Goal: Task Accomplishment & Management: Use online tool/utility

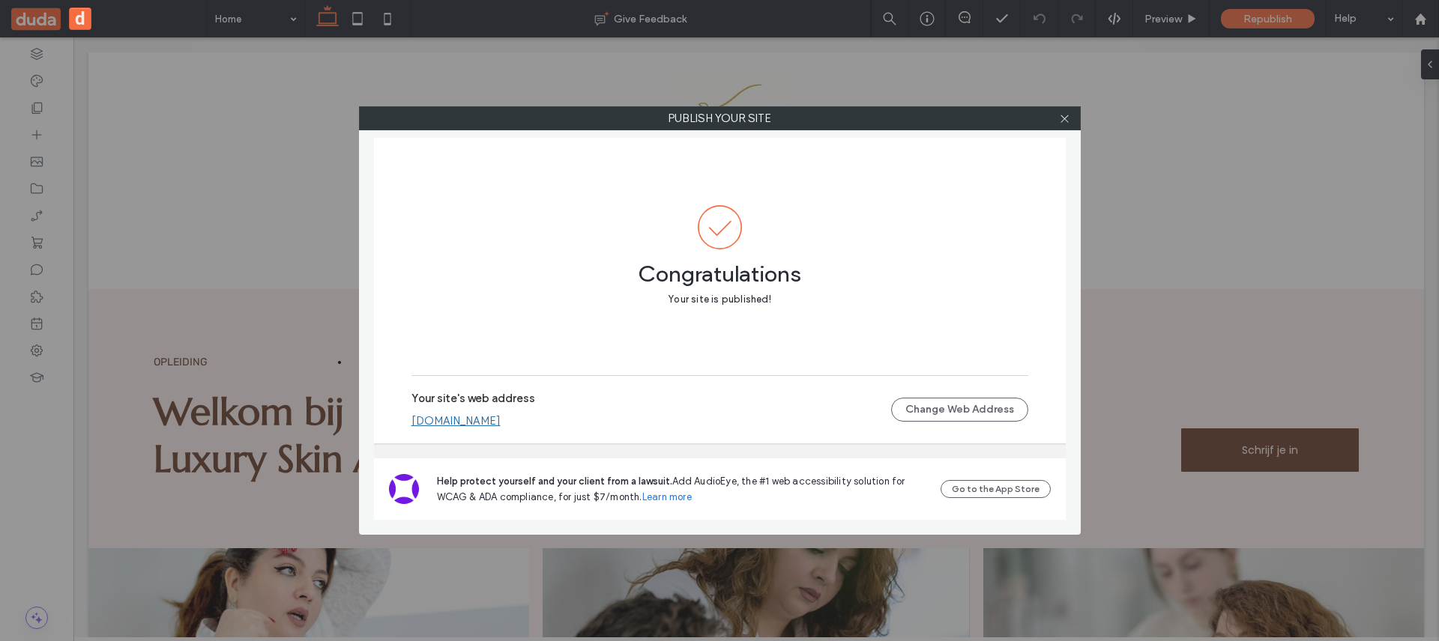
click at [501, 423] on link "[DOMAIN_NAME]" at bounding box center [455, 420] width 89 height 13
click at [1057, 118] on div at bounding box center [1065, 118] width 22 height 22
click at [1060, 119] on icon at bounding box center [1064, 118] width 11 height 11
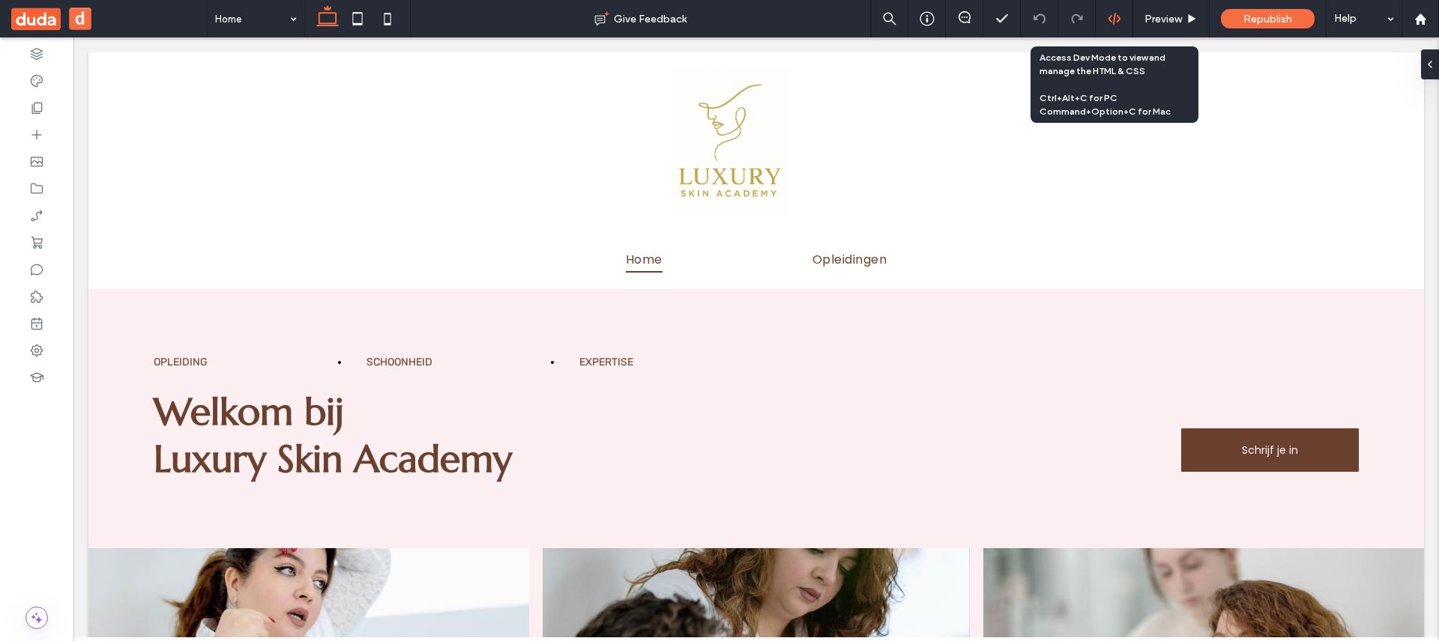
click at [1114, 28] on div at bounding box center [1114, 18] width 37 height 37
click at [1122, 19] on div at bounding box center [1114, 18] width 37 height 13
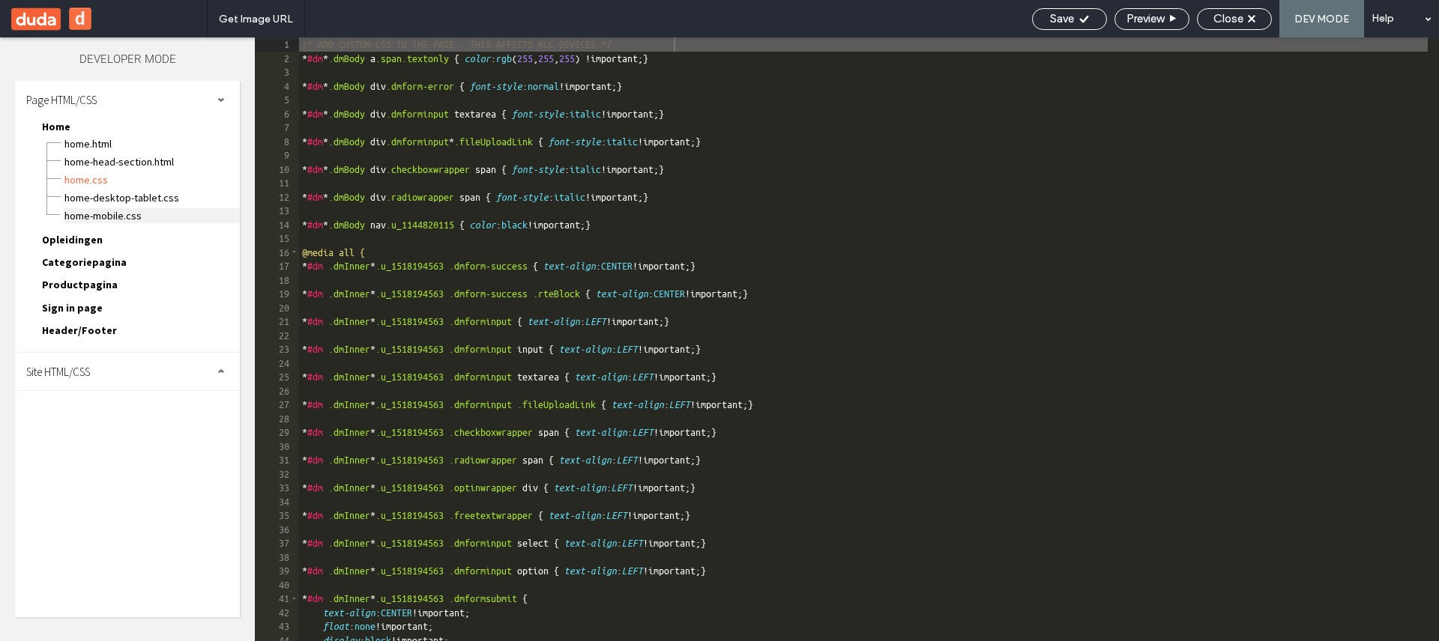
click at [115, 211] on span "Home-mobile.css" at bounding box center [152, 215] width 176 height 15
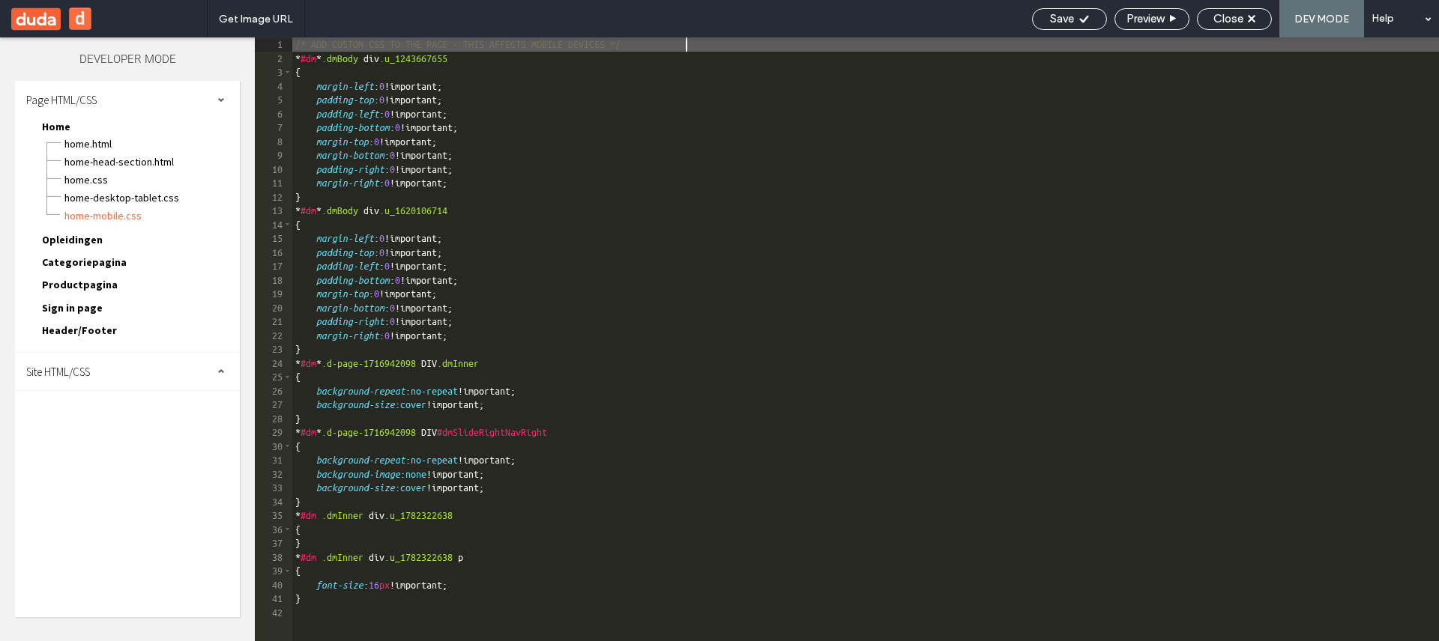
scroll to position [1, 0]
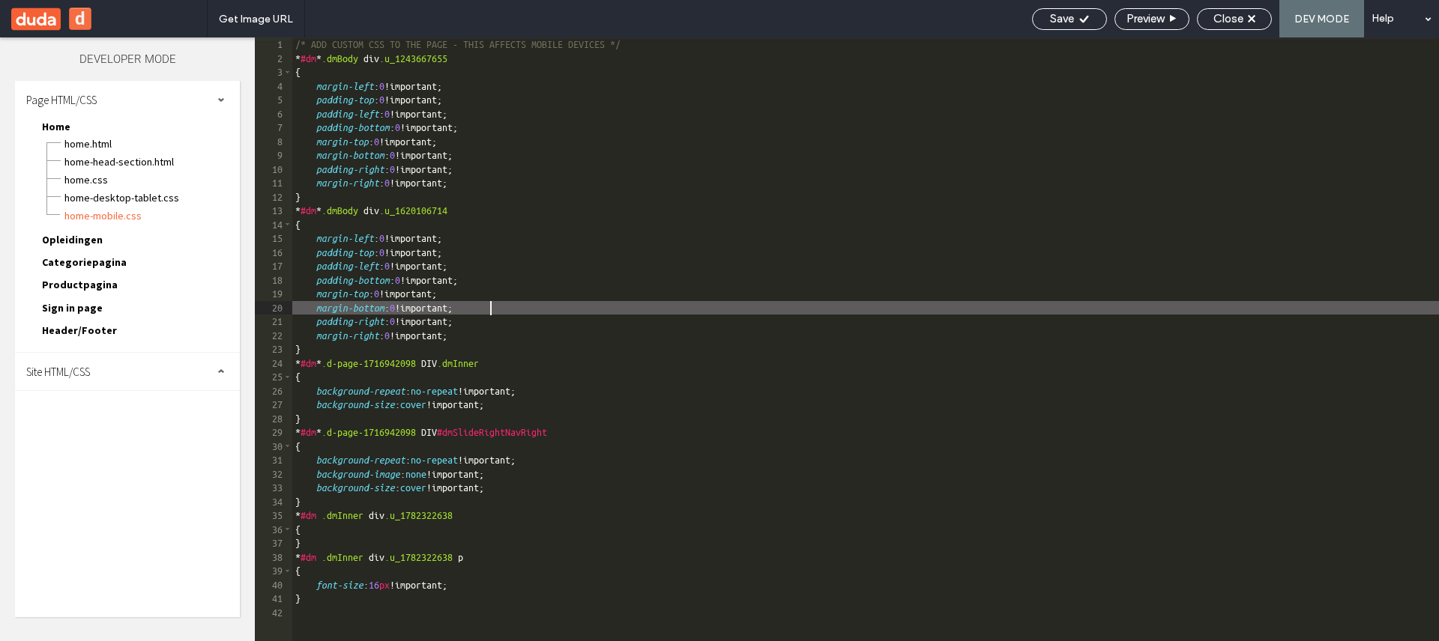
click at [579, 307] on div "/* ADD CUSTOM CSS TO THE PAGE - THIS AFFECTS MOBILE DEVICES */ * #dm * .dmBody …" at bounding box center [865, 353] width 1147 height 632
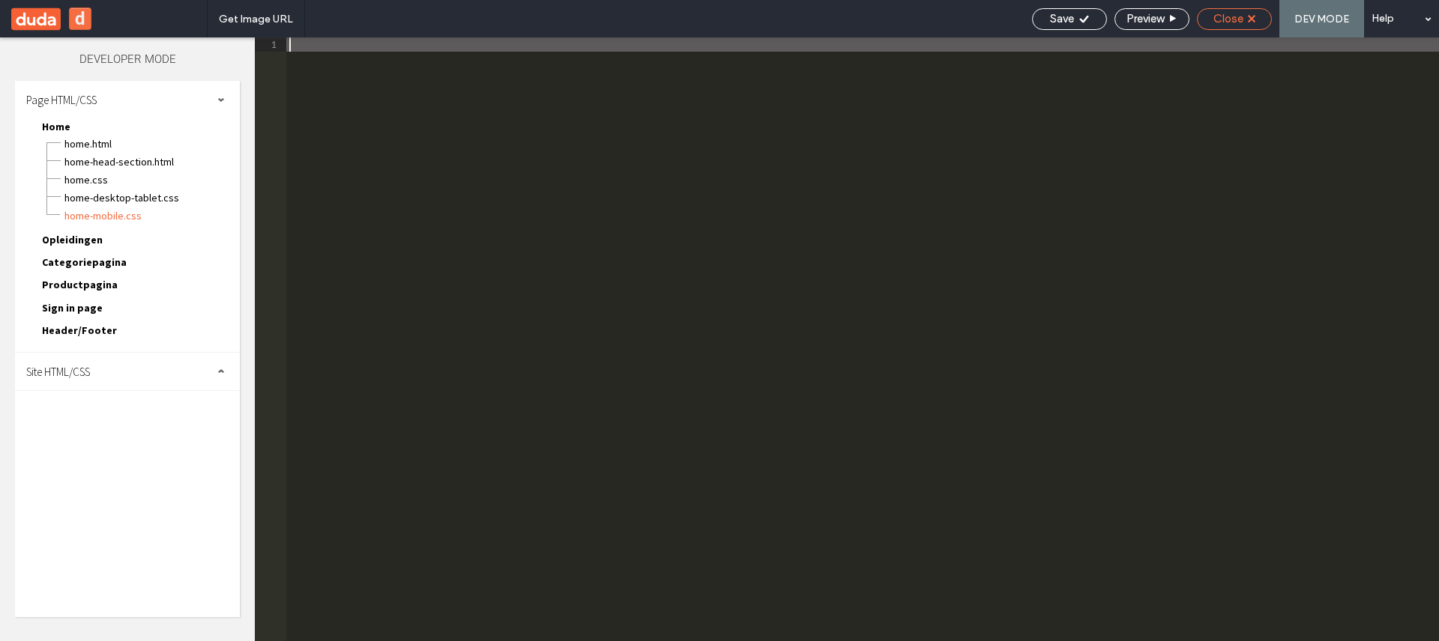
click at [1231, 19] on span "Close" at bounding box center [1228, 18] width 30 height 13
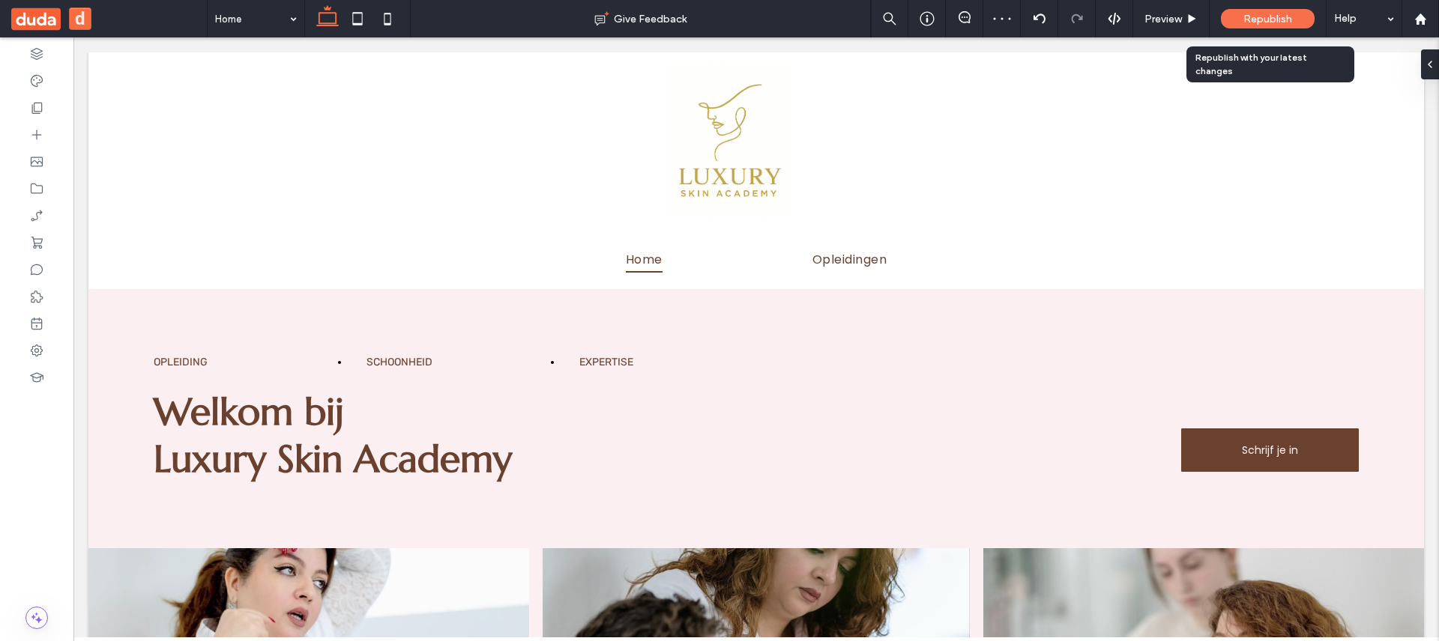
click at [1251, 16] on span "Republish" at bounding box center [1267, 19] width 49 height 13
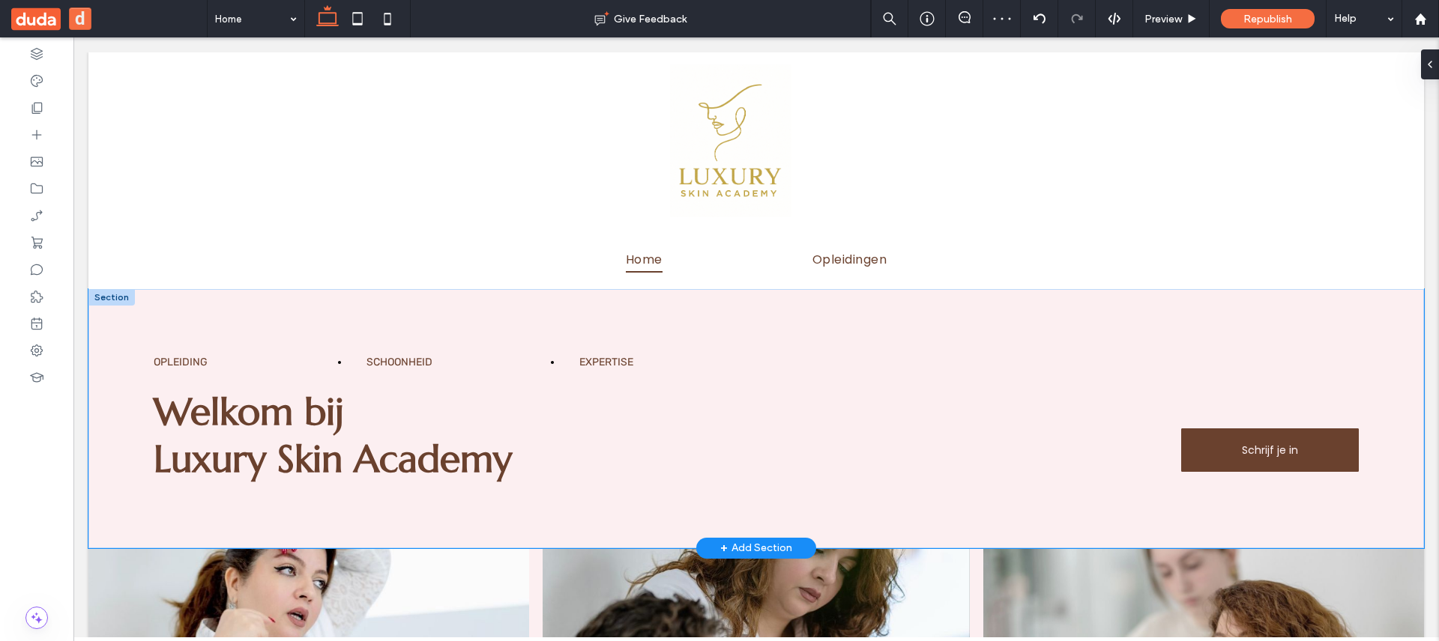
scroll to position [0, 0]
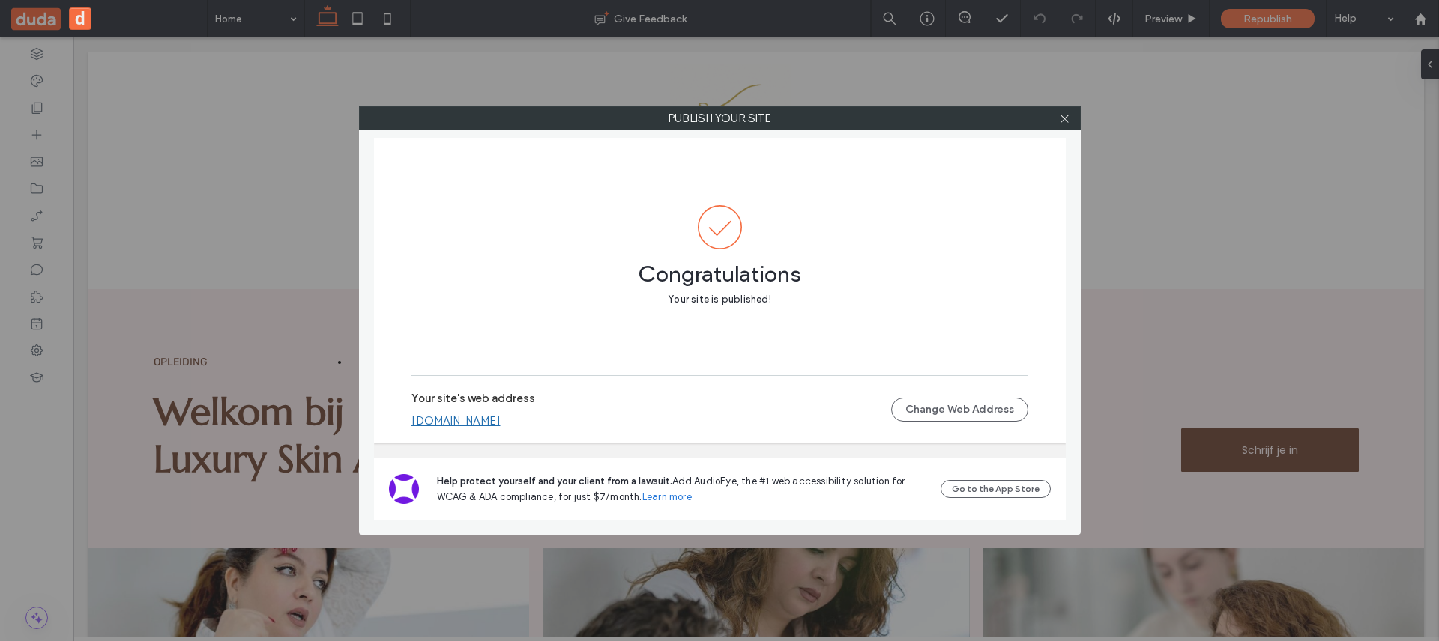
click at [1044, 125] on label "Publish your site" at bounding box center [720, 118] width 720 height 22
click at [1068, 132] on div "Publish your site Congratulations Your site is published! Your site's web addre…" at bounding box center [720, 320] width 722 height 429
click at [1060, 127] on span at bounding box center [1064, 118] width 11 height 22
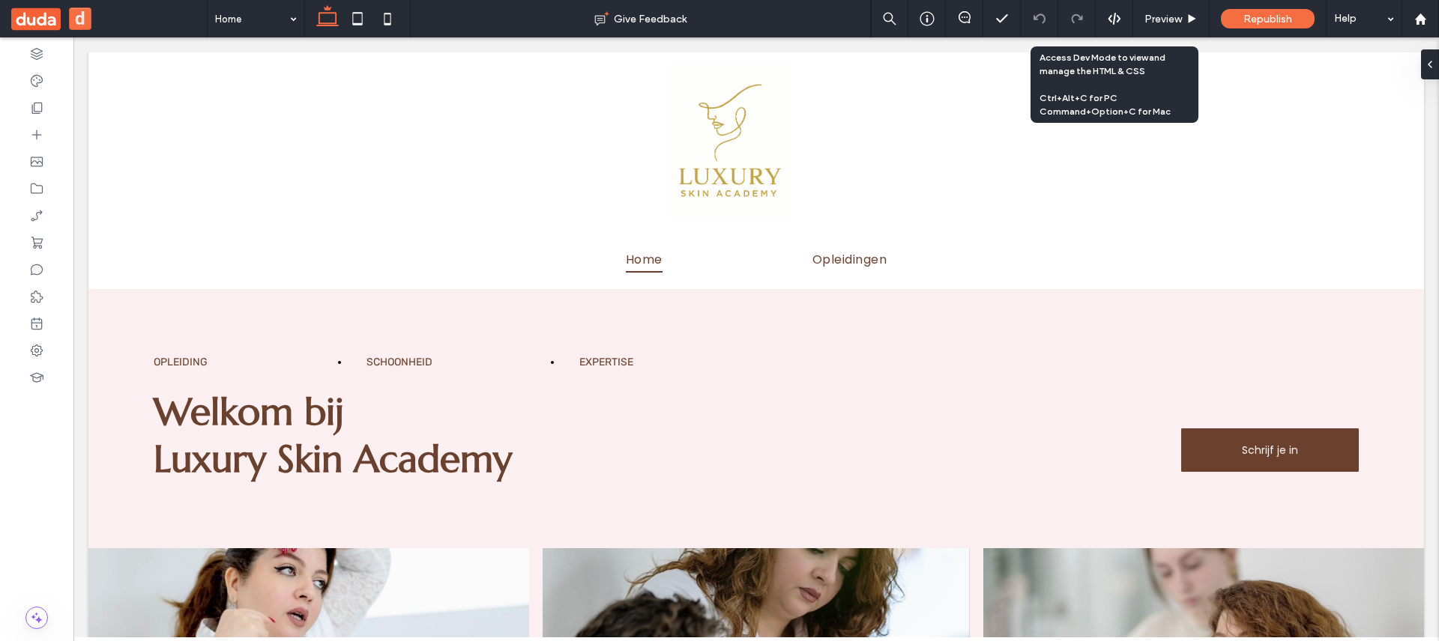
click at [1122, 19] on div at bounding box center [1114, 18] width 37 height 13
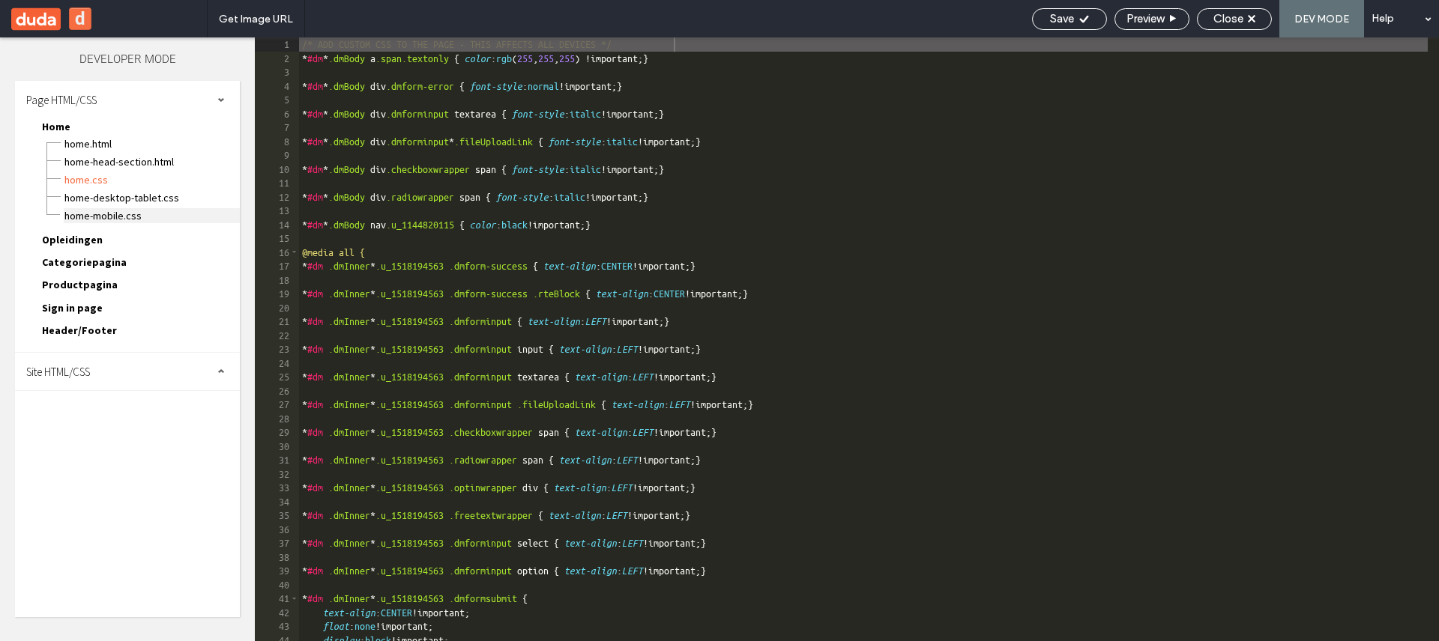
click at [156, 218] on span "Home-mobile.css" at bounding box center [152, 215] width 176 height 15
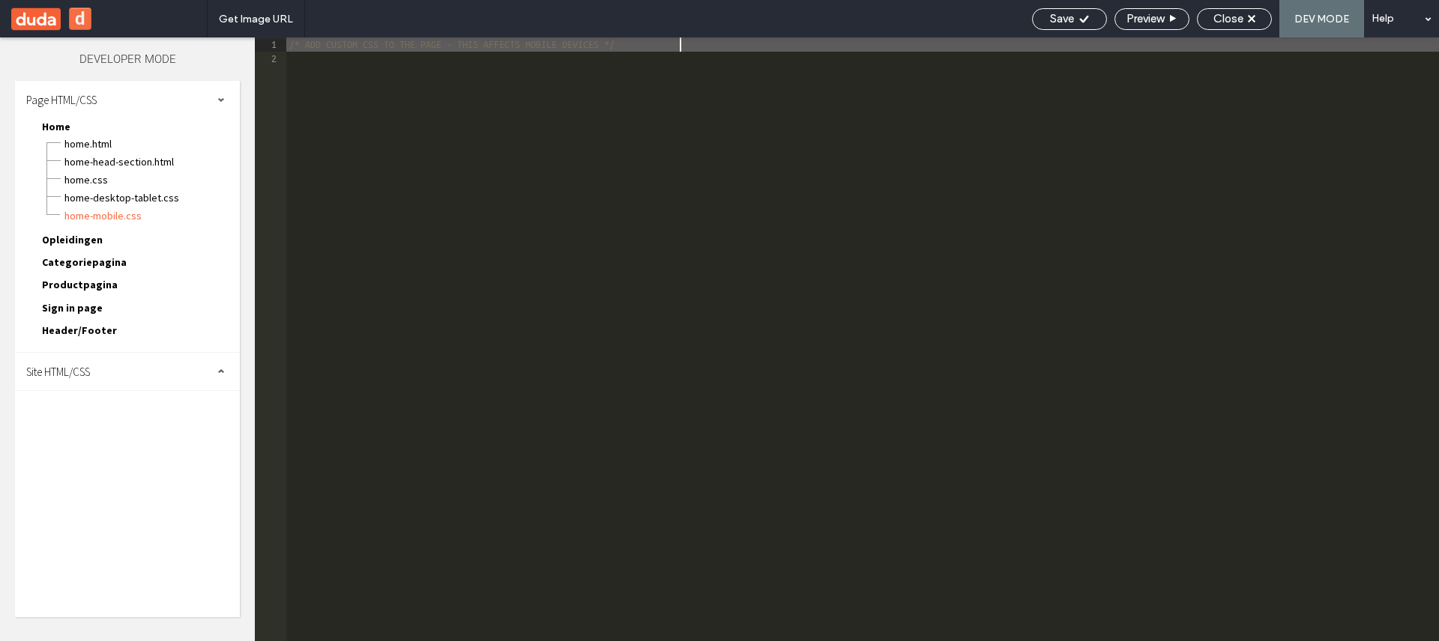
scroll to position [1, 0]
click at [551, 345] on div "/* ADD CUSTOM CSS TO THE PAGE - THIS AFFECTS MOBILE DEVICES */" at bounding box center [862, 353] width 1153 height 632
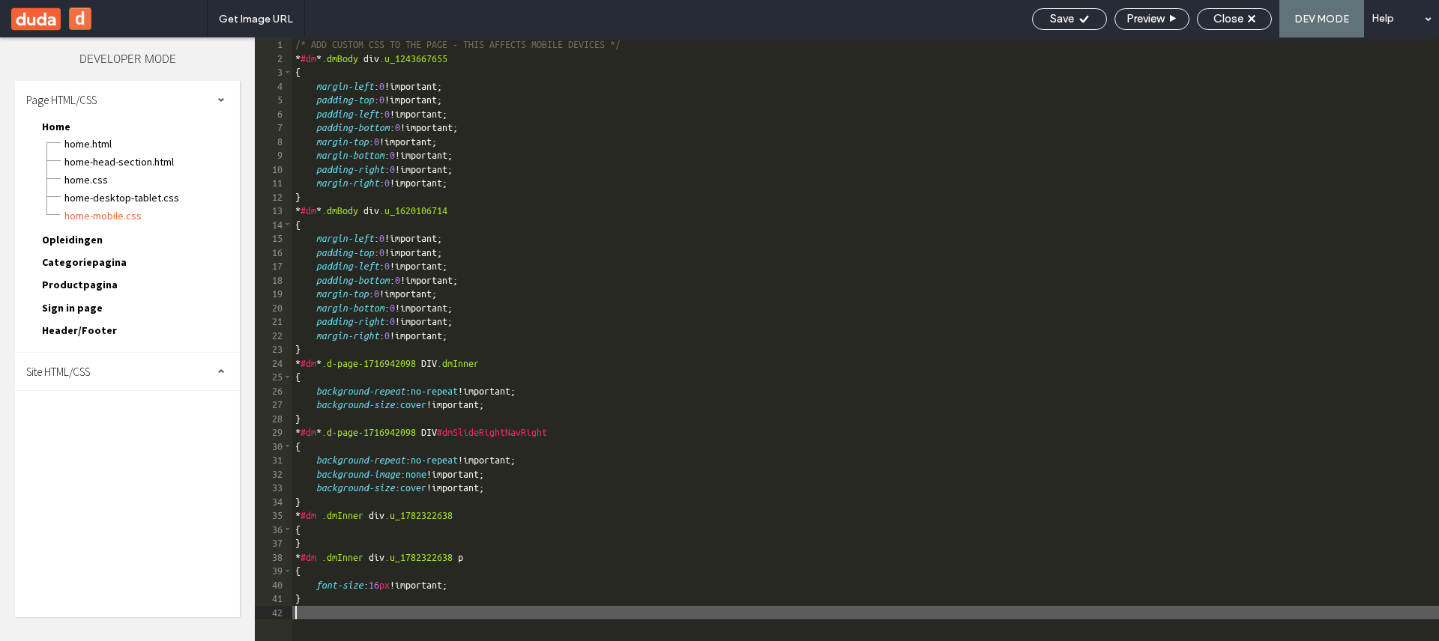
click at [344, 525] on div "/* ADD CUSTOM CSS TO THE PAGE - THIS AFFECTS MOBILE DEVICES */ * #dm * .dmBody …" at bounding box center [865, 353] width 1147 height 632
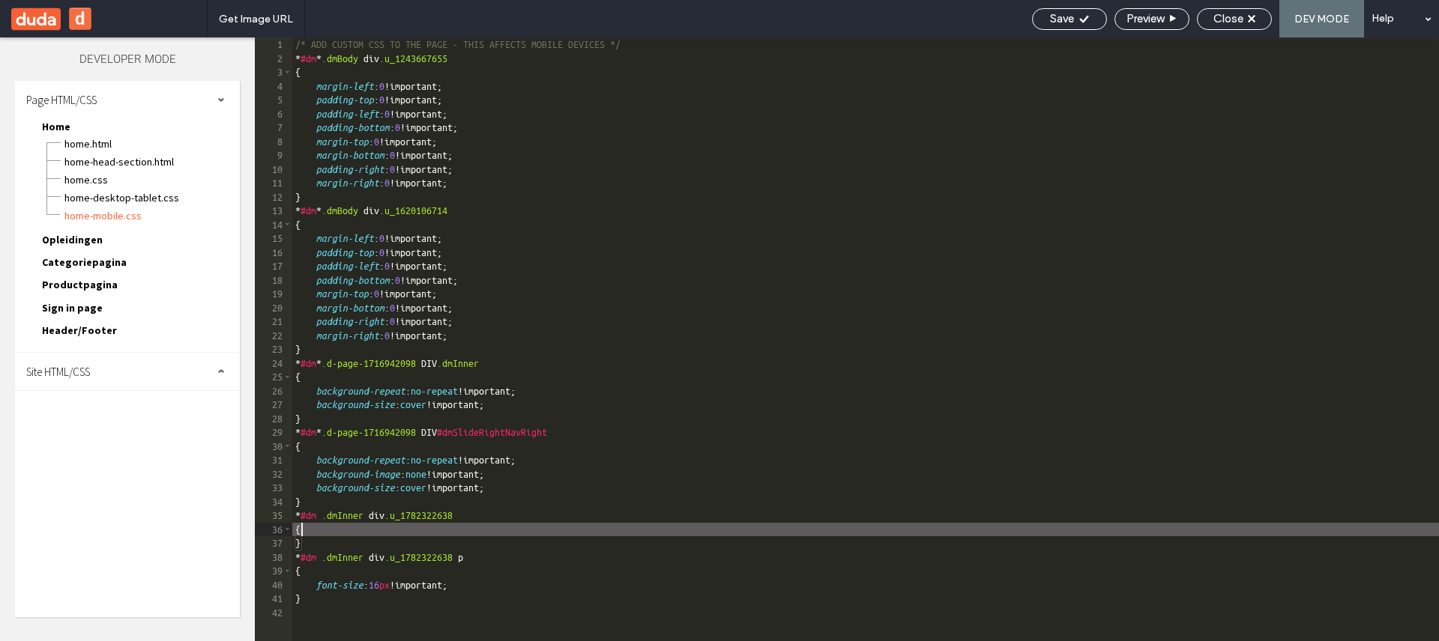
click at [345, 536] on div "/* ADD CUSTOM CSS TO THE PAGE - THIS AFFECTS MOBILE DEVICES */ * #dm * .dmBody …" at bounding box center [865, 353] width 1147 height 632
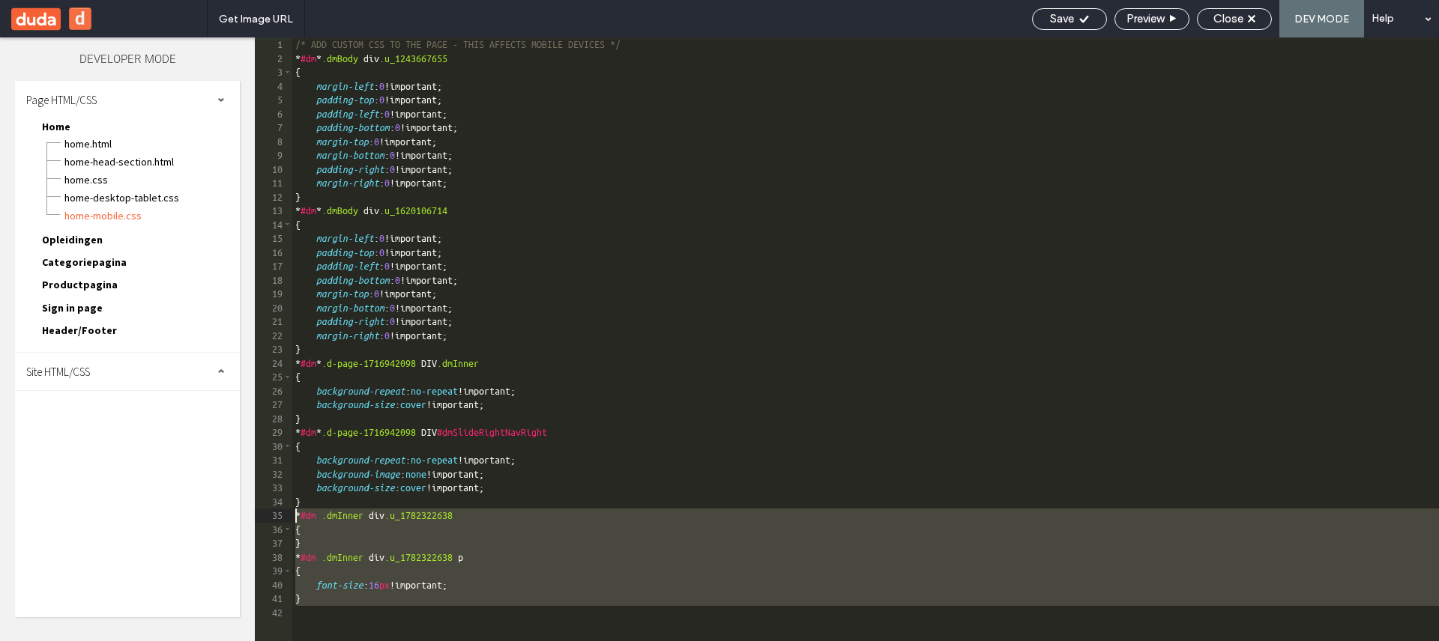
drag, startPoint x: 321, startPoint y: 610, endPoint x: 241, endPoint y: 514, distance: 124.5
click at [241, 514] on div "Developer Mode Page HTML/CSS Home Home.html Home-head-section.html Home.css Hom…" at bounding box center [719, 339] width 1439 height 604
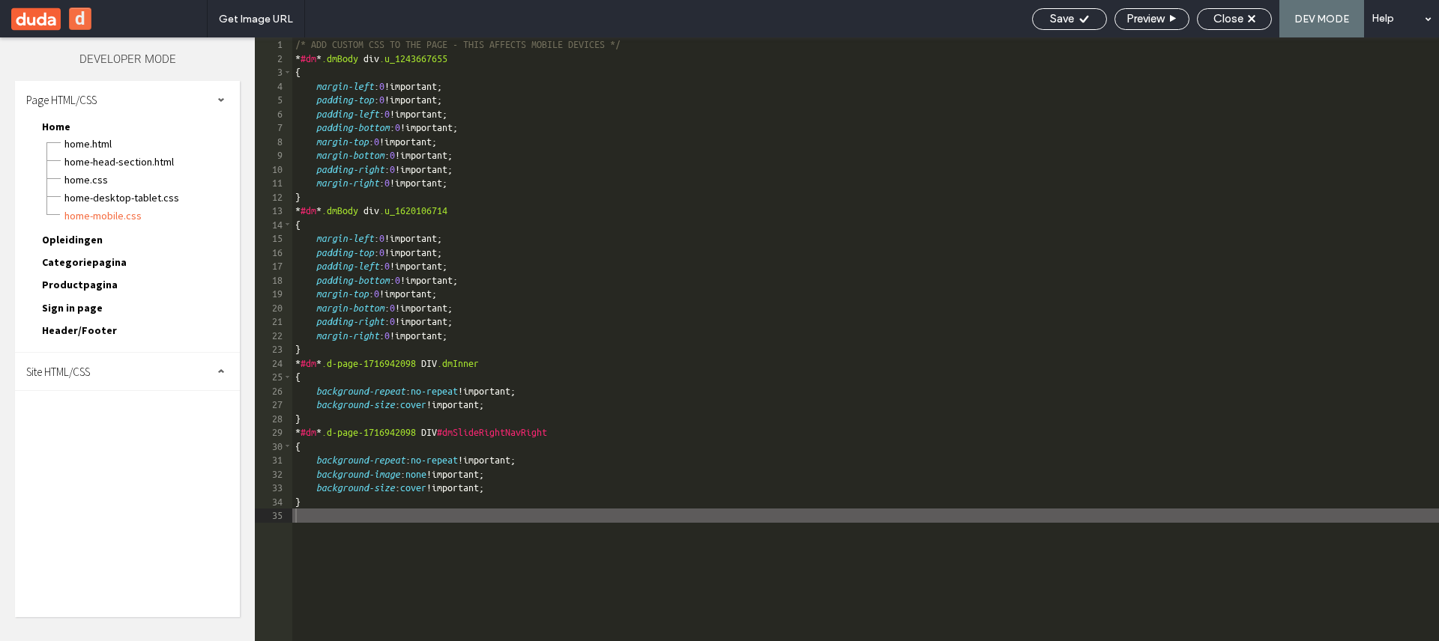
click at [87, 355] on div "Site HTML/CSS" at bounding box center [127, 371] width 225 height 37
click at [95, 509] on span "site-mobile.css" at bounding box center [155, 508] width 170 height 15
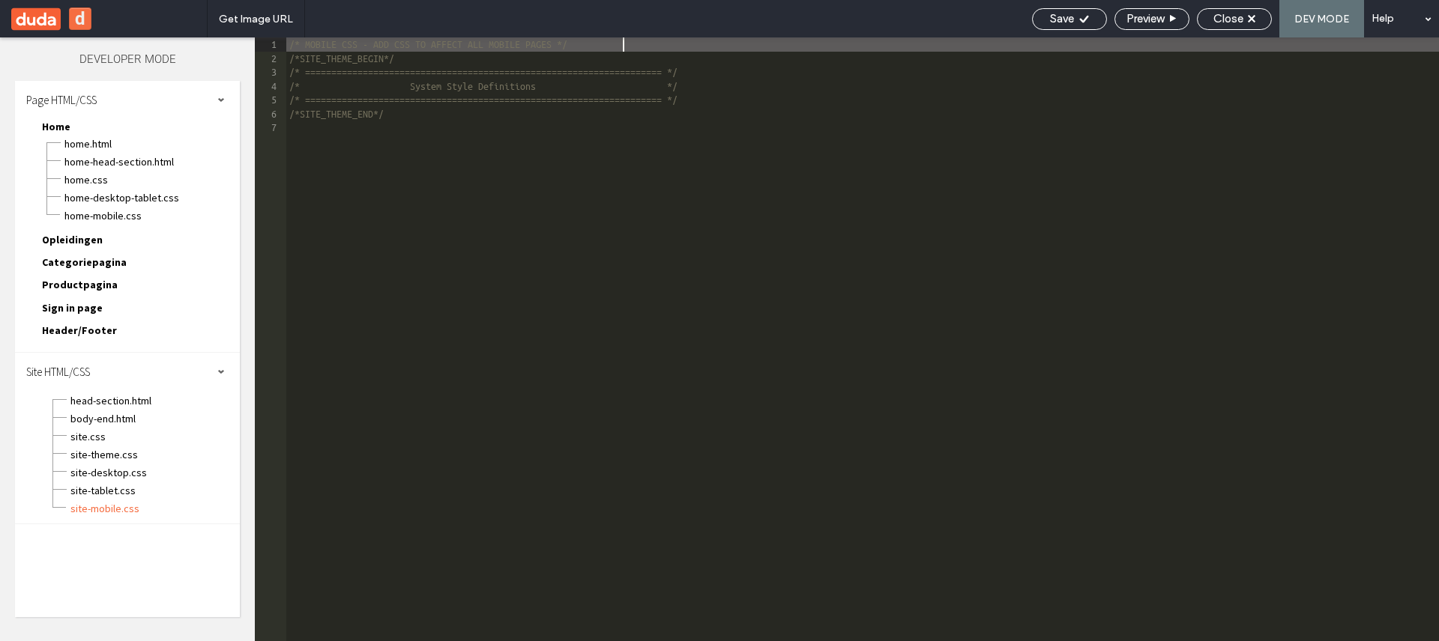
click at [520, 264] on div "/* MOBILE CSS - ADD CSS TO AFFECT ALL MOBILE PAGES */ /*SITE_THEME_BEGIN*/ /* =…" at bounding box center [862, 353] width 1153 height 632
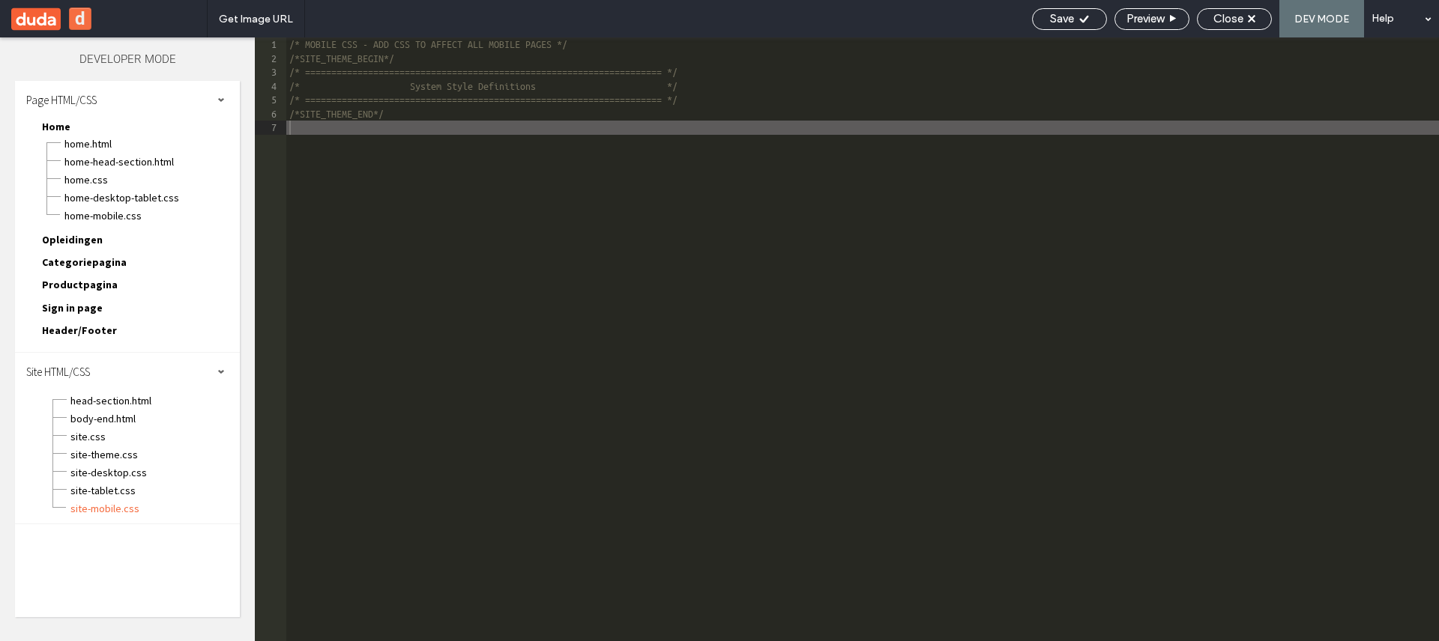
click at [86, 336] on span "Header/Footer" at bounding box center [79, 330] width 75 height 13
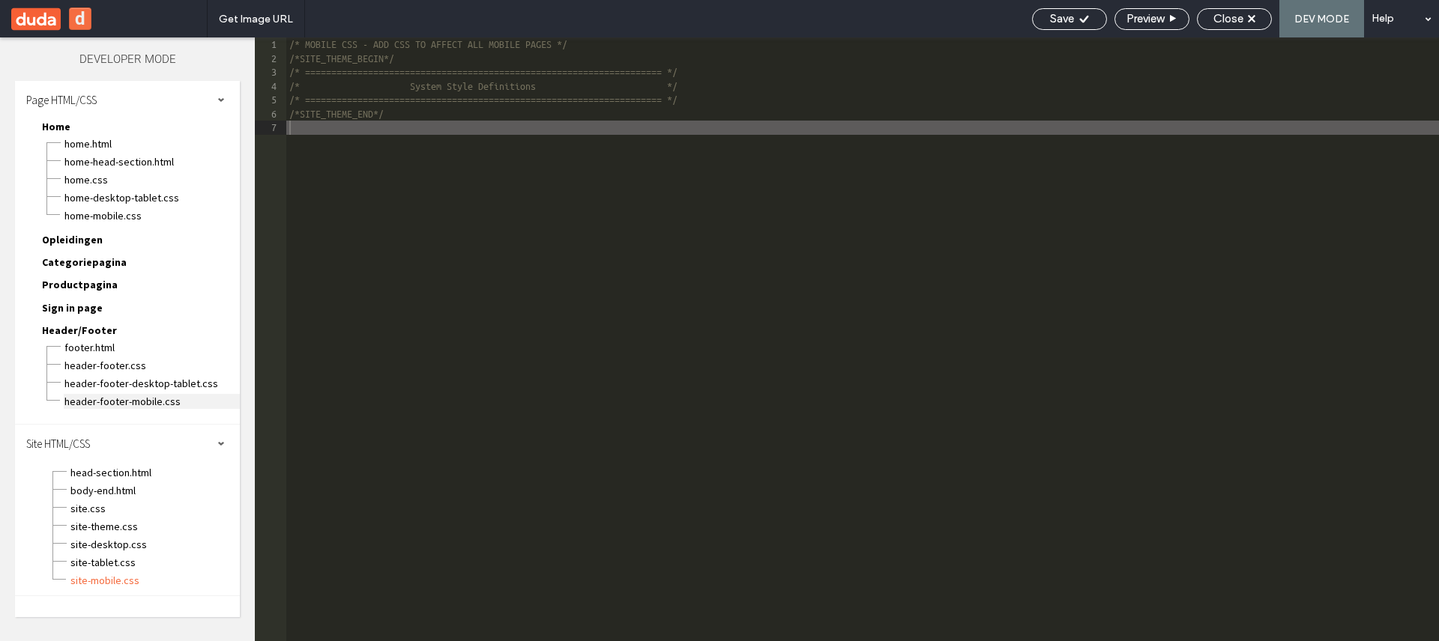
click at [121, 403] on span "header-footer-mobile.css" at bounding box center [152, 401] width 176 height 15
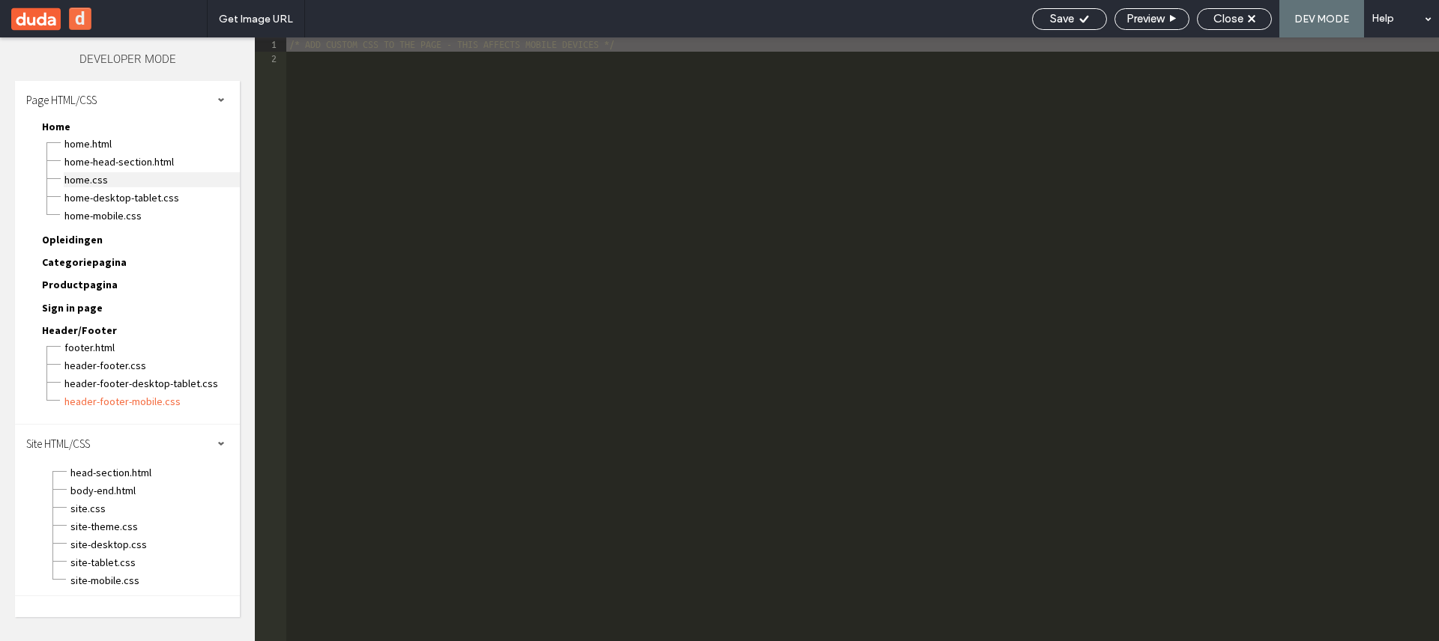
click at [125, 181] on span "Home.css" at bounding box center [152, 179] width 176 height 15
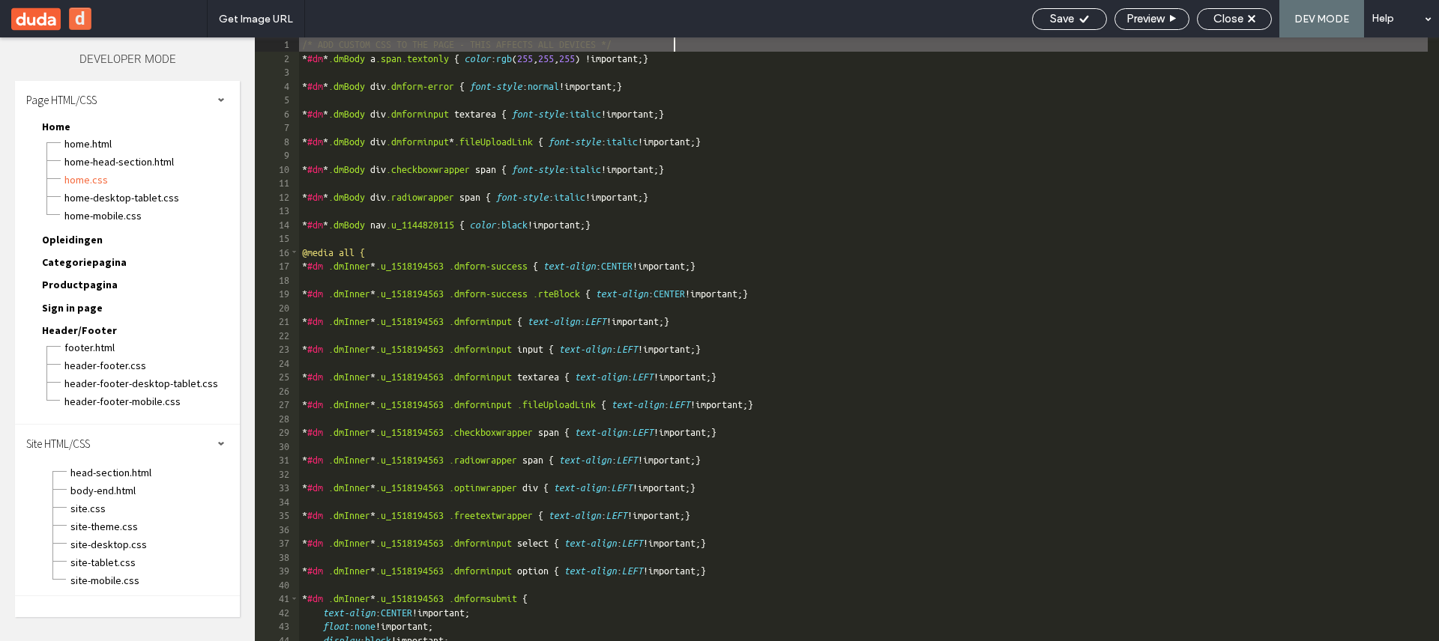
click at [486, 305] on div "/* ADD CUSTOM CSS TO THE PAGE - THIS AFFECTS ALL DEVICES */ * #dm * .dmBody a .…" at bounding box center [863, 353] width 1129 height 632
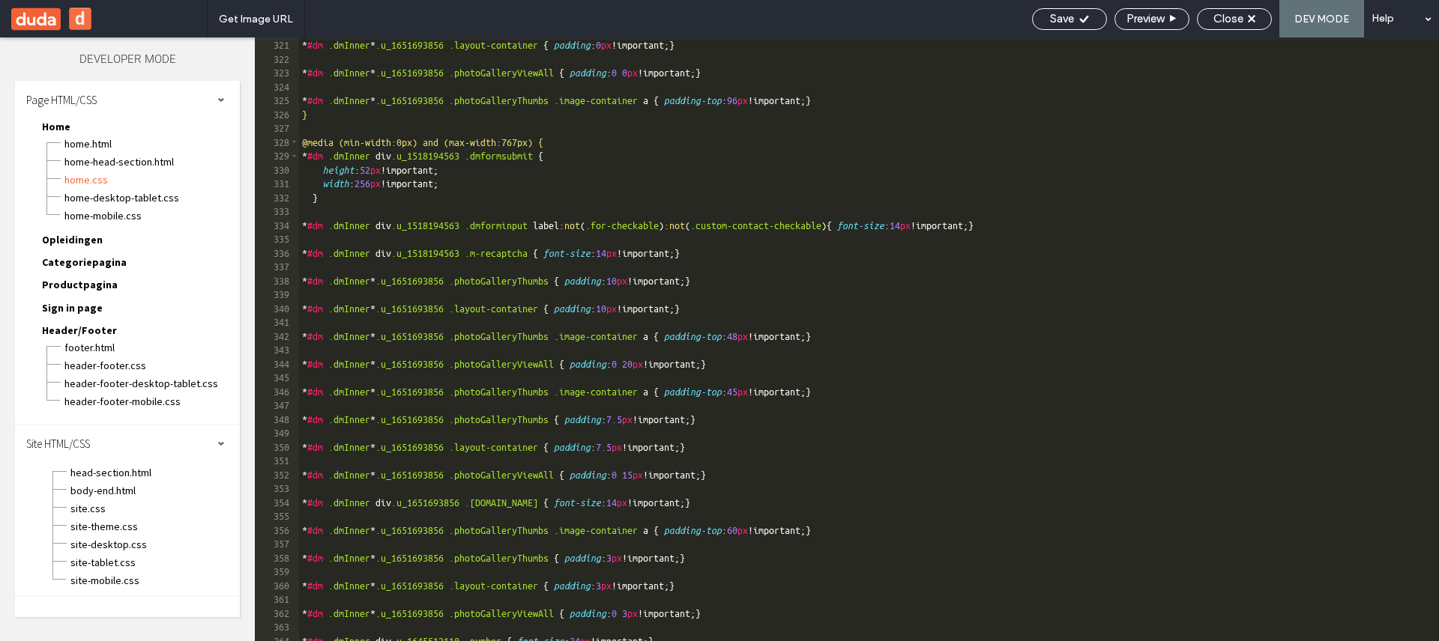
scroll to position [4481, 0]
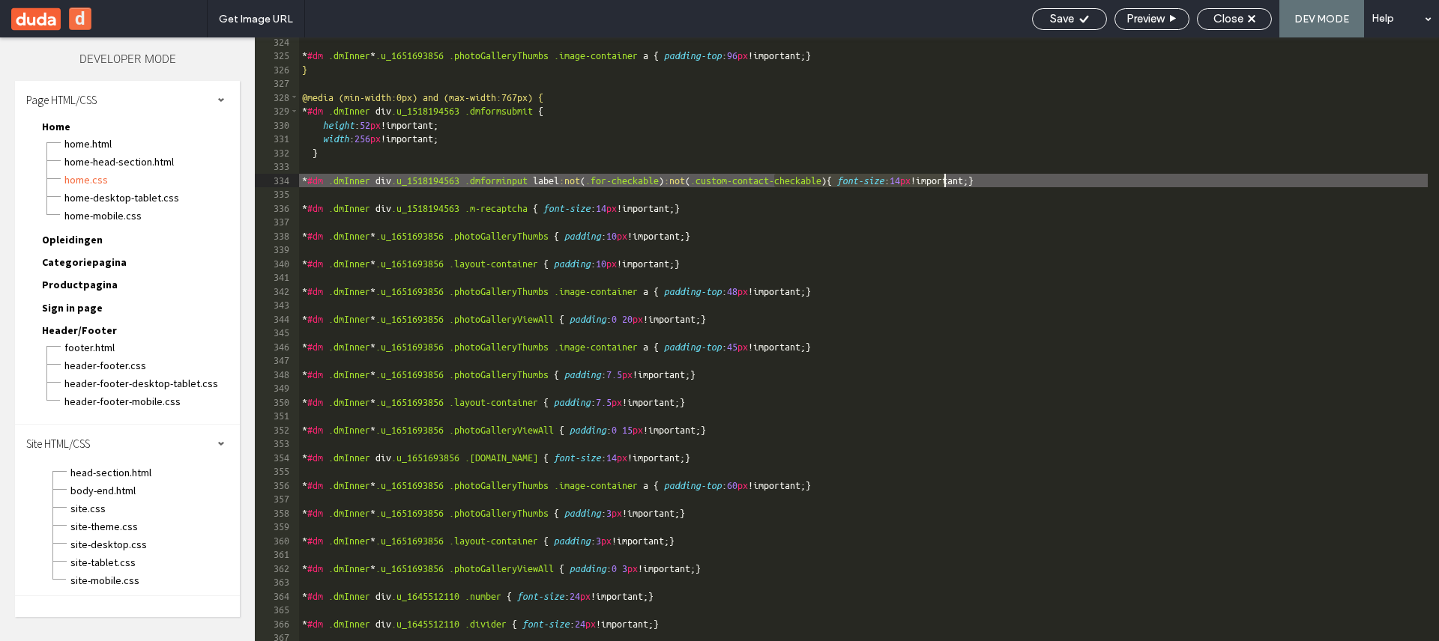
drag, startPoint x: 776, startPoint y: 182, endPoint x: 945, endPoint y: 184, distance: 168.6
click at [945, 184] on div "* #dm .dmInner * .u_1651693856 .photoGalleryThumbs .image-container a { padding…" at bounding box center [863, 351] width 1129 height 632
click at [880, 229] on div "* #dm .dmInner * .u_1651693856 .photoGalleryThumbs .image-container a { padding…" at bounding box center [863, 351] width 1129 height 632
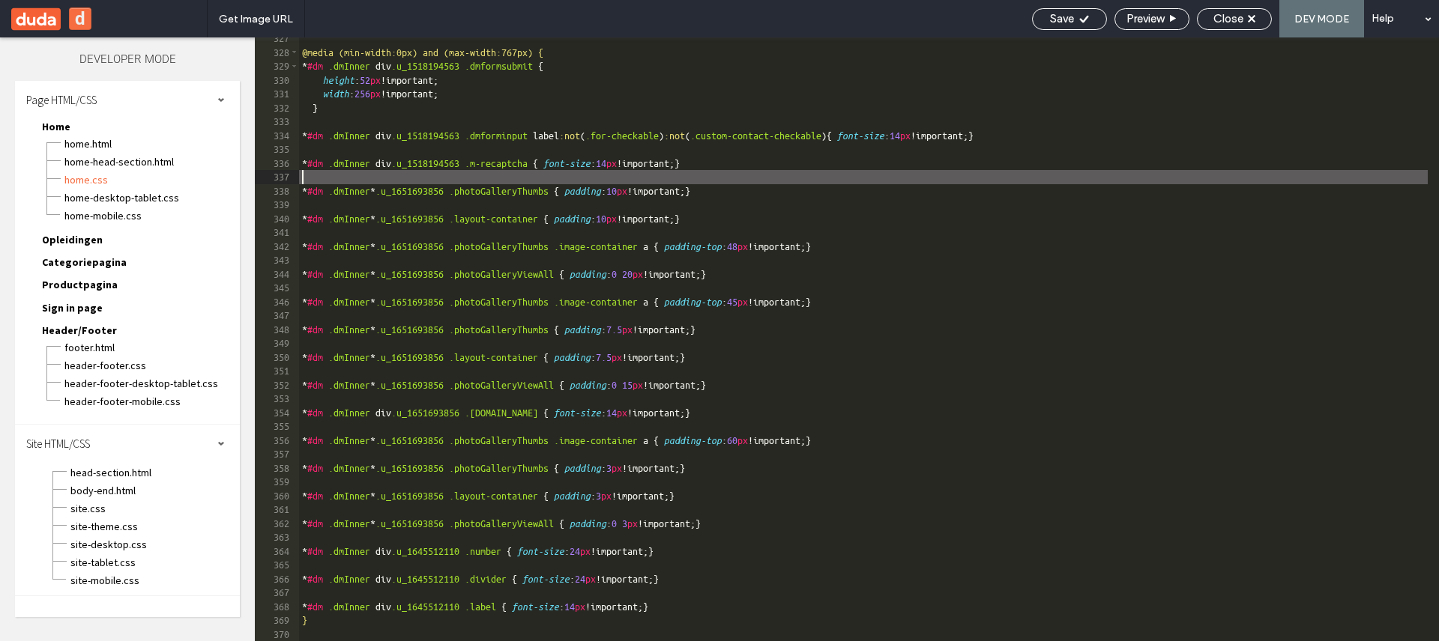
scroll to position [4526, 0]
click at [341, 612] on div "@media (min-width:0px) and (max-width:767px) { * #dm .dmInner div .u_1518194563…" at bounding box center [863, 347] width 1129 height 632
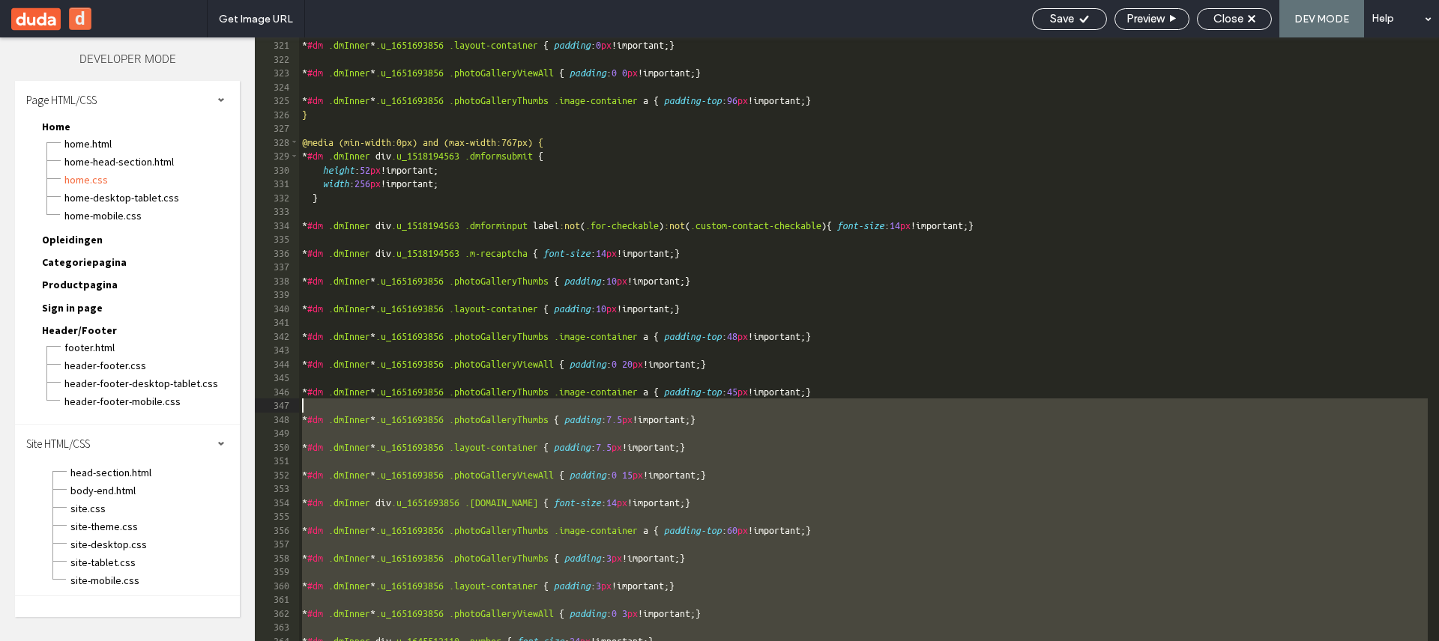
scroll to position [4391, 0]
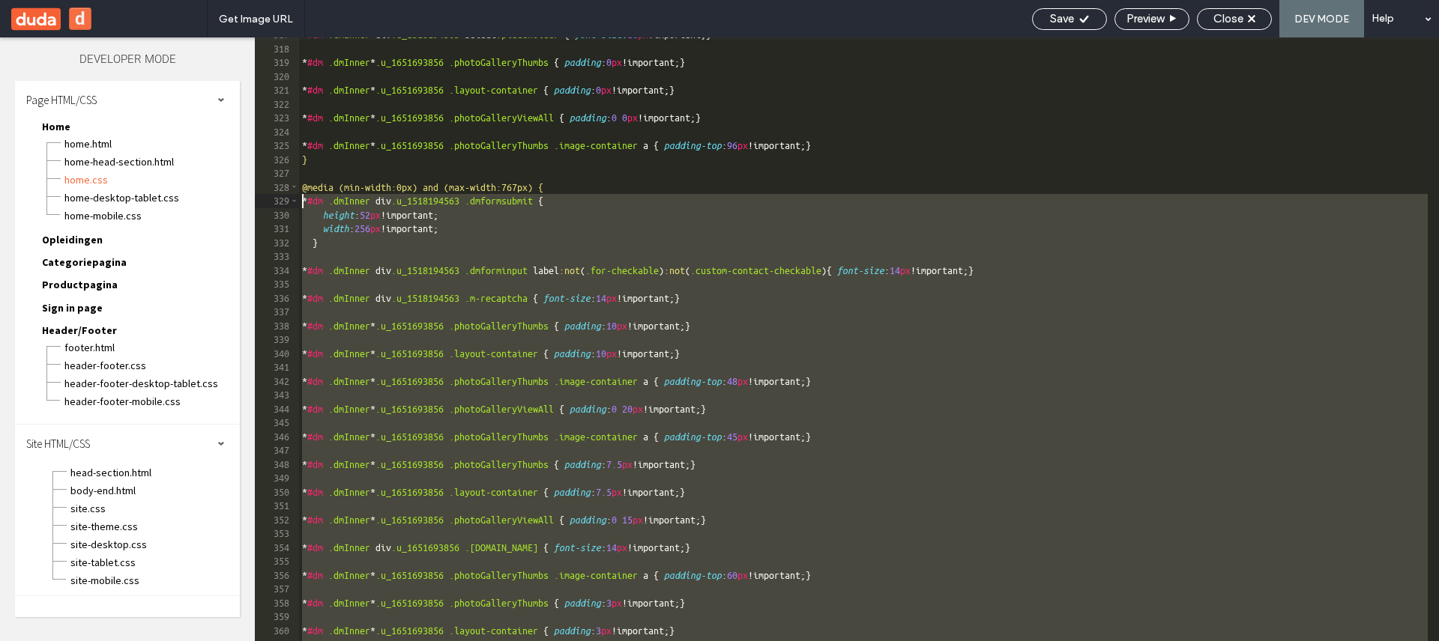
drag, startPoint x: 793, startPoint y: 601, endPoint x: 280, endPoint y: 205, distance: 648.0
click at [280, 205] on div "** 317 318 319 320 321 322 323 324 325 326 327 328 329 330 331 332 333 334 335 …" at bounding box center [847, 339] width 1184 height 604
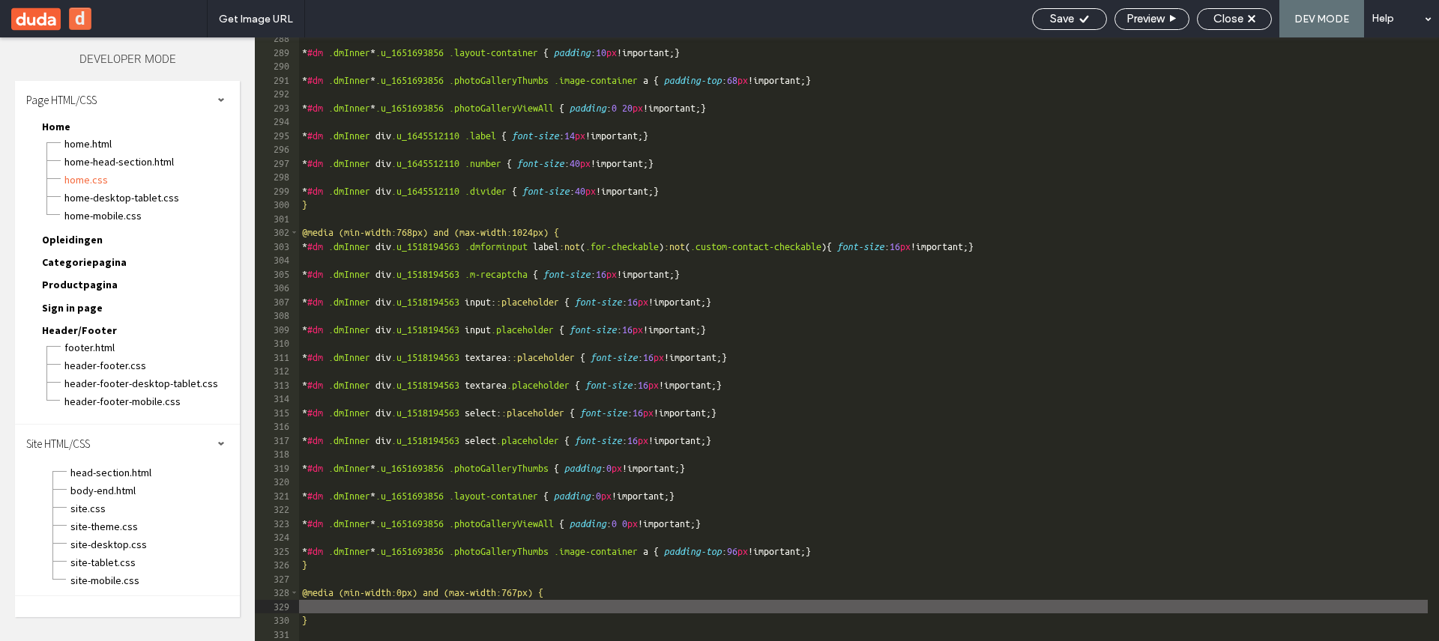
scroll to position [0, 0]
click at [1240, 26] on div "Close" at bounding box center [1234, 19] width 75 height 22
click at [1239, 13] on span "Close" at bounding box center [1228, 18] width 30 height 13
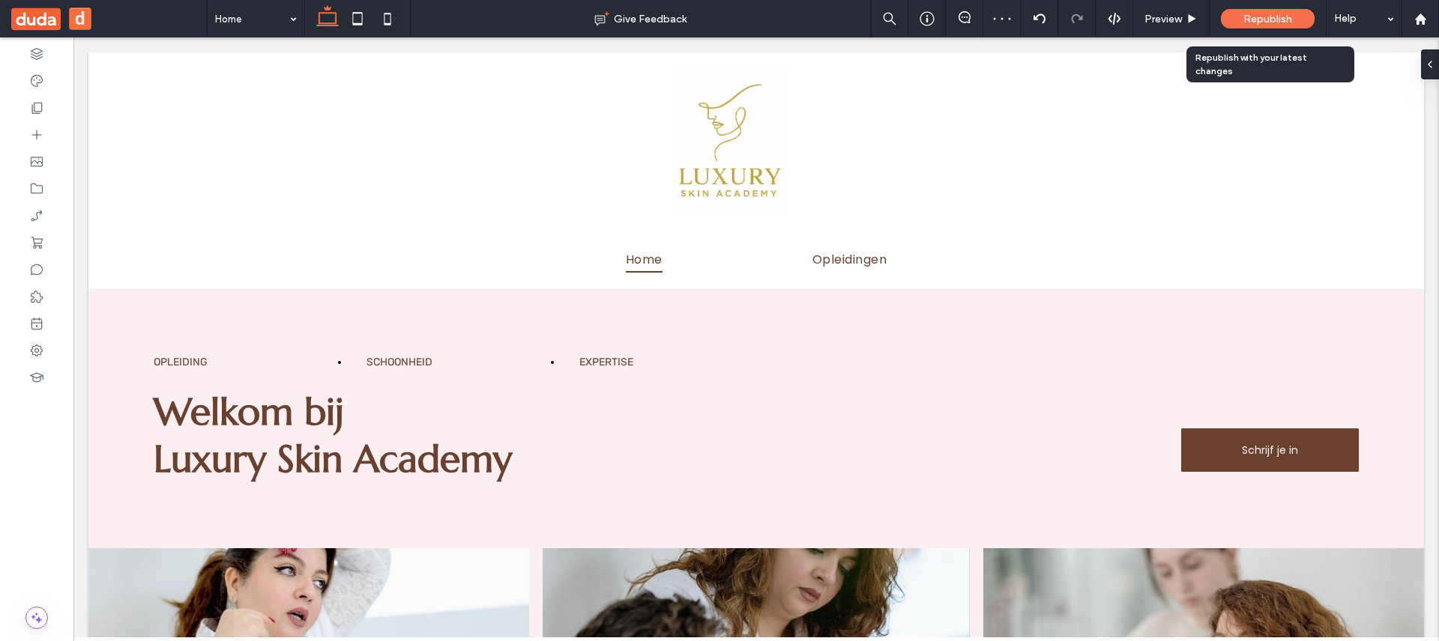
click at [1255, 17] on span "Republish" at bounding box center [1267, 19] width 49 height 13
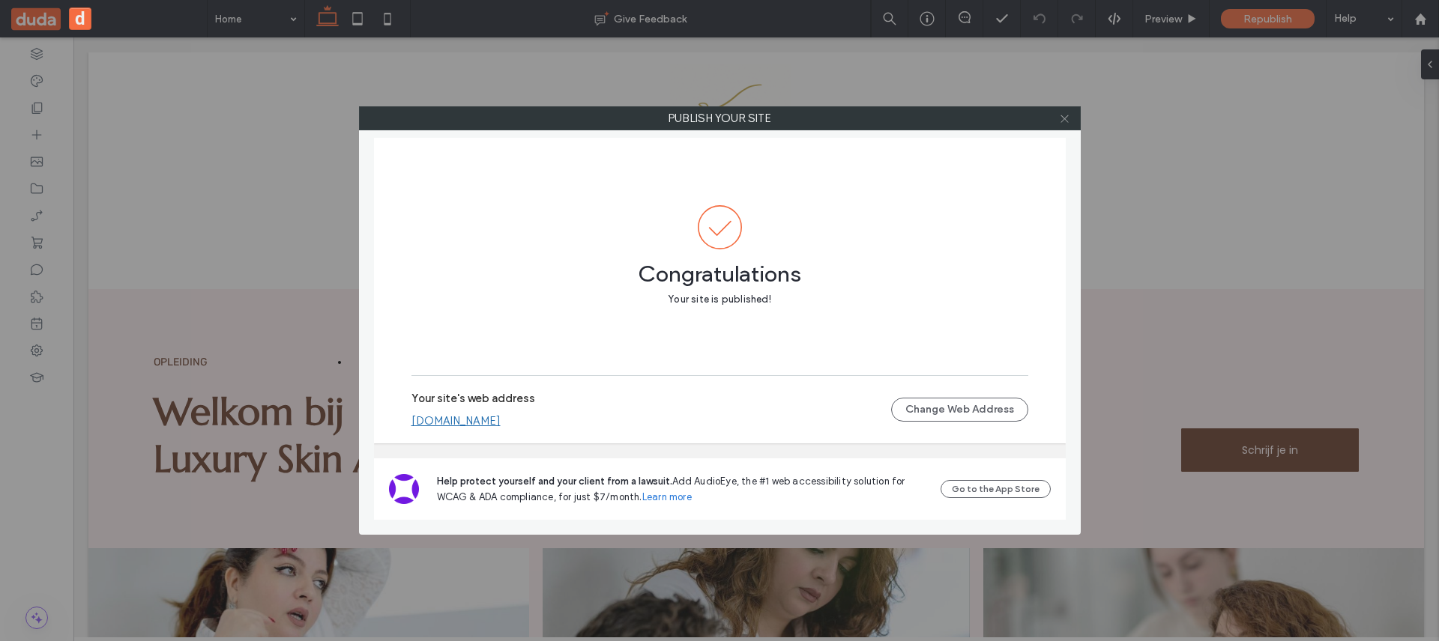
click at [1064, 122] on icon at bounding box center [1064, 118] width 11 height 11
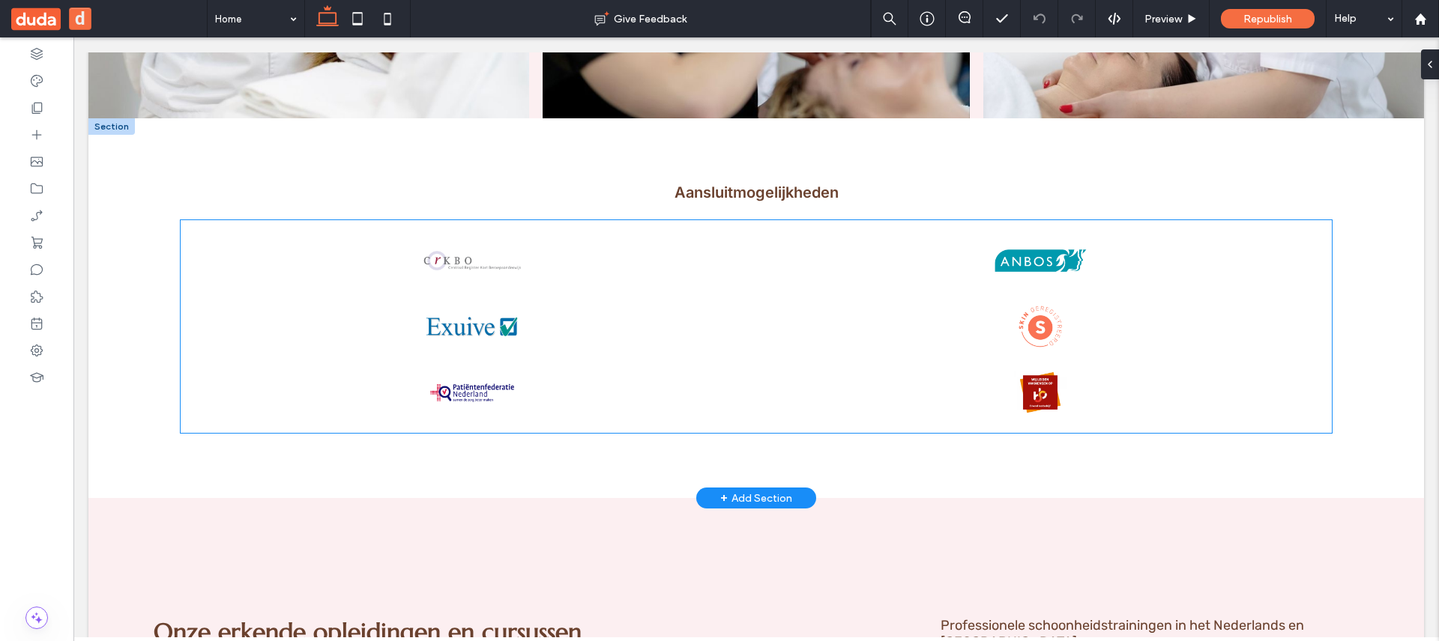
scroll to position [887, 0]
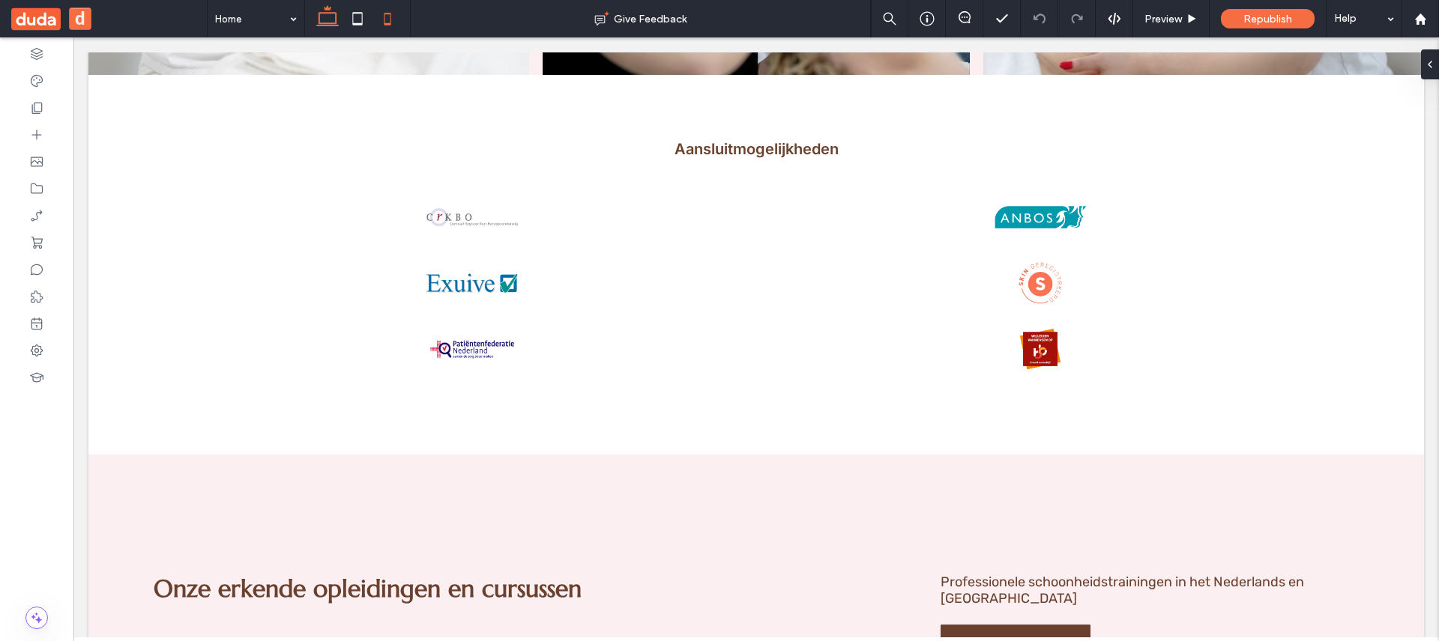
click at [392, 31] on icon at bounding box center [387, 19] width 30 height 30
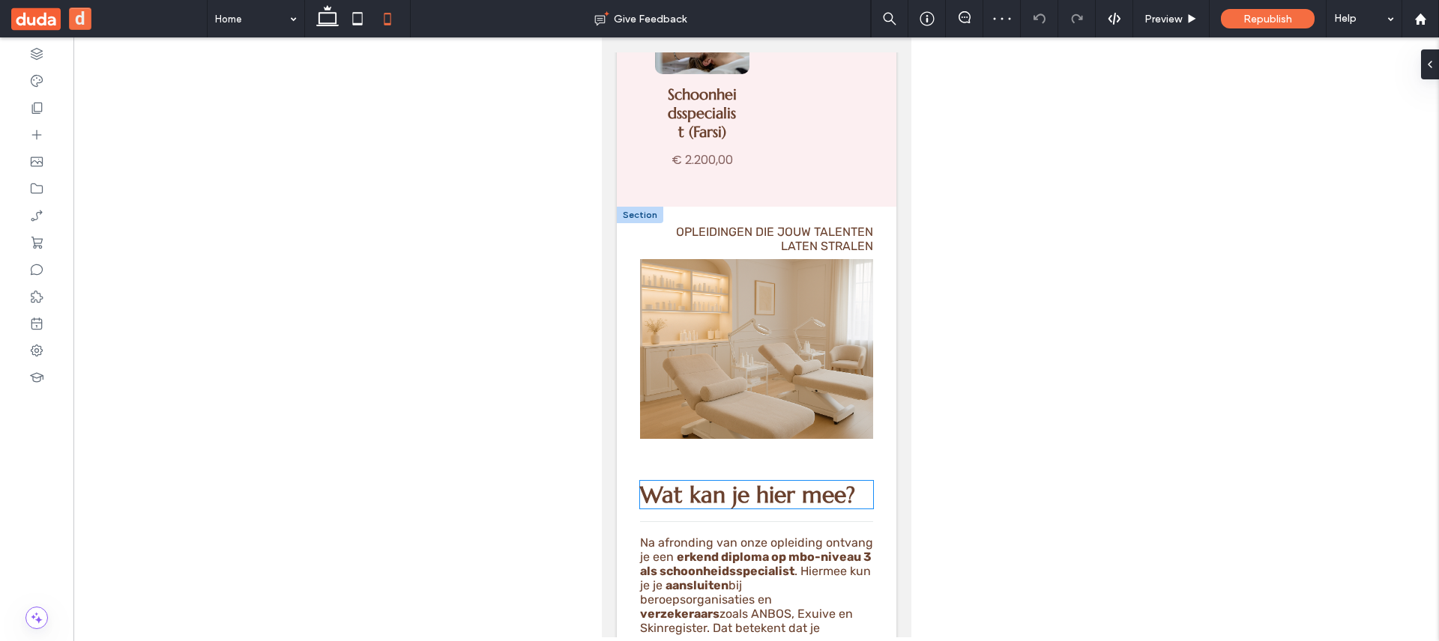
scroll to position [2960, 0]
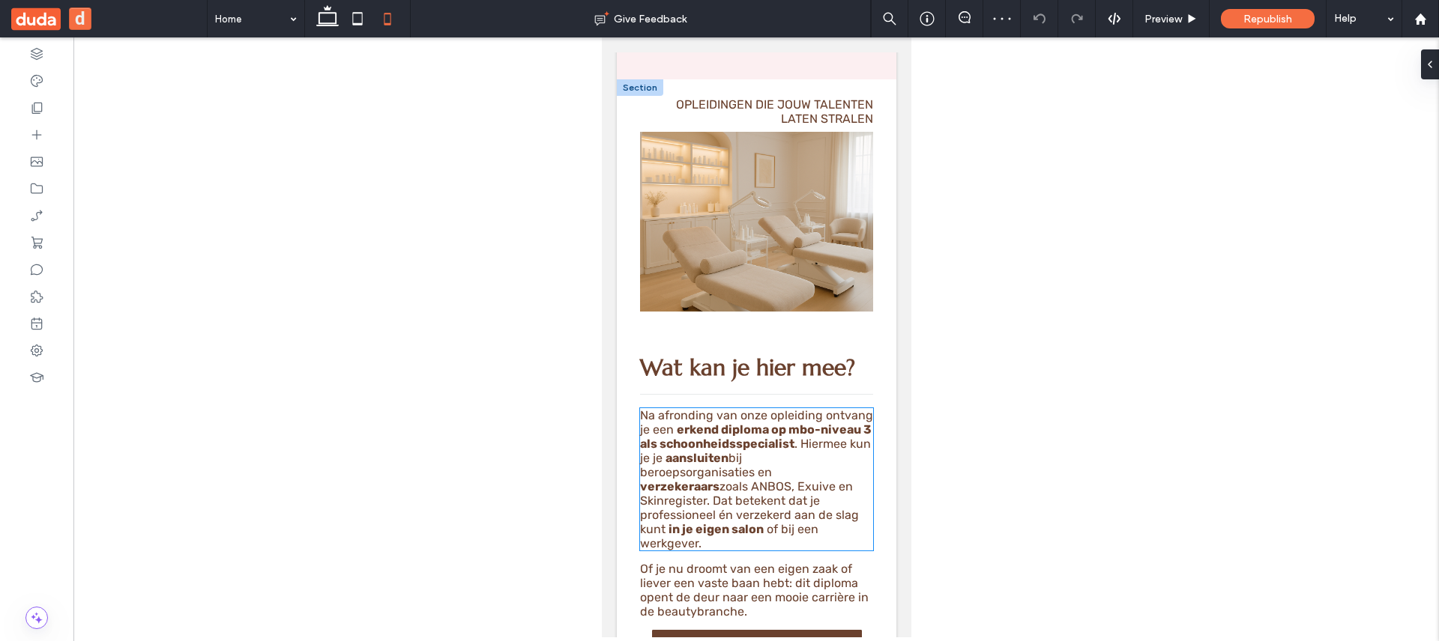
click at [734, 423] on strong "erkend diploma op mbo-niveau 3 als schoonheidsspecialist" at bounding box center [755, 437] width 232 height 28
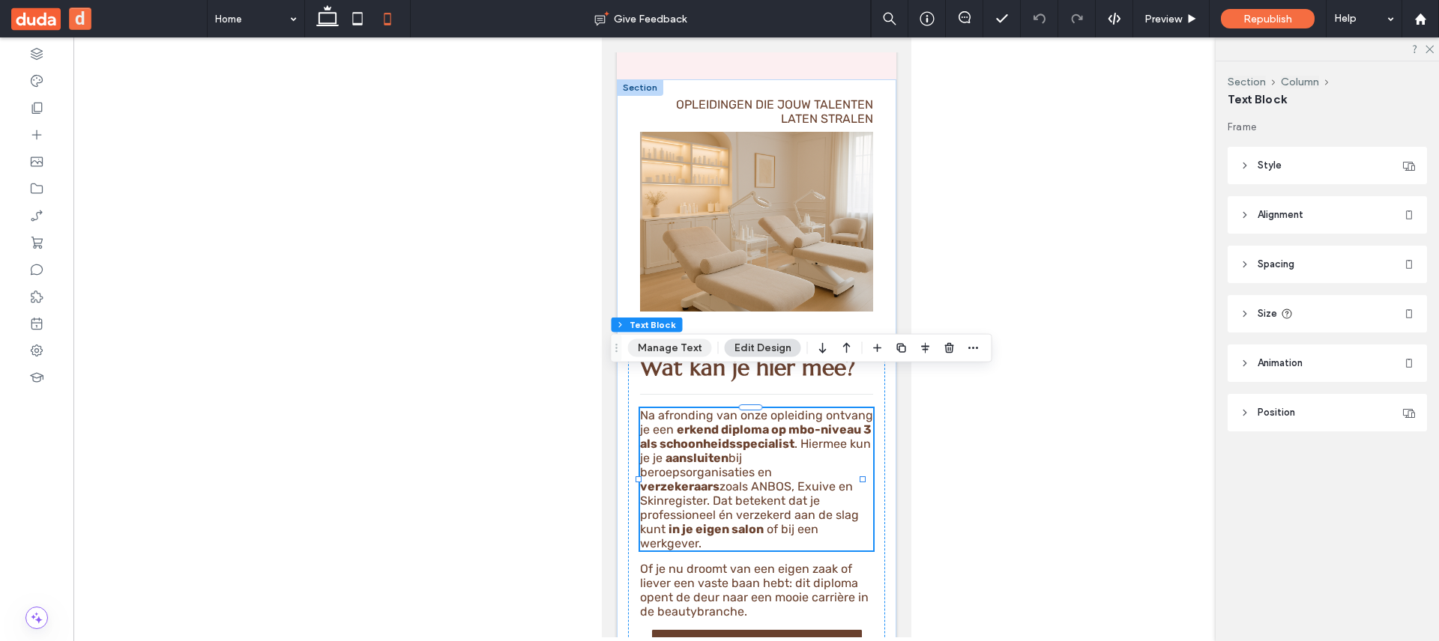
click at [695, 349] on button "Manage Text" at bounding box center [670, 348] width 84 height 18
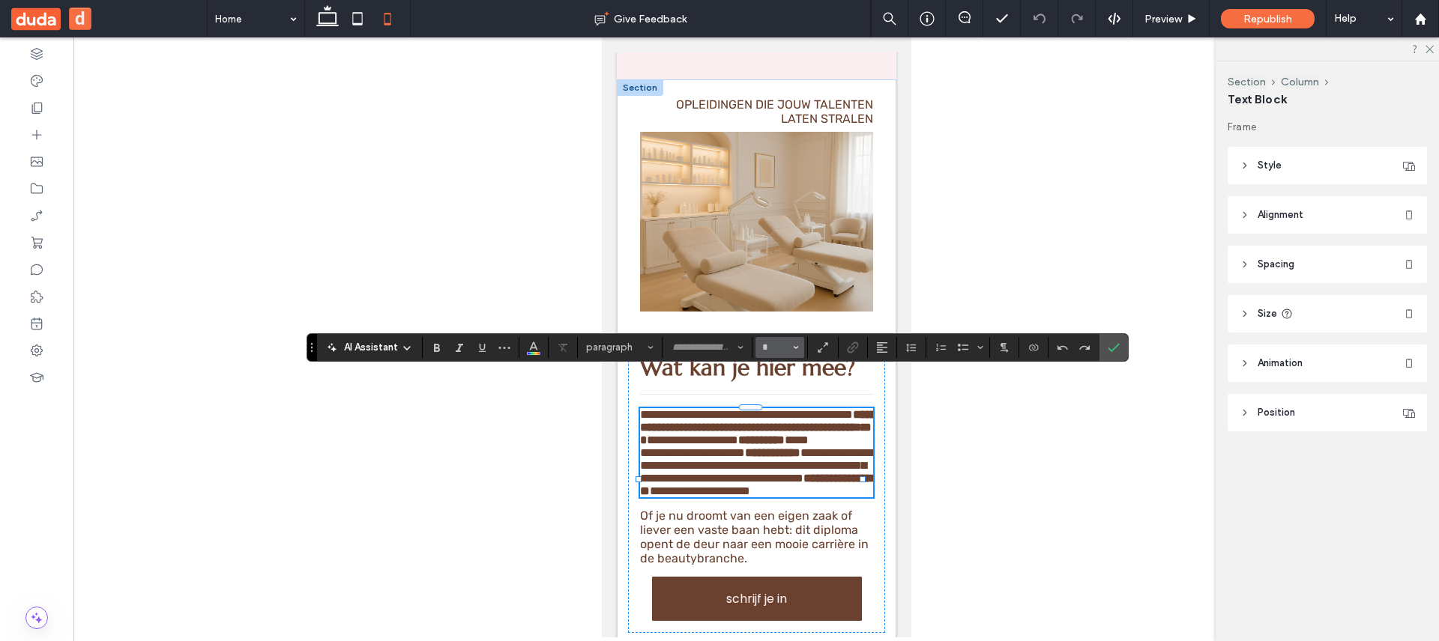
type input "*****"
type input "**"
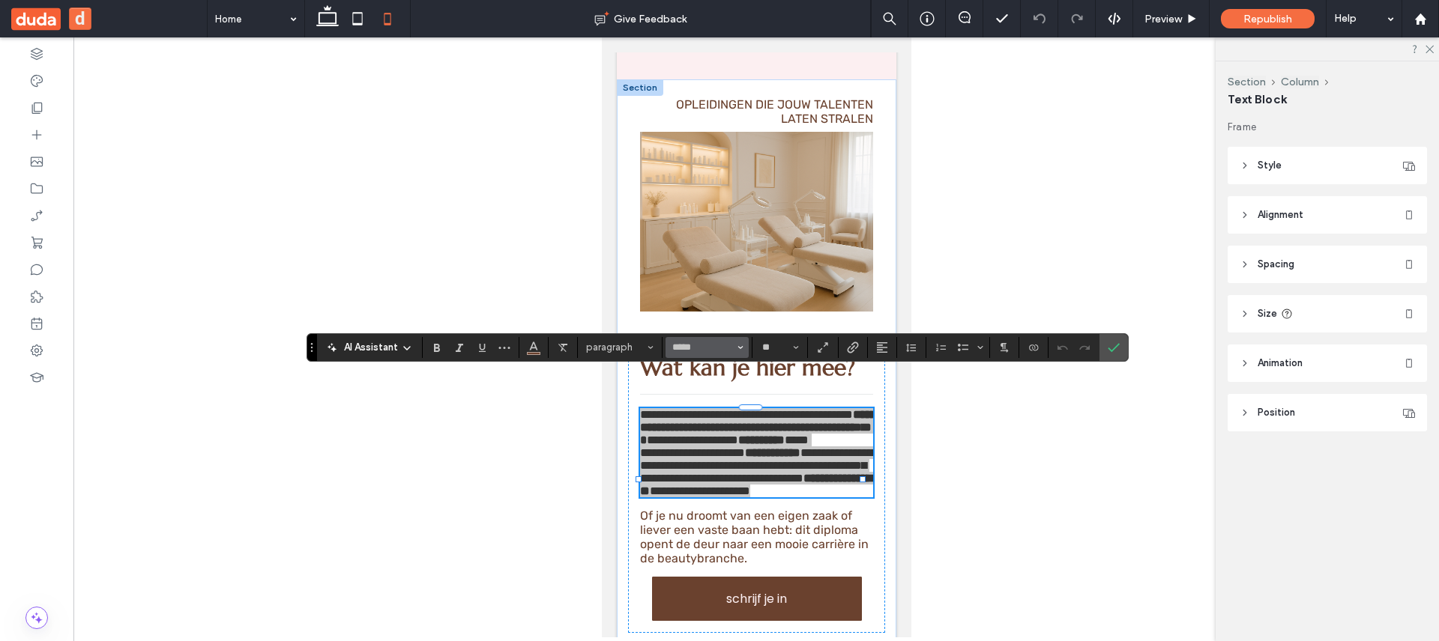
click at [734, 350] on button "*****" at bounding box center [706, 347] width 82 height 21
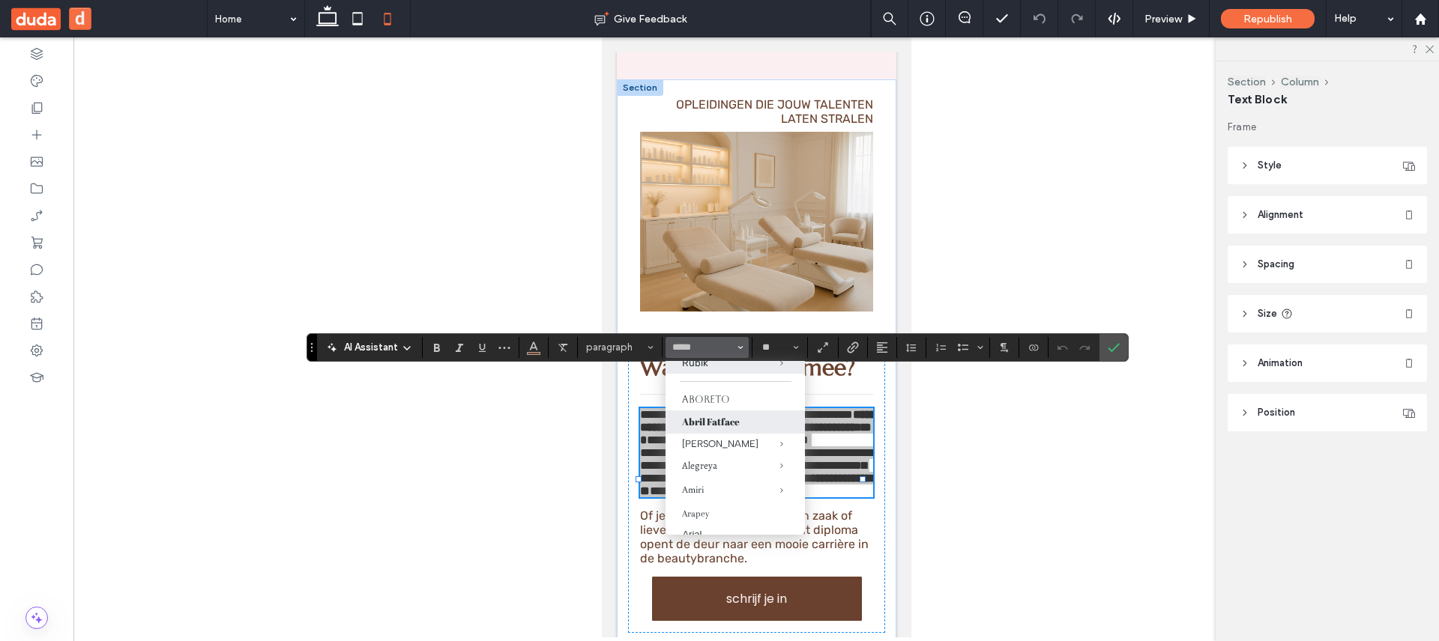
scroll to position [42, 0]
click at [725, 402] on label "Aboreto" at bounding box center [734, 400] width 139 height 21
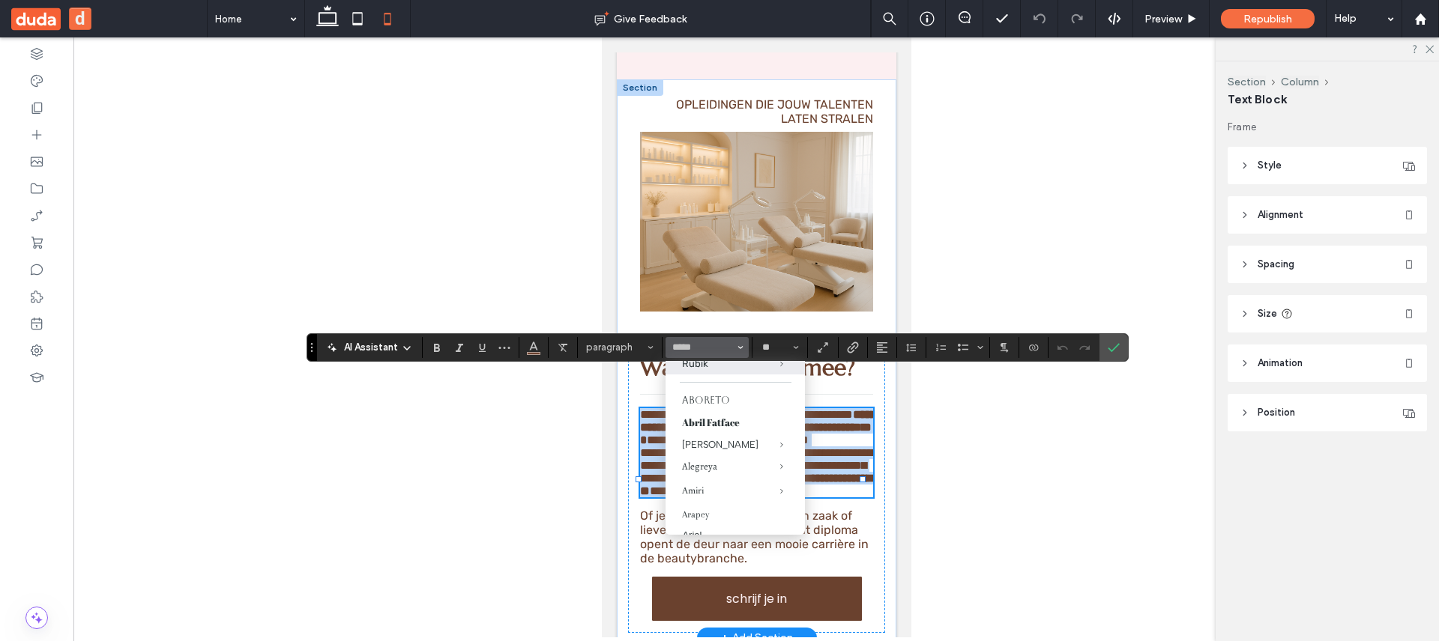
type input "*******"
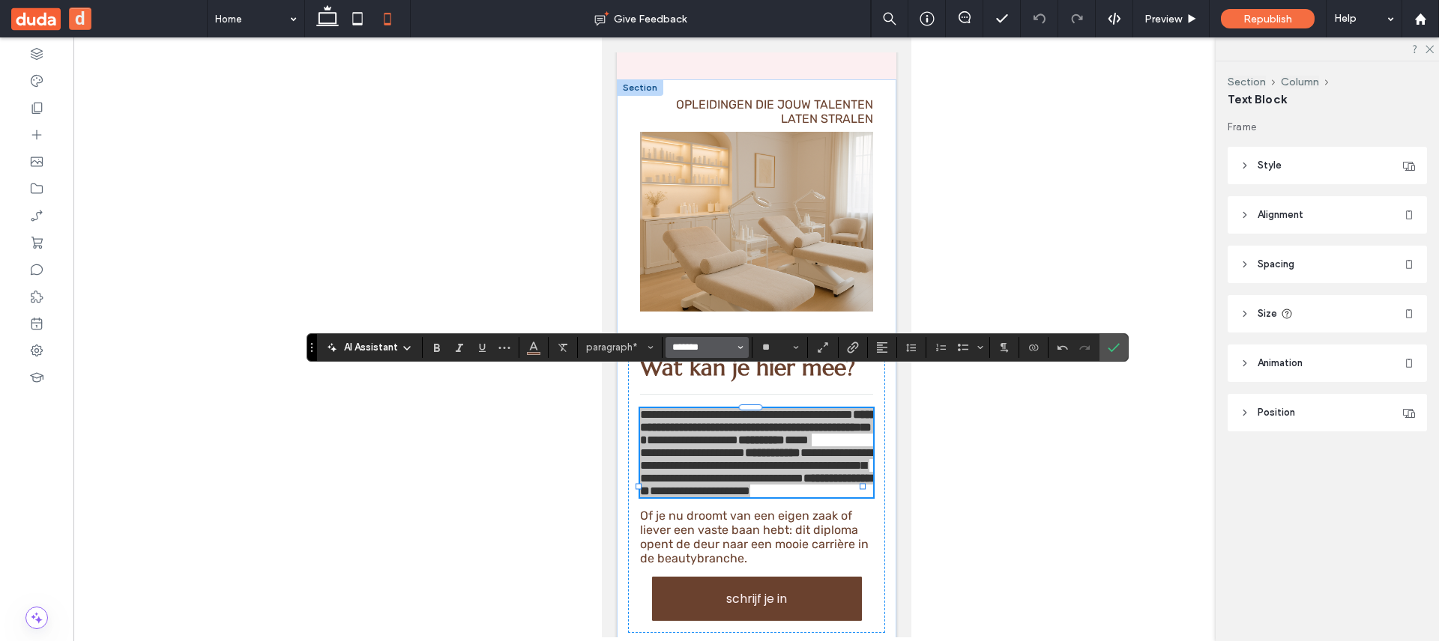
click at [722, 351] on input "*******" at bounding box center [703, 348] width 64 height 12
type input "*"
click at [710, 406] on div "Poppins" at bounding box center [715, 407] width 66 height 15
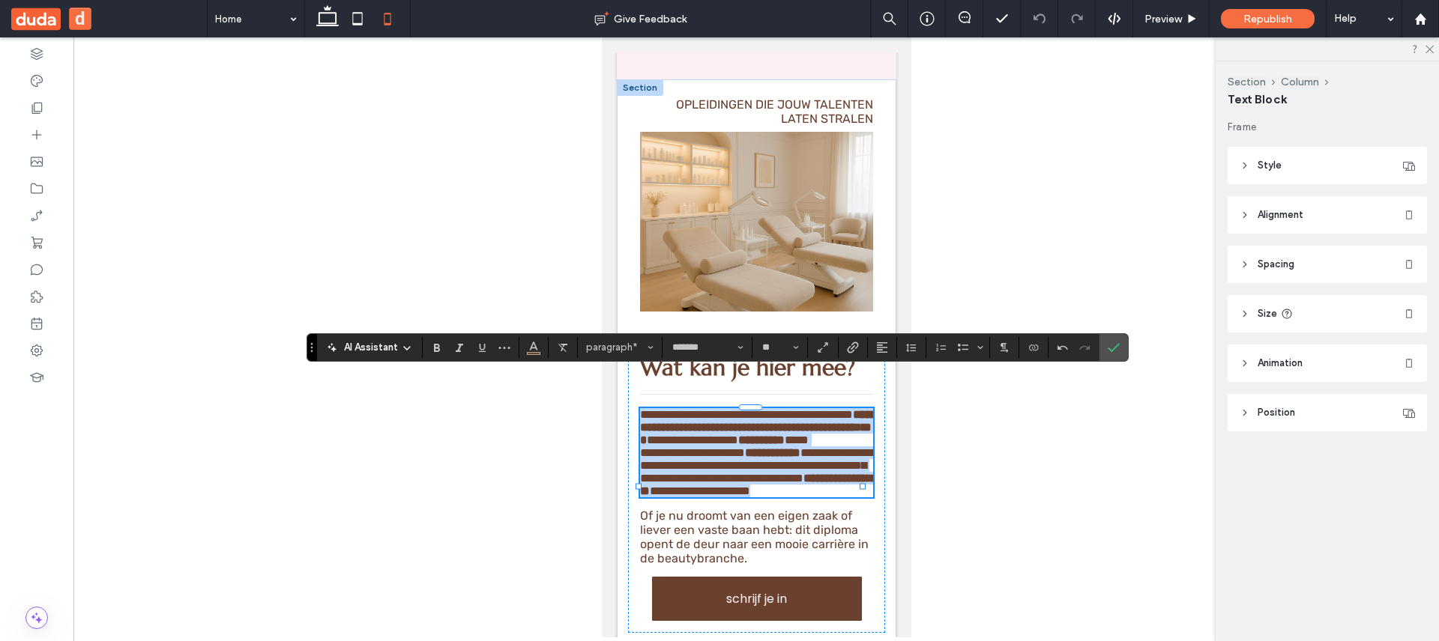
type input "*******"
click at [737, 445] on strong "**********" at bounding box center [760, 440] width 46 height 11
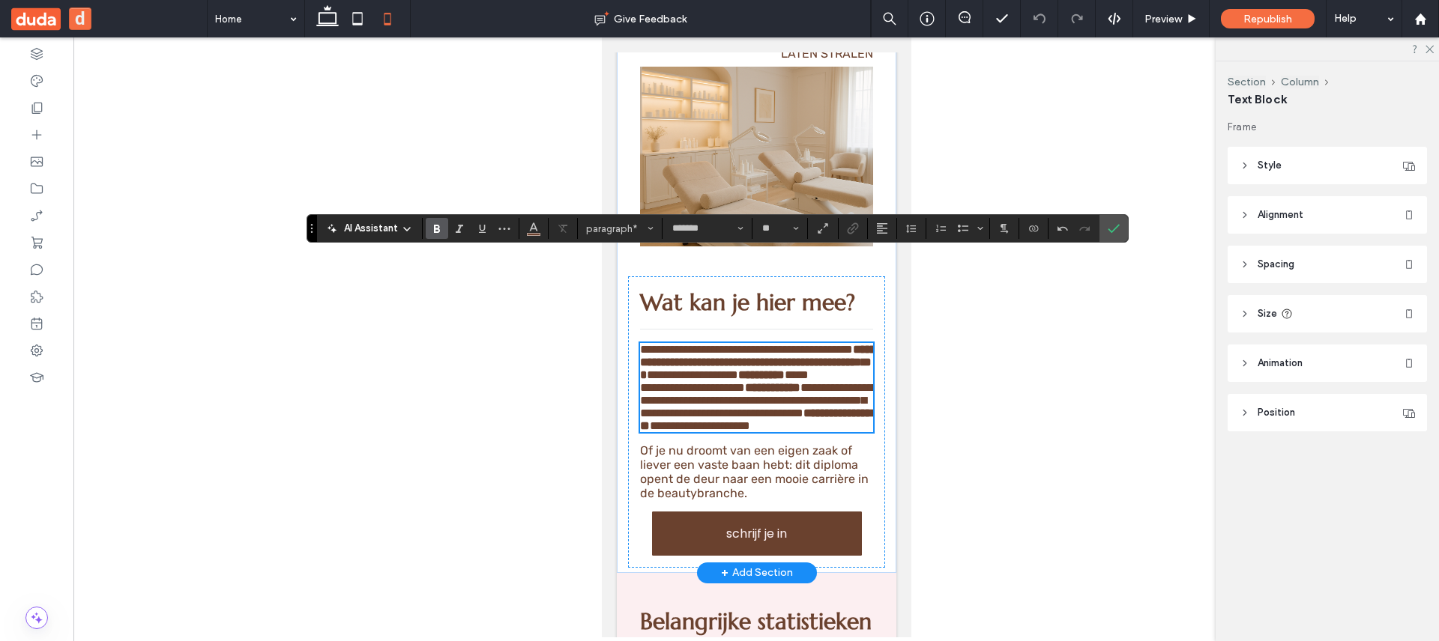
scroll to position [3083, 0]
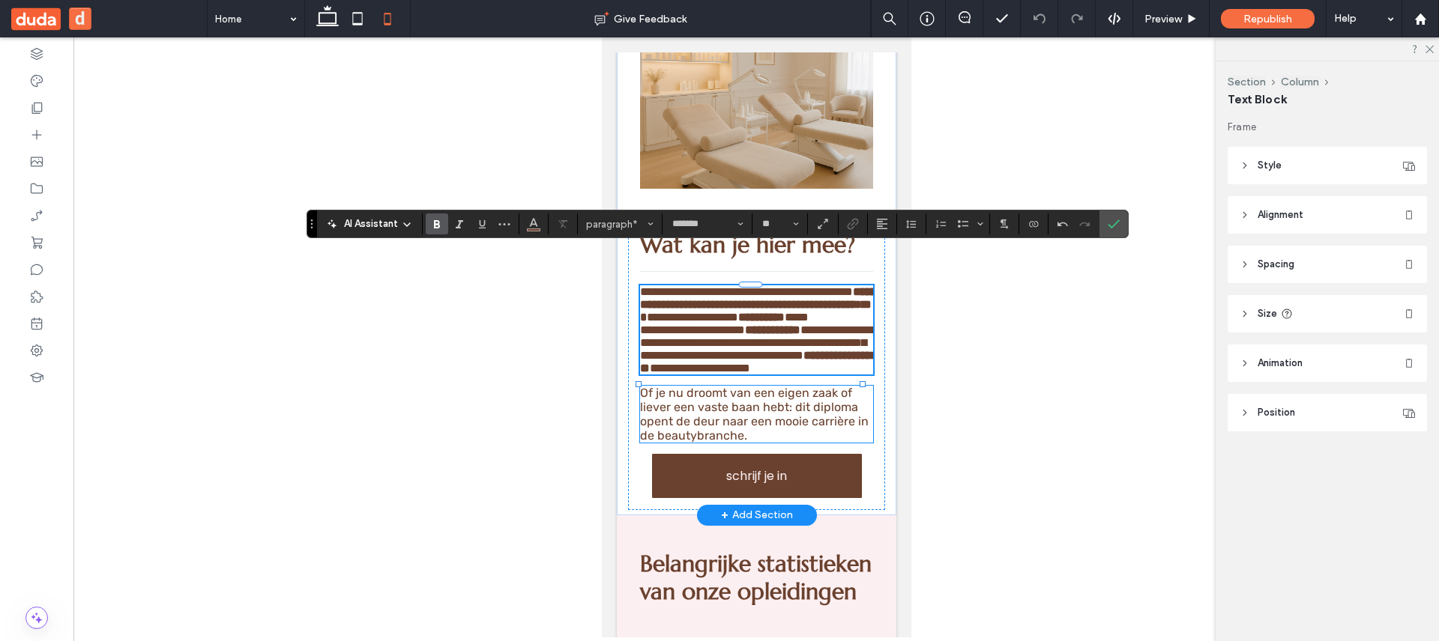
click at [702, 448] on div "**********" at bounding box center [755, 365] width 257 height 292
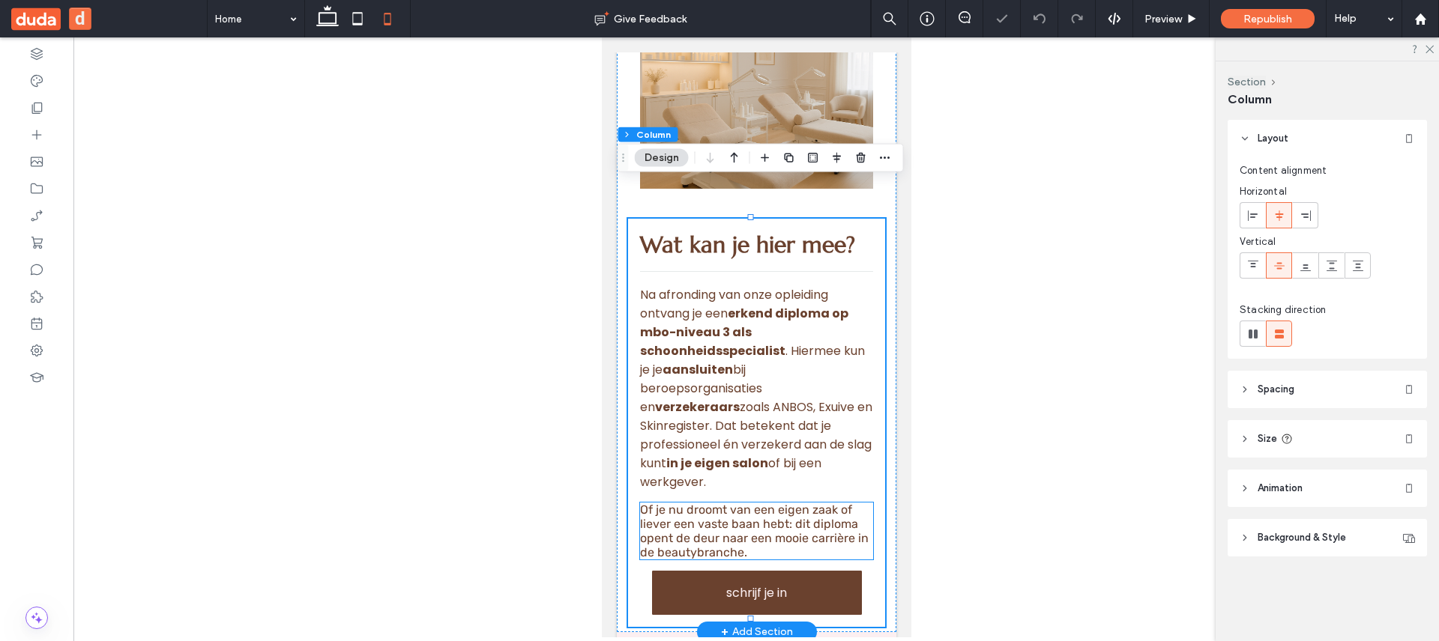
click at [715, 503] on span "Of je nu droomt van een eigen zaak of liever een vaste baan hebt: dit diploma o…" at bounding box center [753, 531] width 229 height 57
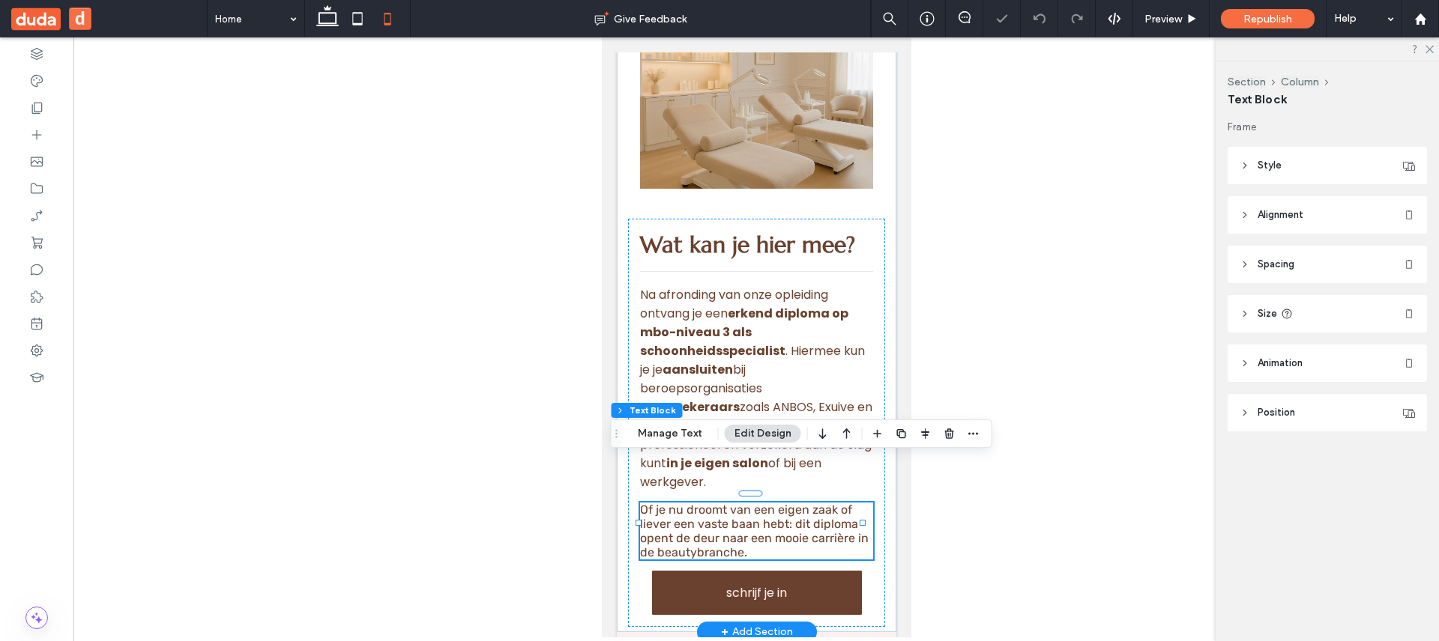
click at [739, 503] on span "Of je nu droomt van een eigen zaak of liever een vaste baan hebt: dit diploma o…" at bounding box center [753, 531] width 229 height 57
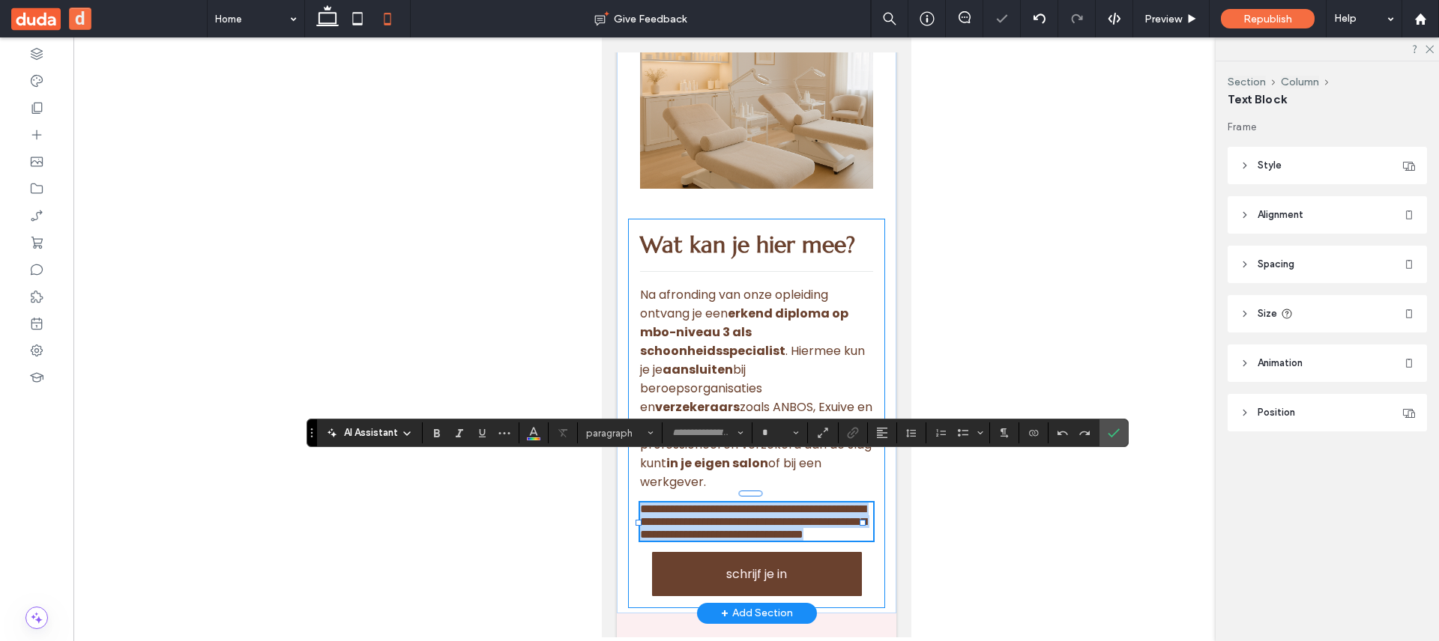
type input "*****"
type input "**"
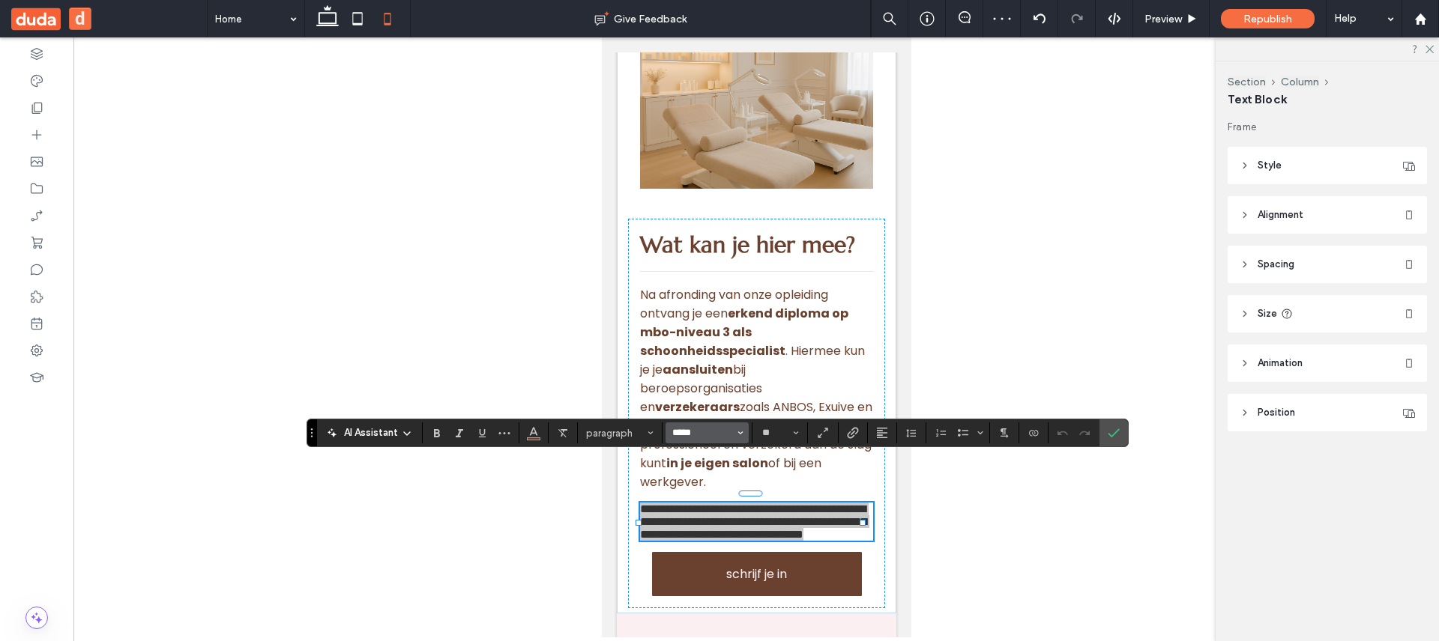
click at [719, 435] on input "*****" at bounding box center [703, 433] width 64 height 12
click at [695, 407] on div "Poppins" at bounding box center [715, 407] width 66 height 15
type input "*******"
click at [1117, 427] on icon "Confirm" at bounding box center [1114, 433] width 12 height 12
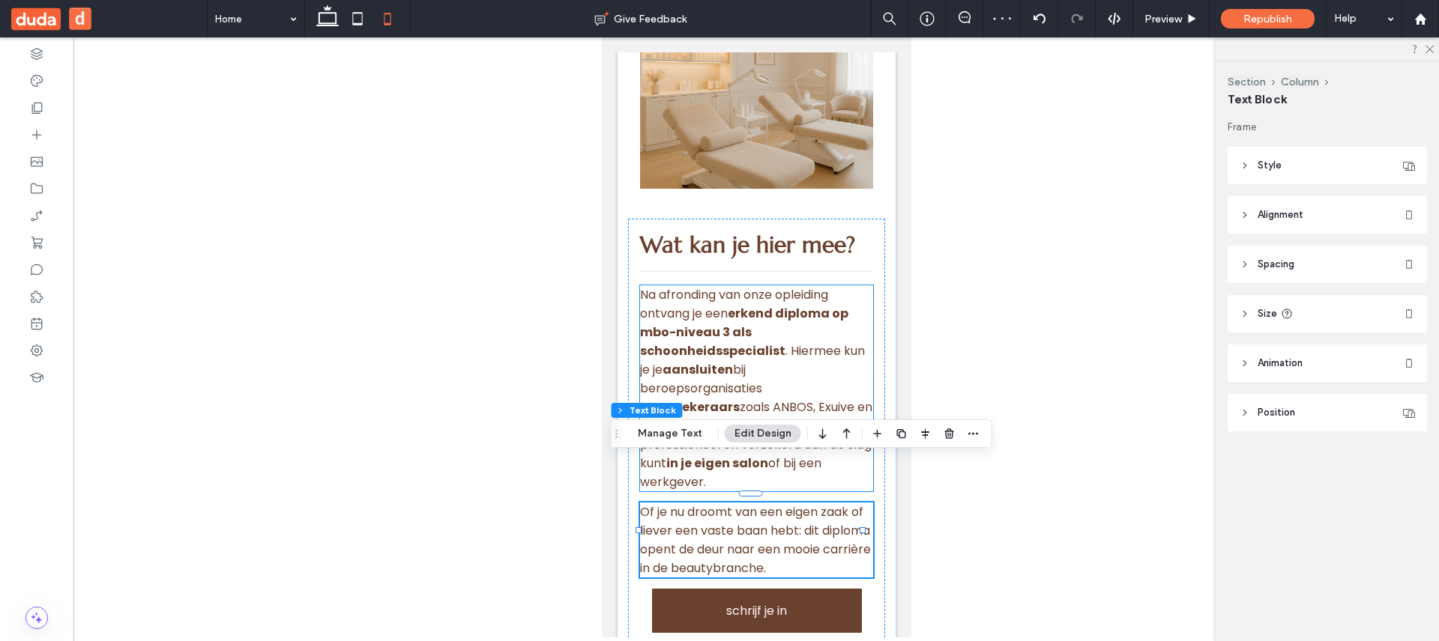
click at [802, 325] on p "Na afronding van onze opleiding ontvang je een erkend diploma op mbo-niveau 3 a…" at bounding box center [755, 333] width 233 height 94
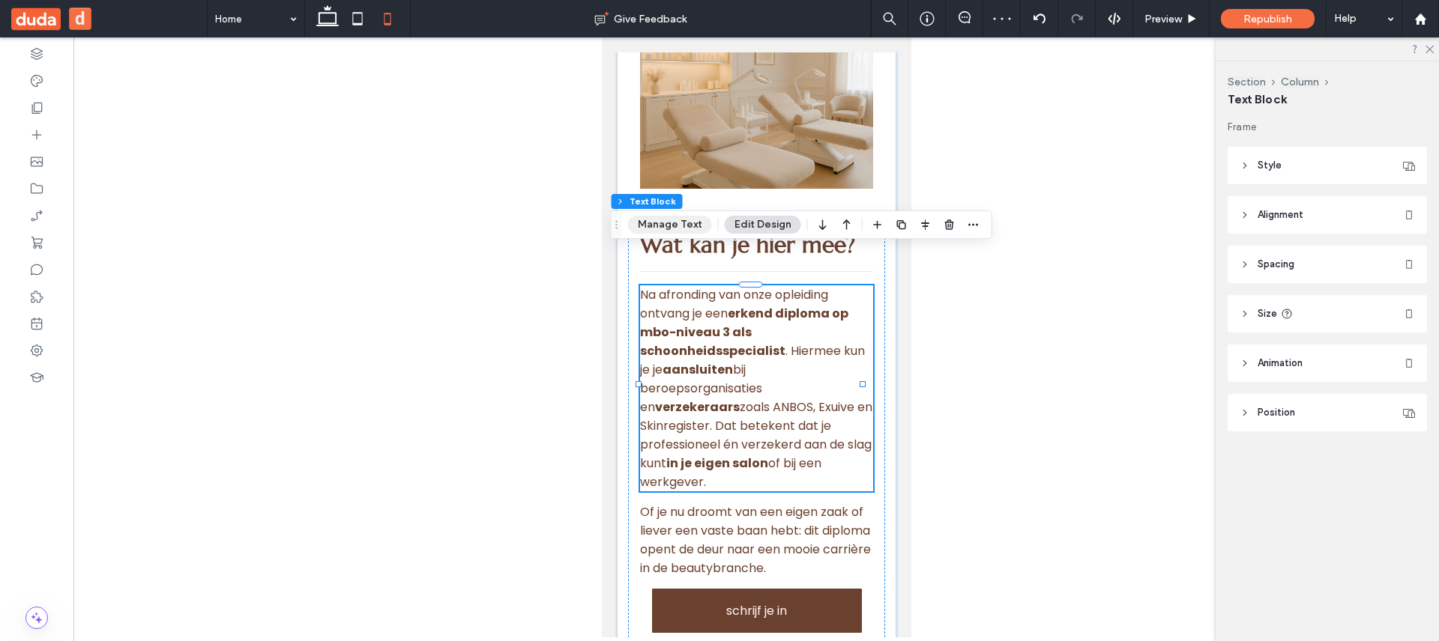
click at [662, 230] on button "Manage Text" at bounding box center [670, 225] width 84 height 18
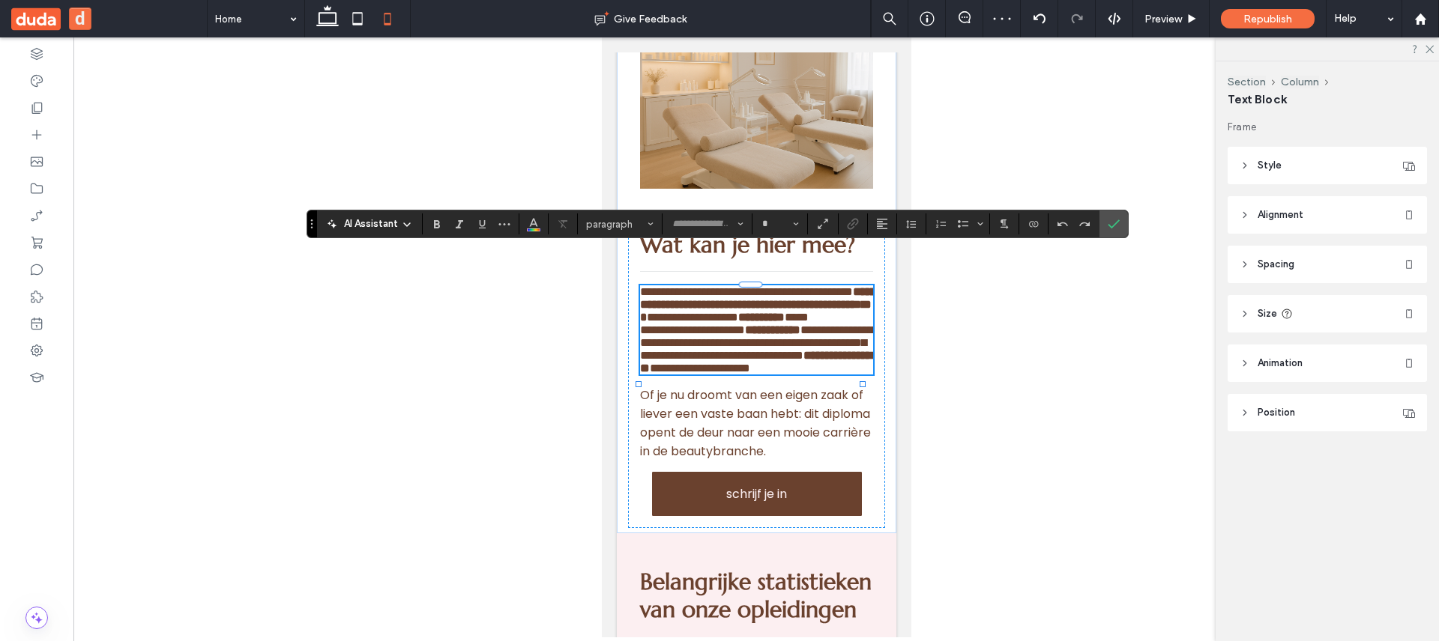
type input "*******"
type input "**"
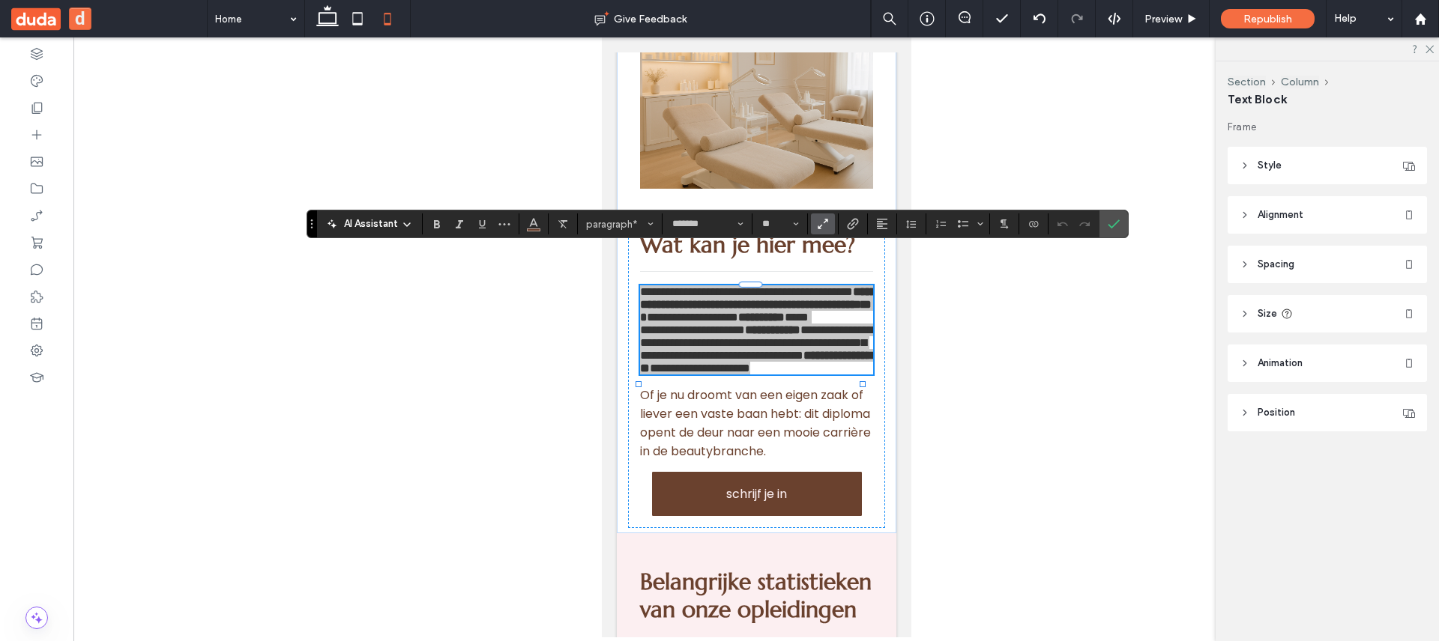
click at [822, 228] on icon "Text scaling - Make text responsive to different screen sizes." at bounding box center [822, 223] width 13 height 13
drag, startPoint x: 822, startPoint y: 228, endPoint x: 226, endPoint y: 216, distance: 596.6
click at [822, 228] on icon "Text scaling - Make text responsive to different screen sizes." at bounding box center [822, 223] width 13 height 13
click at [822, 227] on icon "Text scaling - Make text responsive to different screen sizes." at bounding box center [822, 223] width 13 height 13
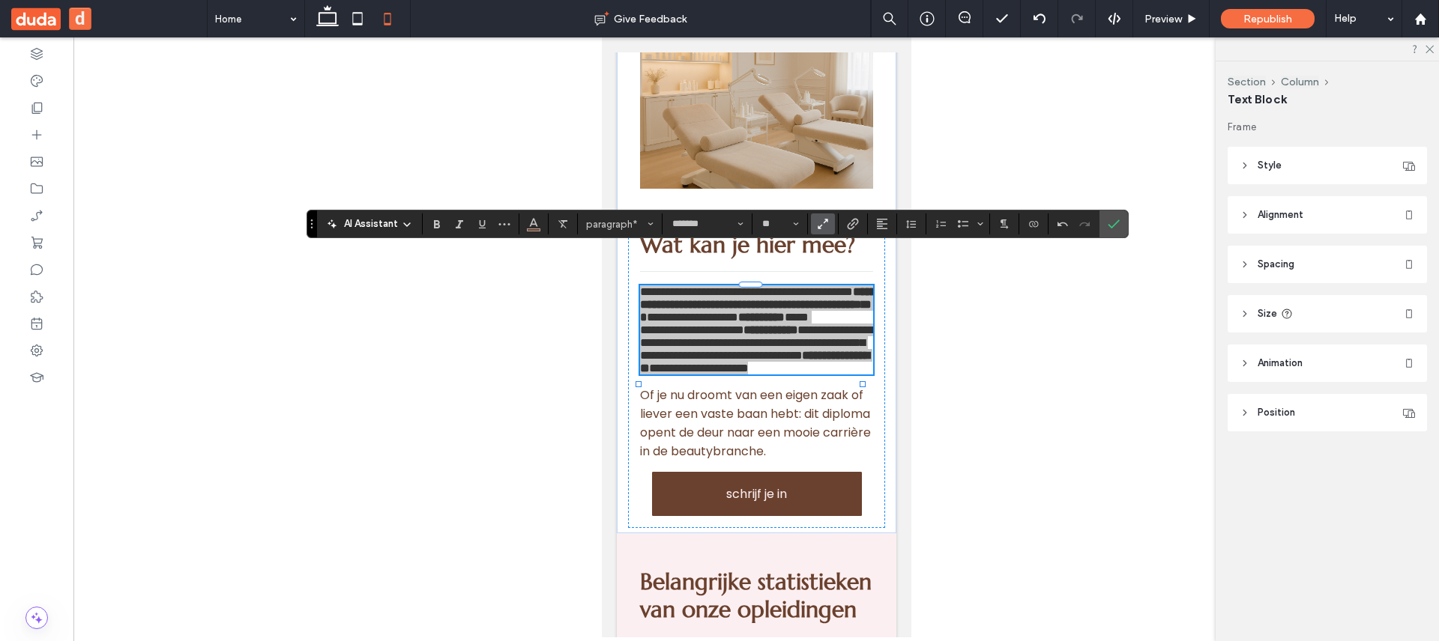
click at [824, 227] on icon "Text scaling - Make text responsive to different screen sizes." at bounding box center [822, 223] width 13 height 13
click at [821, 229] on icon "Text scaling - Make text responsive to different screen sizes." at bounding box center [822, 223] width 13 height 13
click at [827, 224] on icon "Text scaling - Make text responsive to different screen sizes." at bounding box center [822, 223] width 13 height 13
click at [829, 221] on label "Text scaling - Make text responsive to different screen sizes." at bounding box center [823, 224] width 24 height 21
click at [561, 227] on use "Clear Format" at bounding box center [562, 224] width 9 height 8
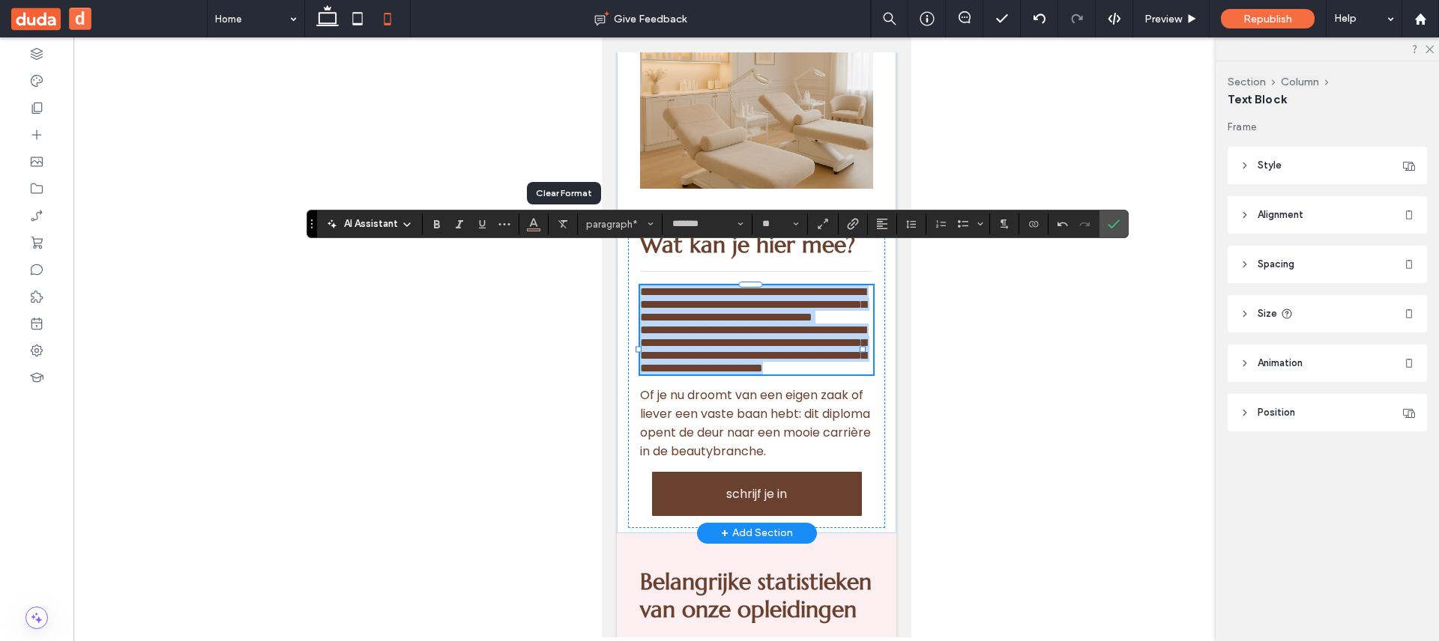
type input "*****"
click at [719, 441] on span "Of je nu droomt van een eigen zaak of liever een vaste baan hebt: dit diploma o…" at bounding box center [754, 423] width 231 height 73
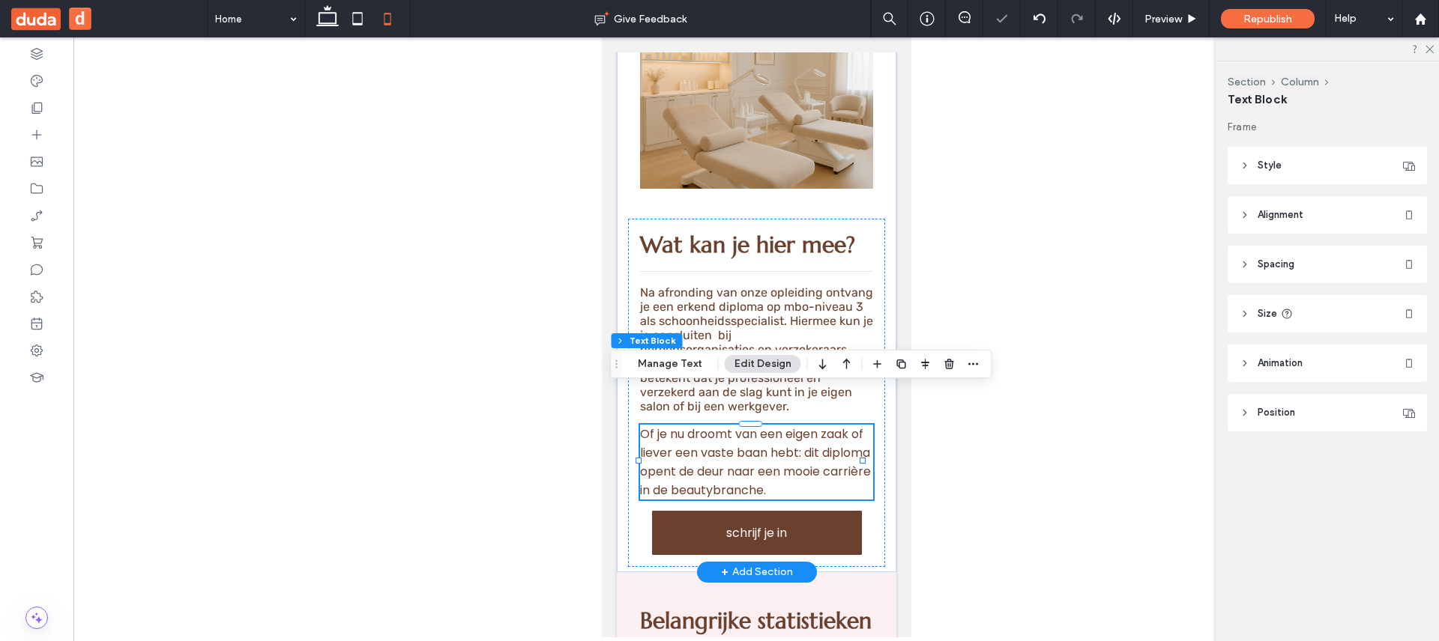
click at [715, 428] on span "Of je nu droomt van een eigen zaak of liever een vaste baan hebt: dit diploma o…" at bounding box center [754, 462] width 231 height 73
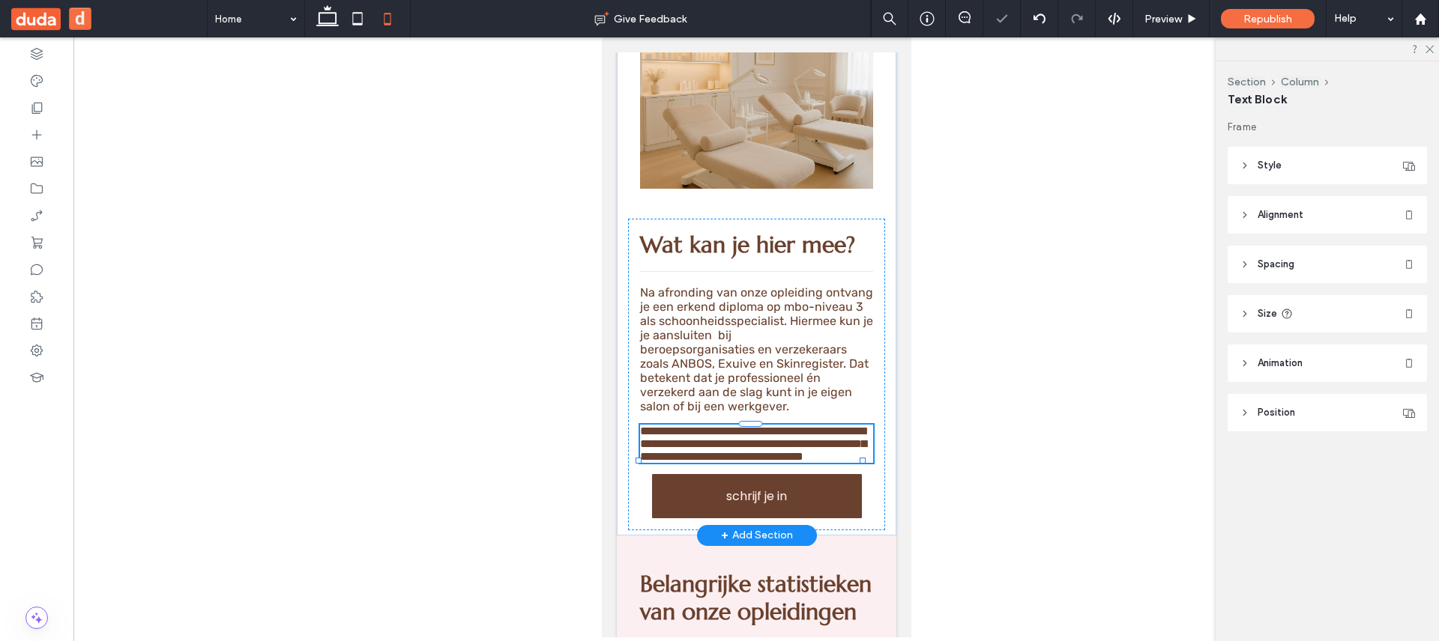
click at [716, 435] on span "**********" at bounding box center [752, 444] width 226 height 37
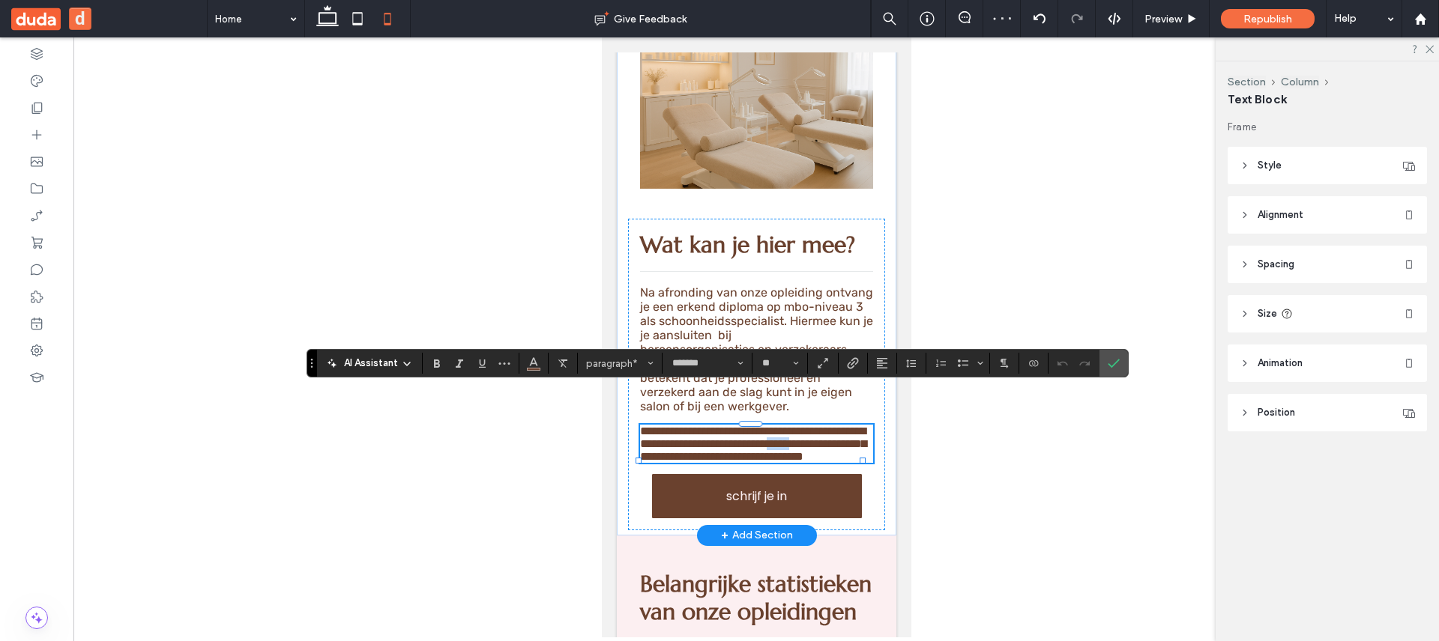
click at [716, 435] on span "**********" at bounding box center [752, 444] width 226 height 37
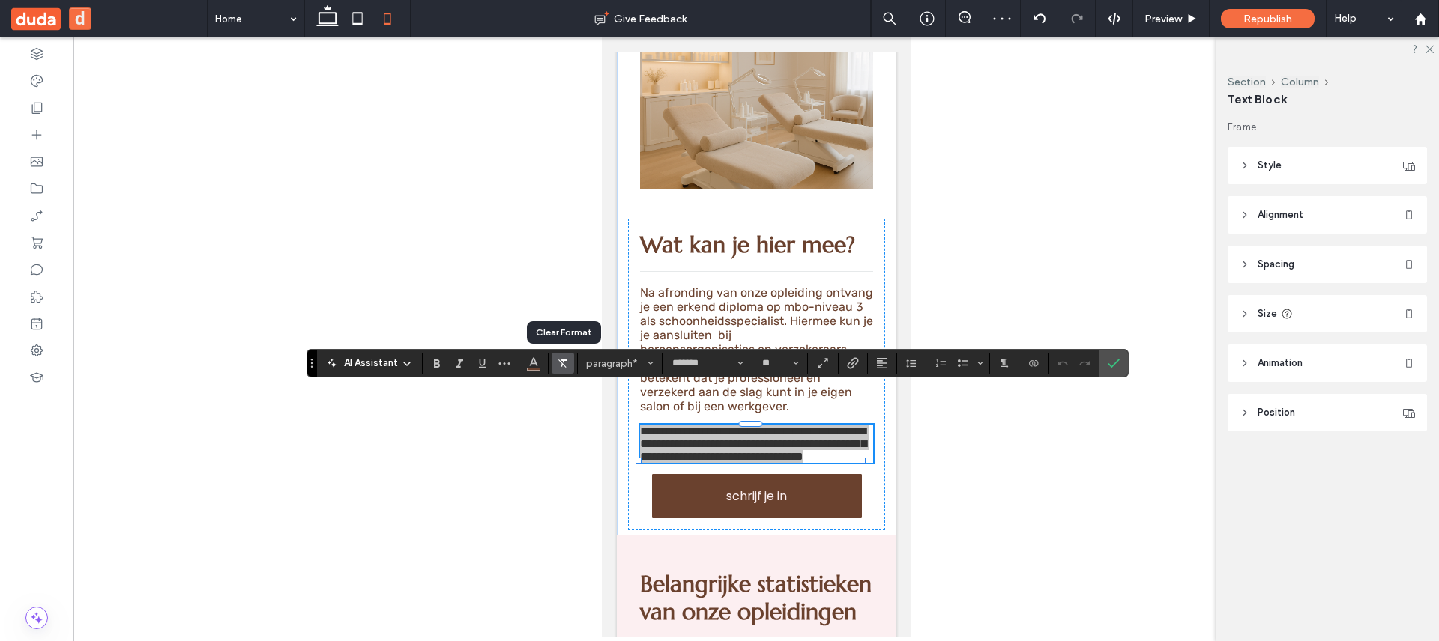
click at [558, 363] on icon "Clear Format" at bounding box center [563, 363] width 12 height 12
type input "*****"
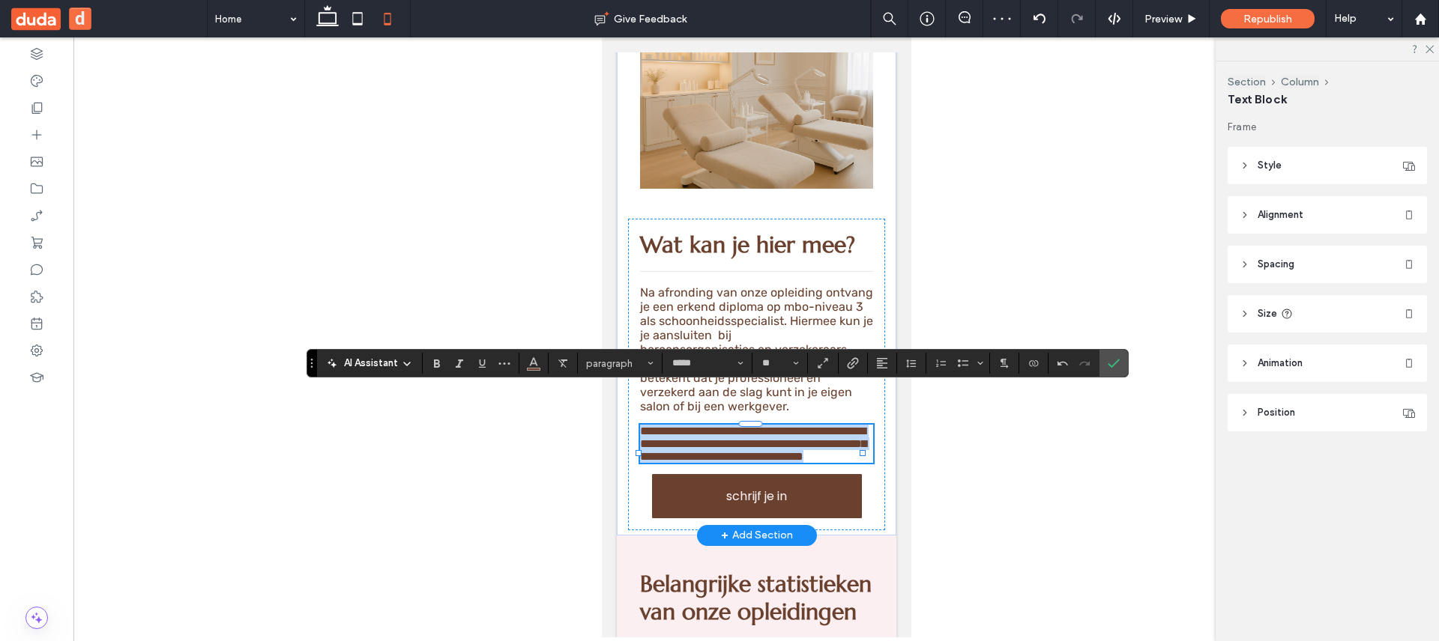
click at [850, 426] on span "**********" at bounding box center [752, 444] width 226 height 37
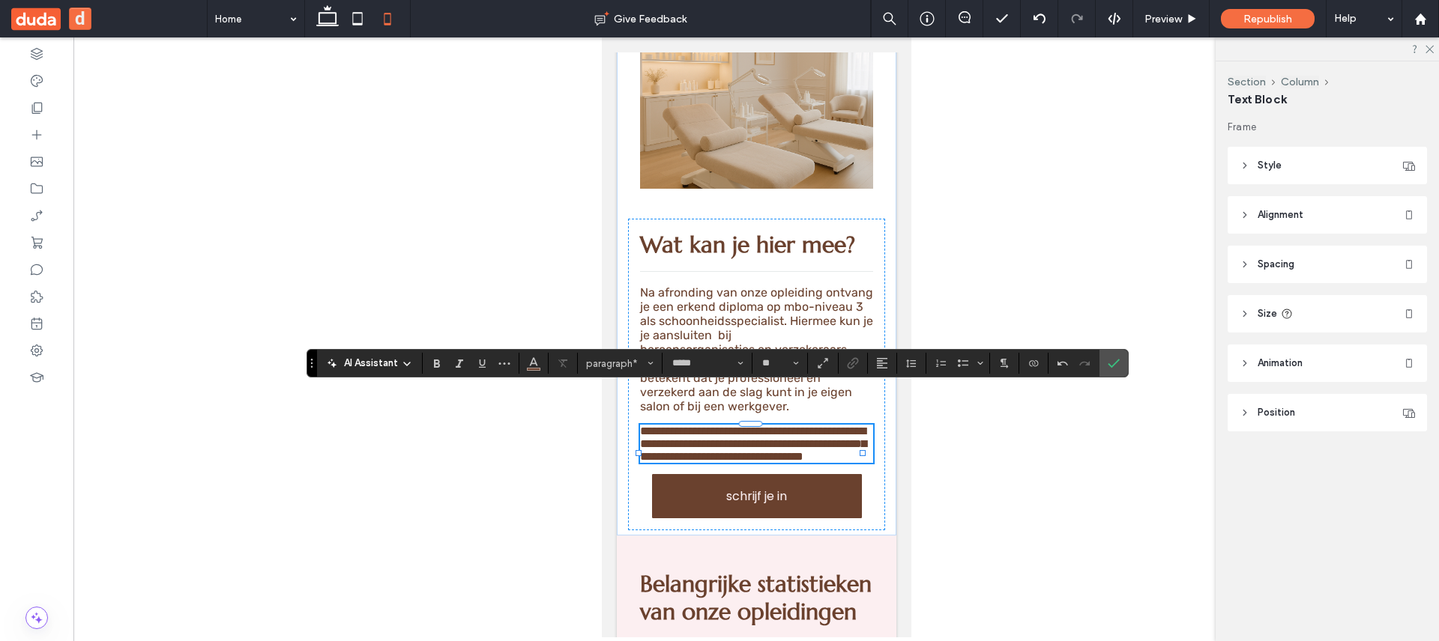
click at [1127, 365] on div "AI Assistant paragraph* ***** **" at bounding box center [717, 363] width 821 height 28
click at [1108, 357] on icon "Confirm" at bounding box center [1114, 363] width 12 height 12
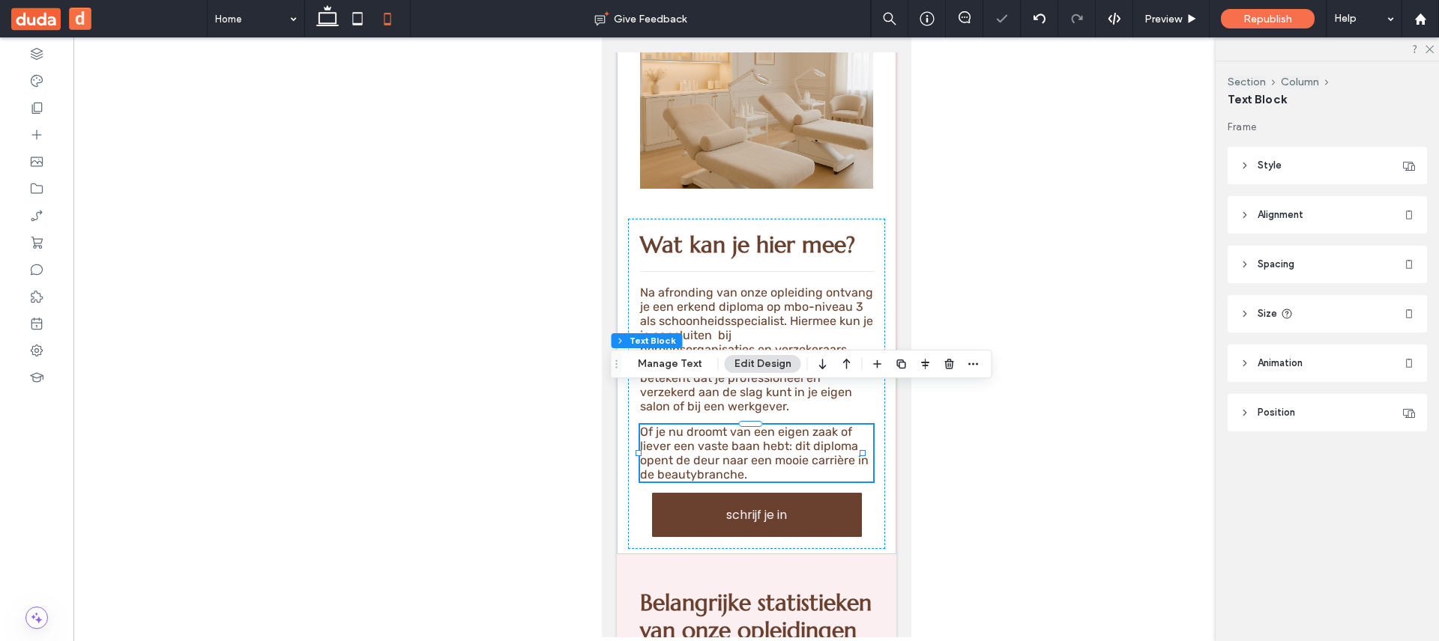
click at [1277, 22] on span "Republish" at bounding box center [1267, 19] width 49 height 13
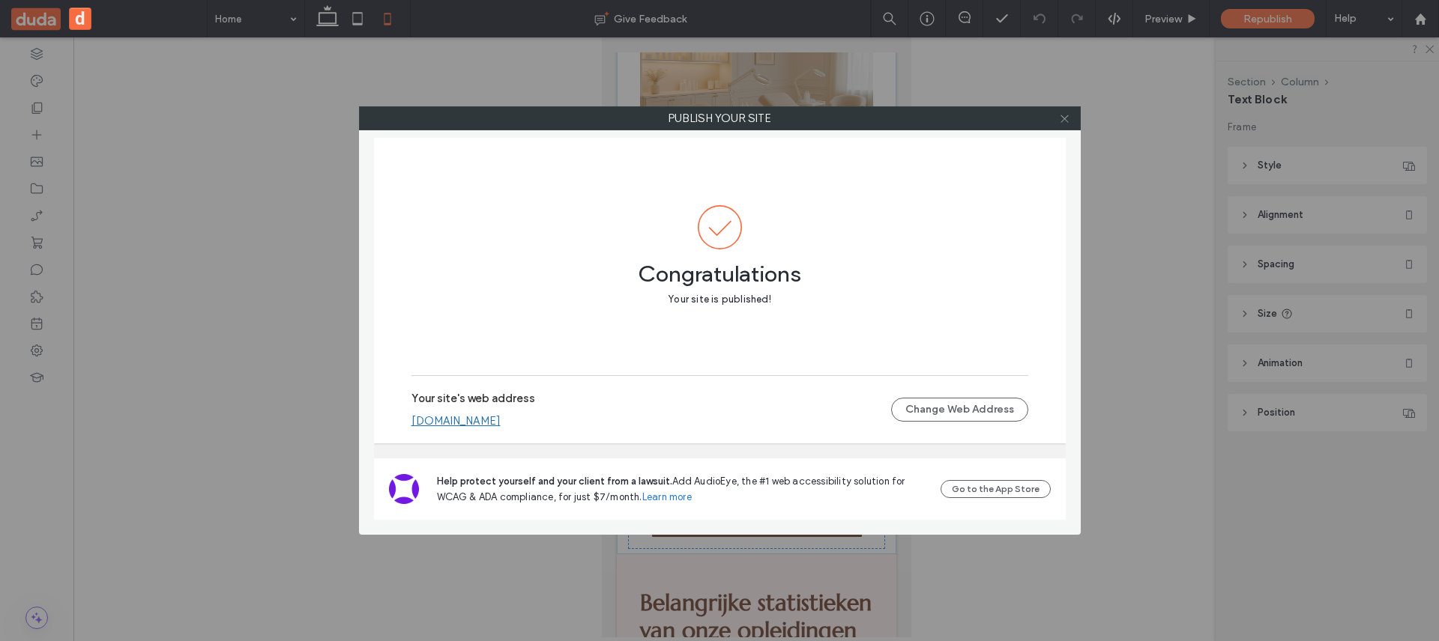
click at [1062, 119] on icon at bounding box center [1064, 118] width 11 height 11
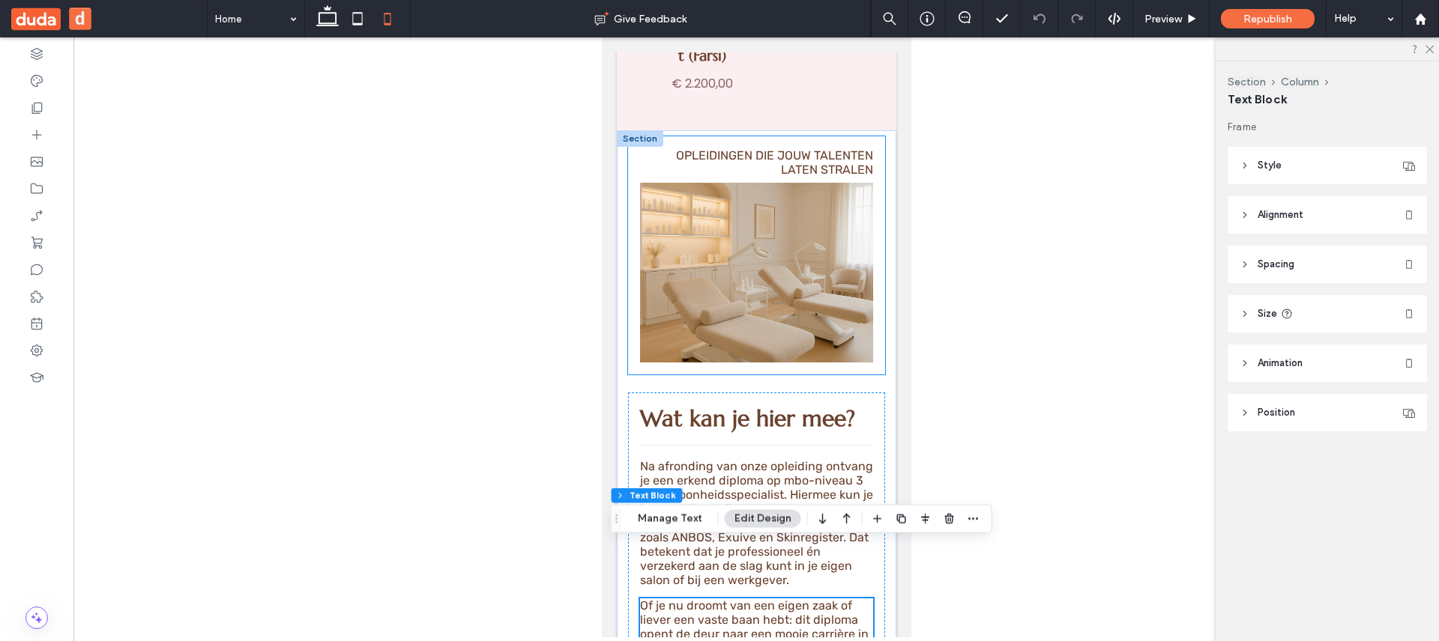
scroll to position [2899, 0]
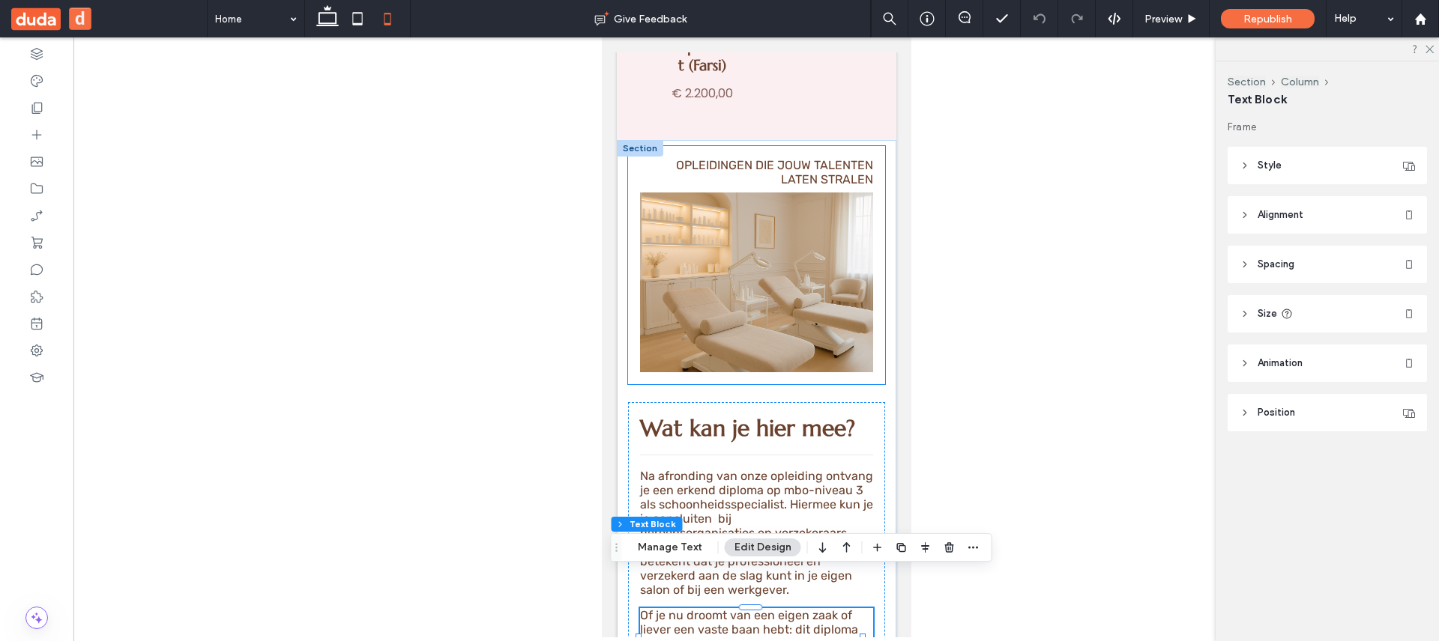
click at [628, 195] on div "Opleidingen die jouw talenten laten stralen" at bounding box center [755, 265] width 257 height 238
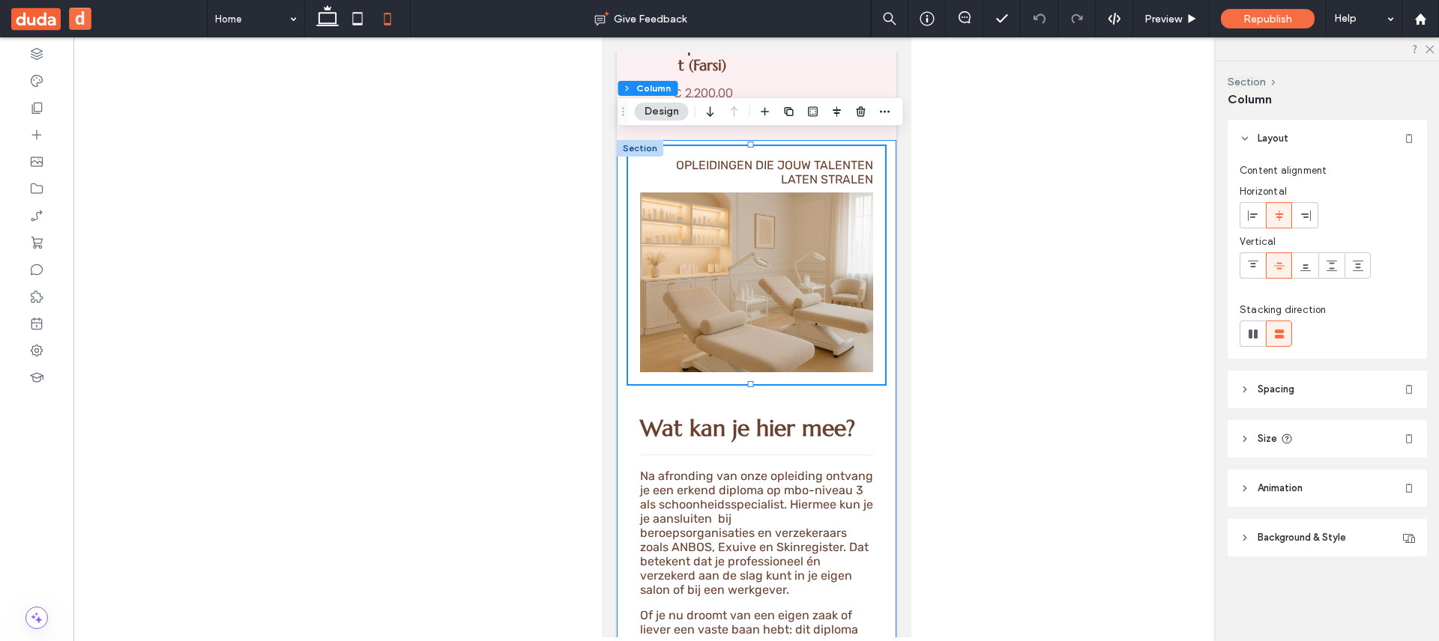
click at [621, 148] on div "Wat kan je hier mee? Na afronding van onze opleiding ontvang je een erkend dipl…" at bounding box center [756, 439] width 280 height 598
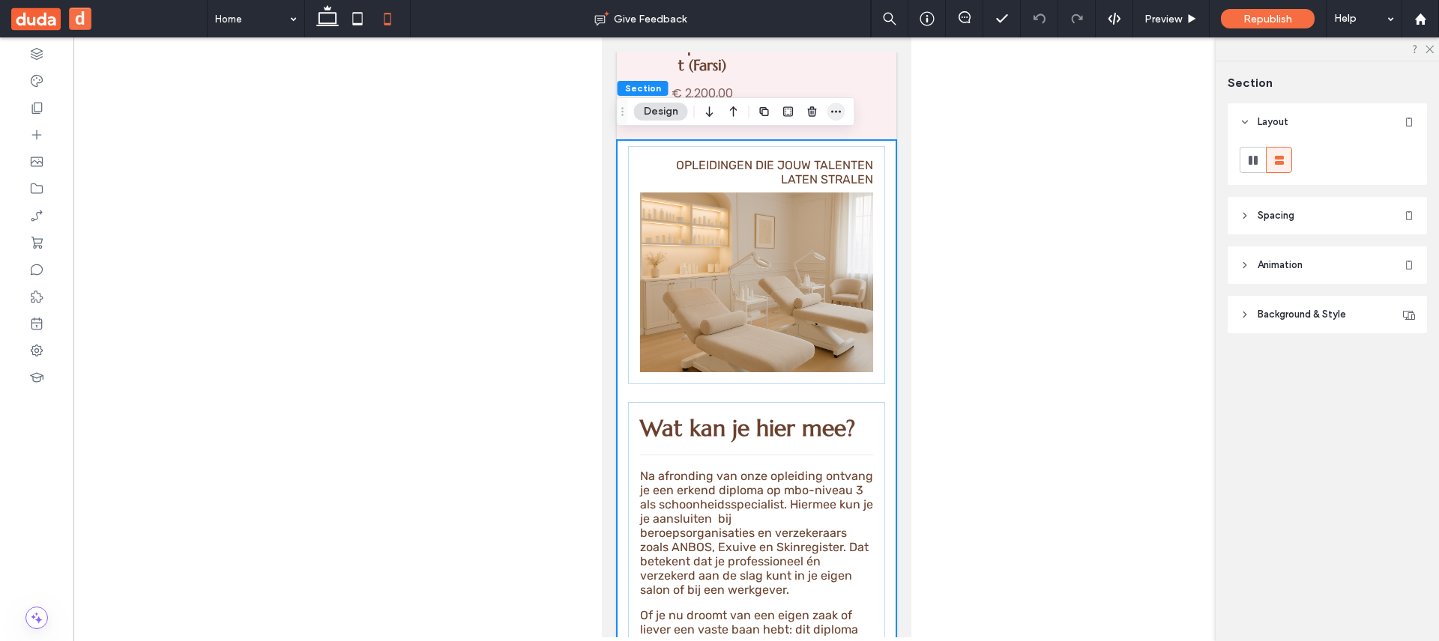
click at [840, 115] on icon "button" at bounding box center [836, 112] width 12 height 12
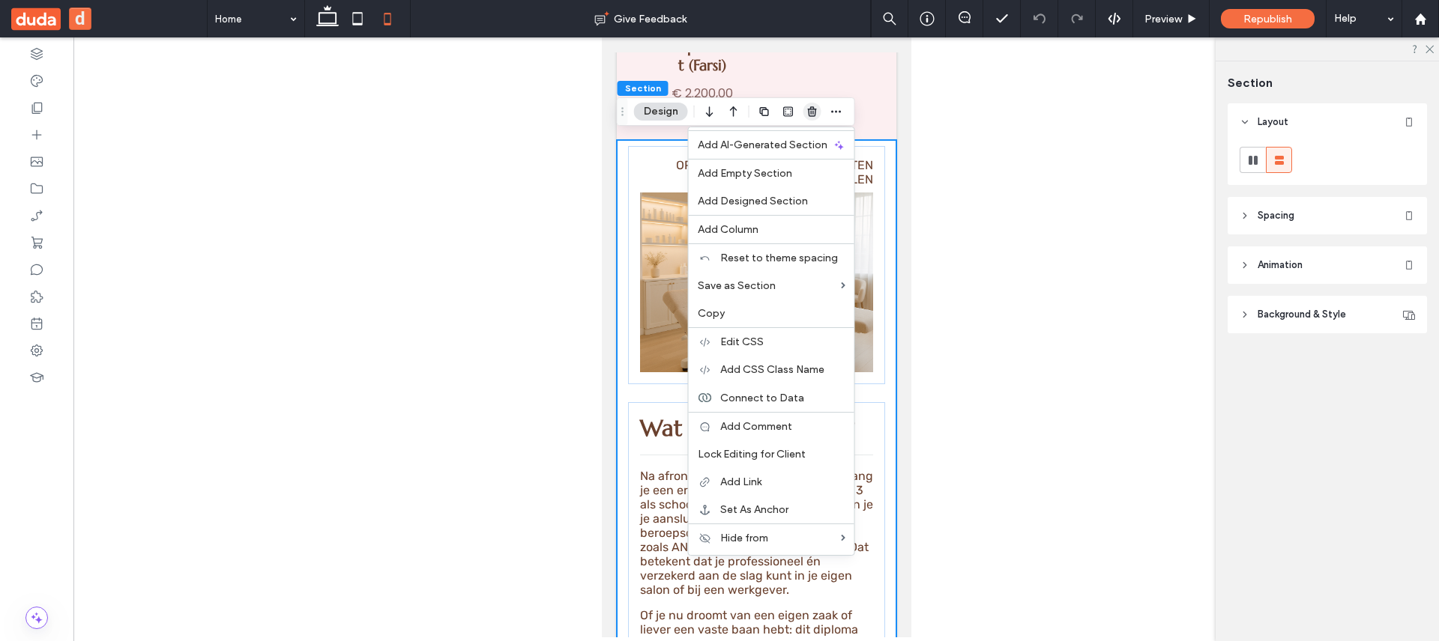
click at [811, 115] on icon "button" at bounding box center [812, 112] width 12 height 12
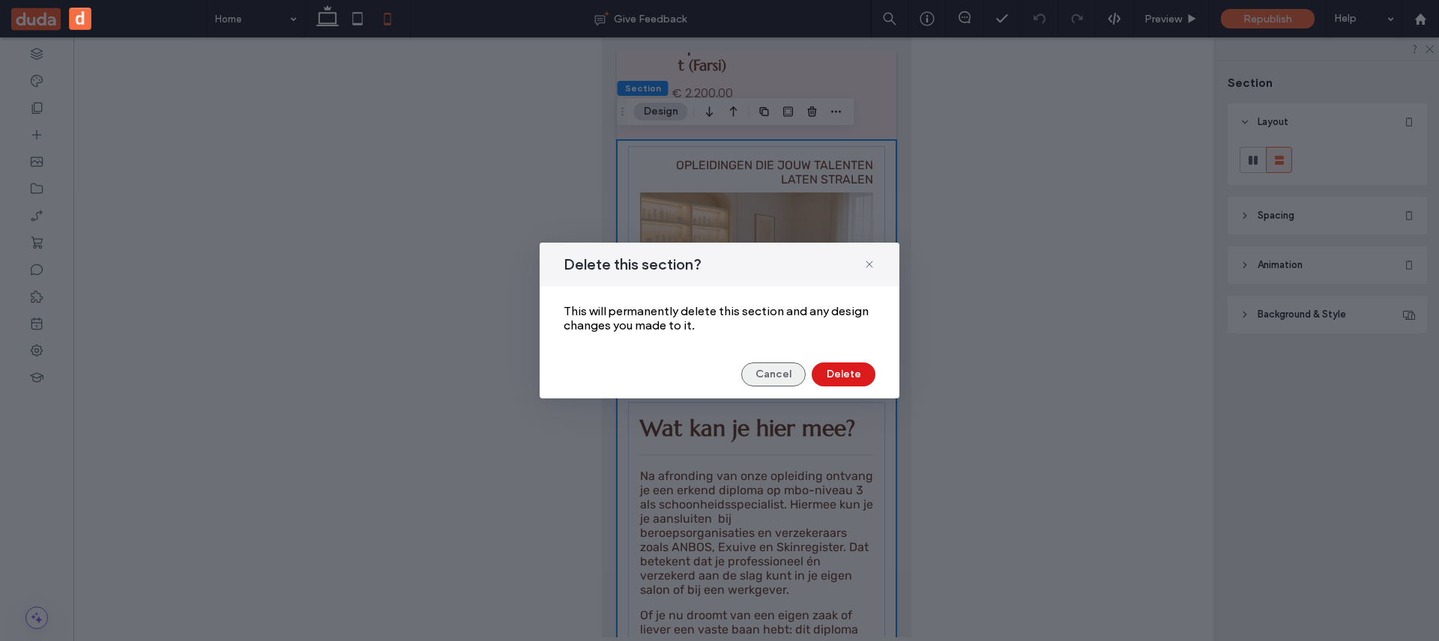
drag, startPoint x: 797, startPoint y: 372, endPoint x: 205, endPoint y: 141, distance: 635.4
click at [797, 372] on button "Cancel" at bounding box center [773, 375] width 64 height 24
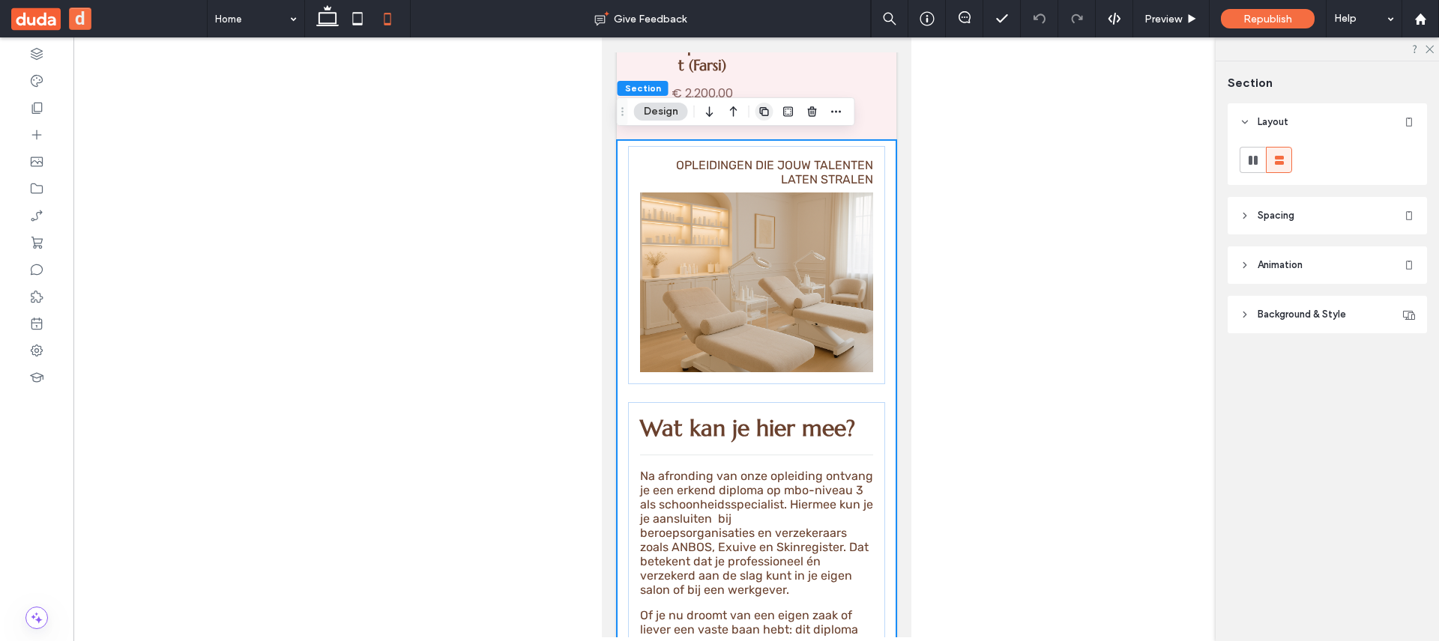
click at [762, 109] on use "button" at bounding box center [763, 111] width 9 height 9
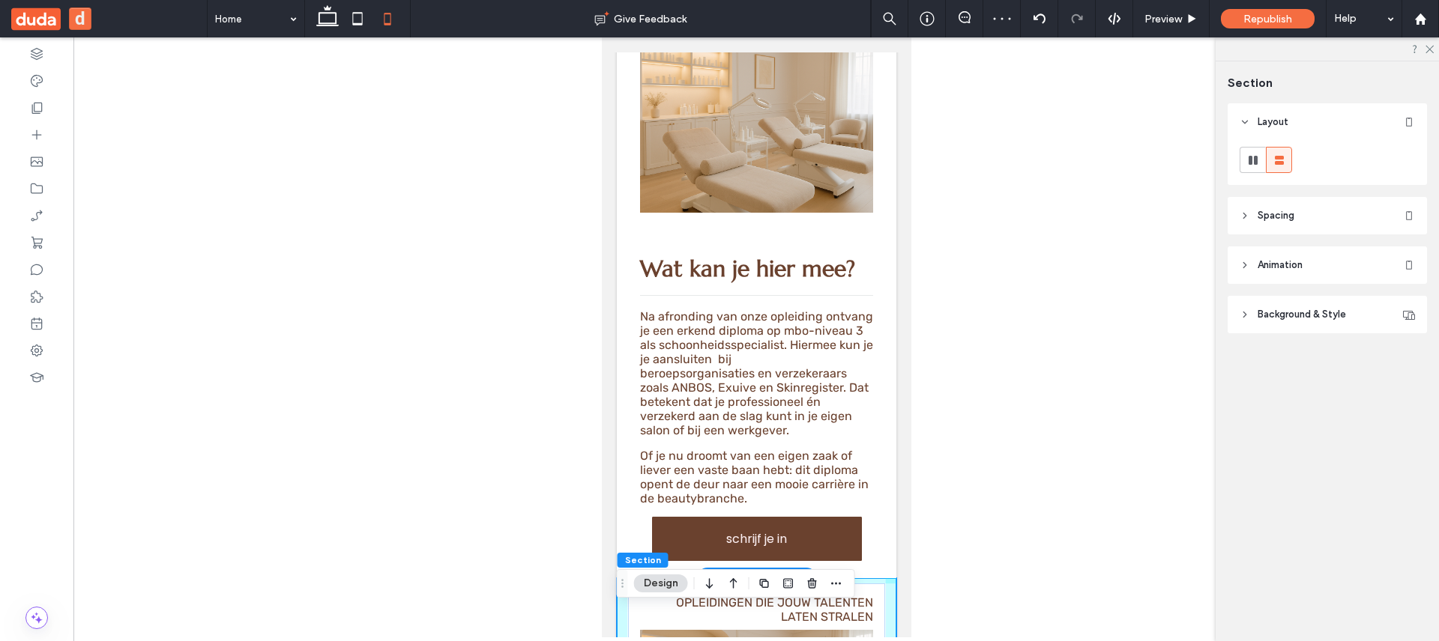
scroll to position [2856, 0]
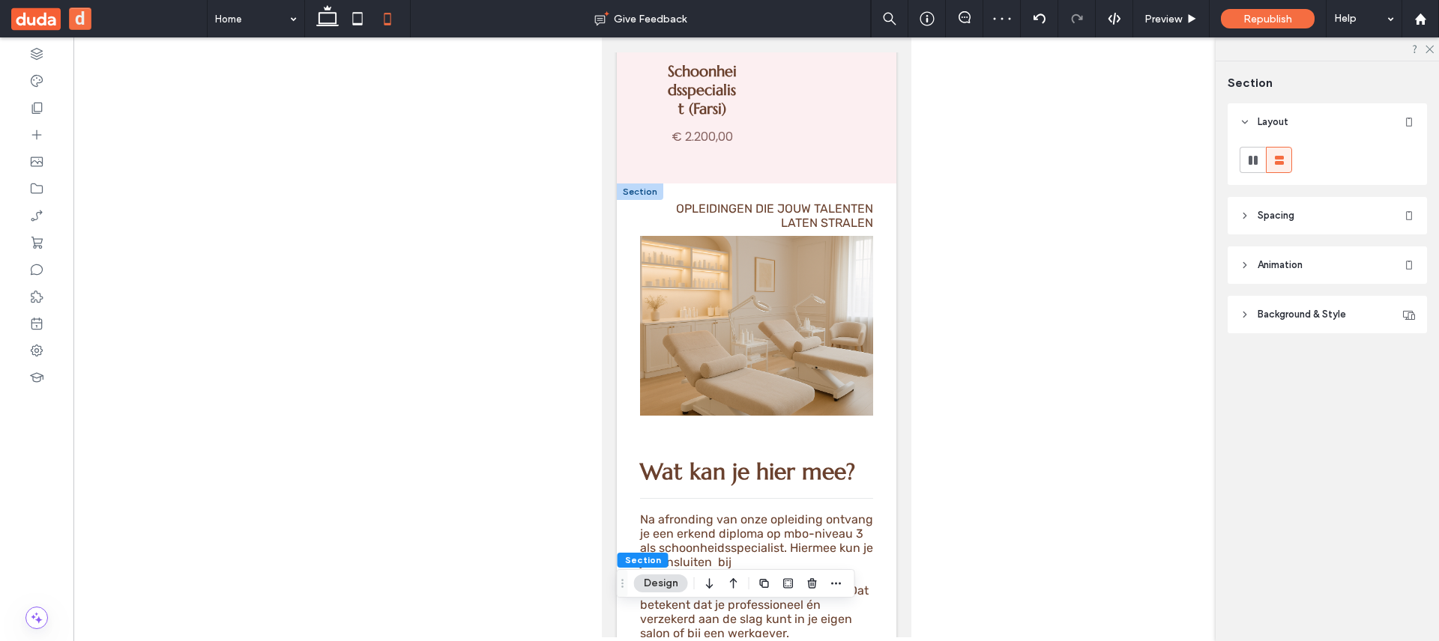
click at [629, 184] on div at bounding box center [639, 192] width 46 height 16
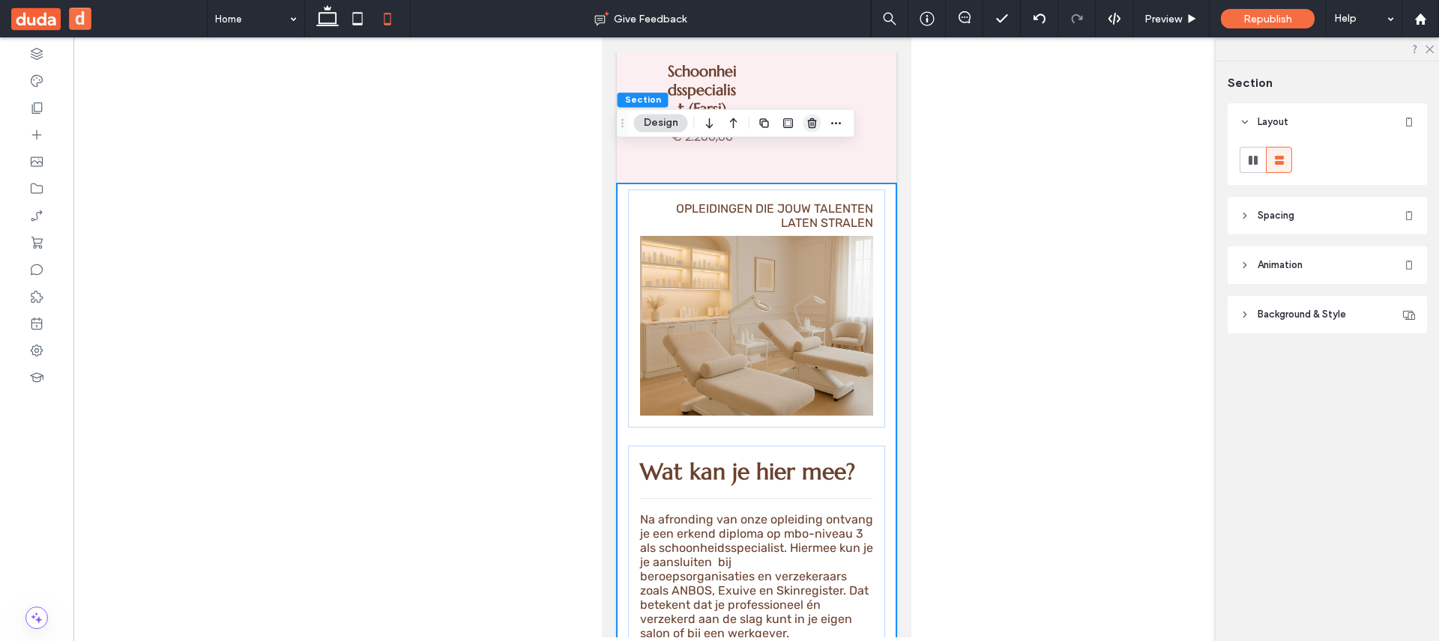
click at [817, 118] on icon "button" at bounding box center [812, 123] width 12 height 12
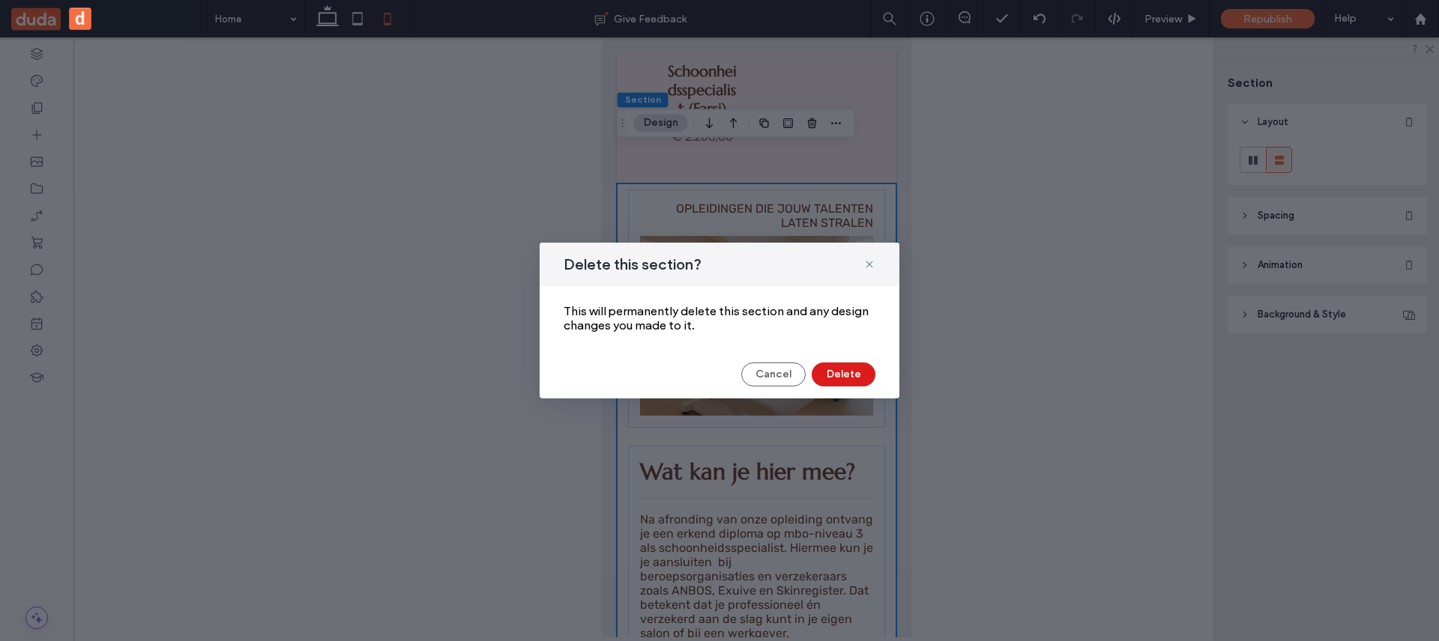
click at [832, 360] on div "Delete this section? This will permanently delete this section and any design c…" at bounding box center [720, 321] width 360 height 156
click at [835, 371] on button "Delete" at bounding box center [844, 375] width 64 height 24
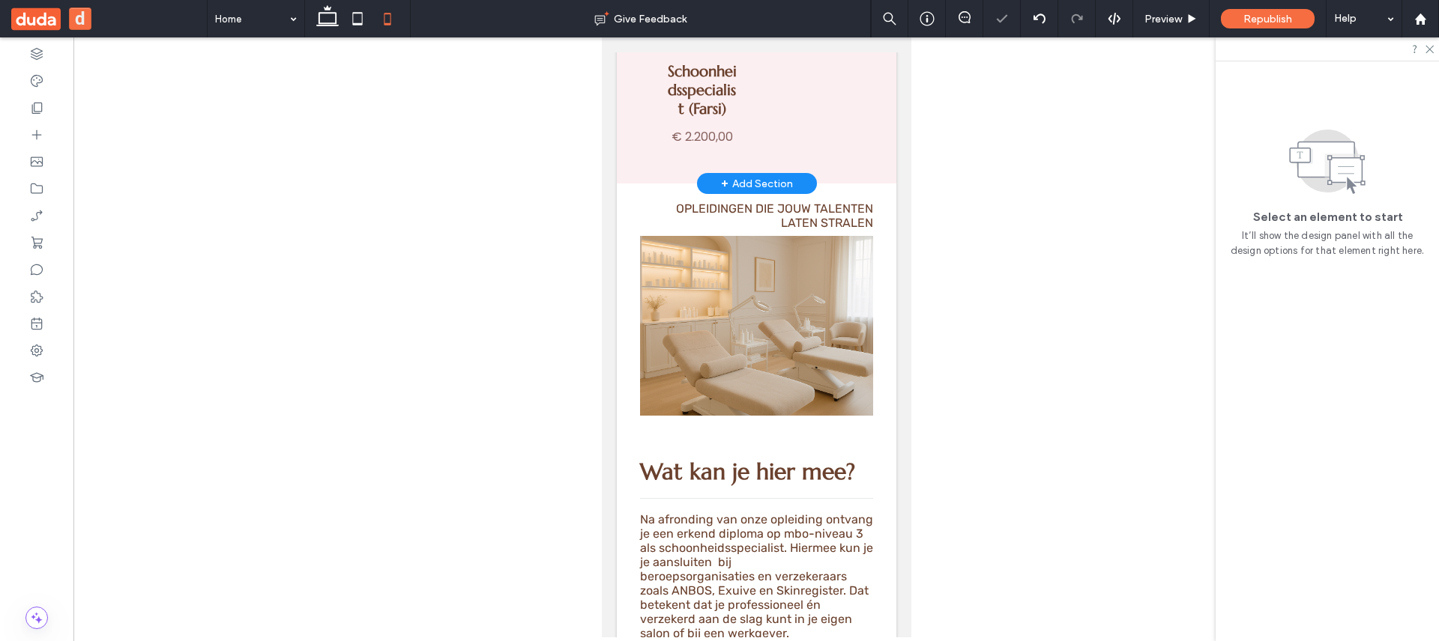
click at [728, 175] on div "+ Add Section" at bounding box center [756, 183] width 72 height 16
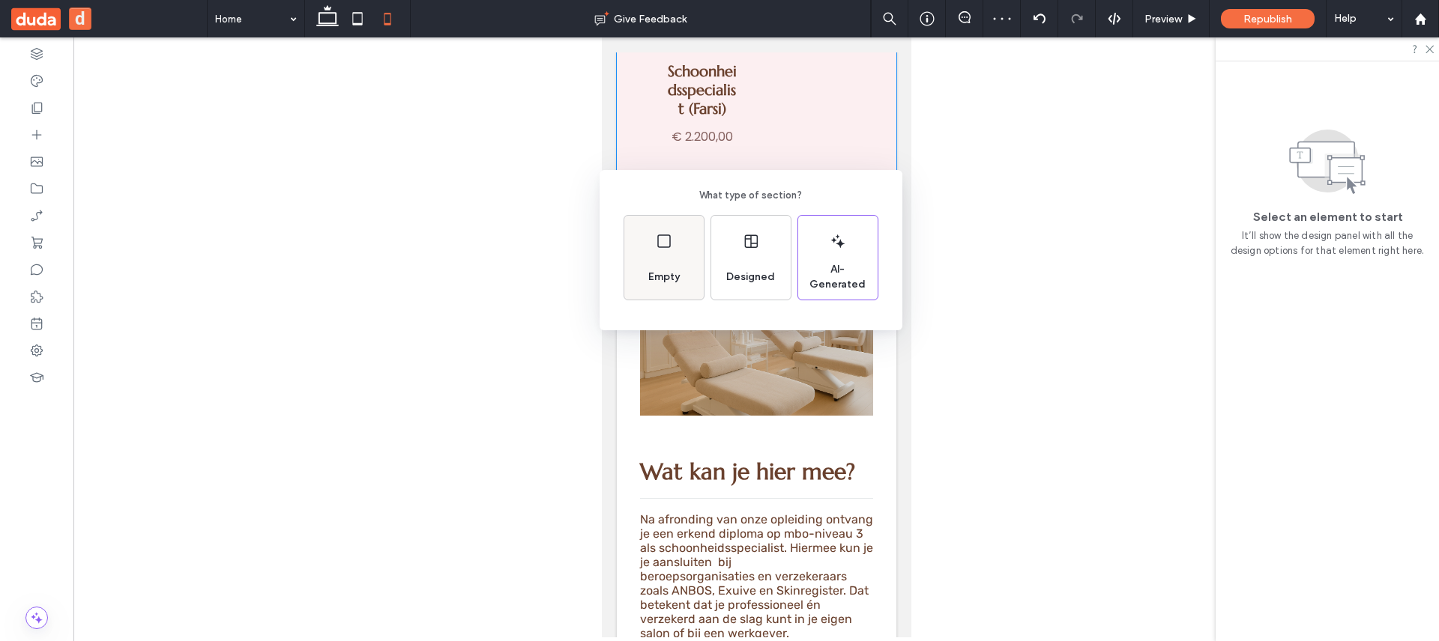
click at [662, 249] on icon at bounding box center [664, 241] width 18 height 18
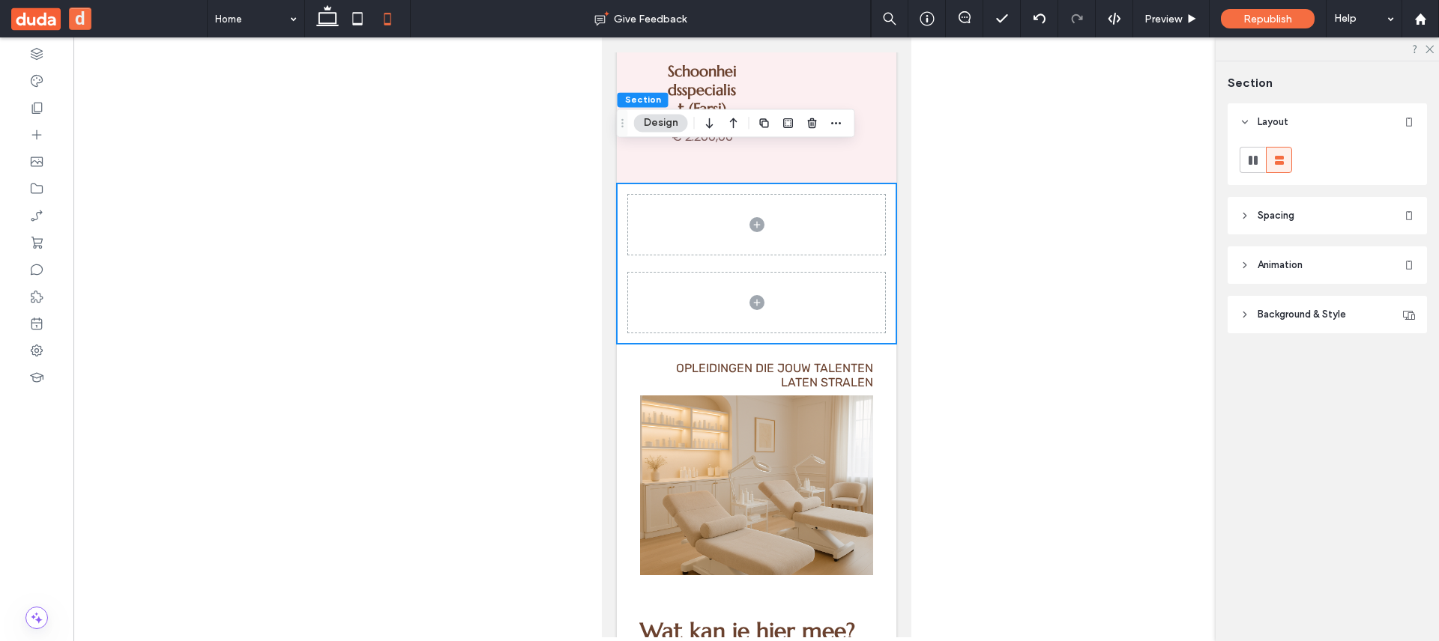
click at [732, 195] on span at bounding box center [755, 225] width 257 height 60
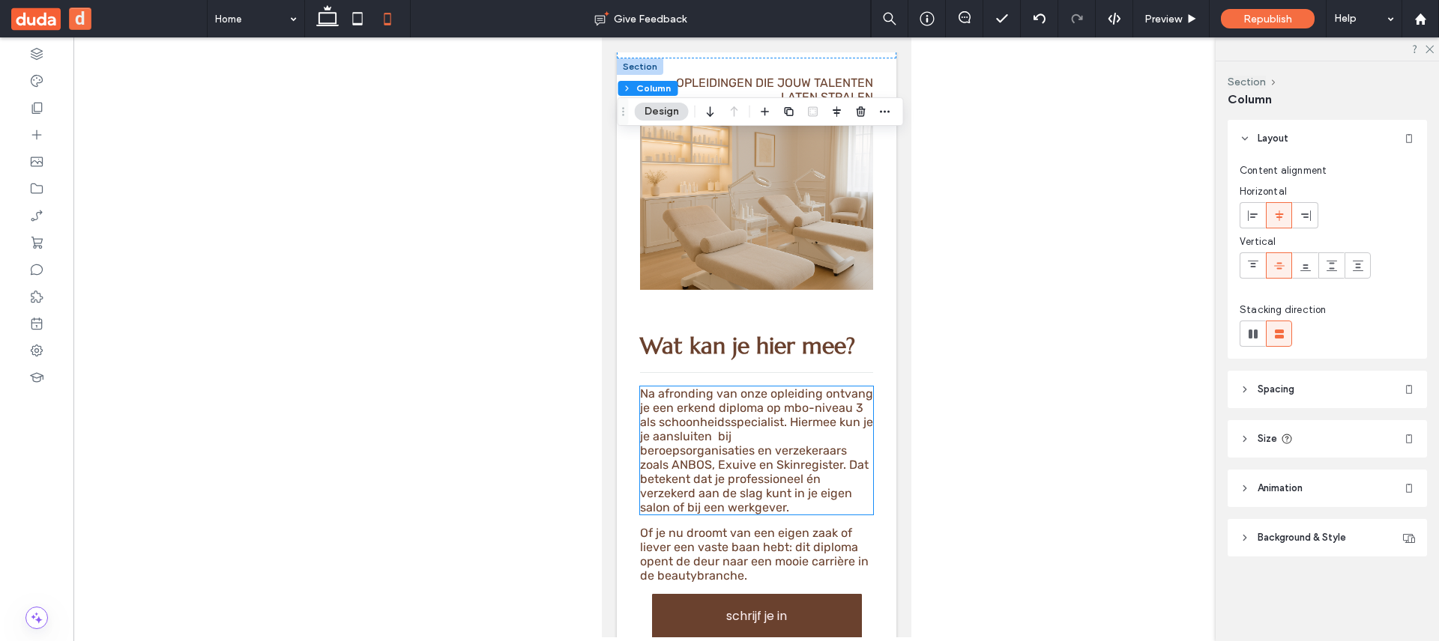
scroll to position [3141, 0]
click at [751, 397] on span "Na afronding van onze opleiding ontvang je een erkend diploma op mbo-niveau 3 a…" at bounding box center [755, 415] width 233 height 57
click at [751, 397] on div "Na afronding van onze opleiding ontvang je een erkend diploma op mbo-niveau 3 a…" at bounding box center [755, 451] width 233 height 128
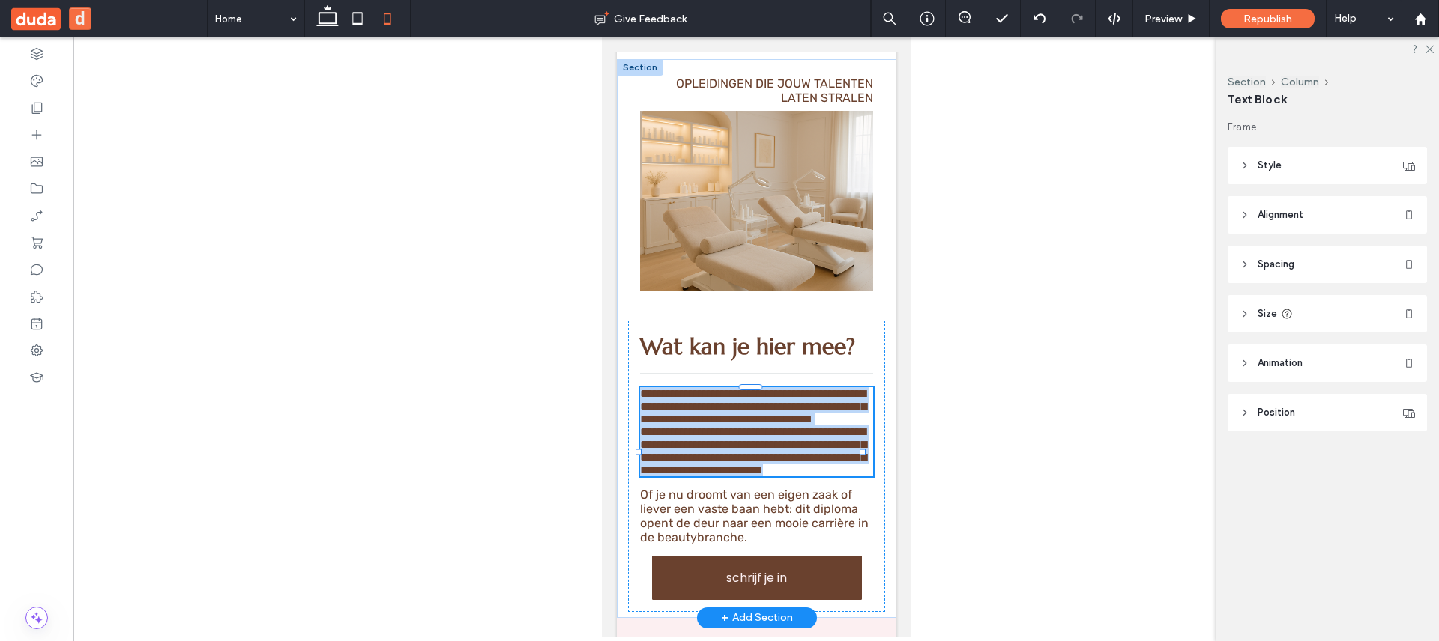
type input "*****"
type input "**"
copy div "**********"
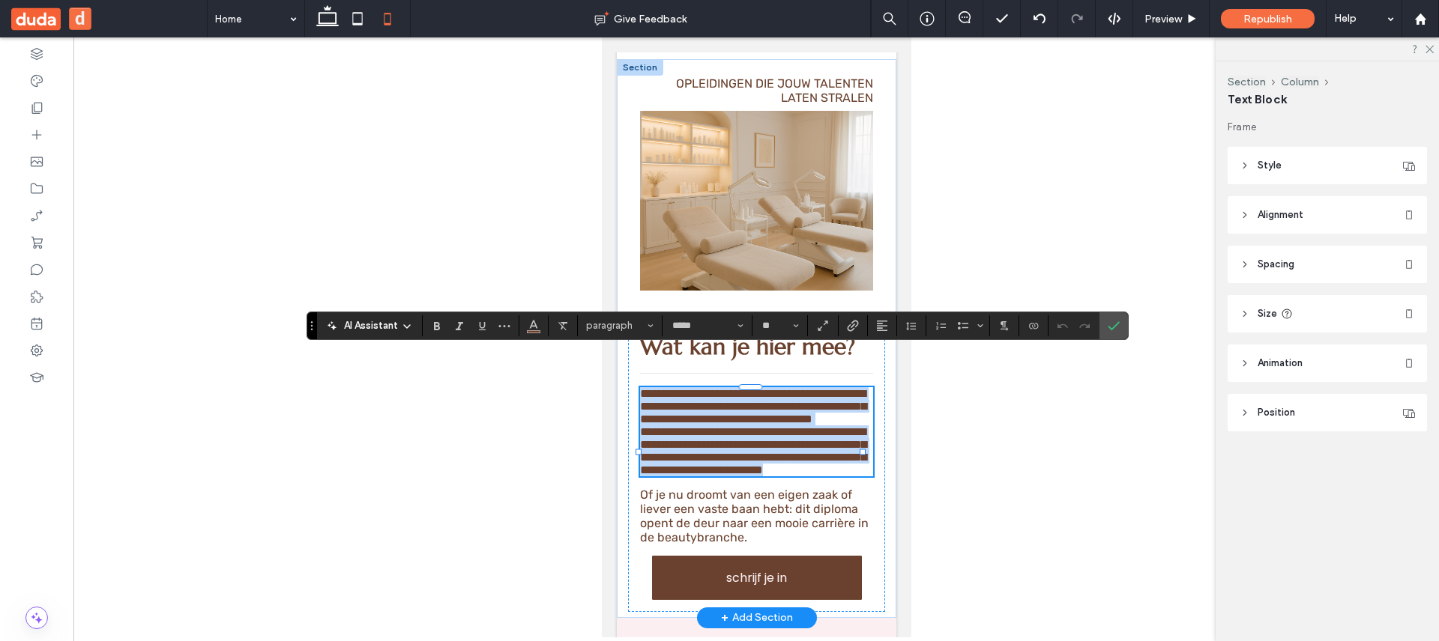
click at [725, 426] on span "**********" at bounding box center [752, 450] width 226 height 49
copy div "**********"
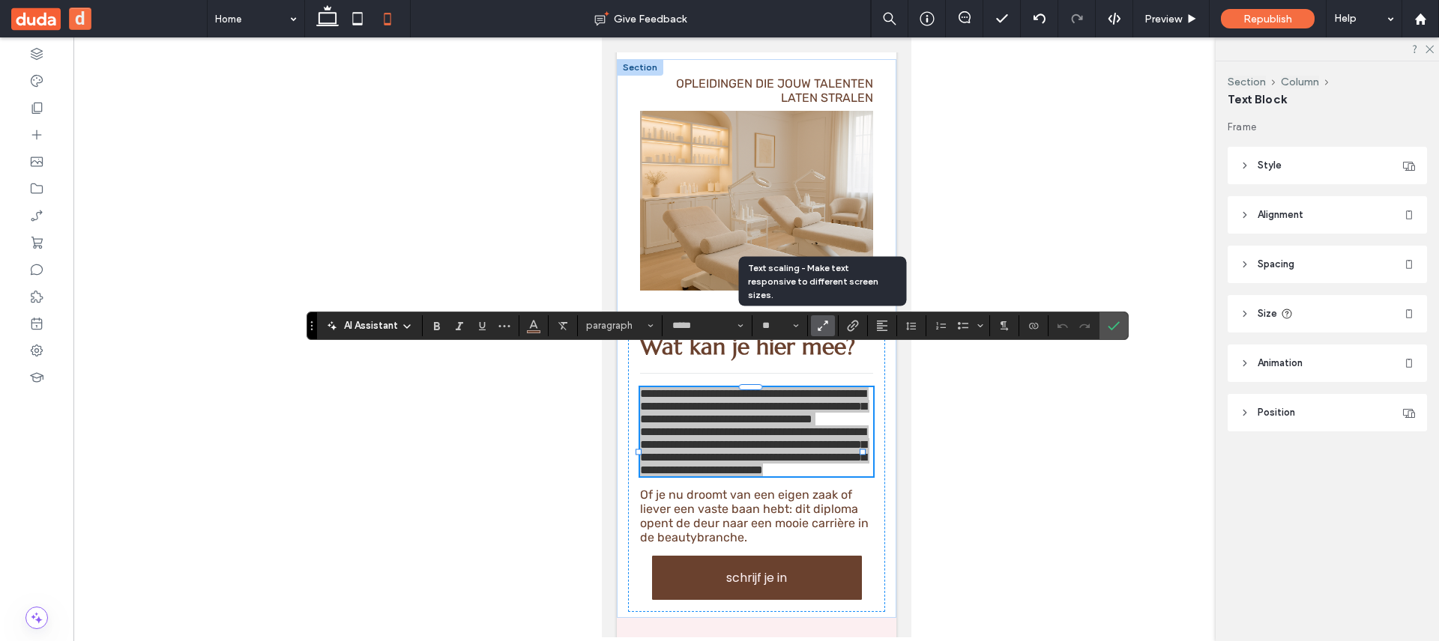
click at [825, 330] on icon "Text scaling - Make text responsive to different screen sizes." at bounding box center [822, 325] width 13 height 13
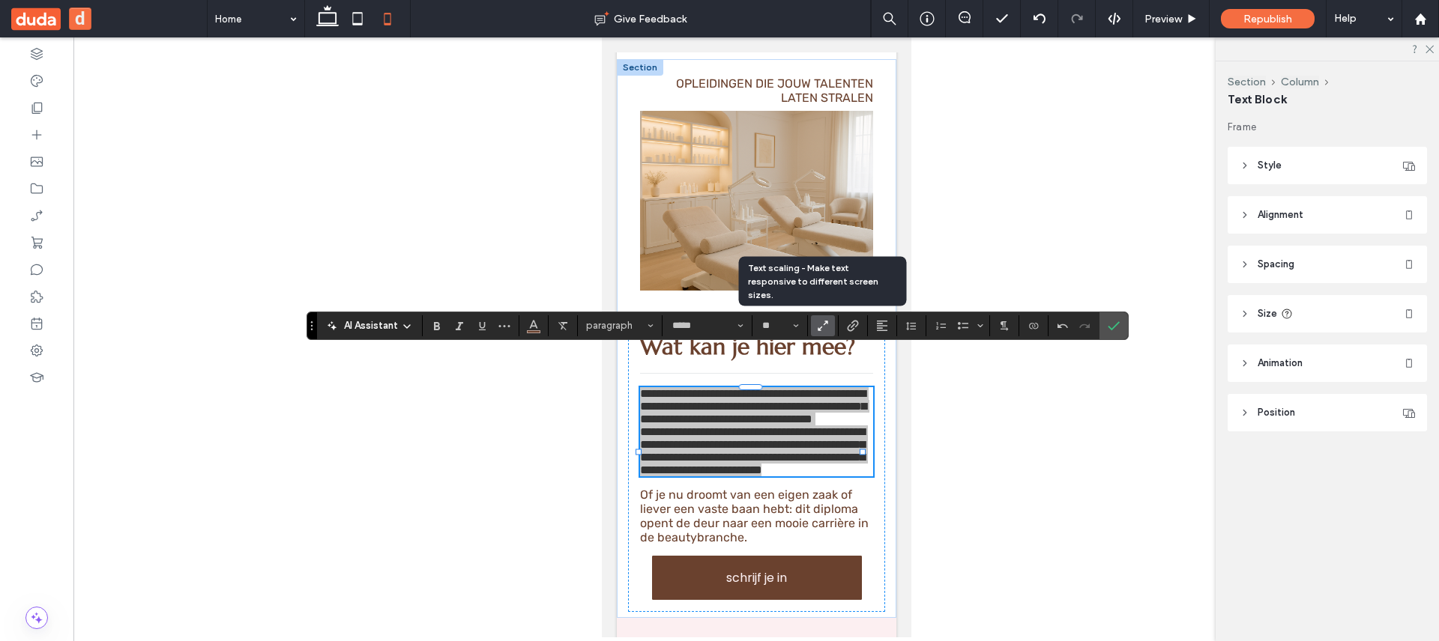
click at [824, 331] on icon "Text scaling - Make text responsive to different screen sizes." at bounding box center [822, 325] width 13 height 13
click at [824, 330] on icon "Text scaling - Make text responsive to different screen sizes." at bounding box center [822, 325] width 13 height 13
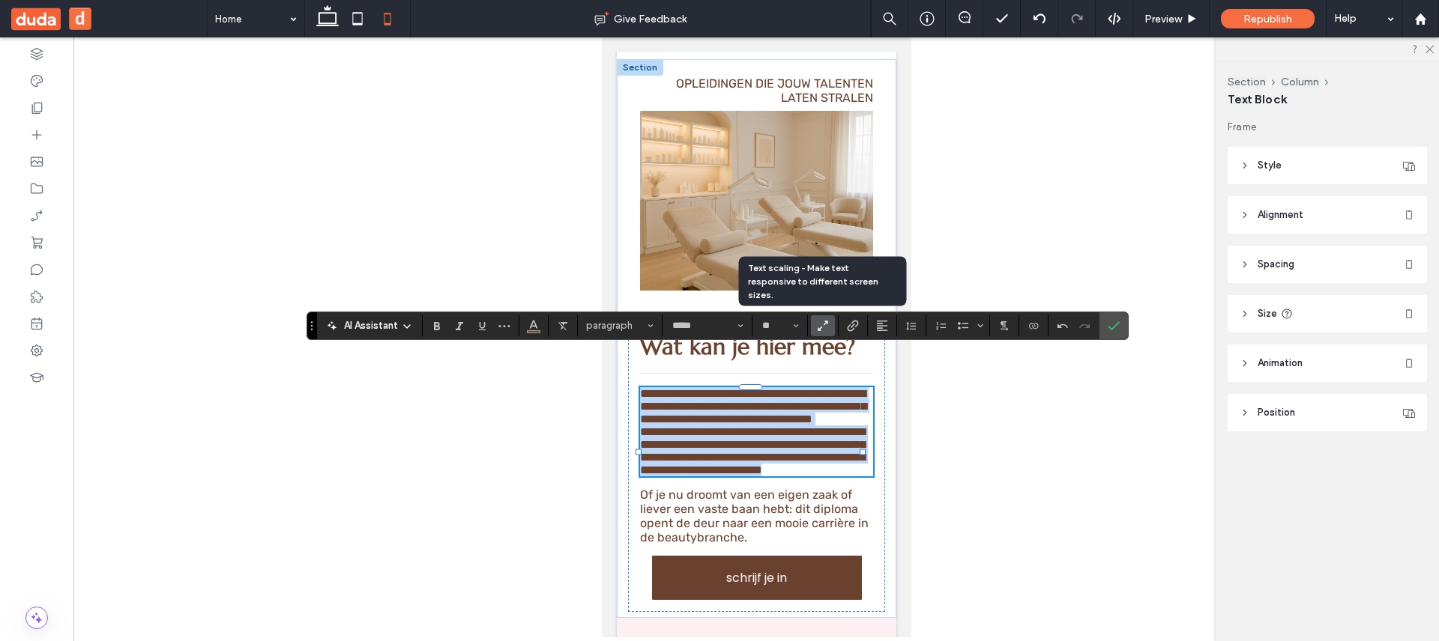
click at [821, 329] on icon "Text scaling - Make text responsive to different screen sizes." at bounding box center [822, 325] width 13 height 13
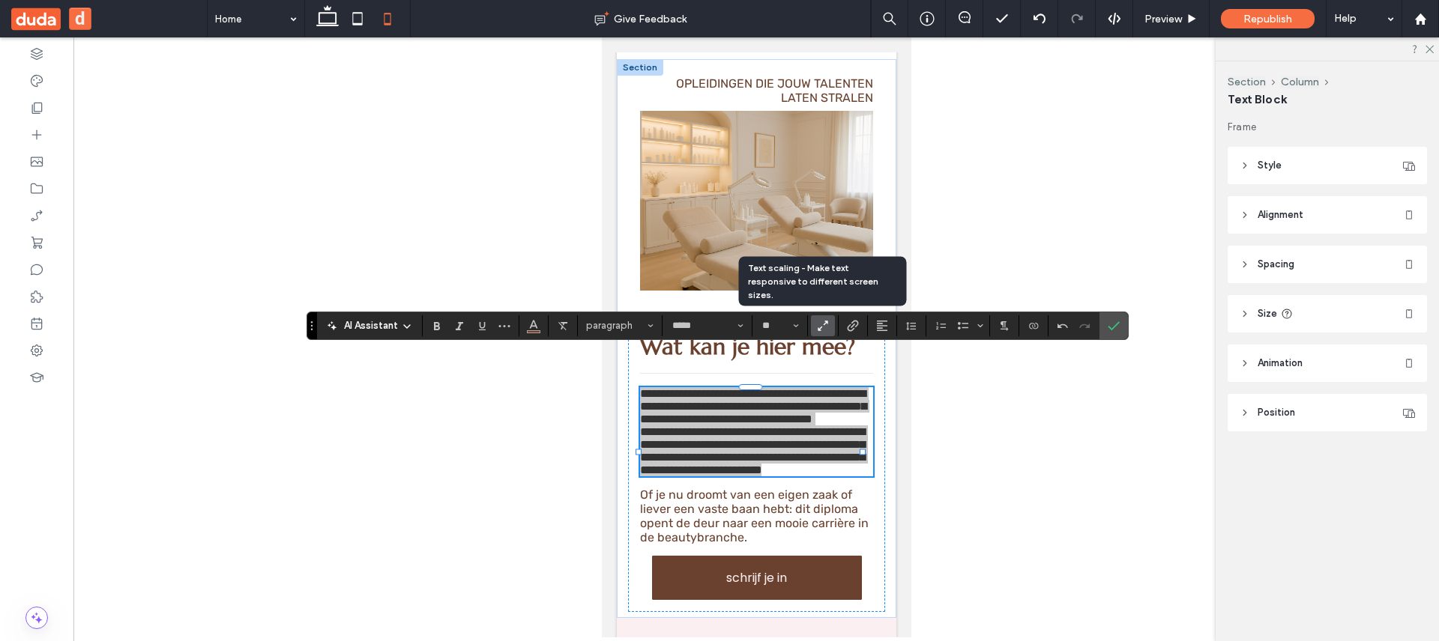
click at [821, 329] on icon "Text scaling - Make text responsive to different screen sizes." at bounding box center [822, 325] width 13 height 13
click at [821, 328] on icon "Text scaling - Make text responsive to different screen sizes." at bounding box center [822, 325] width 13 height 13
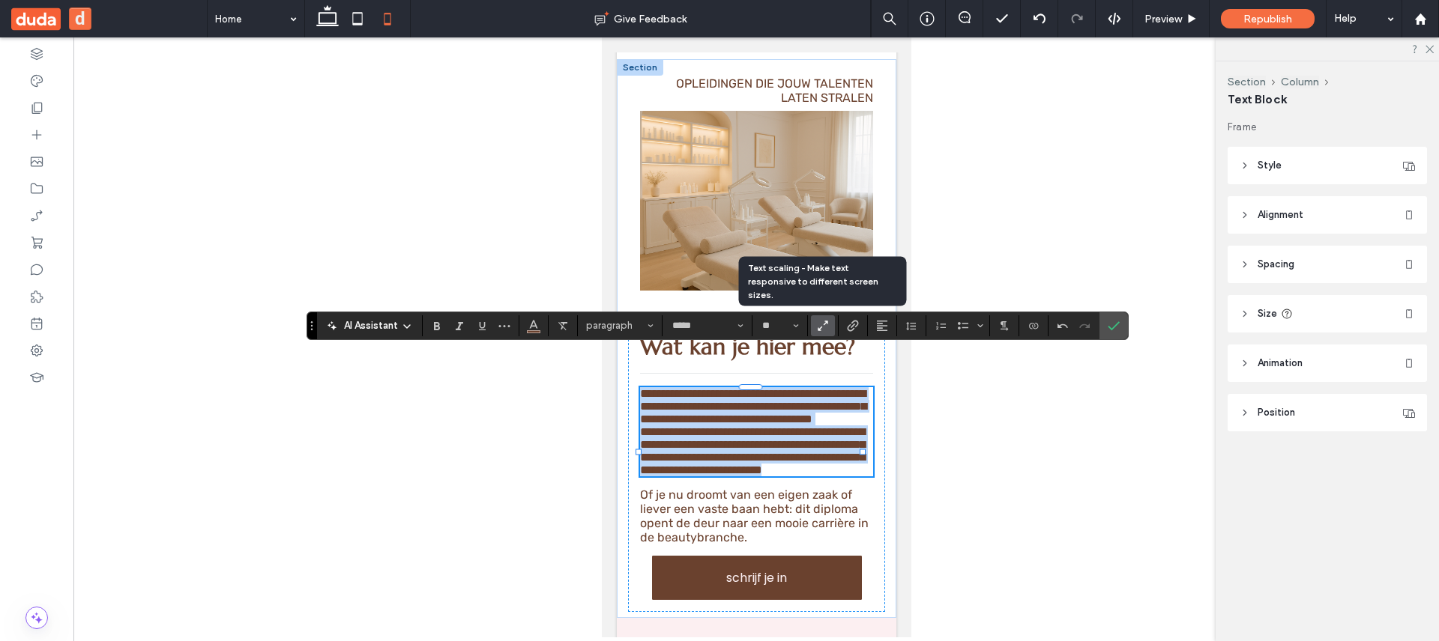
click at [821, 328] on icon "Text scaling - Make text responsive to different screen sizes." at bounding box center [822, 325] width 13 height 13
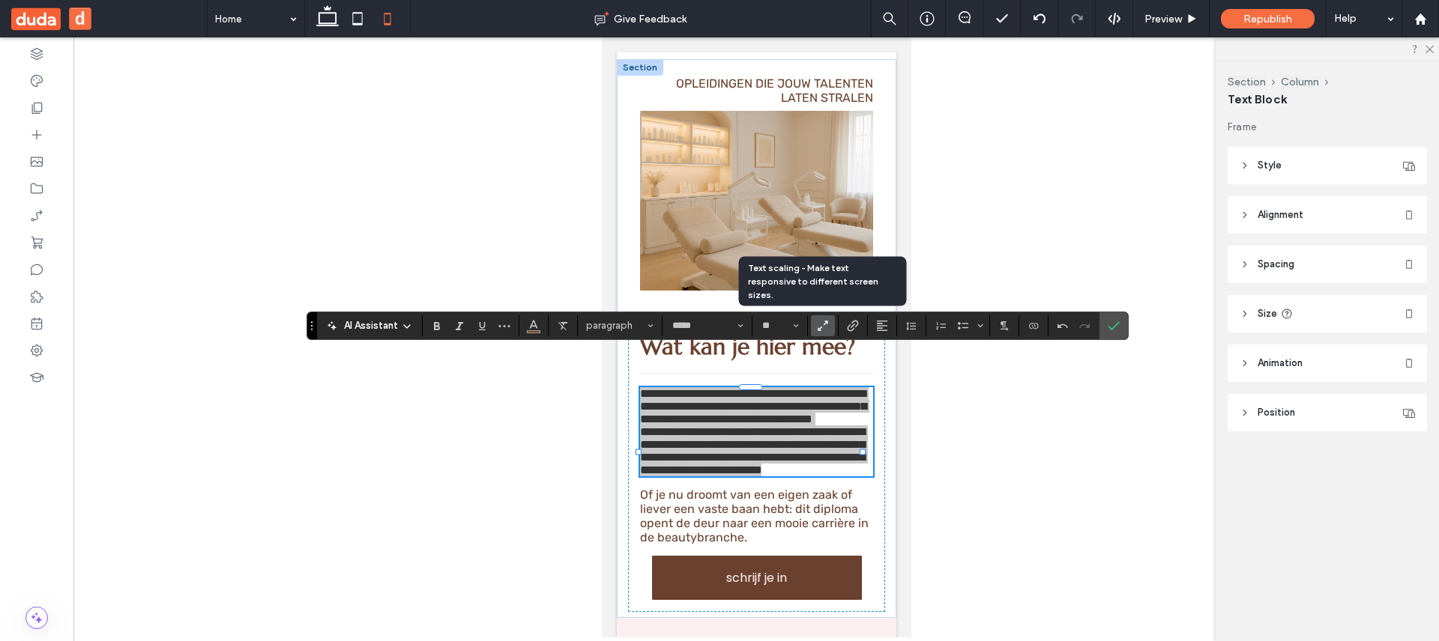
click at [821, 327] on icon "Text scaling - Make text responsive to different screen sizes." at bounding box center [822, 325] width 13 height 13
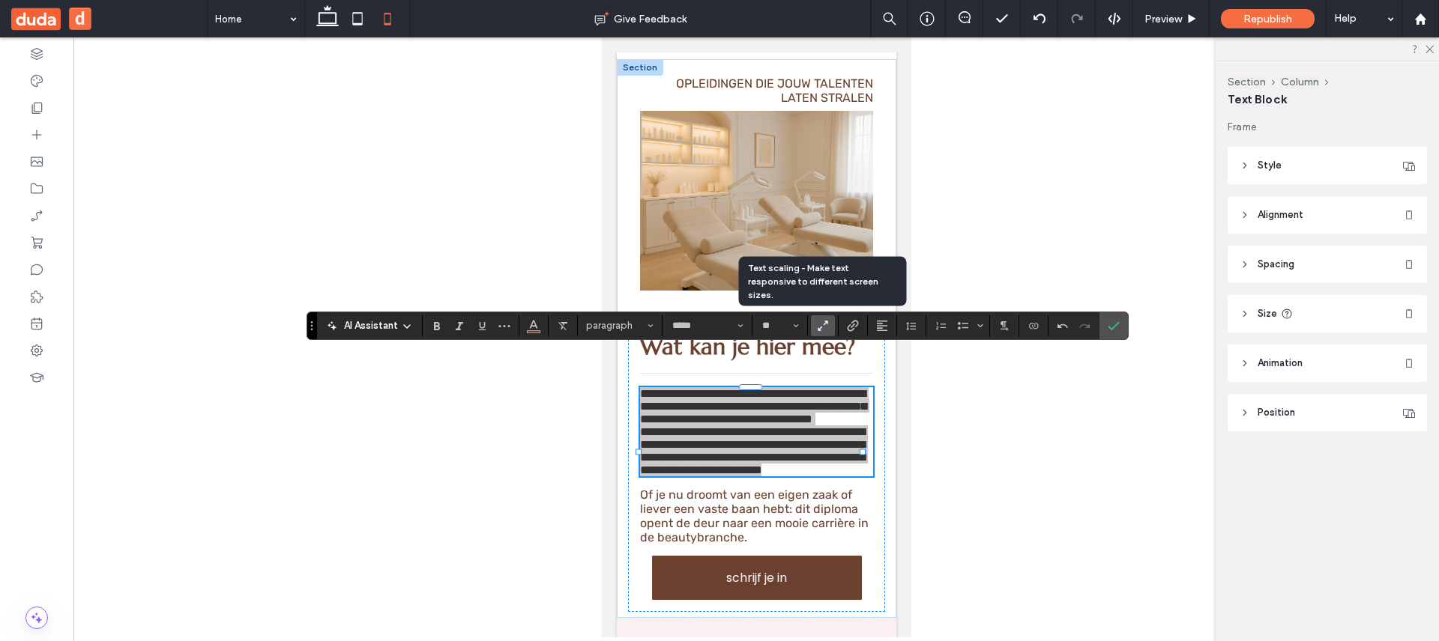
click at [822, 326] on icon "Text scaling - Make text responsive to different screen sizes." at bounding box center [822, 325] width 13 height 13
click at [823, 325] on icon "Text scaling - Make text responsive to different screen sizes." at bounding box center [822, 325] width 13 height 13
click at [823, 324] on icon "Text scaling - Make text responsive to different screen sizes." at bounding box center [822, 325] width 13 height 13
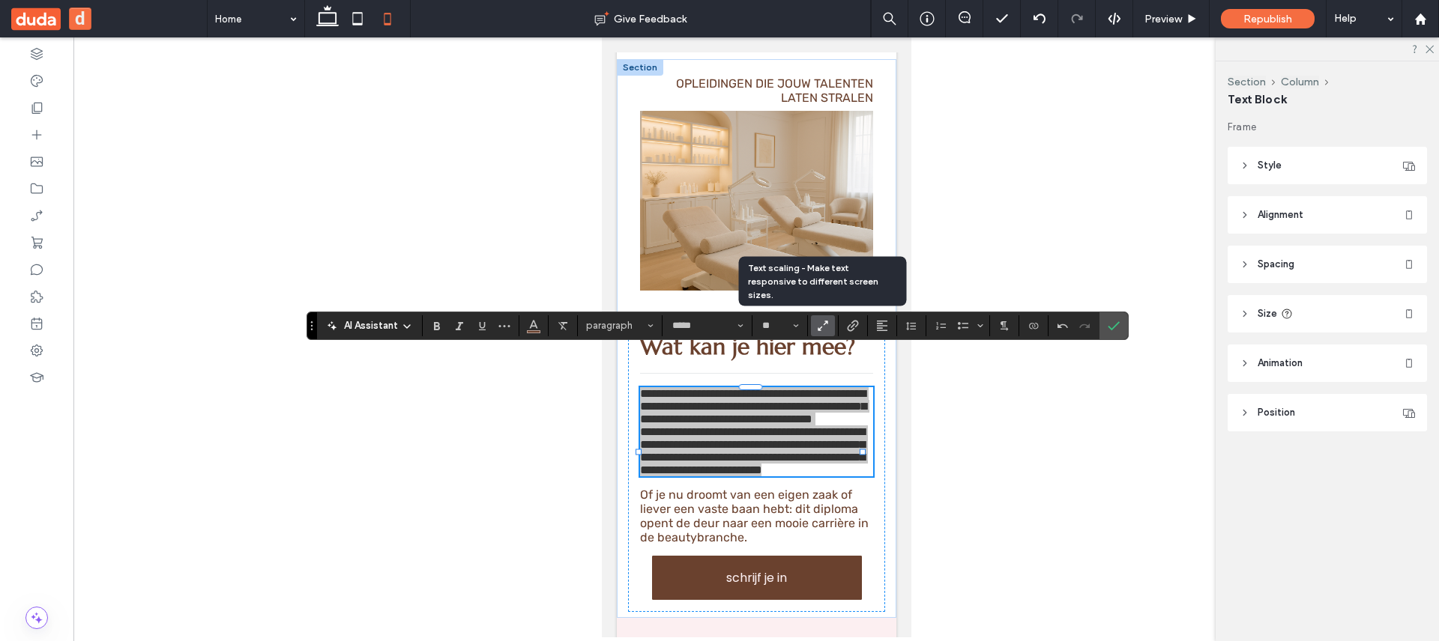
click at [823, 324] on icon "Text scaling - Make text responsive to different screen sizes." at bounding box center [822, 325] width 13 height 13
click at [823, 327] on icon "Text scaling - Make text responsive to different screen sizes." at bounding box center [822, 325] width 13 height 13
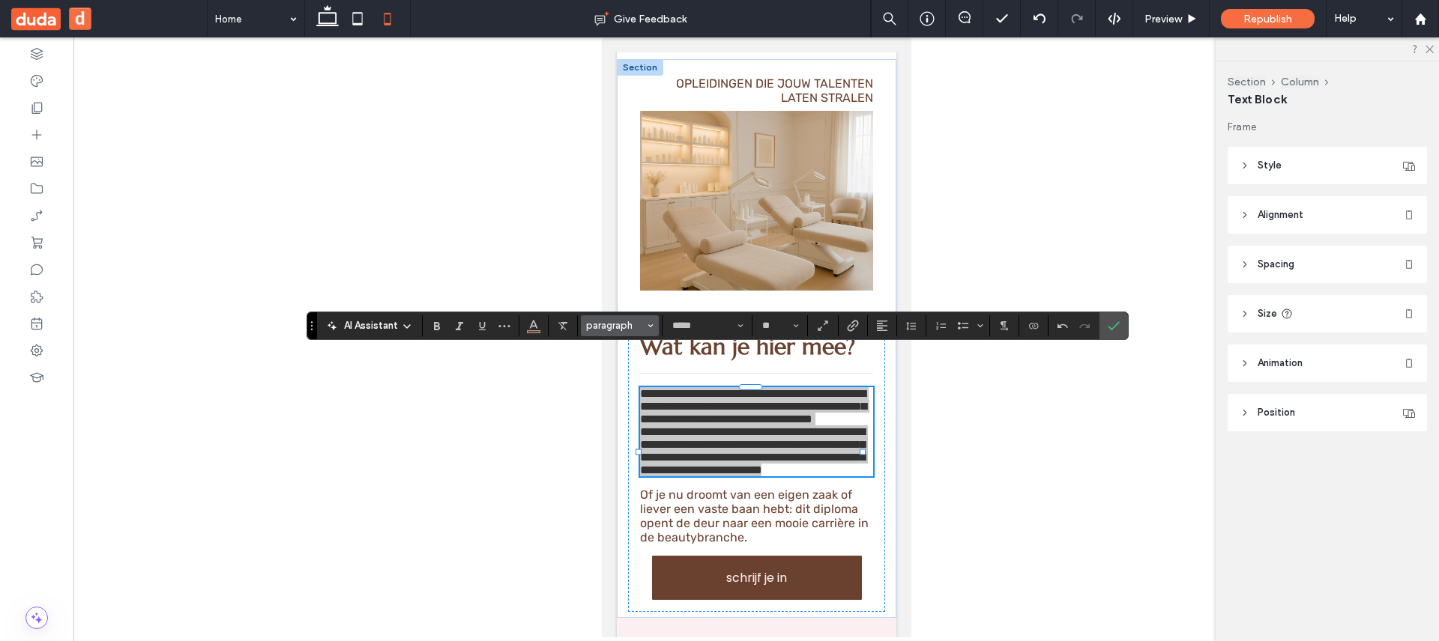
click at [608, 330] on span "paragraph" at bounding box center [615, 325] width 58 height 11
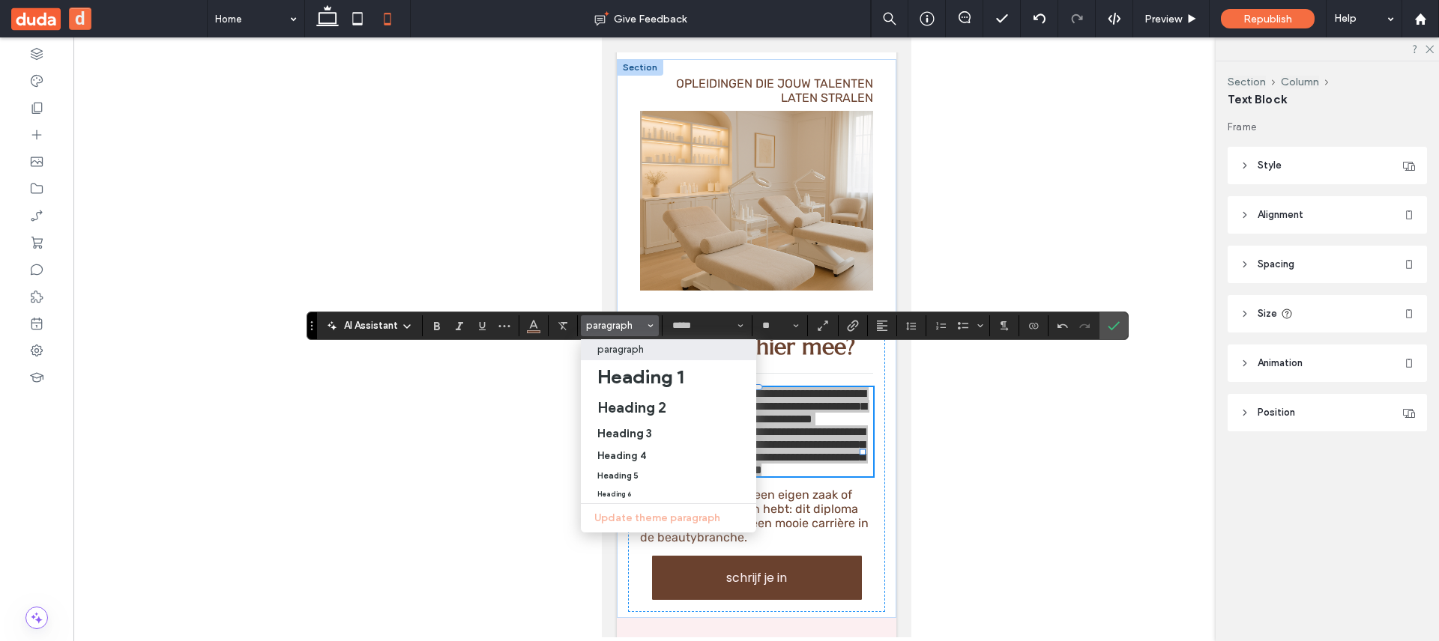
click at [682, 355] on div "paragraph" at bounding box center [668, 349] width 142 height 11
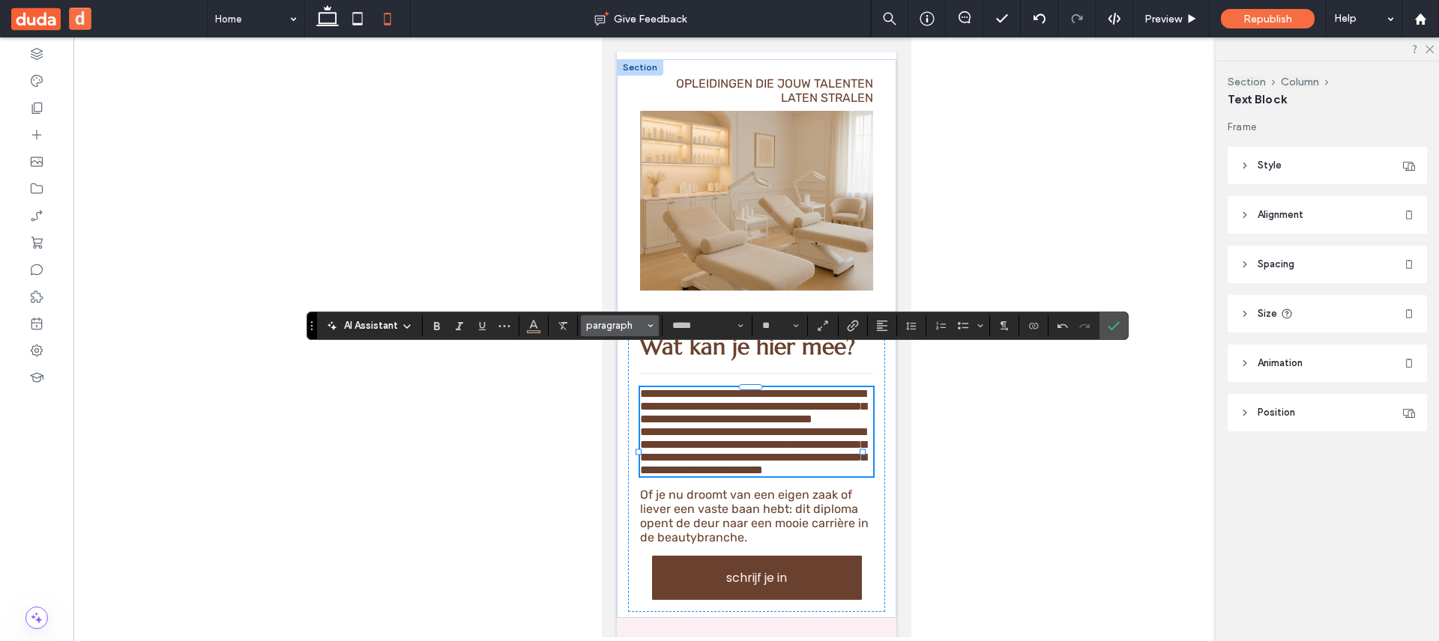
click at [623, 322] on span "paragraph" at bounding box center [615, 325] width 58 height 11
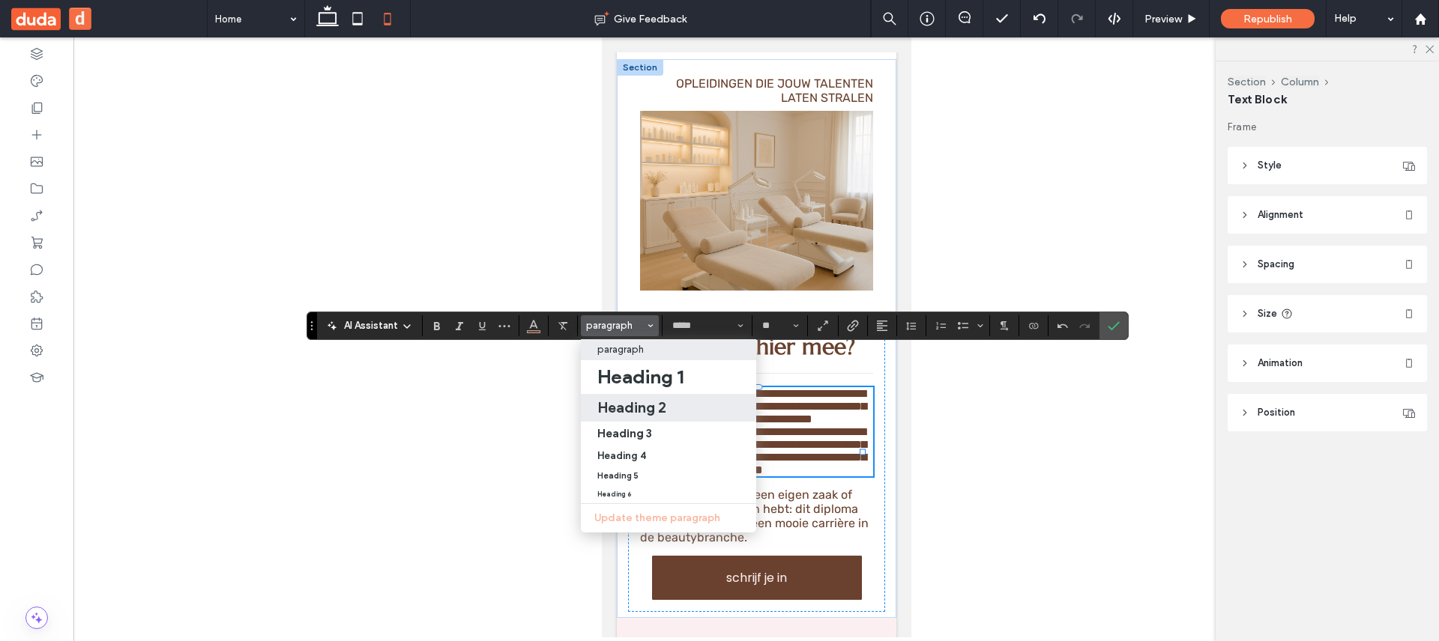
drag, startPoint x: 671, startPoint y: 408, endPoint x: 52, endPoint y: 339, distance: 622.1
click at [671, 408] on div "Heading 2" at bounding box center [668, 408] width 142 height 18
type input "*********"
type input "**"
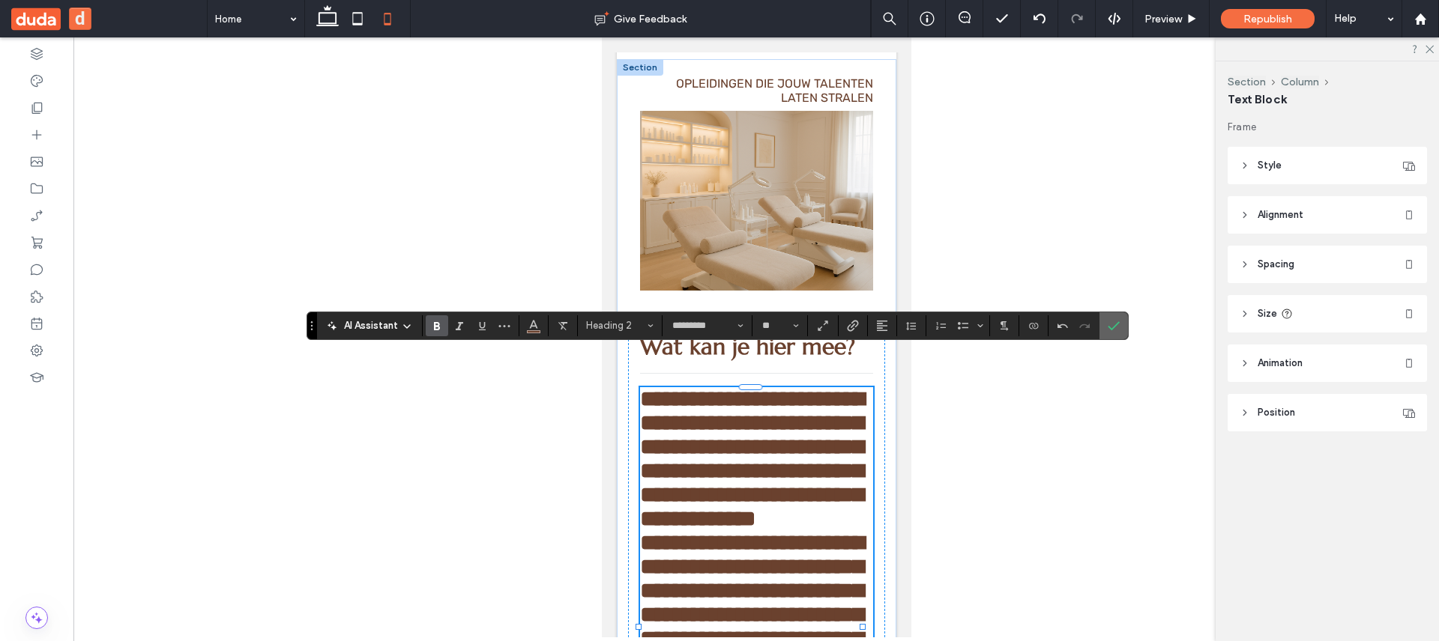
click at [1109, 333] on span "Confirm" at bounding box center [1111, 326] width 7 height 27
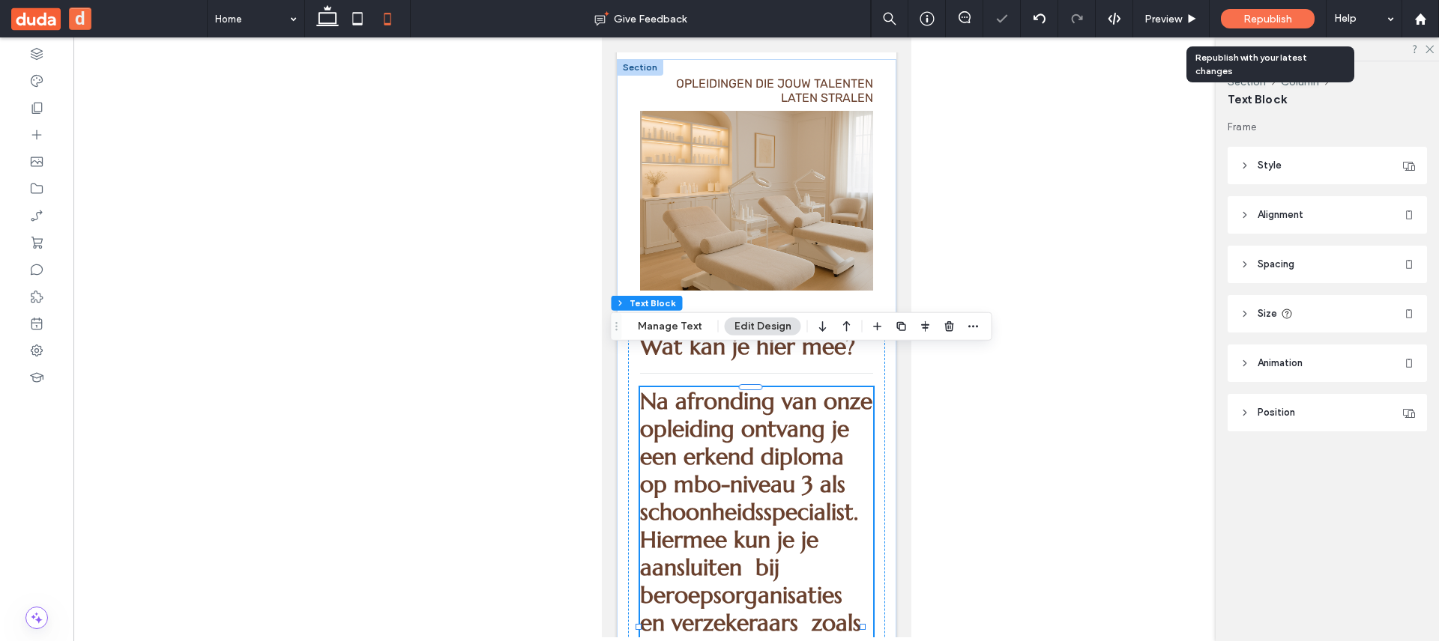
click at [1272, 22] on span "Republish" at bounding box center [1267, 19] width 49 height 13
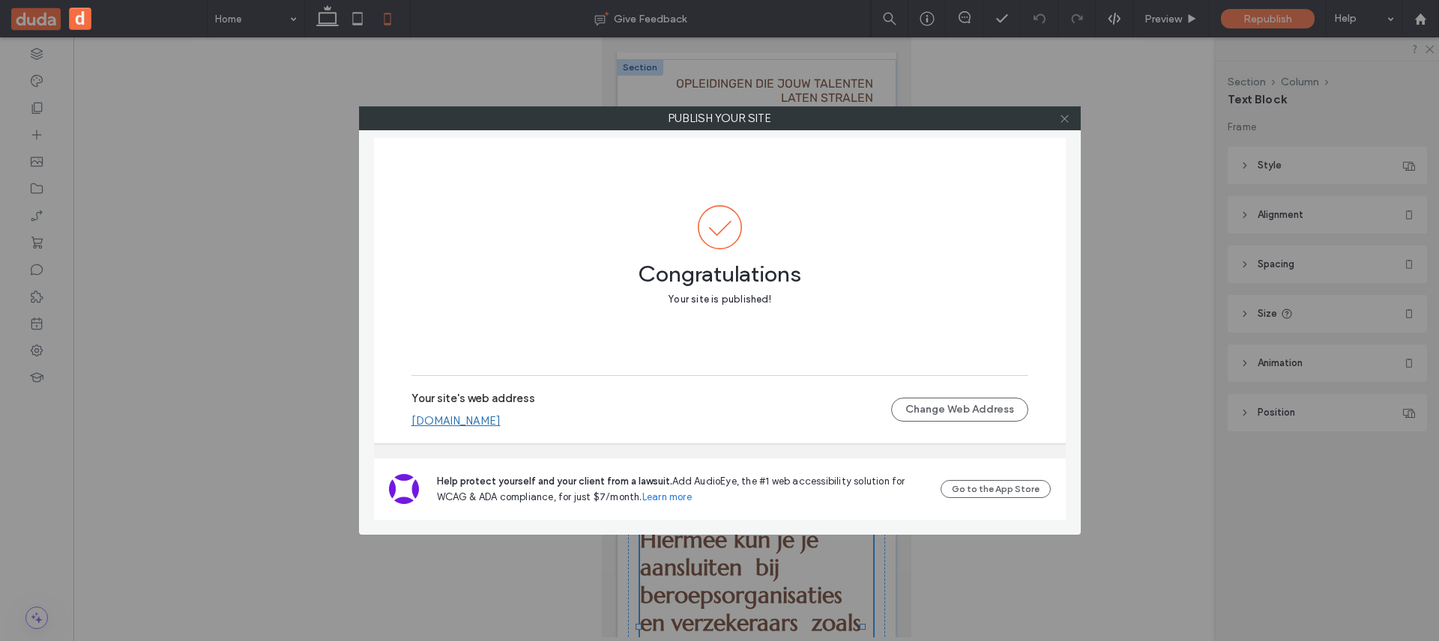
click at [1063, 118] on use at bounding box center [1063, 118] width 7 height 7
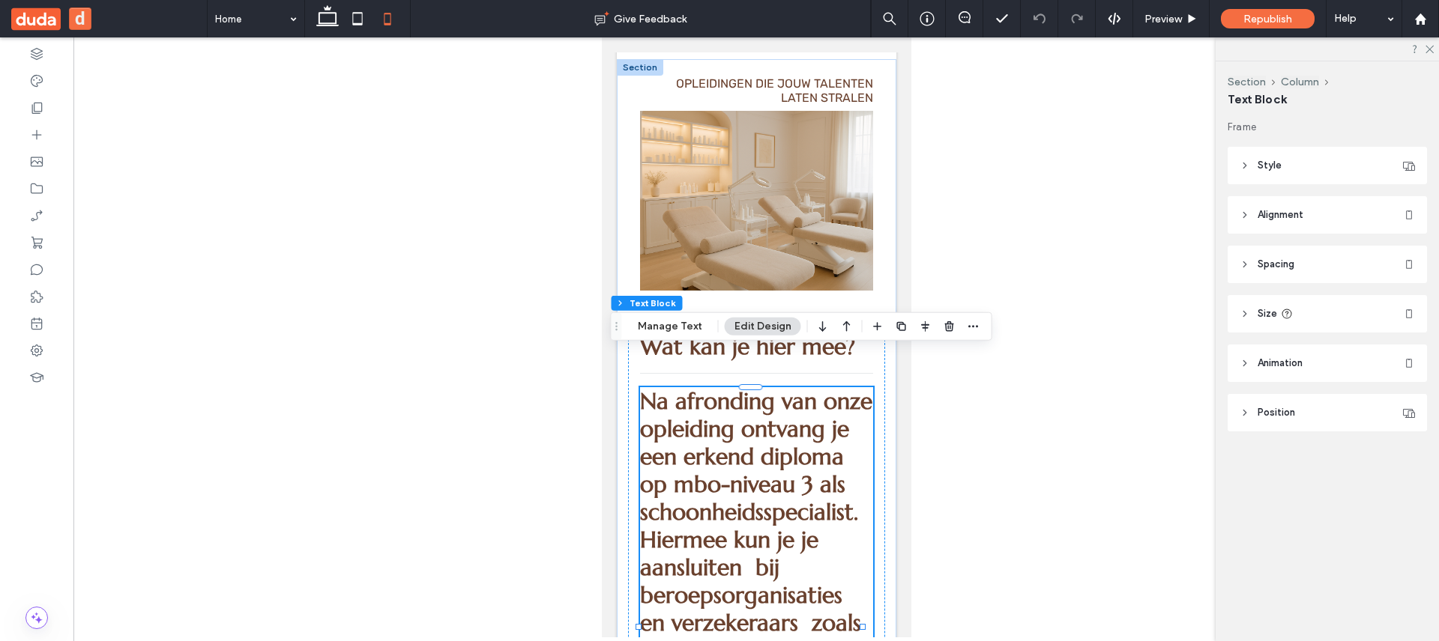
click at [764, 453] on span "Na afronding van onze opleiding ontvang je een erkend diploma op mbo-niveau 3 a…" at bounding box center [755, 484] width 232 height 194
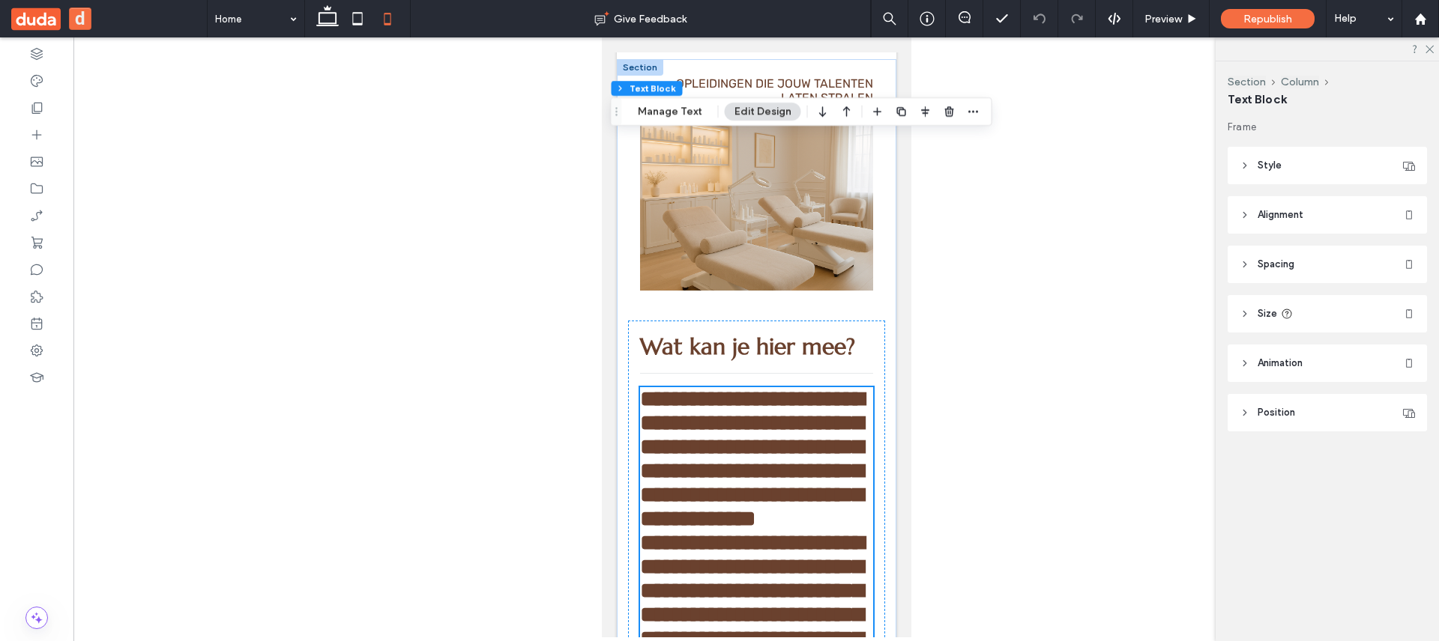
type input "*********"
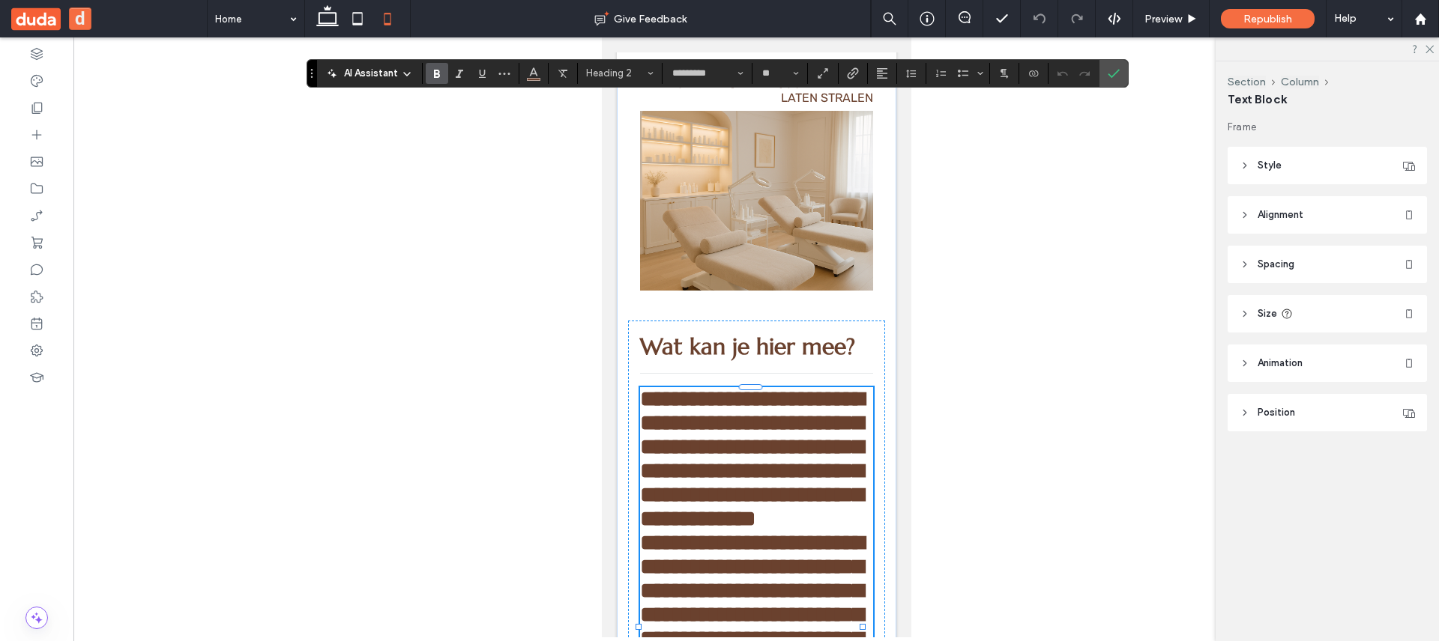
scroll to position [3393, 0]
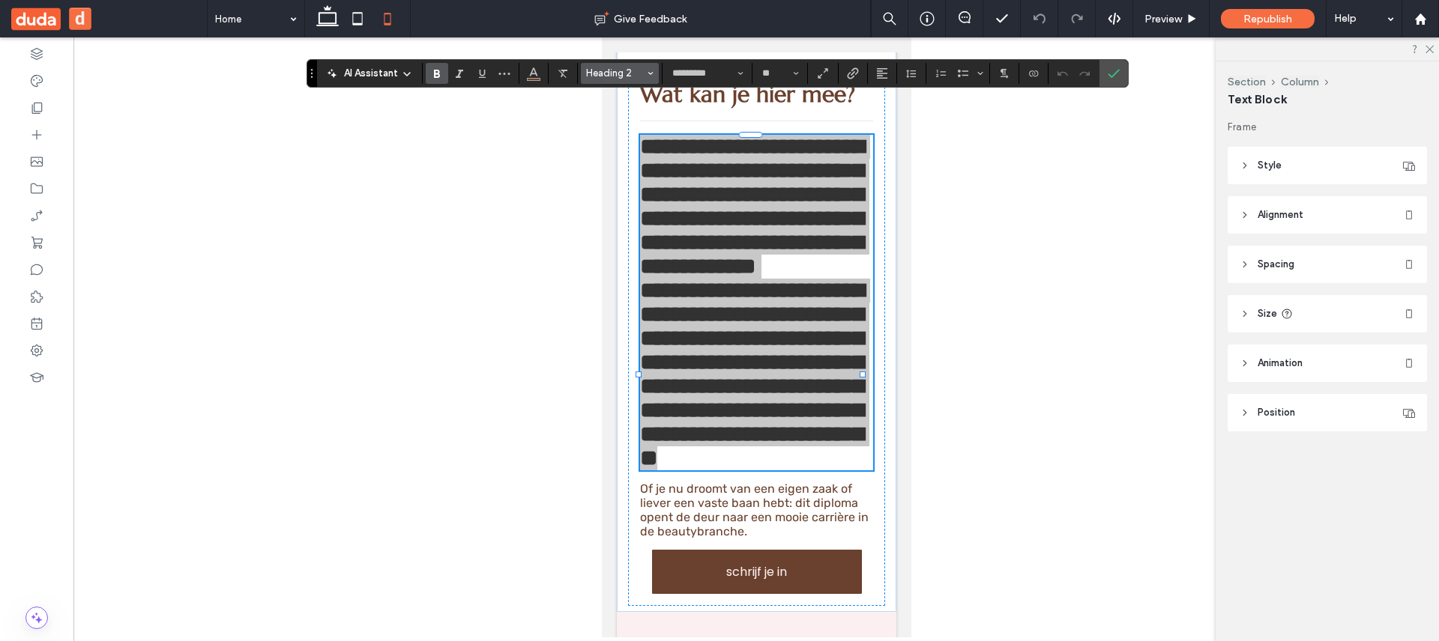
click at [606, 79] on button "Heading 2" at bounding box center [620, 73] width 78 height 21
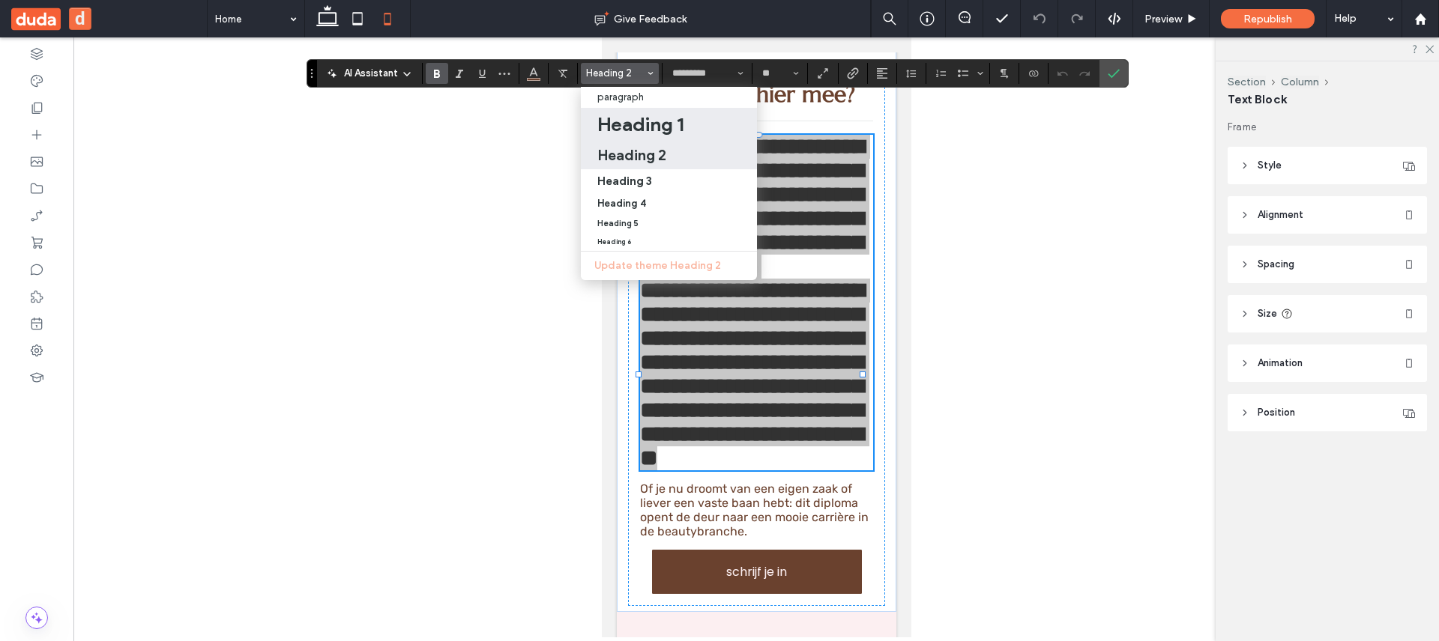
drag, startPoint x: 643, startPoint y: 120, endPoint x: 136, endPoint y: 141, distance: 507.0
click at [643, 120] on h1 "Heading 1" at bounding box center [640, 124] width 86 height 24
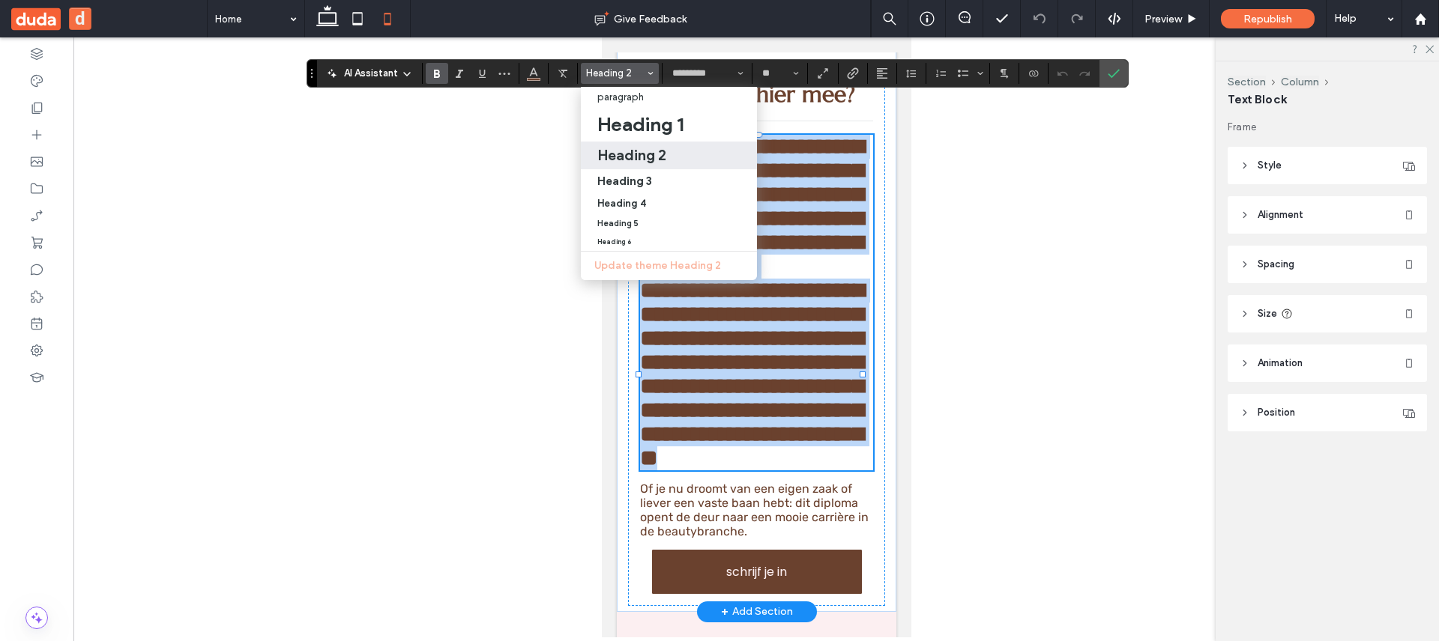
type input "**"
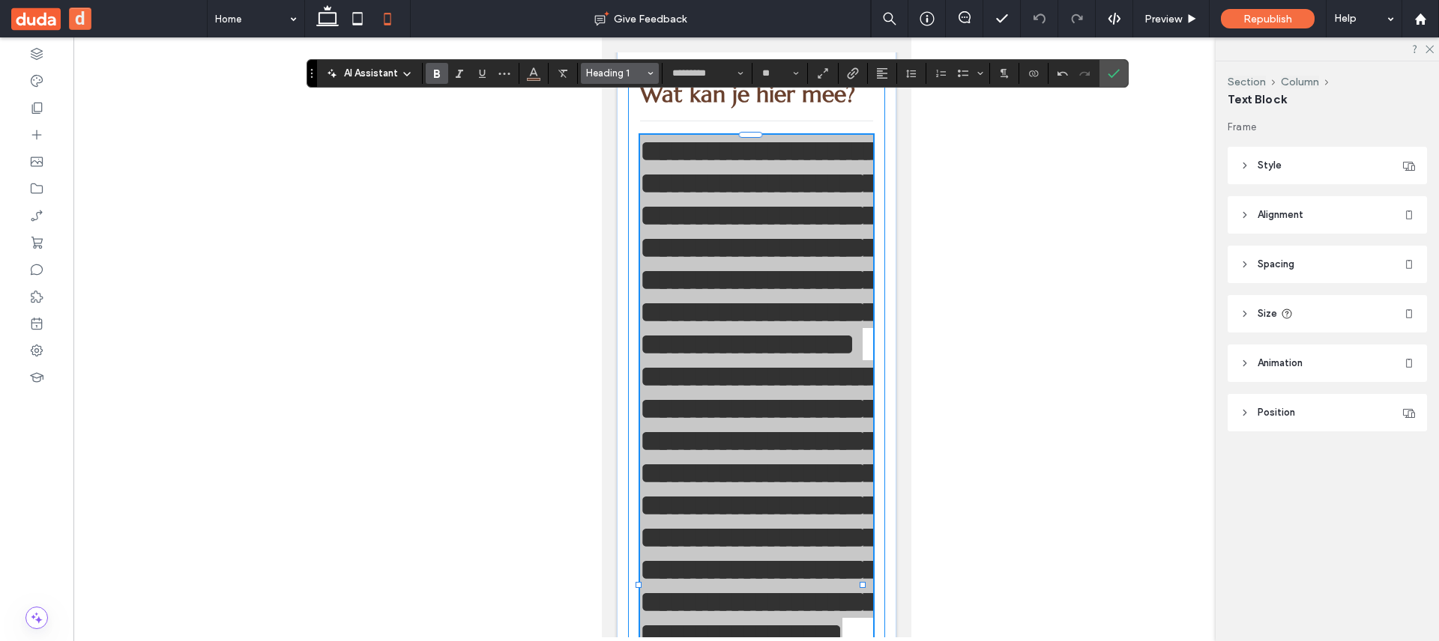
click at [644, 76] on span "Heading 1" at bounding box center [615, 72] width 58 height 11
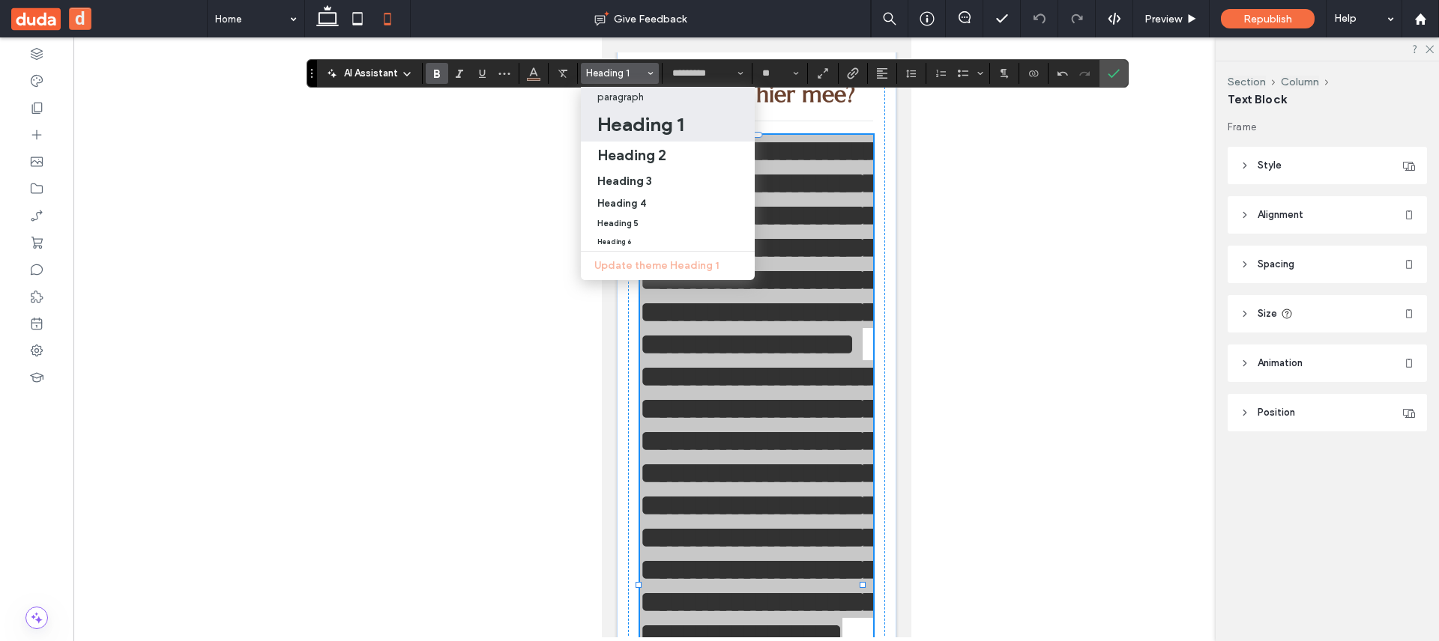
drag, startPoint x: 641, startPoint y: 98, endPoint x: 40, endPoint y: 61, distance: 602.9
click at [641, 98] on p "paragraph" at bounding box center [620, 96] width 46 height 11
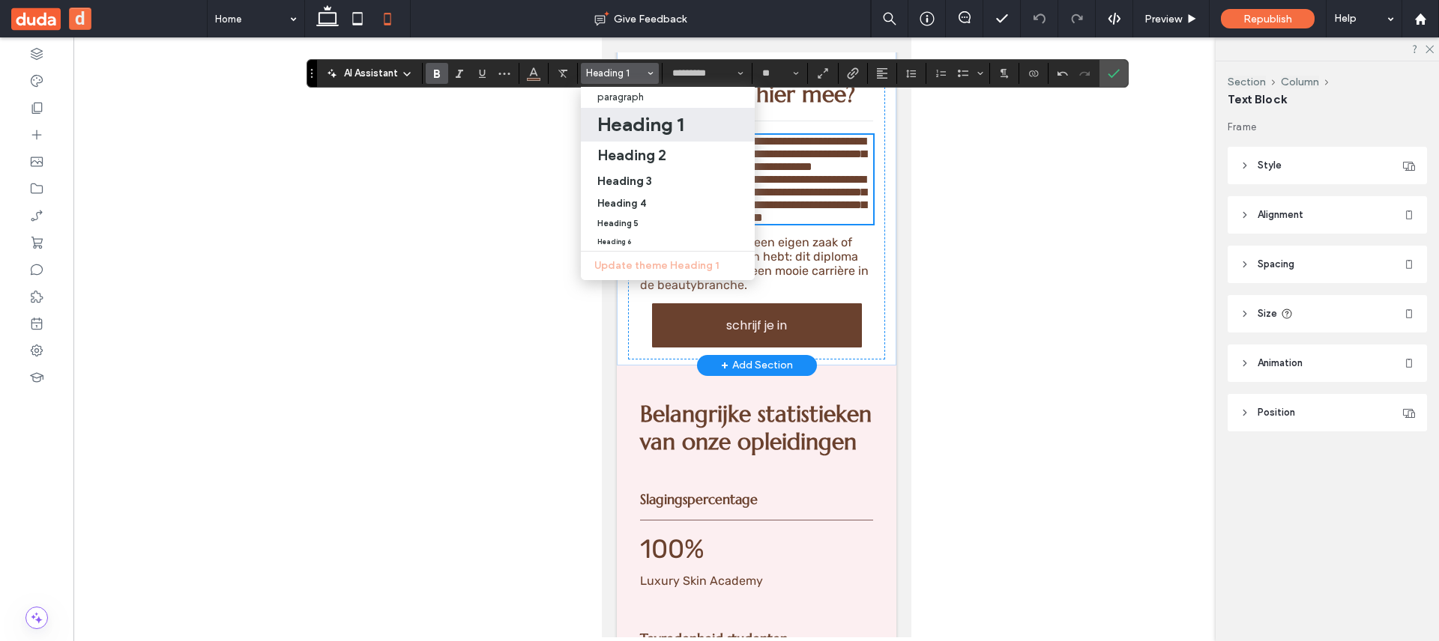
type input "*****"
type input "**"
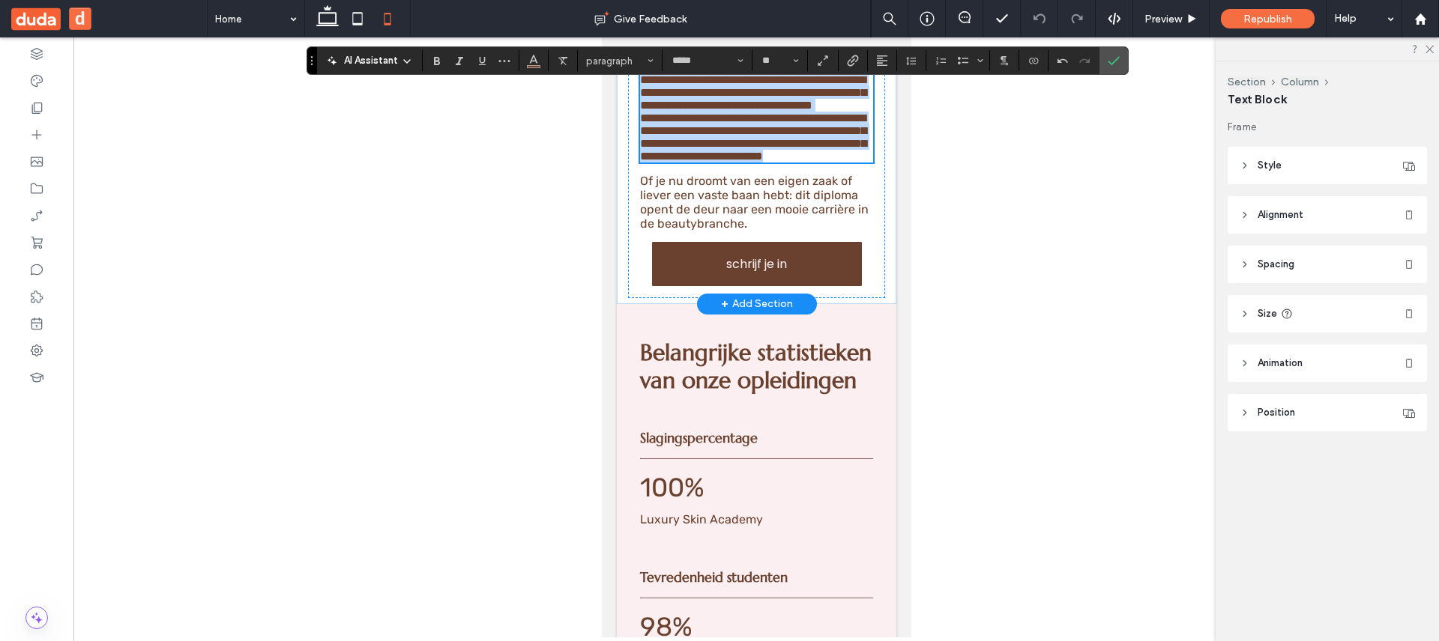
scroll to position [3338, 0]
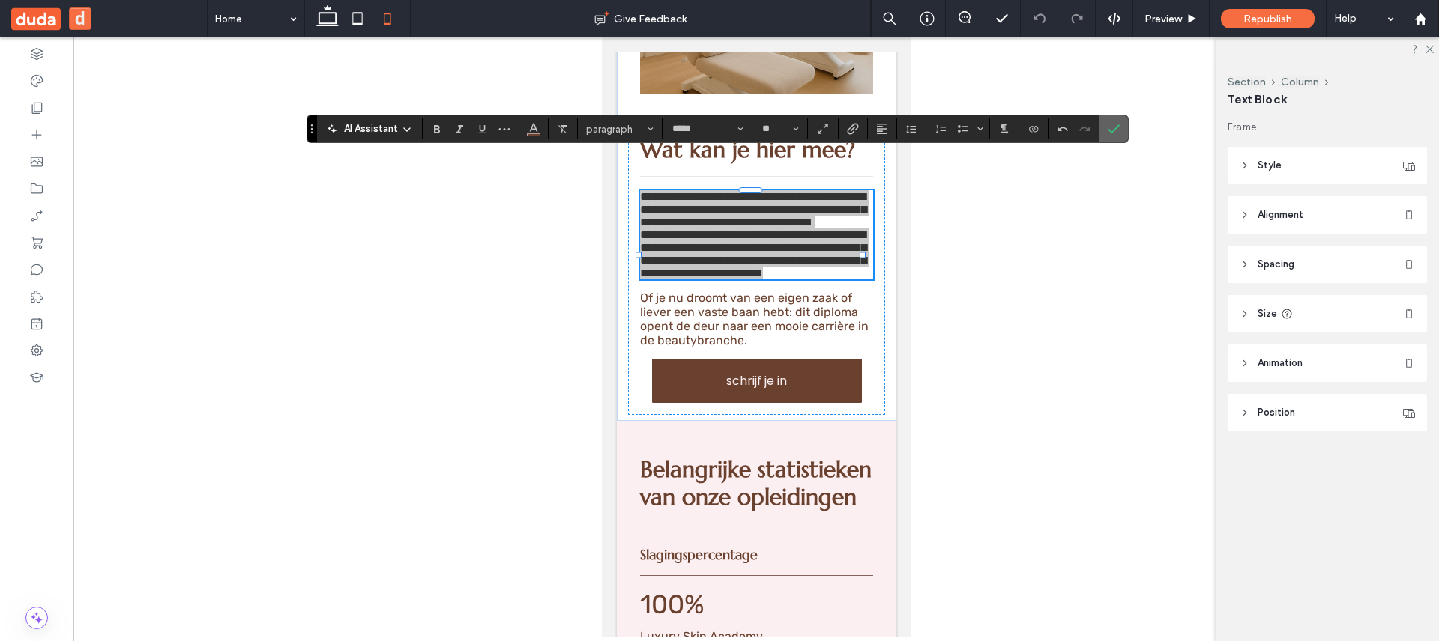
click at [1109, 135] on span "Confirm" at bounding box center [1111, 128] width 7 height 27
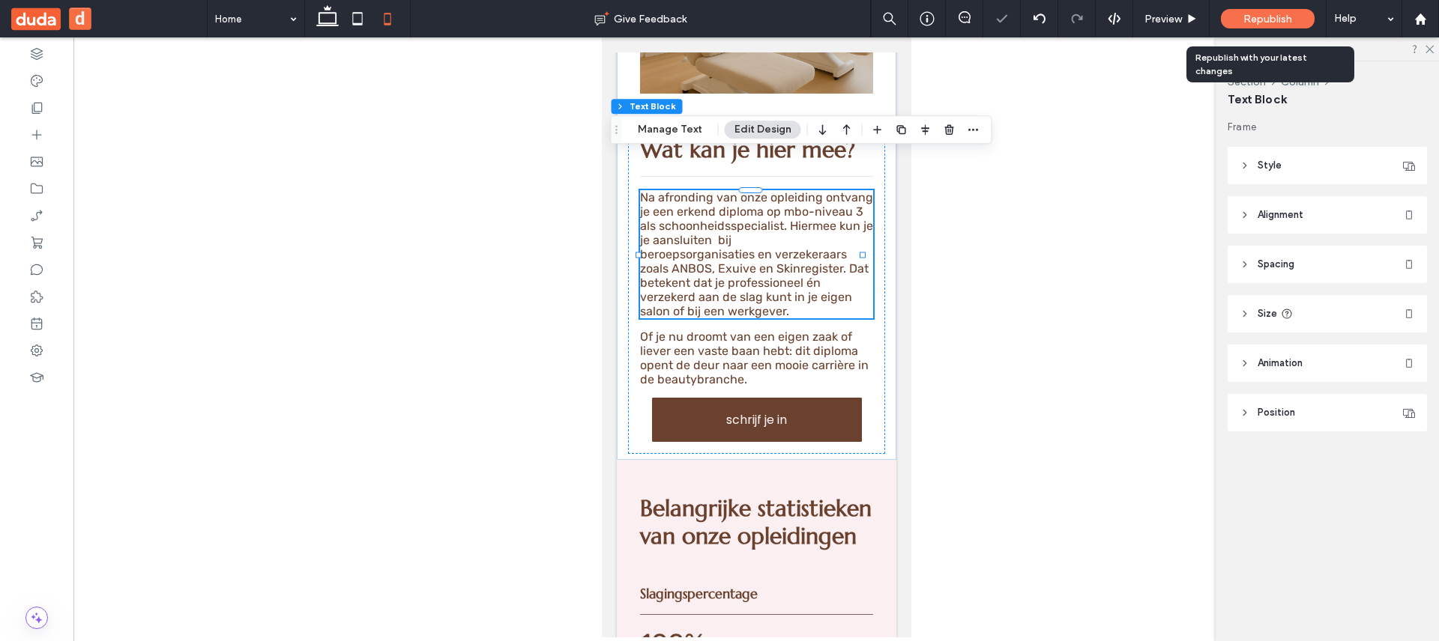
click at [1260, 25] on div "Republish" at bounding box center [1268, 18] width 94 height 19
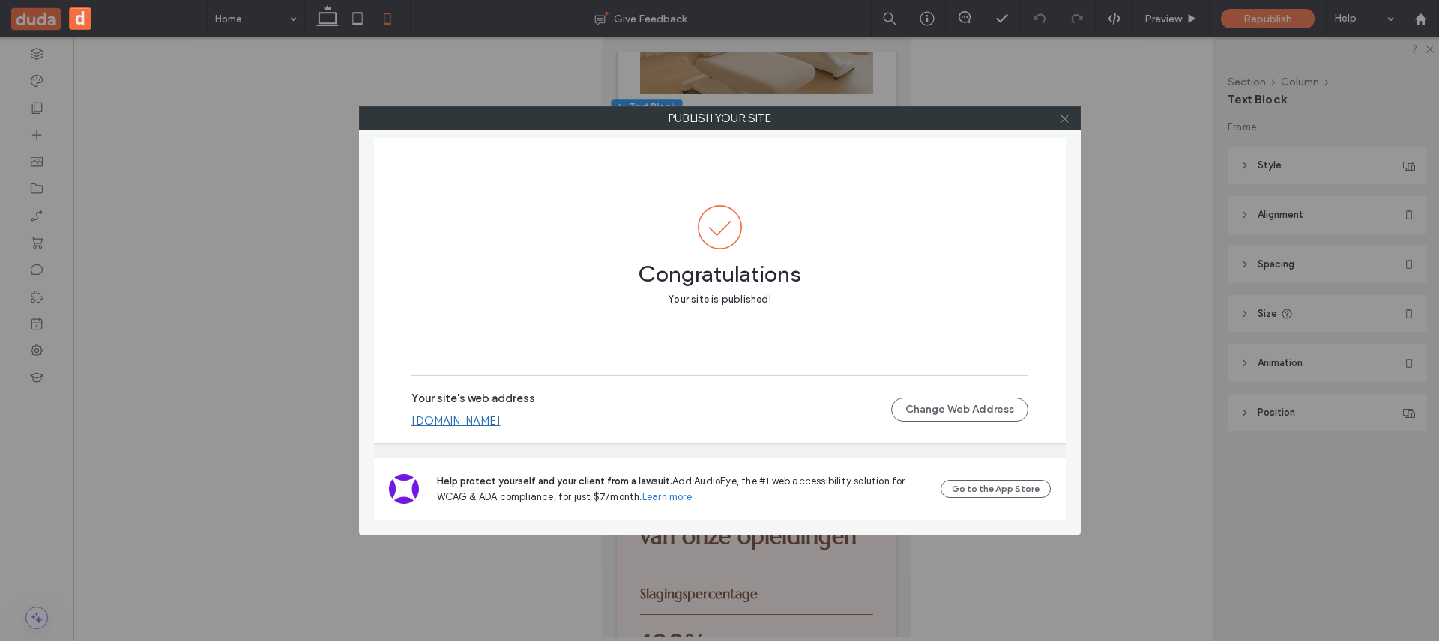
click at [1069, 118] on icon at bounding box center [1064, 118] width 11 height 11
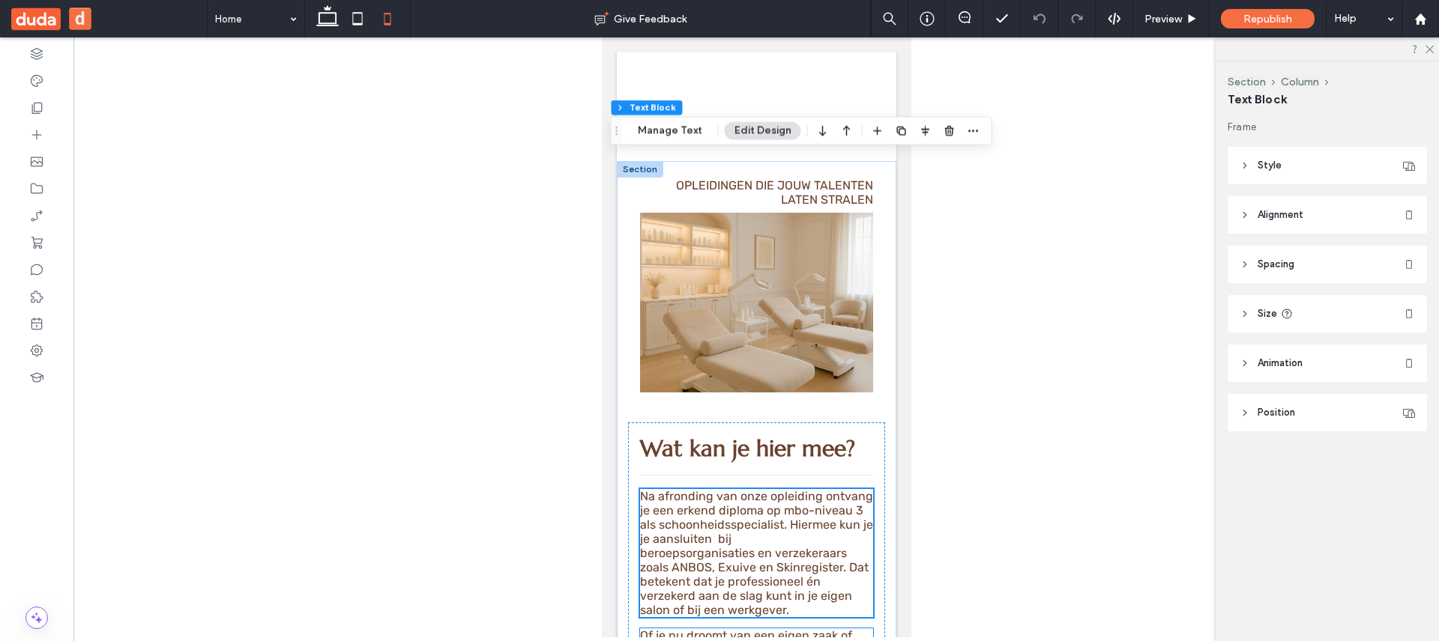
scroll to position [2832, 0]
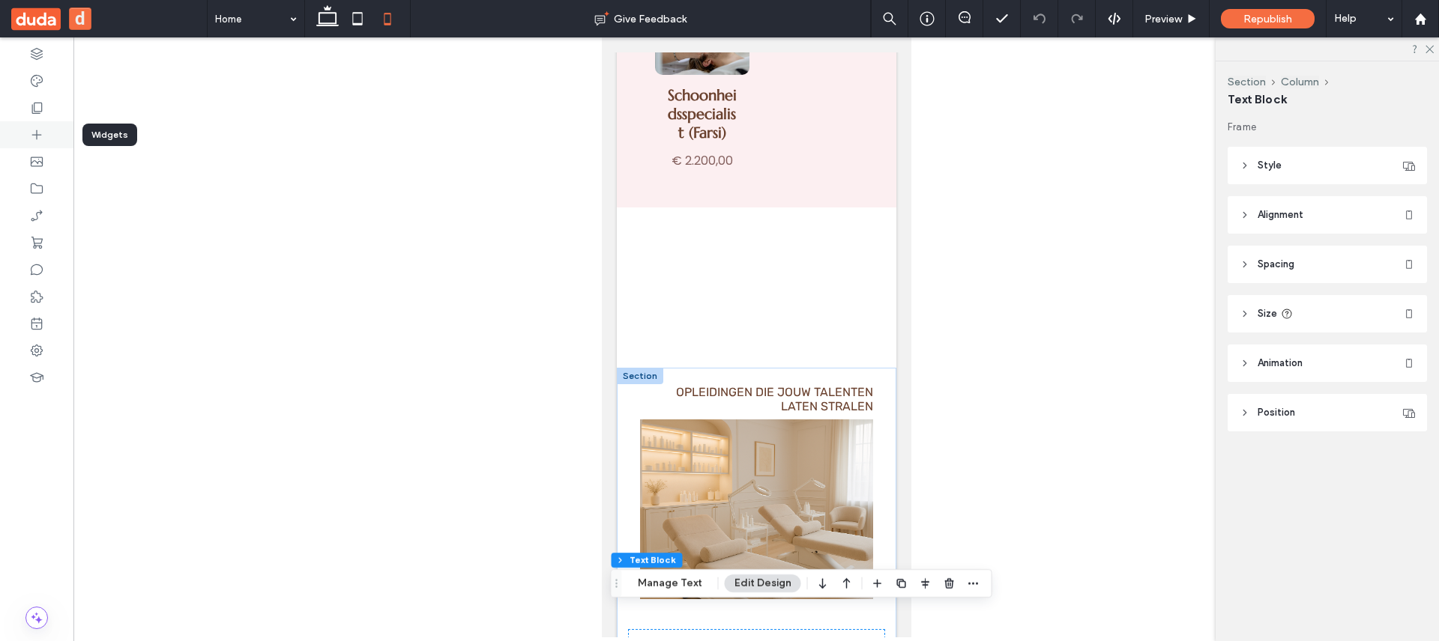
click at [38, 136] on icon at bounding box center [36, 134] width 15 height 15
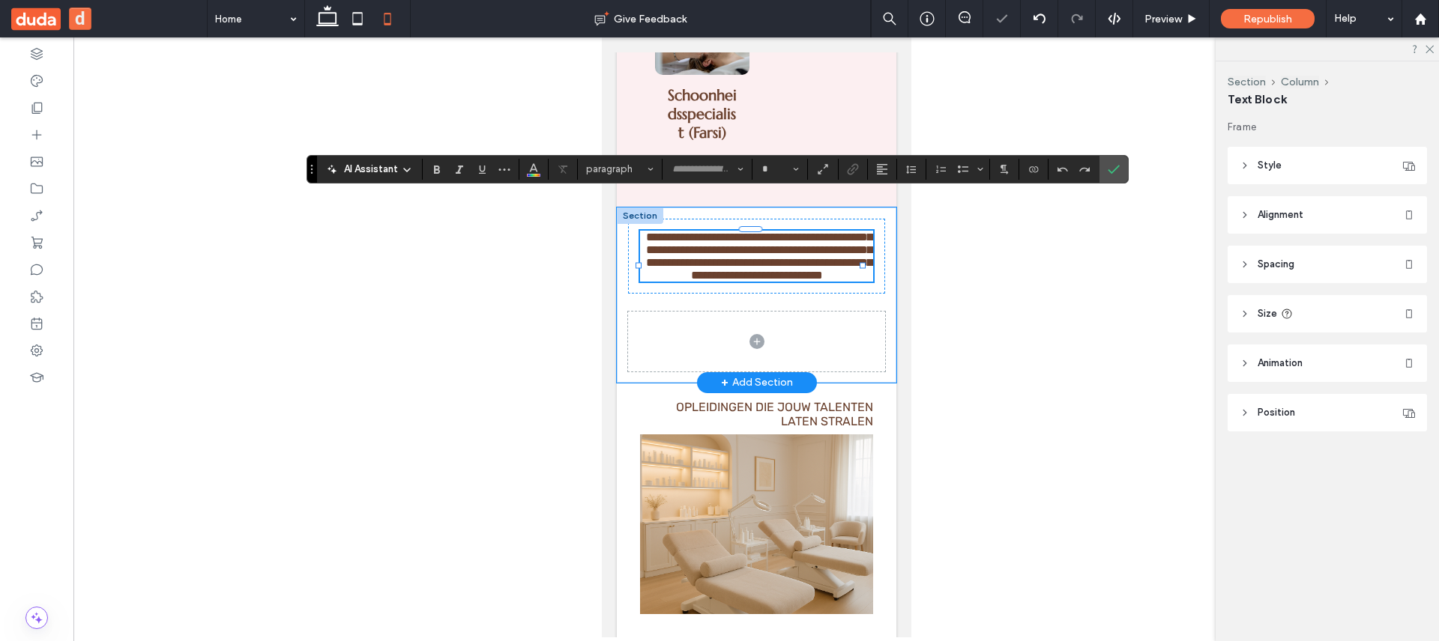
type input "*****"
type input "**"
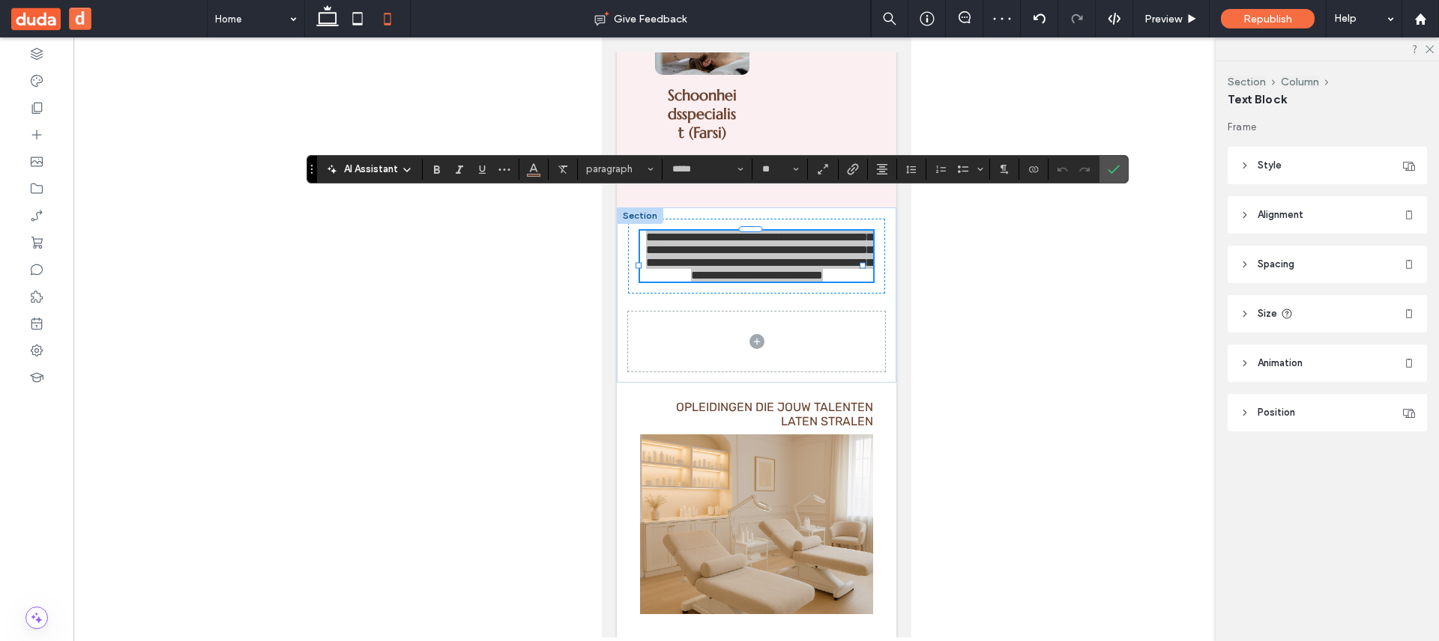
click at [920, 261] on div at bounding box center [755, 337] width 1365 height 600
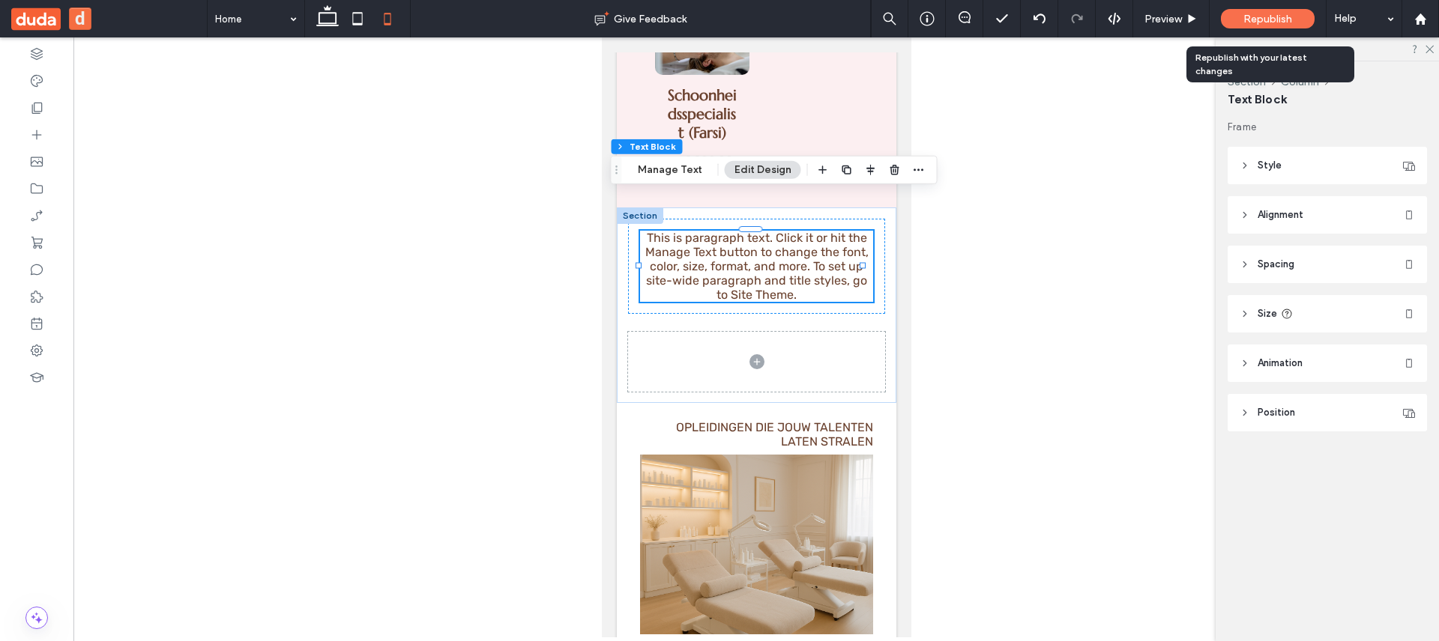
click at [1239, 14] on div "Republish" at bounding box center [1268, 18] width 94 height 19
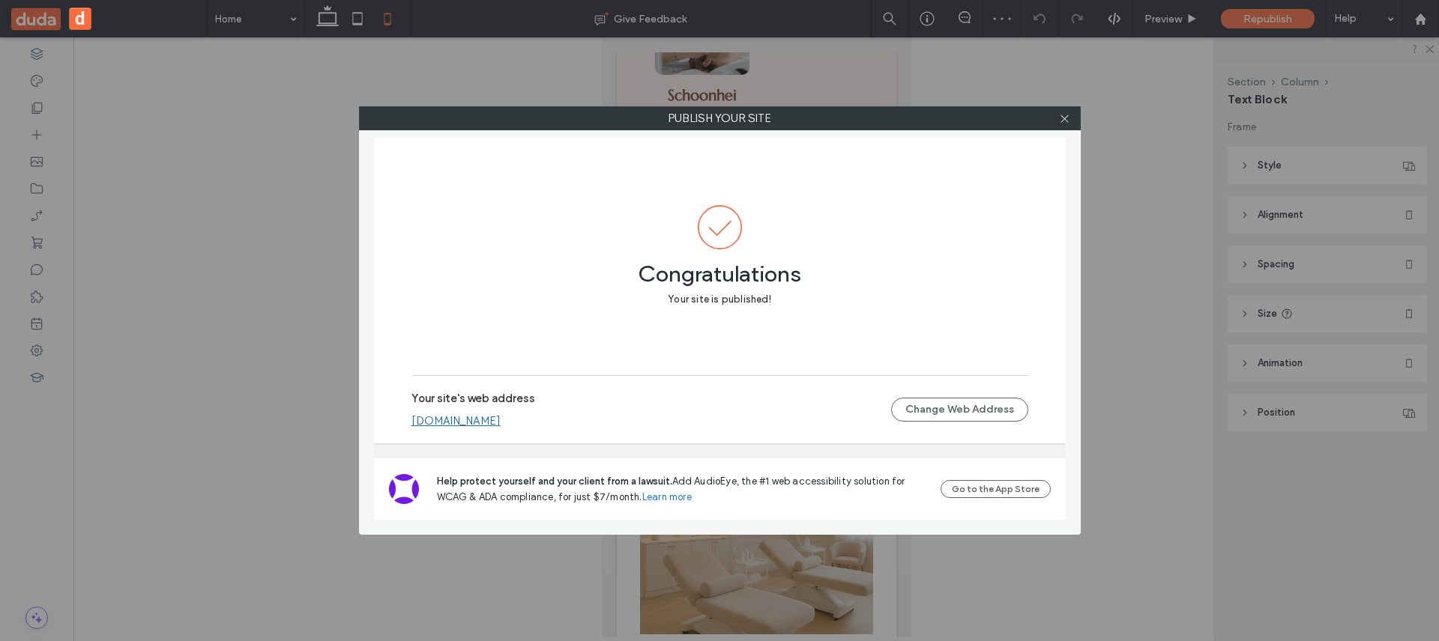
click at [1074, 114] on div at bounding box center [1065, 118] width 22 height 22
click at [1070, 118] on div at bounding box center [1065, 118] width 22 height 22
click at [1069, 119] on icon at bounding box center [1064, 118] width 11 height 11
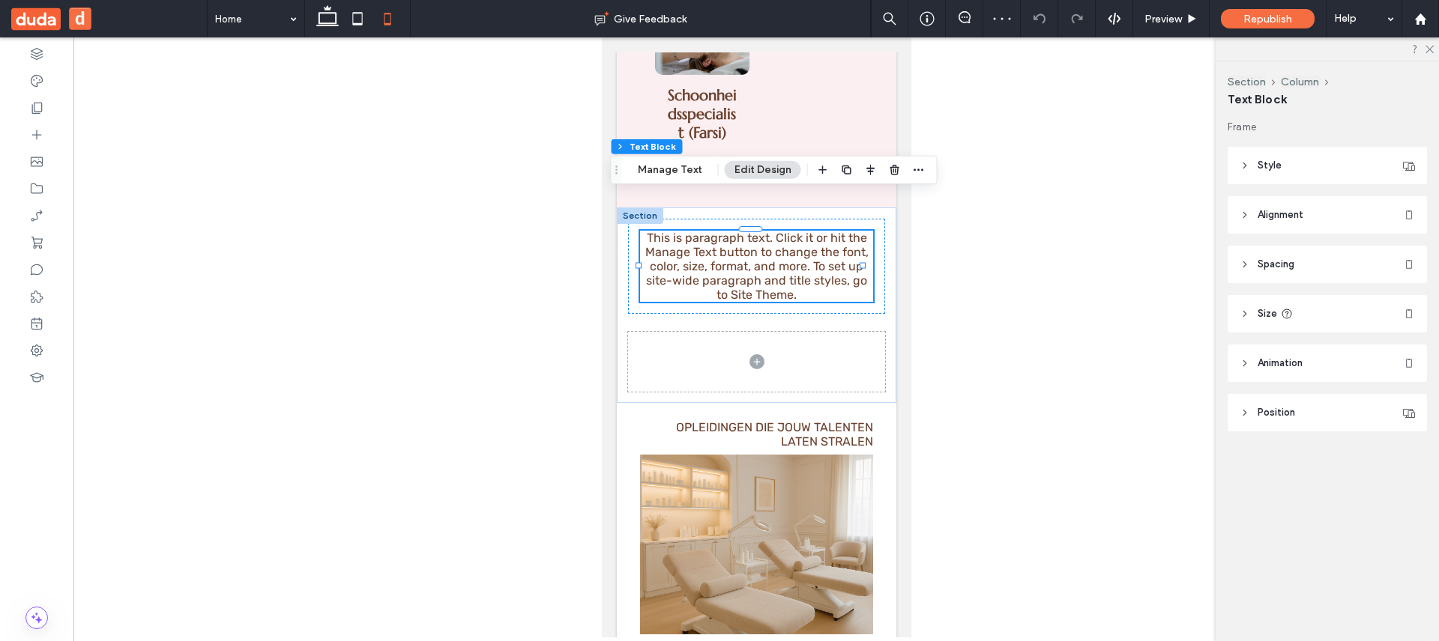
click at [1090, 198] on div at bounding box center [755, 337] width 1365 height 600
drag, startPoint x: 1096, startPoint y: 177, endPoint x: 1006, endPoint y: -109, distance: 299.8
click at [1006, 0] on html ".wqwq-1{fill:#231f20;} .cls-1q, .cls-2q { fill-rule: evenodd; } .cls-2q { fill:…" at bounding box center [719, 320] width 1439 height 641
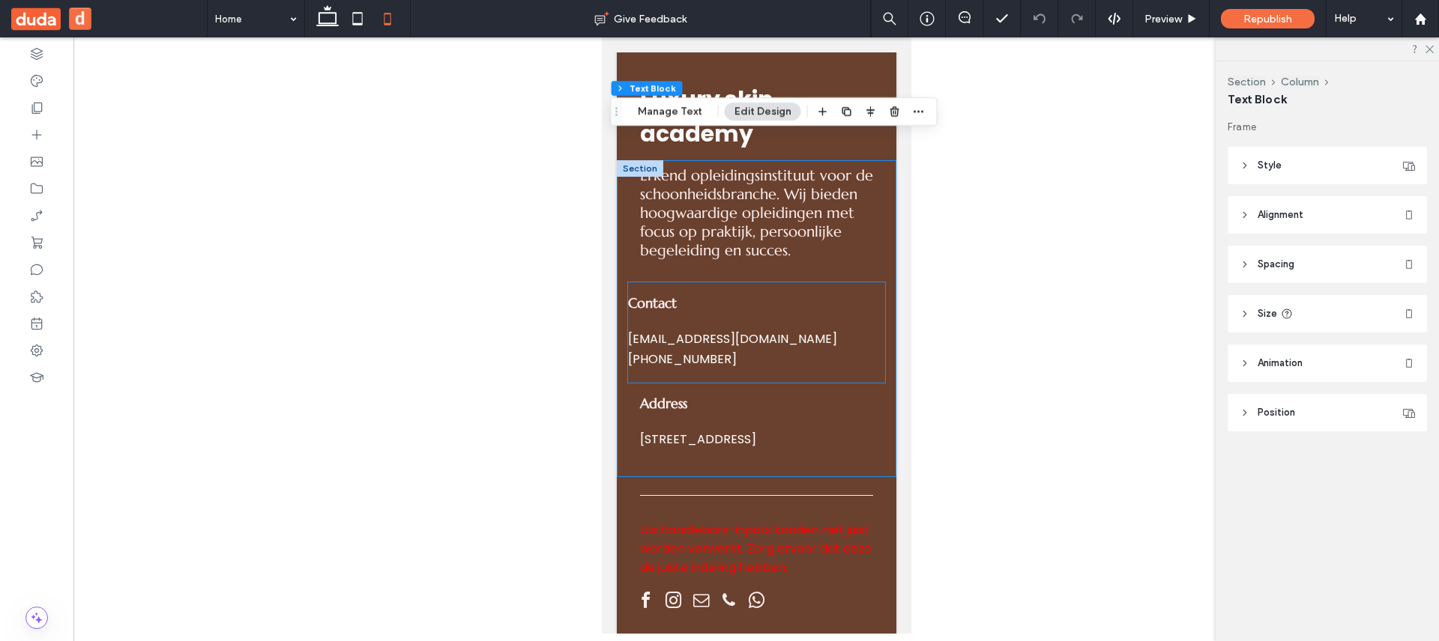
scroll to position [5989, 0]
click at [76, 16] on button "d" at bounding box center [80, 18] width 22 height 22
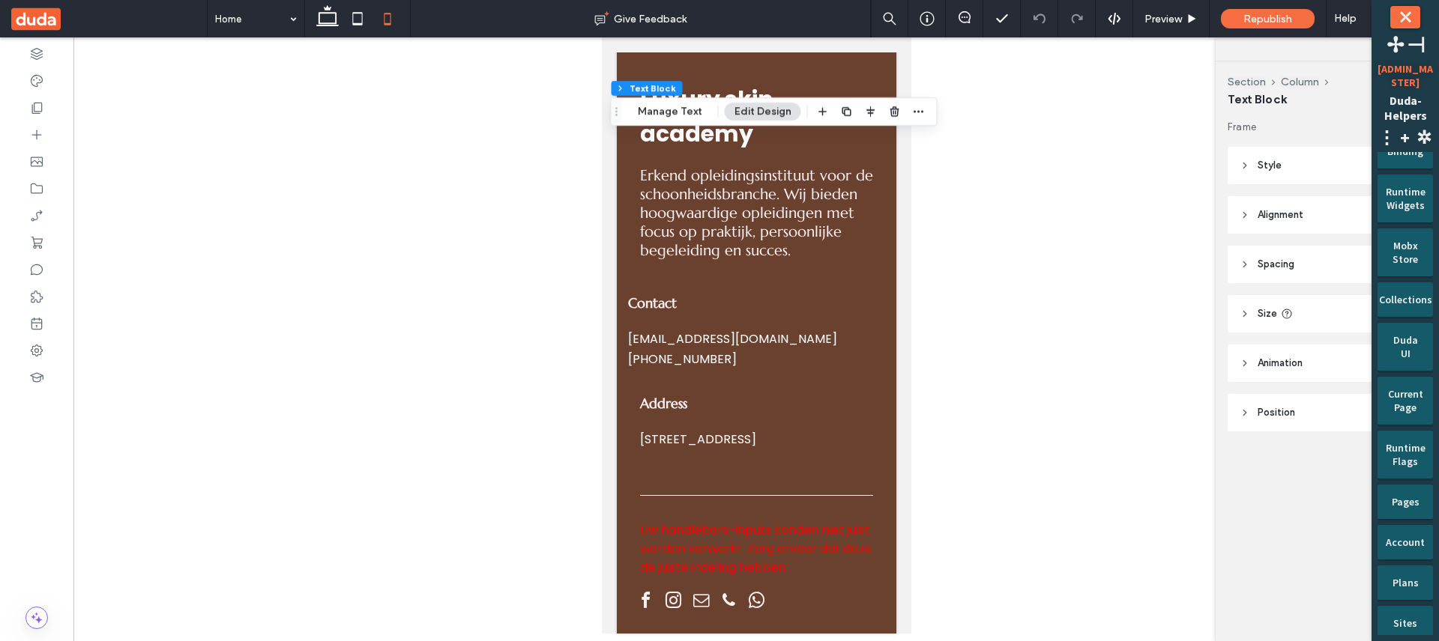
scroll to position [495, 0]
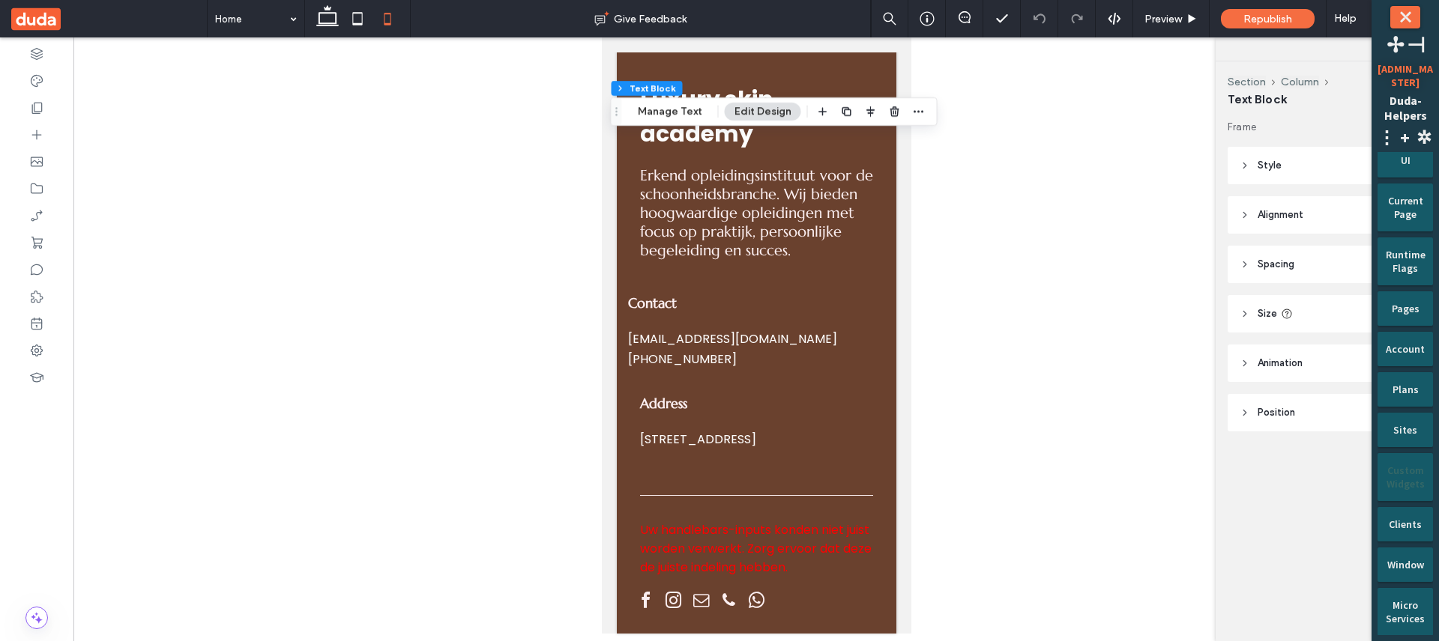
click at [1410, 462] on div "Custom Widgets" at bounding box center [1405, 471] width 34 height 37
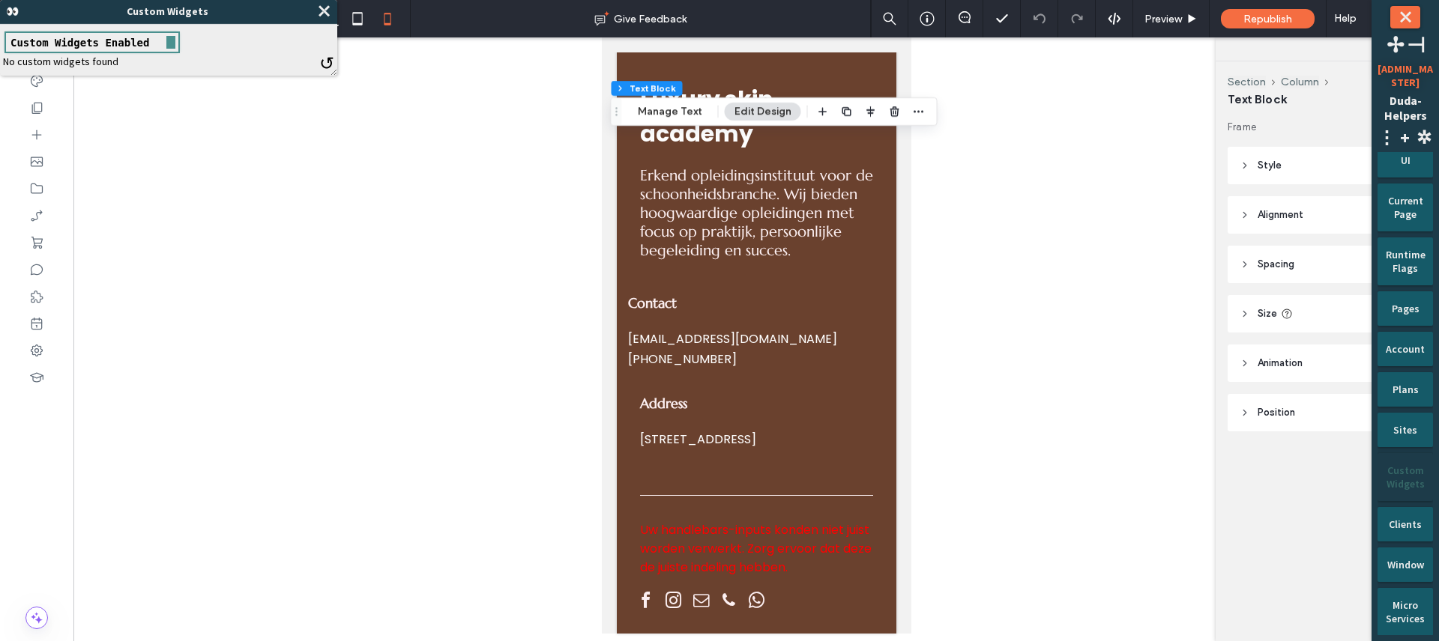
click at [321, 57] on div "↺ No custom widgets found" at bounding box center [168, 61] width 331 height 13
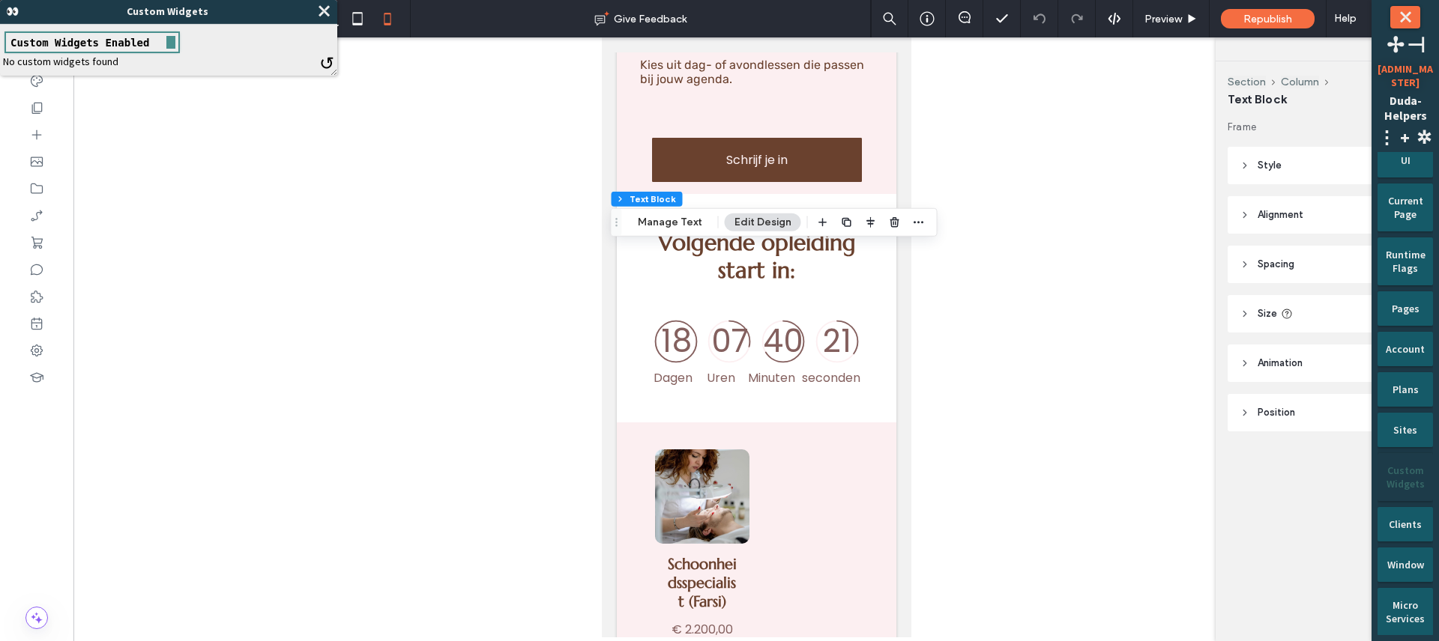
scroll to position [2261, 0]
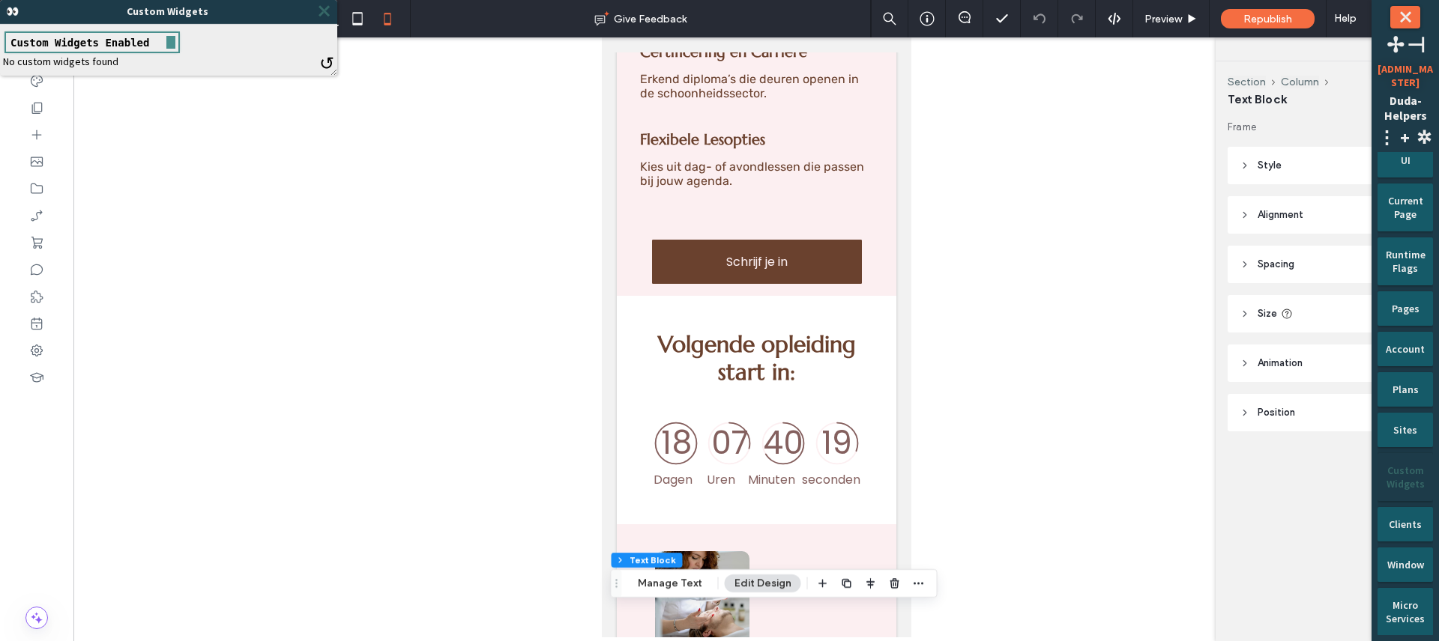
click at [322, 13] on span "⤬" at bounding box center [323, 11] width 15 height 18
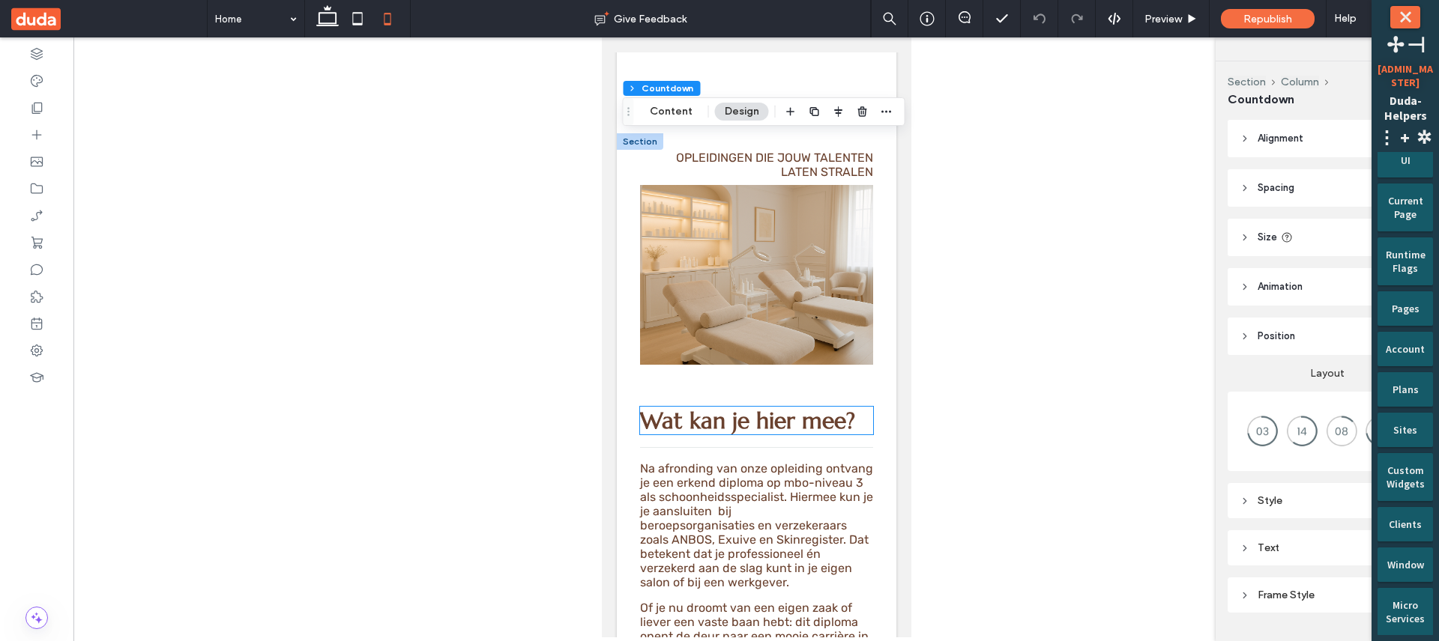
scroll to position [3101, 0]
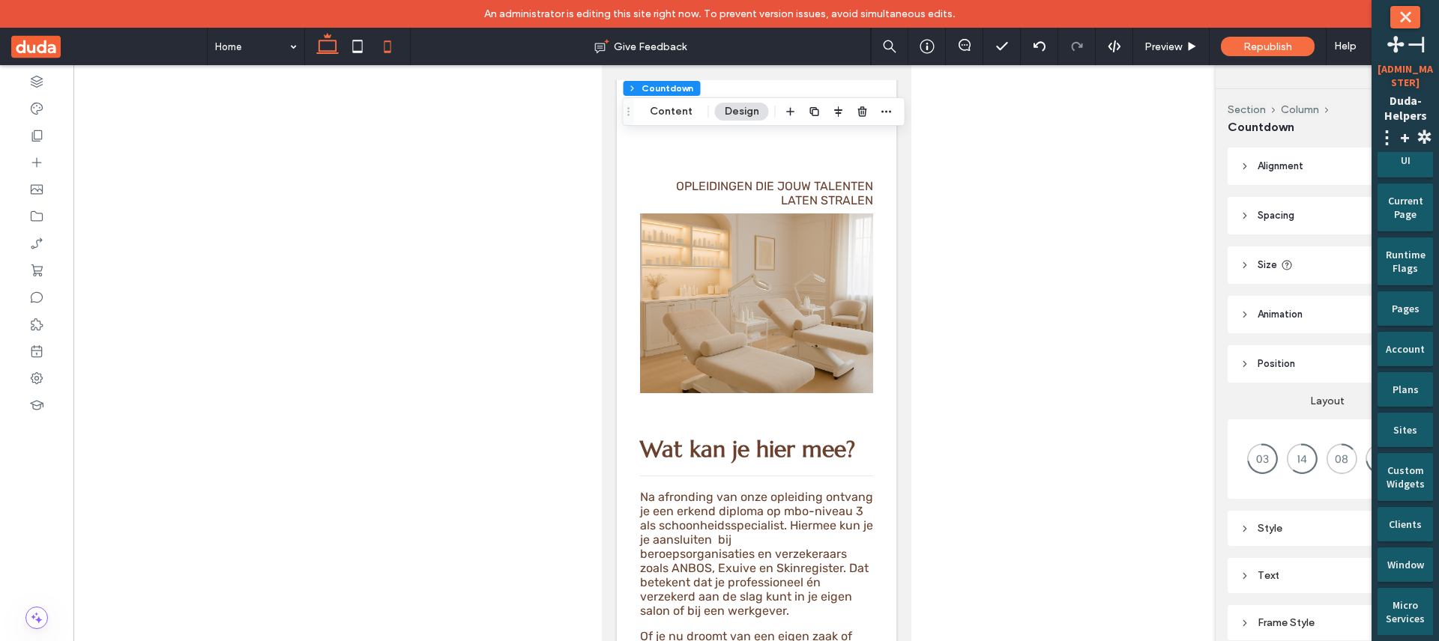
click at [337, 43] on icon at bounding box center [328, 46] width 30 height 30
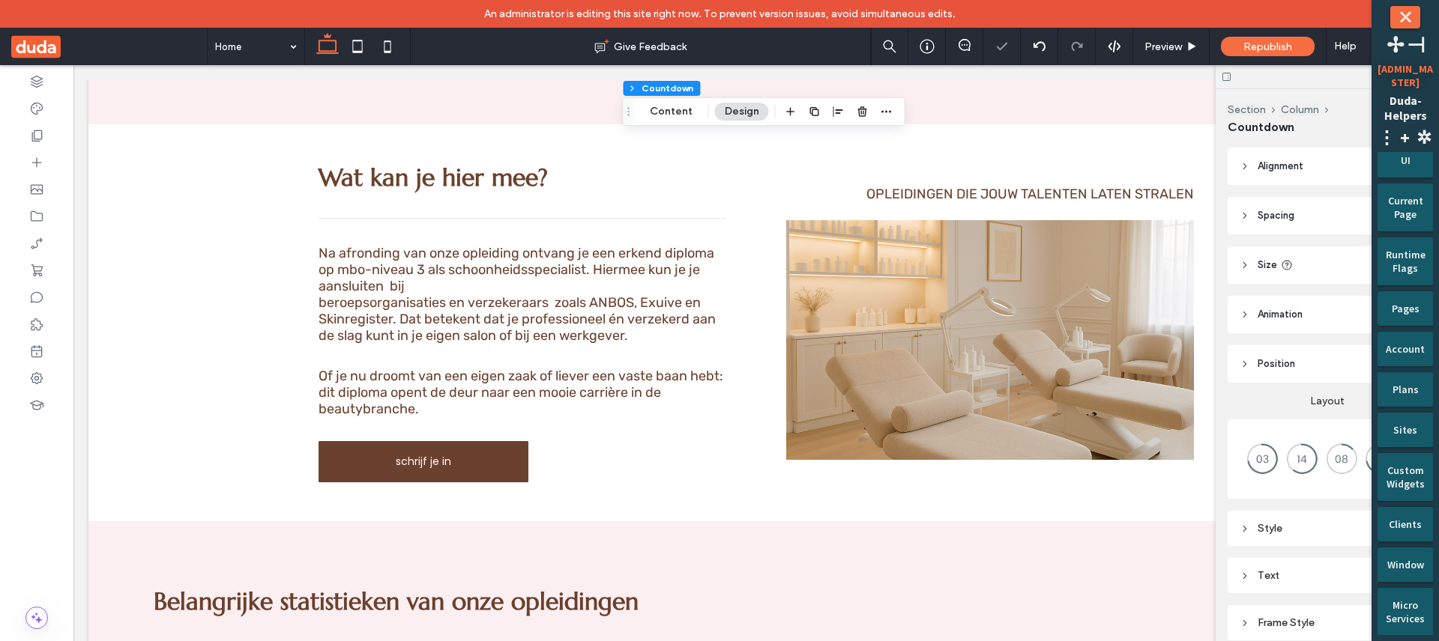
type input "***"
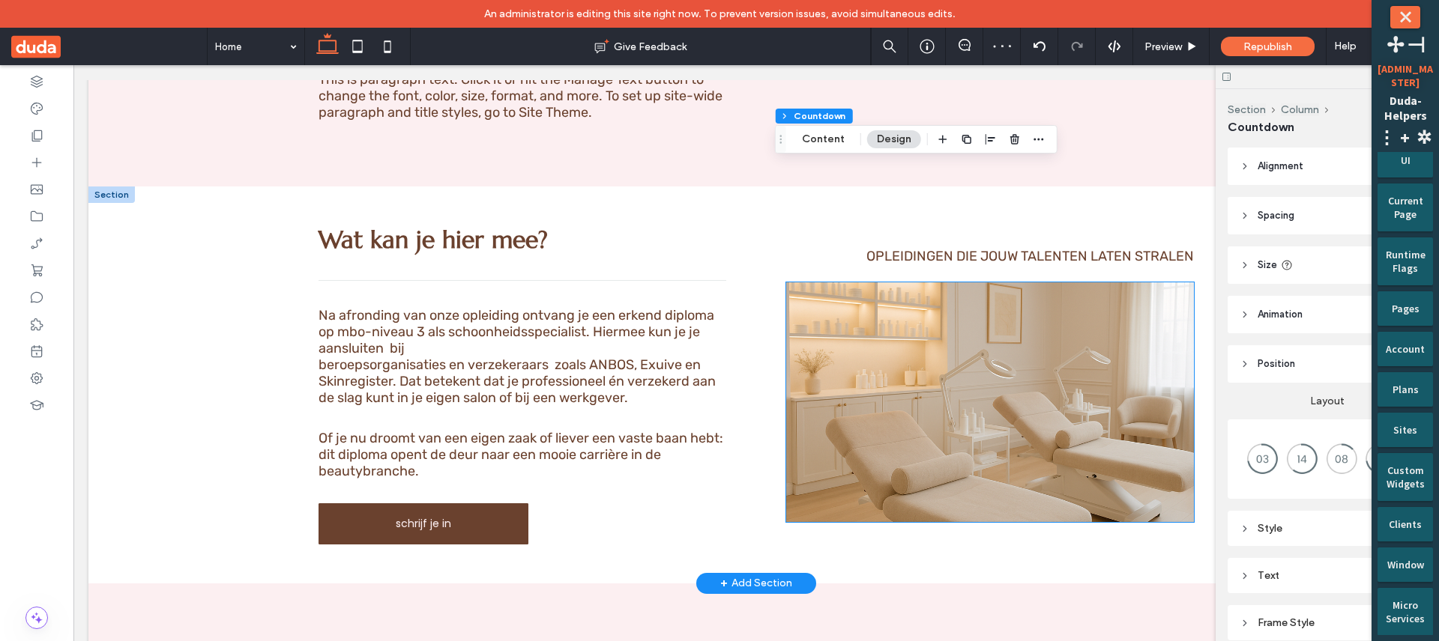
scroll to position [2979, 0]
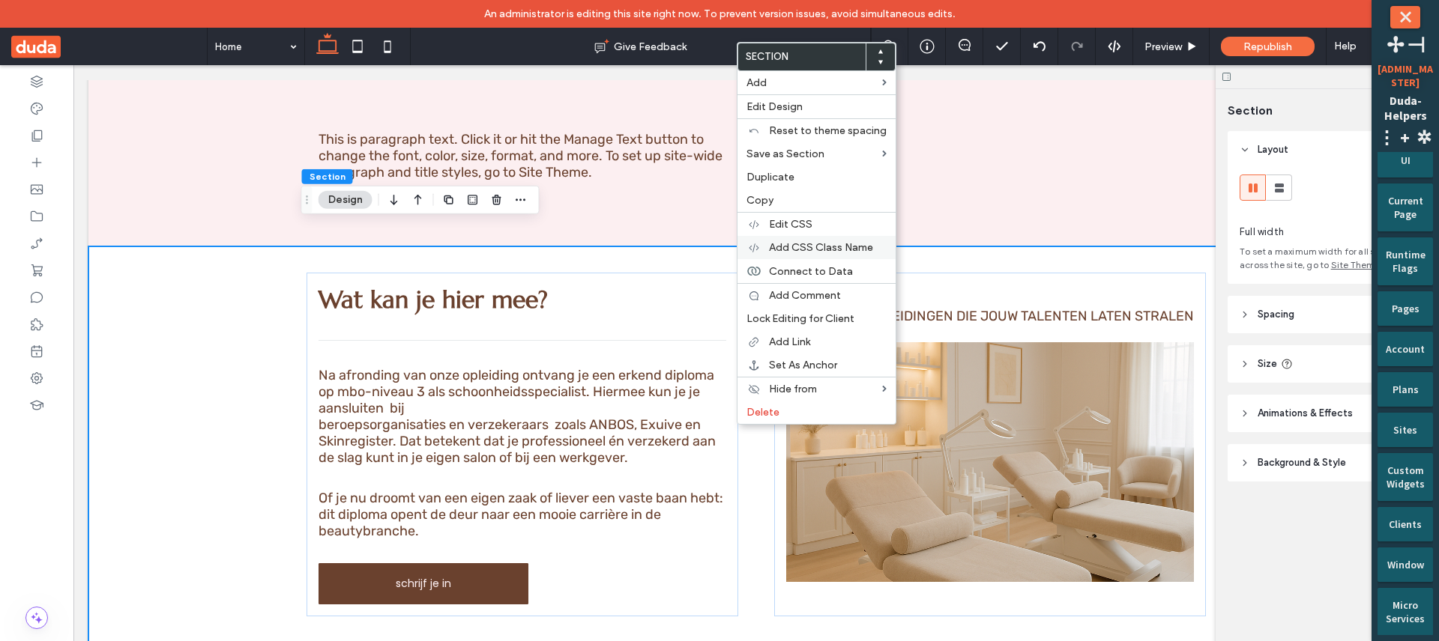
click at [816, 254] on div "Add CSS Class Name" at bounding box center [816, 247] width 158 height 23
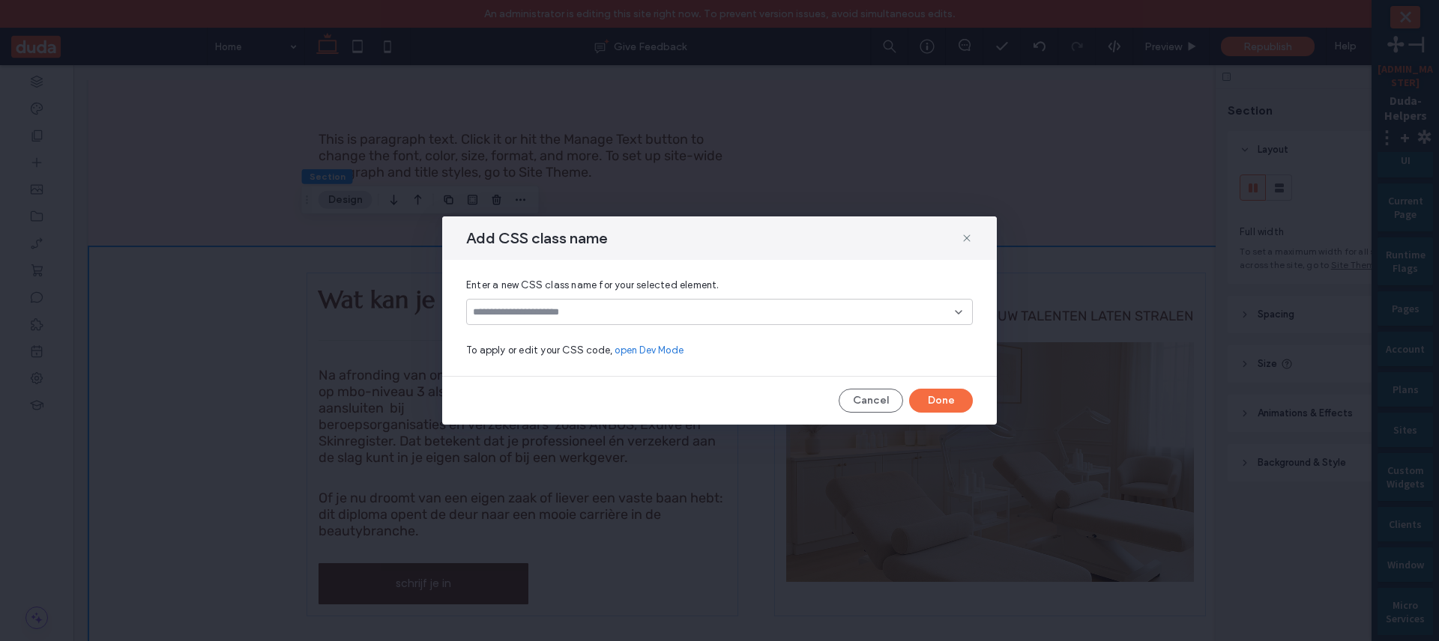
click at [782, 312] on input at bounding box center [714, 313] width 482 height 12
click at [857, 396] on button "Cancel" at bounding box center [871, 401] width 64 height 24
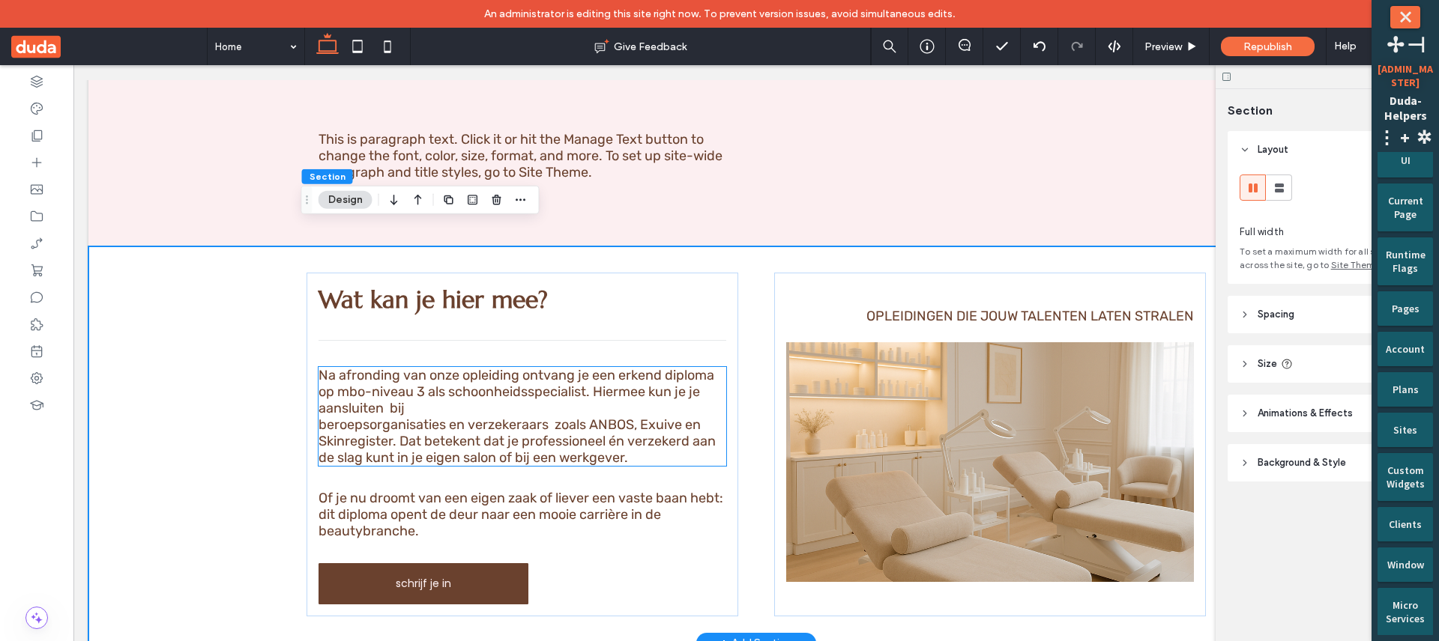
click at [486, 372] on span "Na afronding van onze opleiding ontvang je een erkend diploma op mbo-niveau 3 a…" at bounding box center [516, 391] width 396 height 49
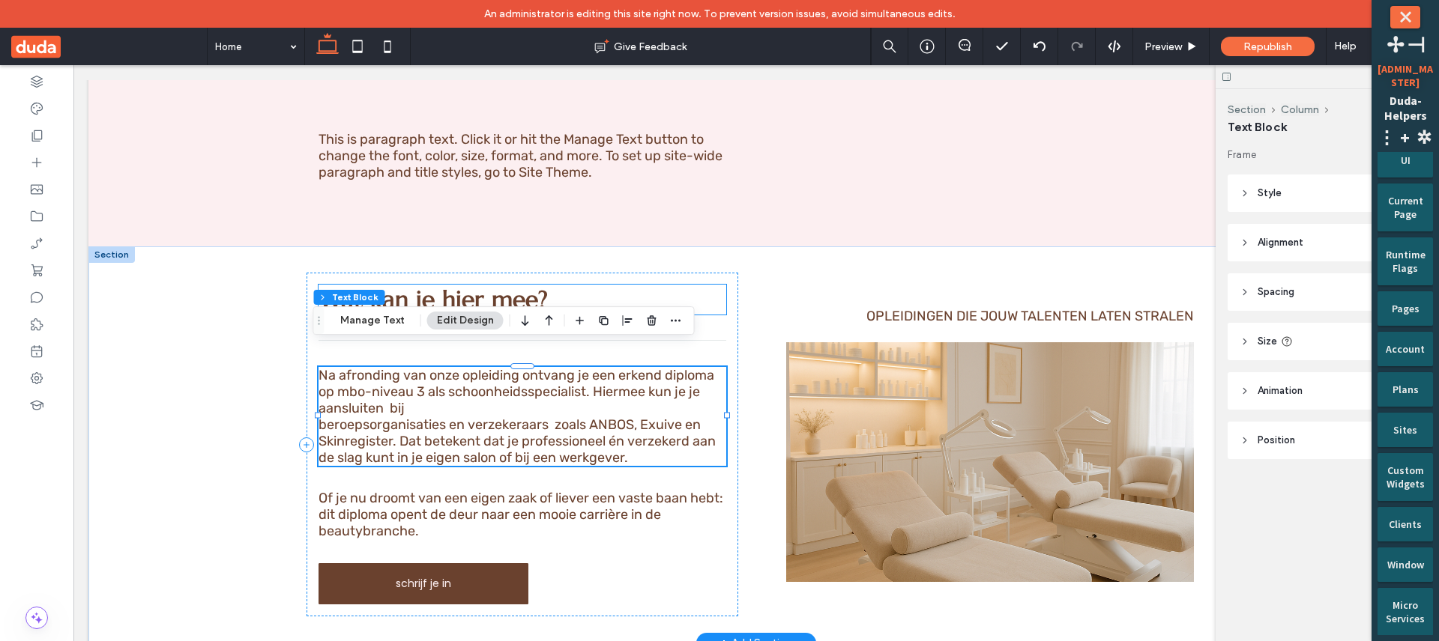
click at [546, 285] on h3 "Wat kan je hier mee?" at bounding box center [522, 300] width 408 height 30
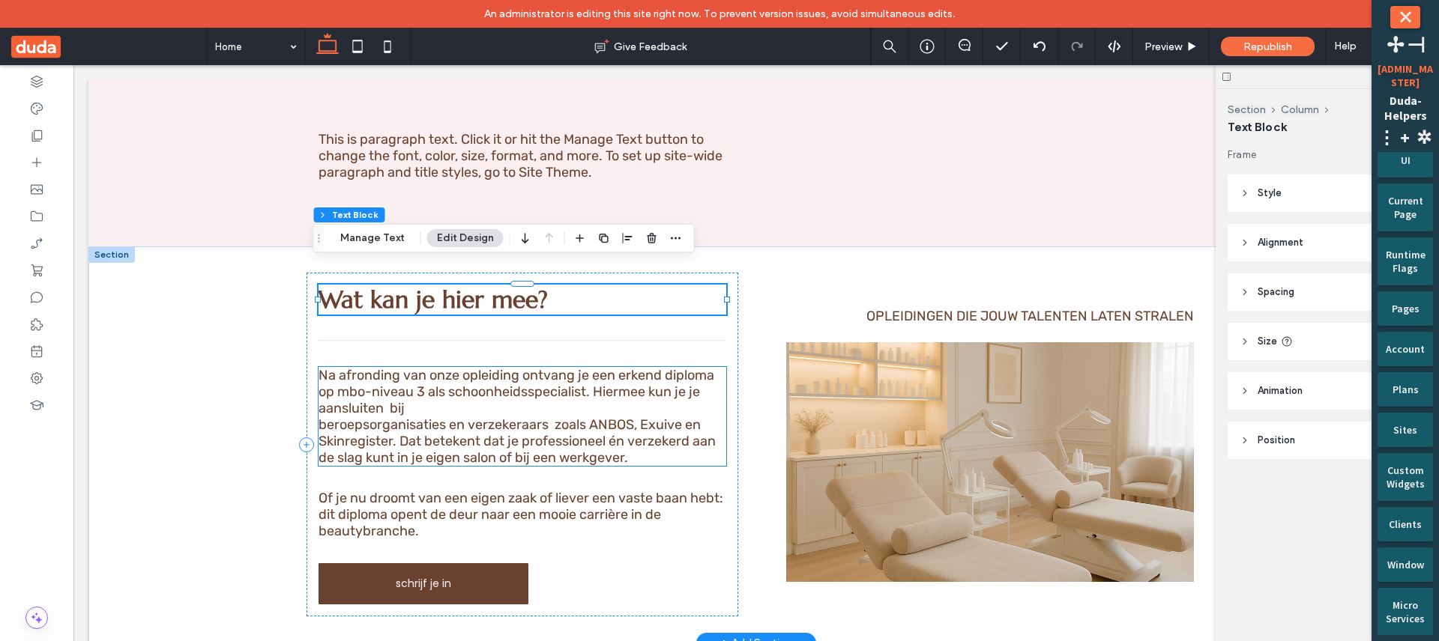
click at [567, 381] on p "Na afronding van onze opleiding ontvang je een erkend diploma op mbo-niveau 3 a…" at bounding box center [522, 391] width 408 height 49
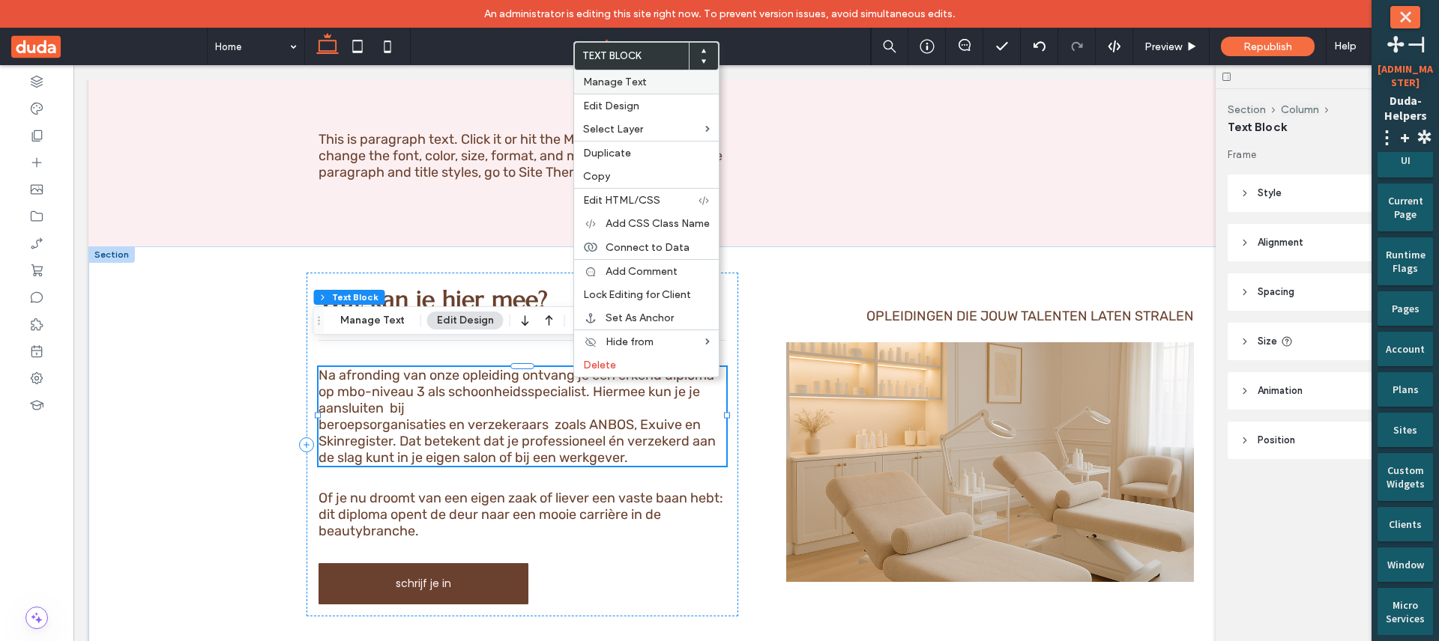
click at [659, 86] on label "Manage Text" at bounding box center [646, 82] width 127 height 13
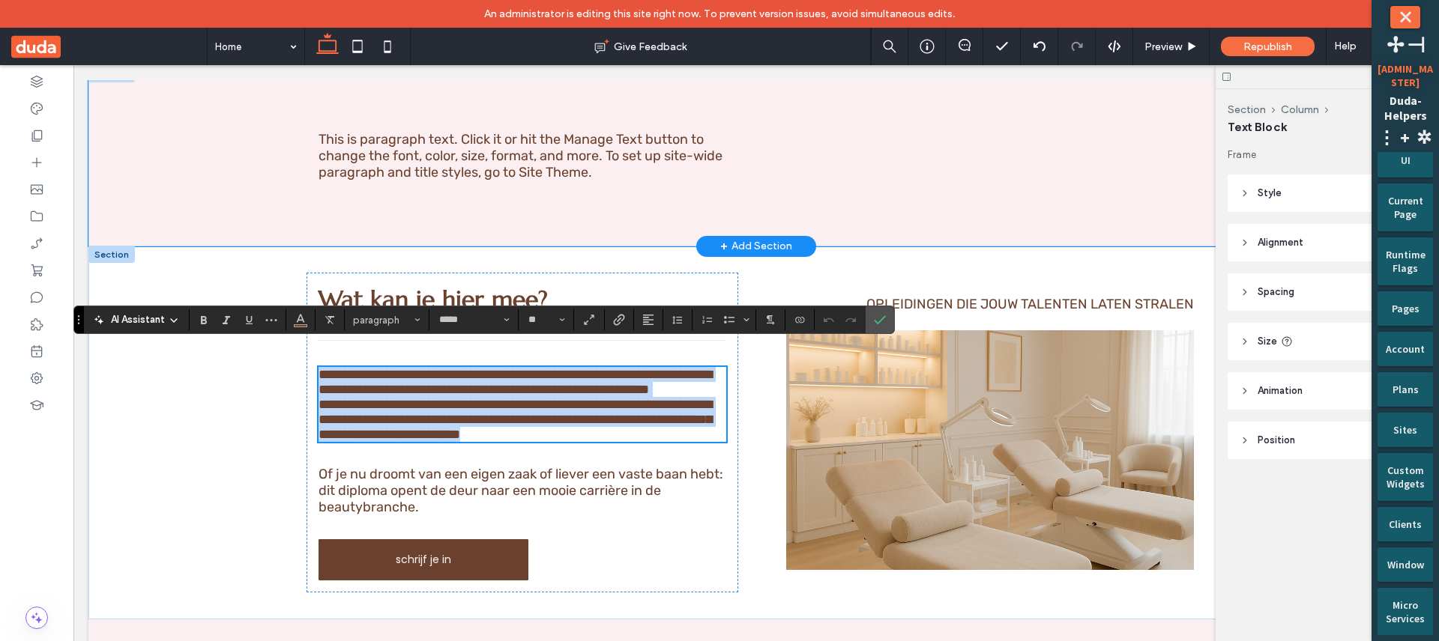
scroll to position [2840, 0]
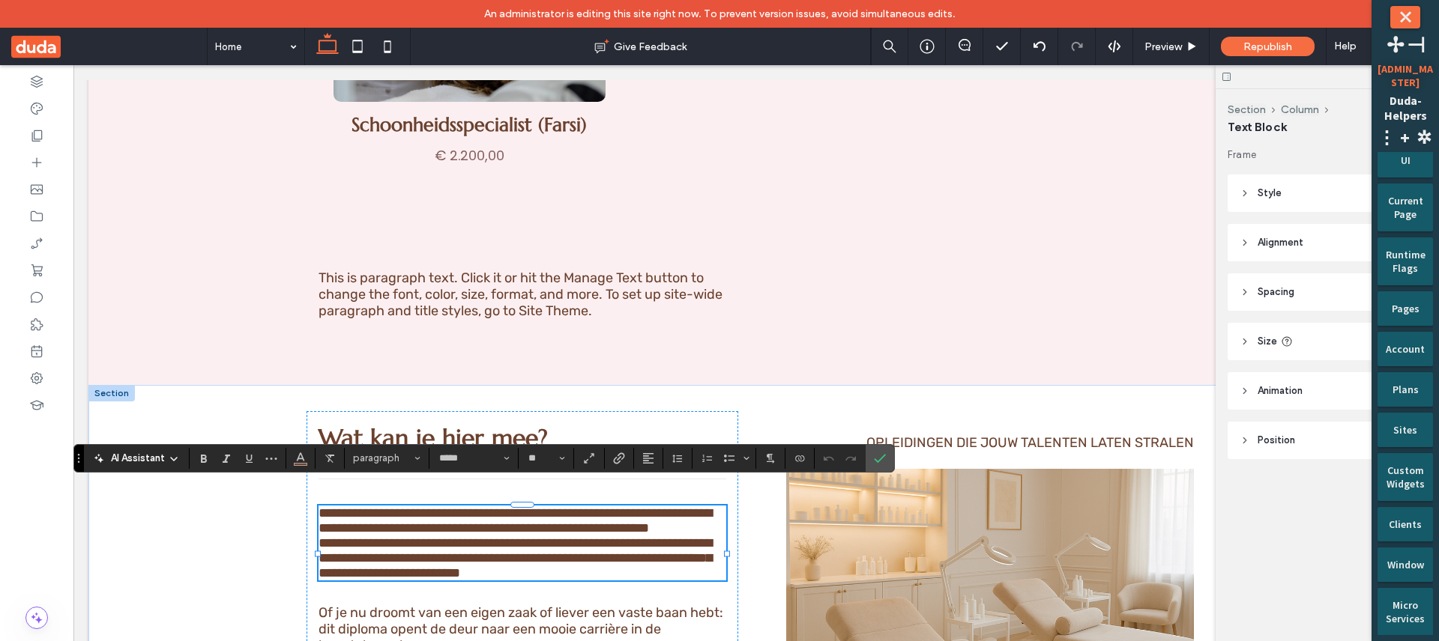
click at [109, 385] on div at bounding box center [111, 393] width 46 height 16
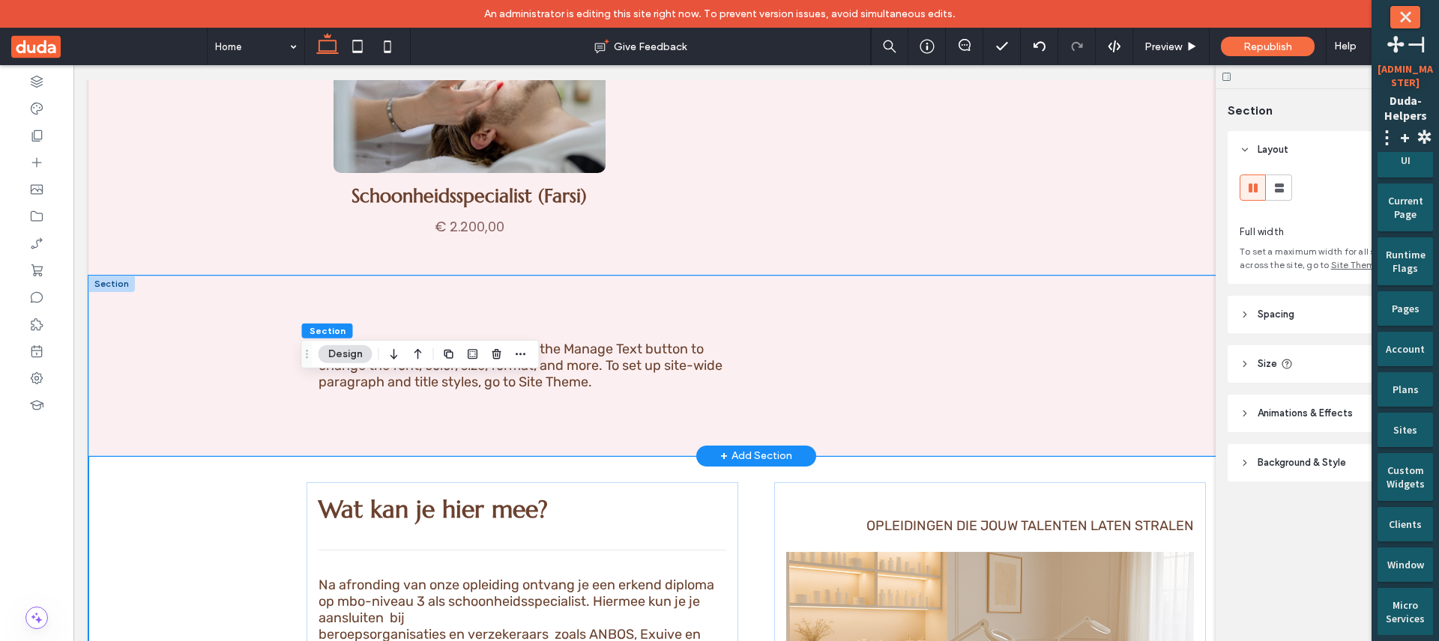
scroll to position [2850, 0]
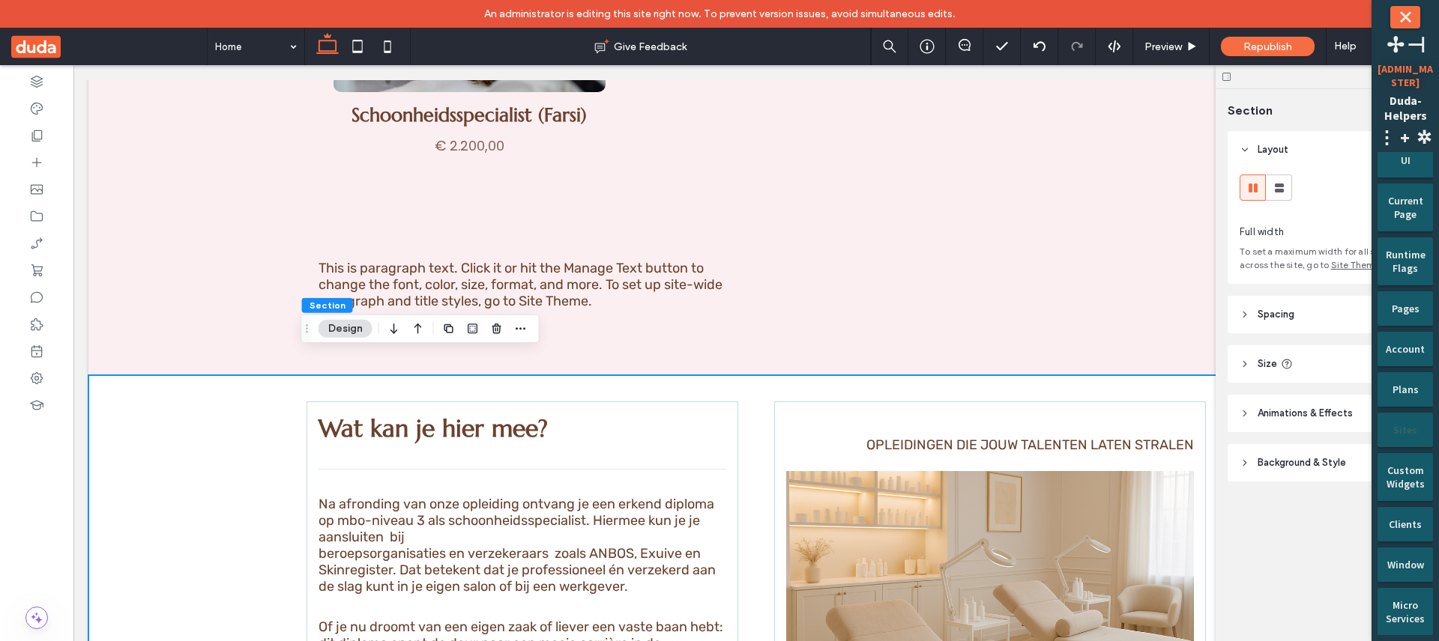
click at [1406, 426] on div "Sites" at bounding box center [1405, 425] width 34 height 24
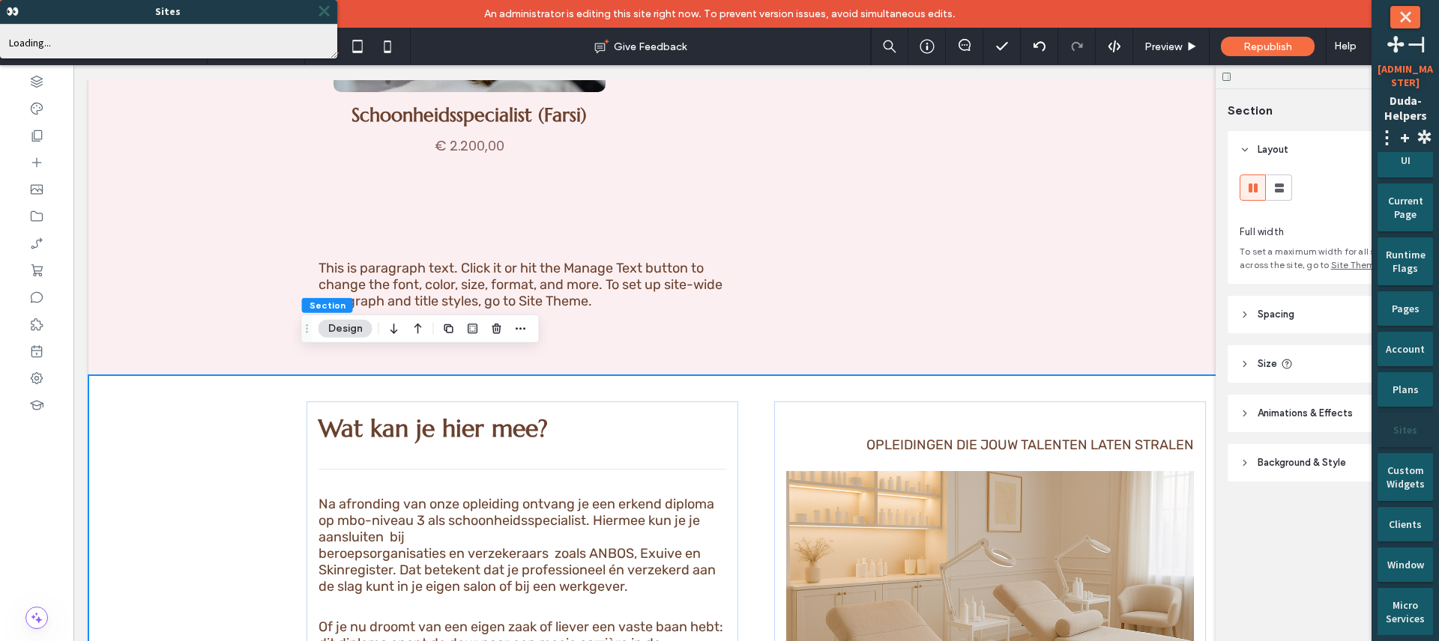
click at [325, 14] on span "⤬" at bounding box center [323, 11] width 15 height 18
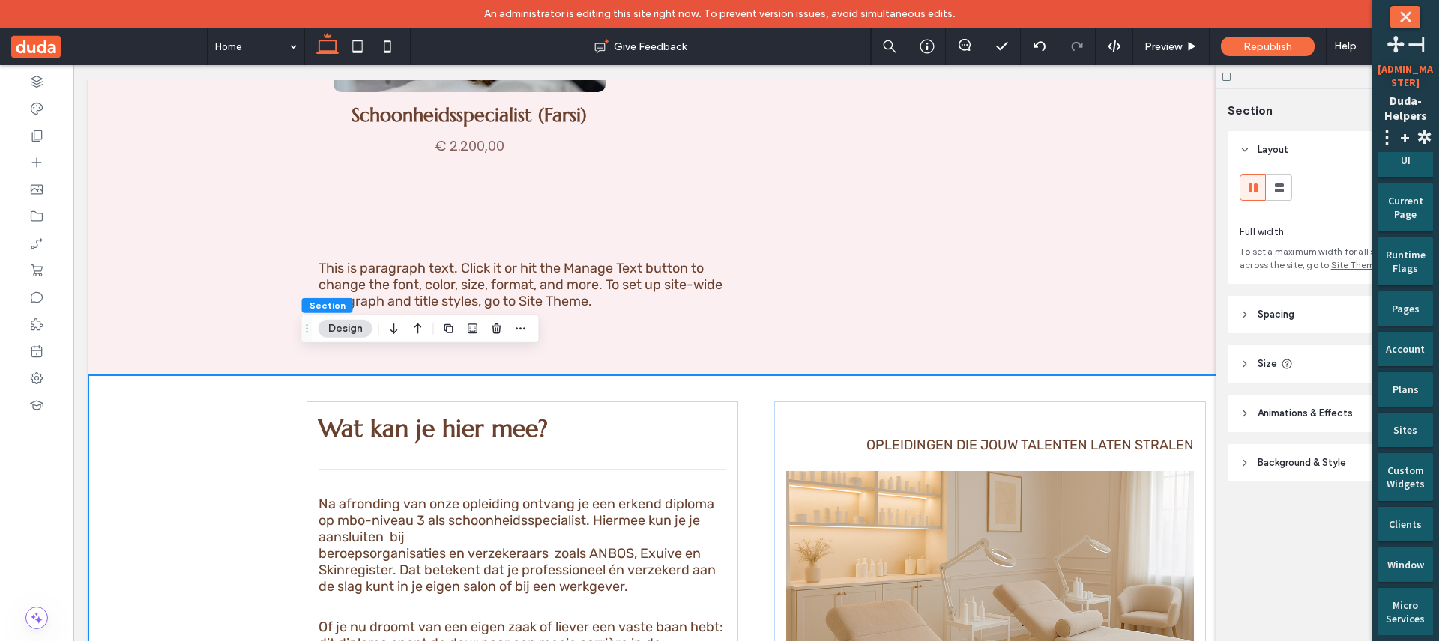
click at [414, 330] on icon "button" at bounding box center [418, 328] width 18 height 27
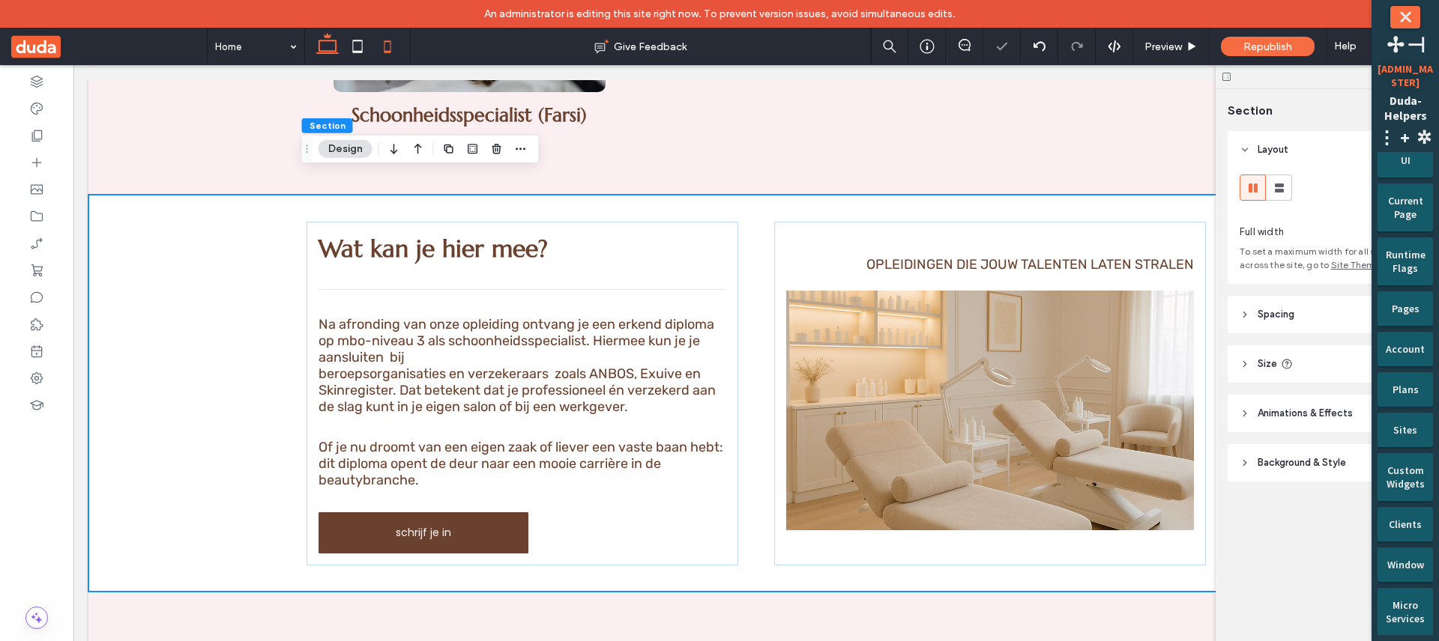
click at [383, 51] on icon at bounding box center [387, 46] width 30 height 30
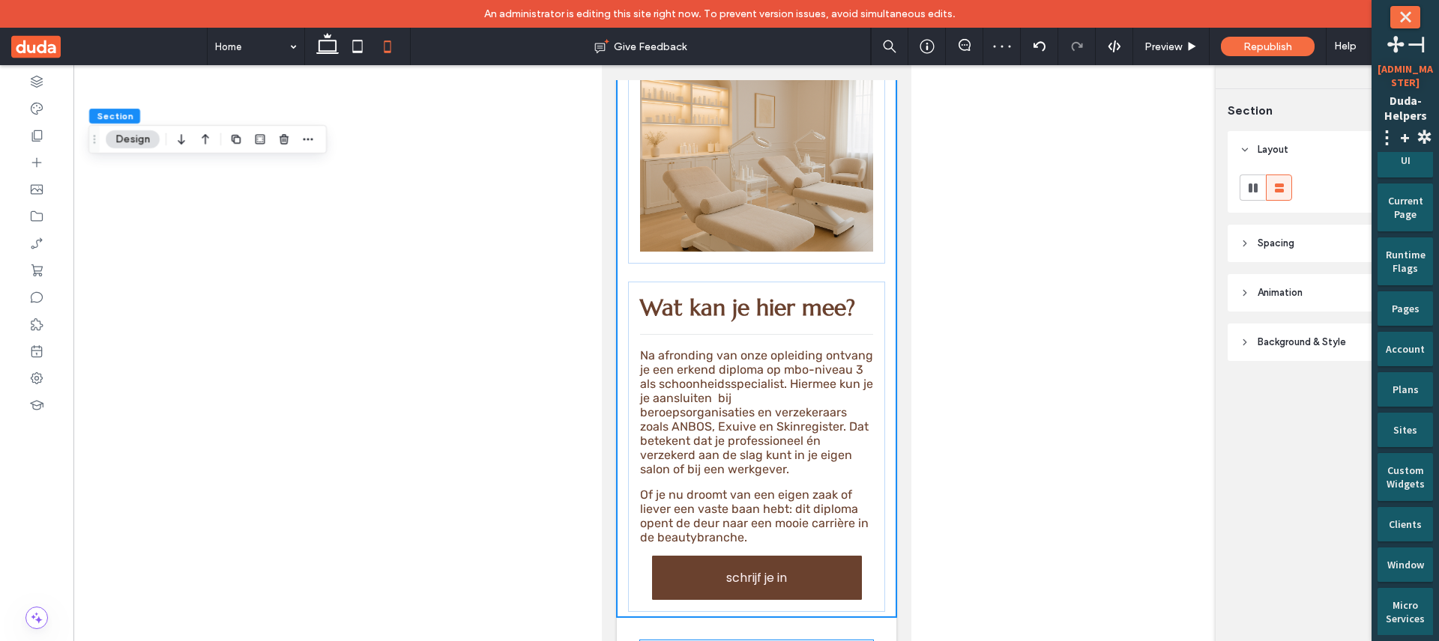
scroll to position [3300, 0]
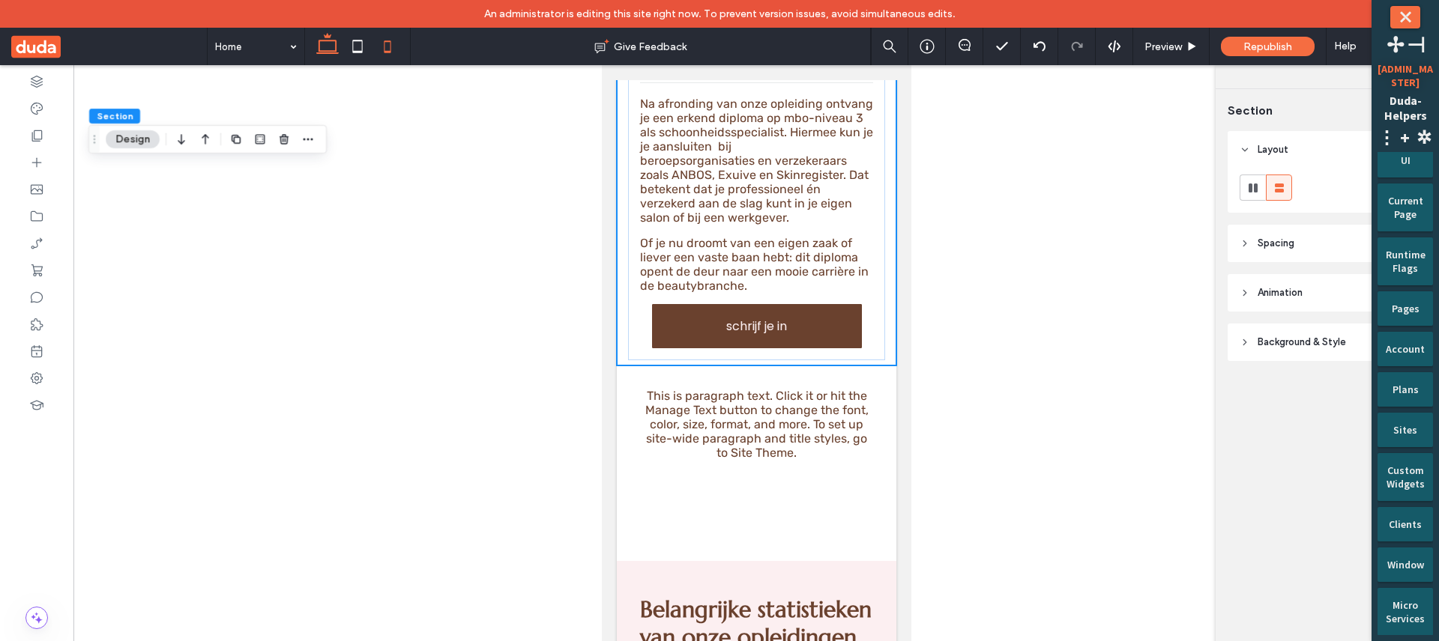
click at [321, 52] on icon at bounding box center [328, 46] width 30 height 30
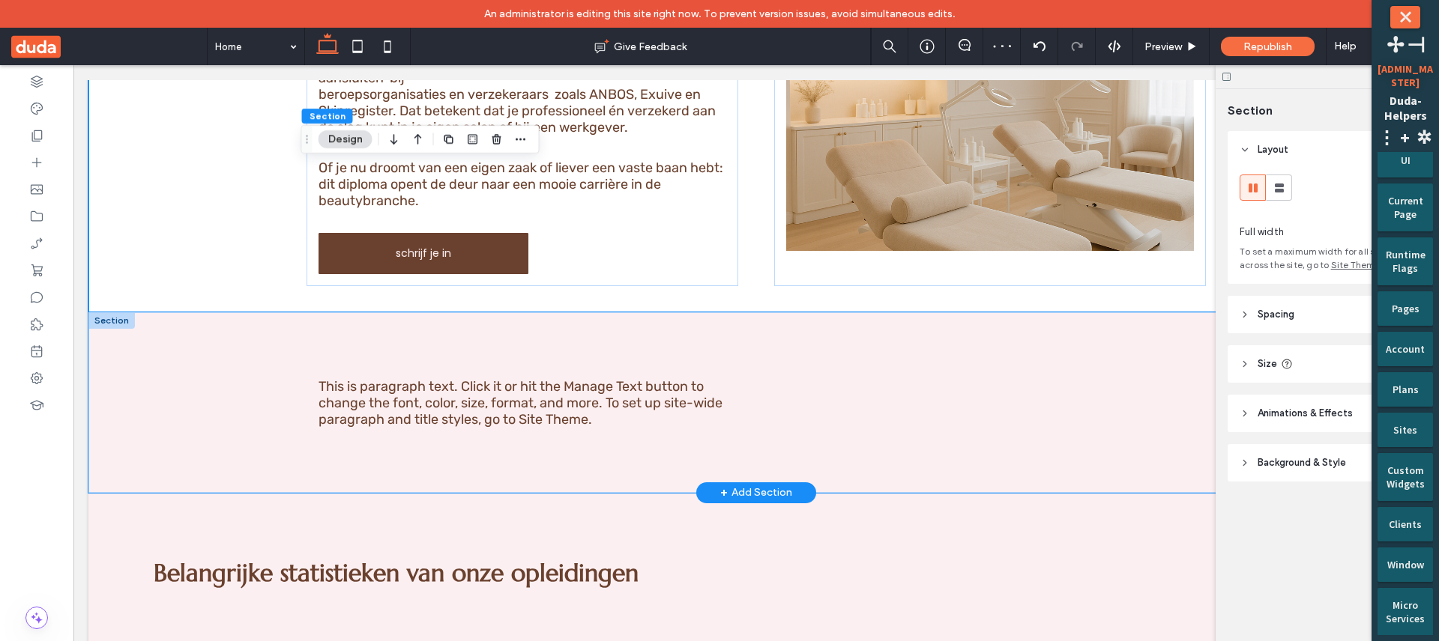
scroll to position [3135, 0]
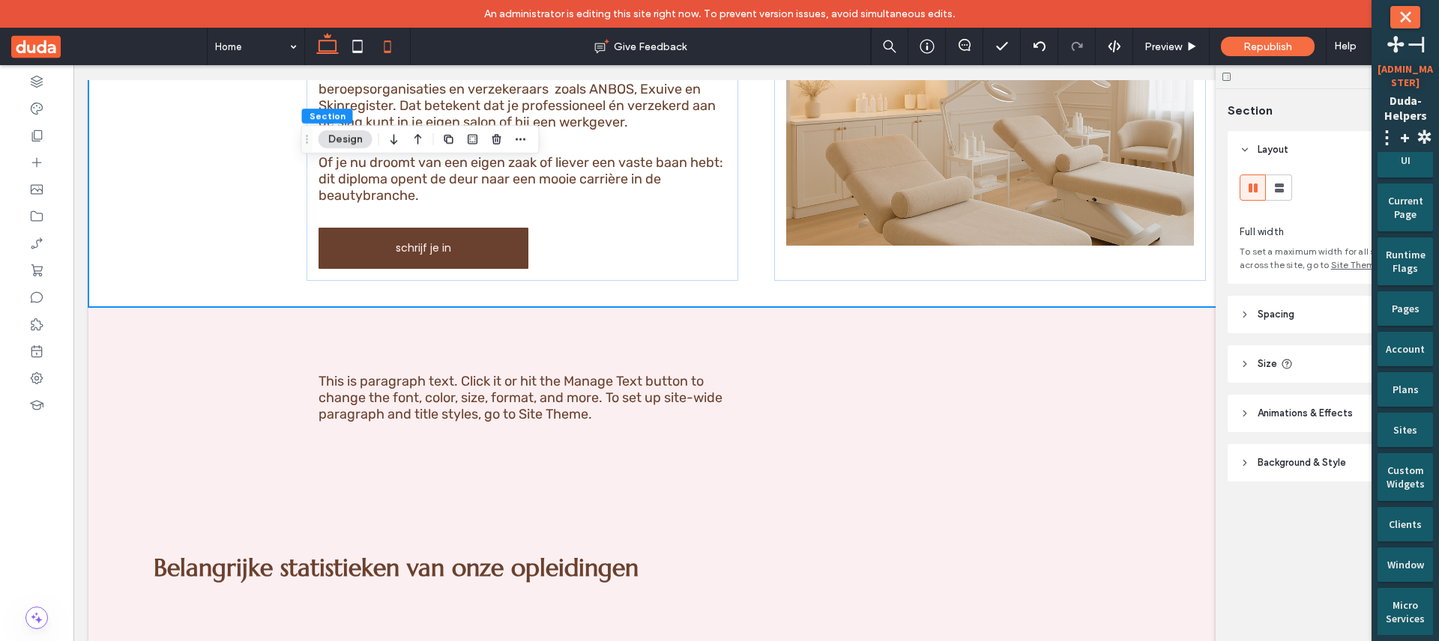
click at [373, 60] on div at bounding box center [357, 46] width 106 height 37
click at [381, 54] on icon at bounding box center [387, 46] width 30 height 30
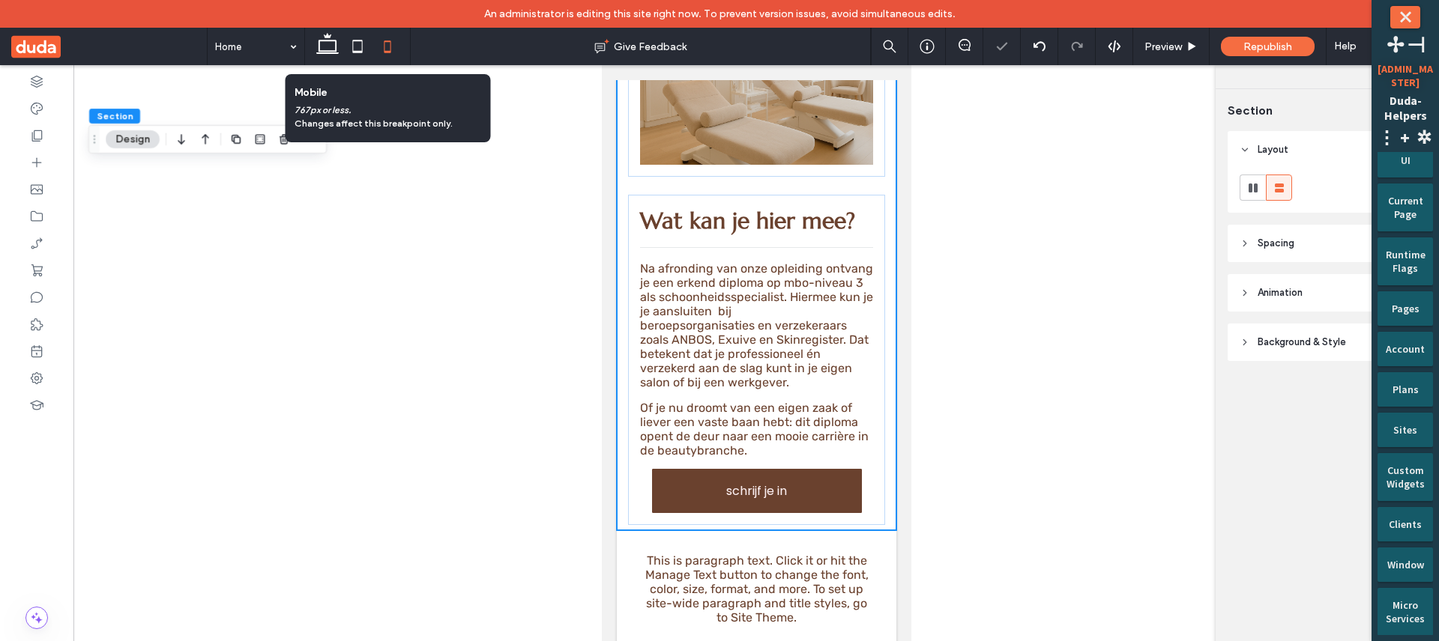
scroll to position [2900, 0]
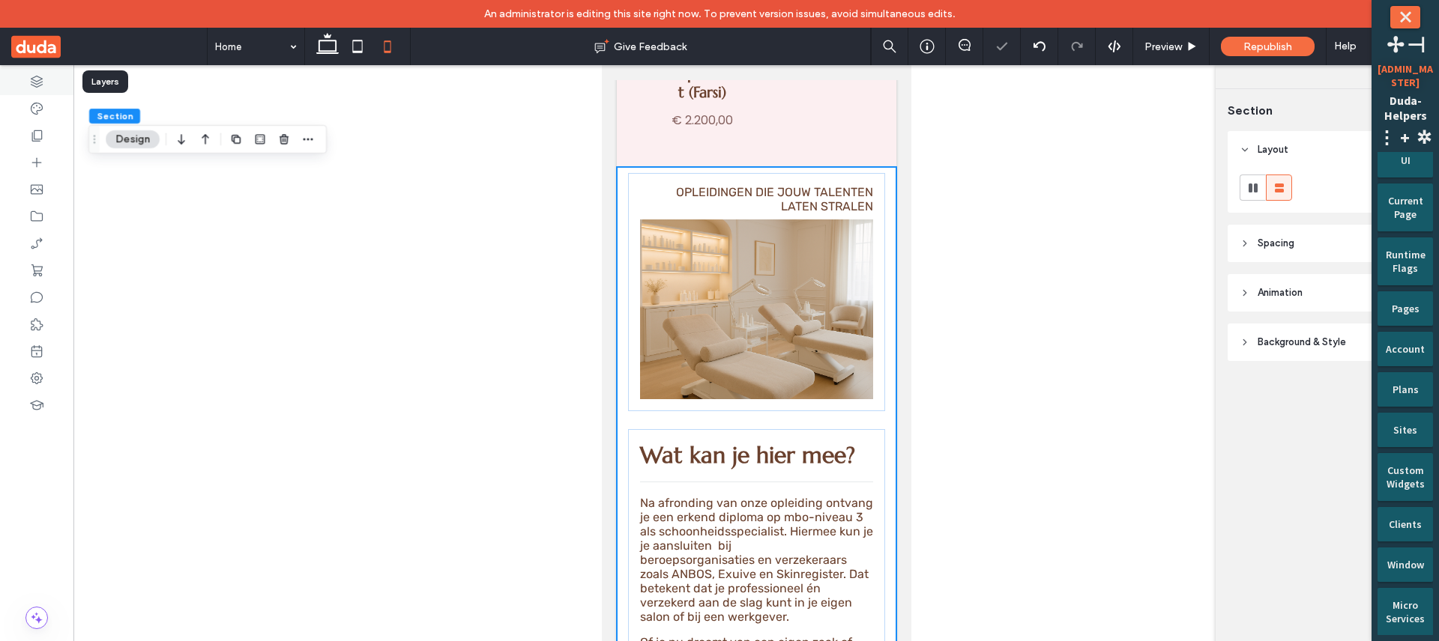
click at [26, 77] on div at bounding box center [36, 81] width 73 height 27
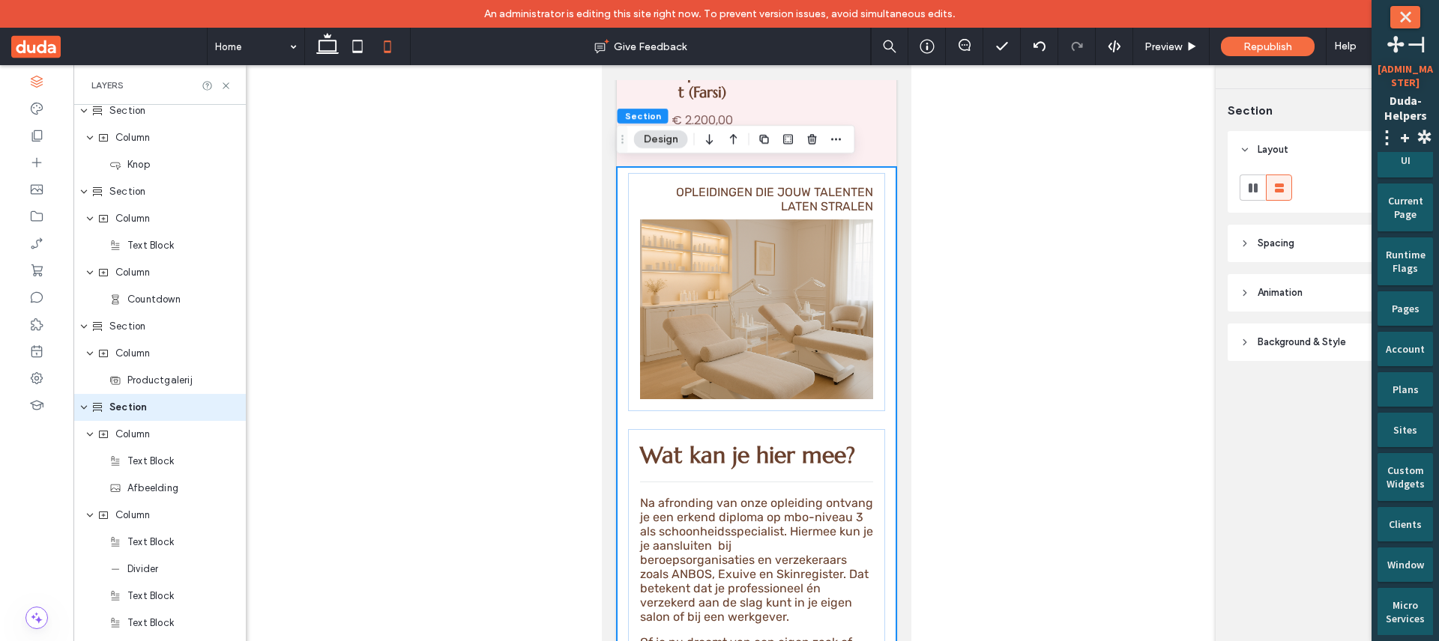
scroll to position [2105, 0]
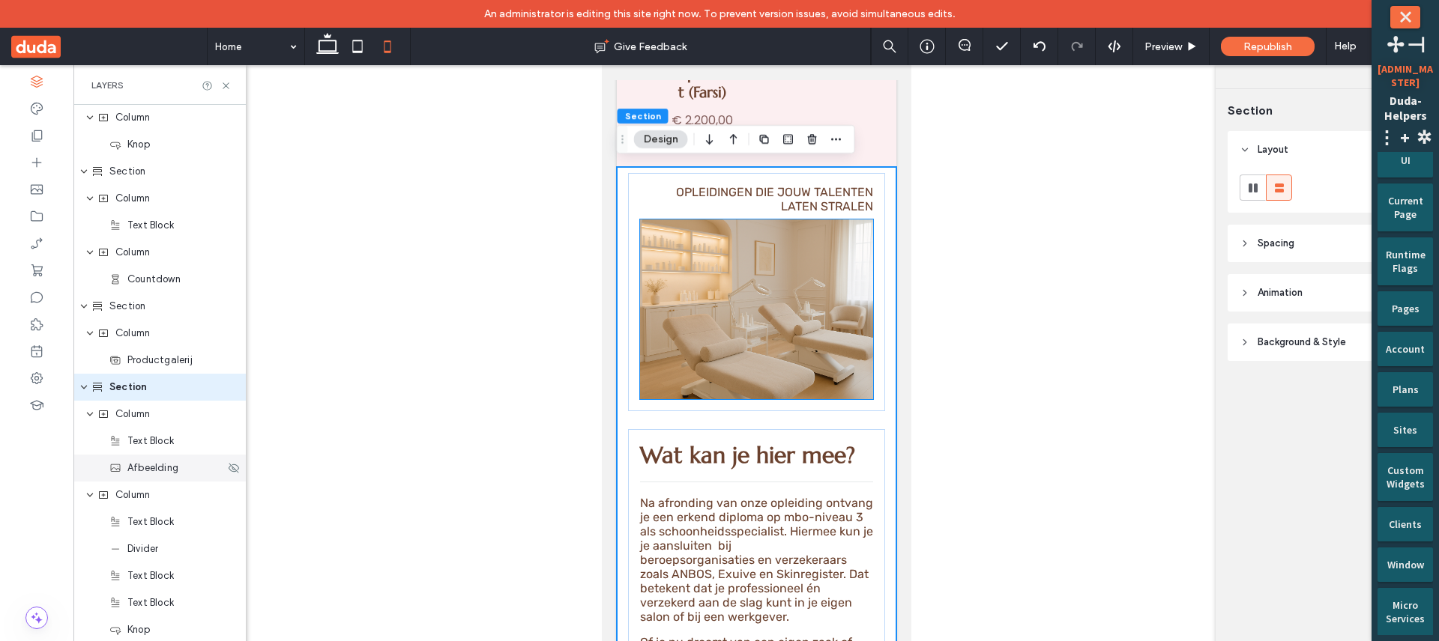
click at [166, 468] on span "Afbeelding" at bounding box center [152, 468] width 51 height 15
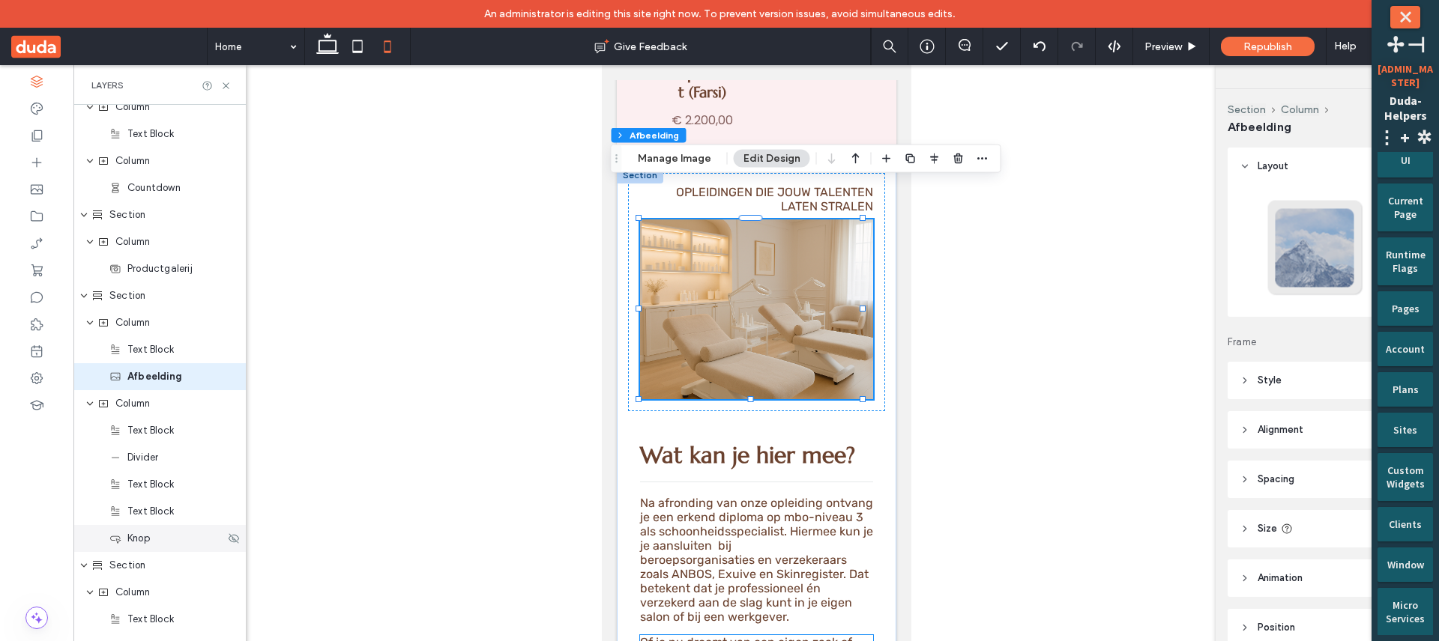
scroll to position [2197, 0]
click at [148, 541] on span "Knop" at bounding box center [138, 538] width 22 height 15
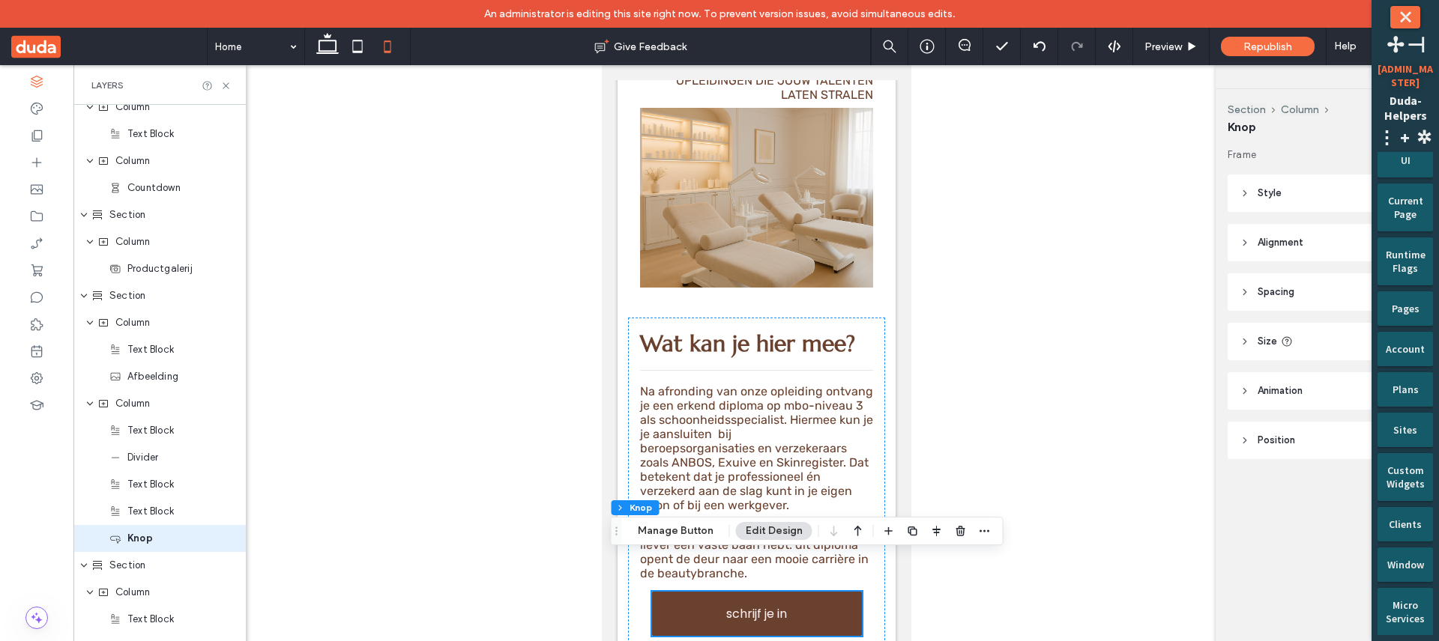
type input "**"
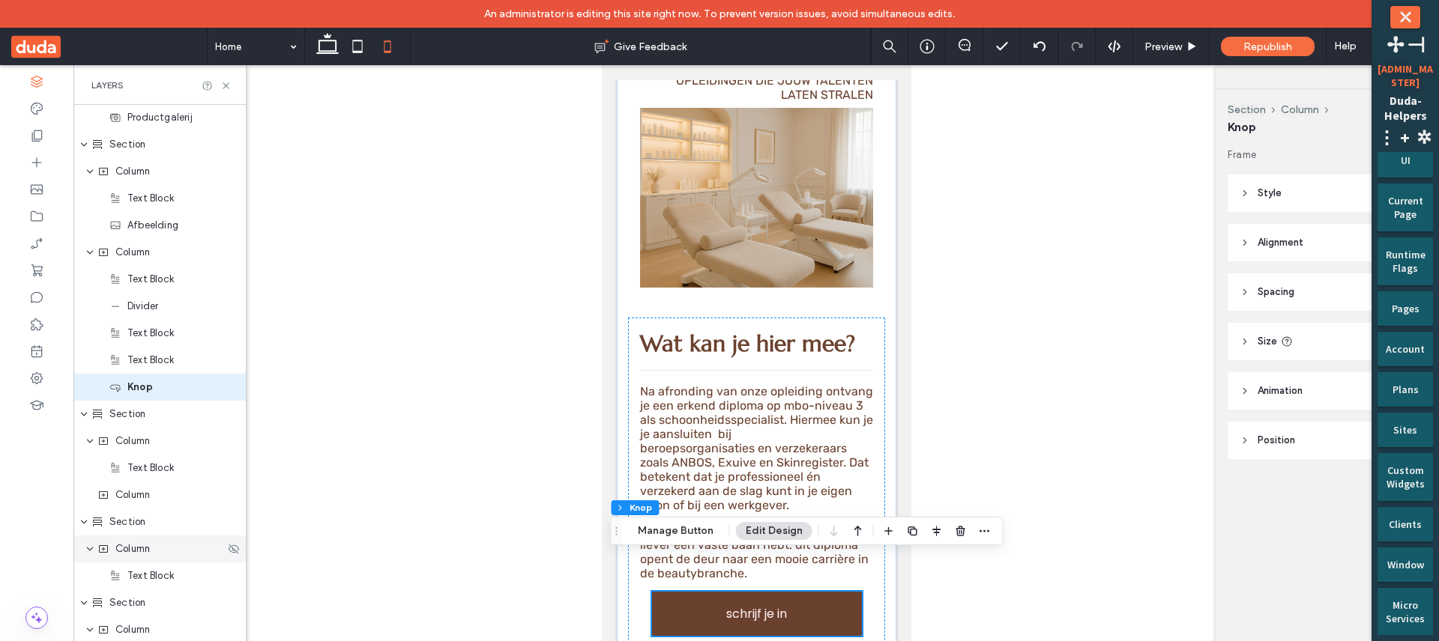
scroll to position [3225, 0]
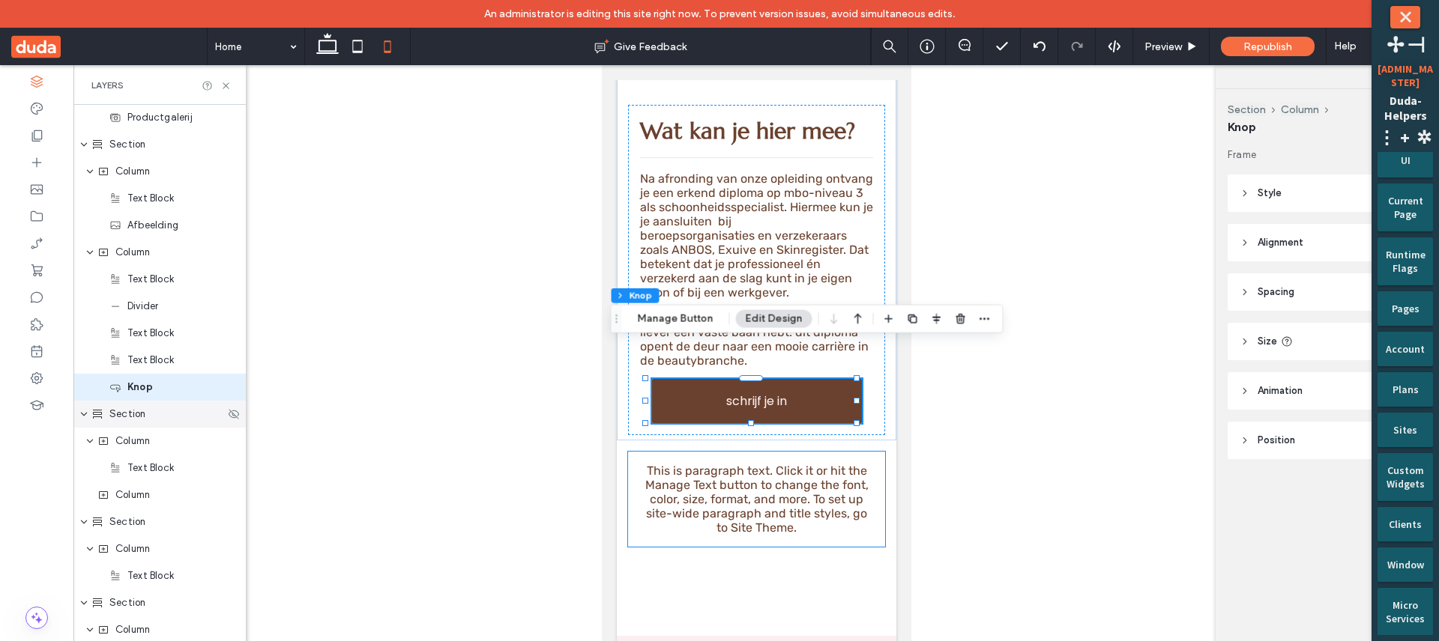
scroll to position [3225, 0]
click at [169, 417] on div "Section" at bounding box center [157, 414] width 133 height 15
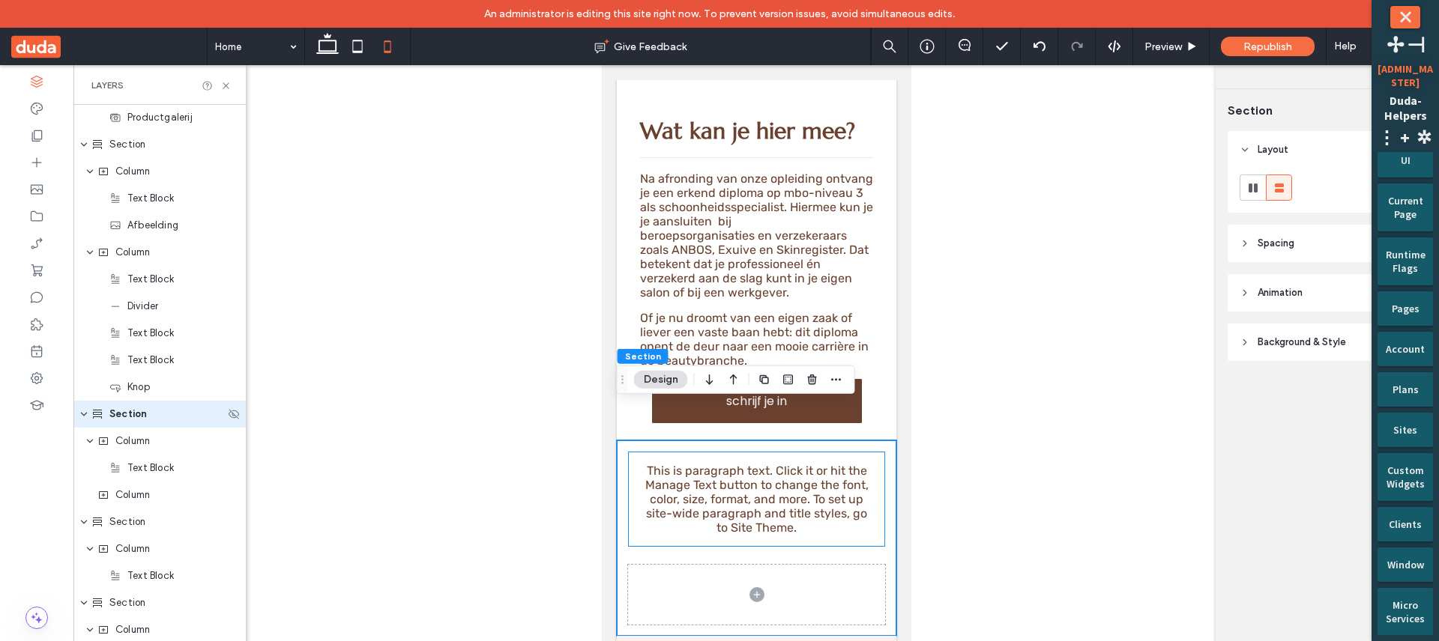
scroll to position [2375, 0]
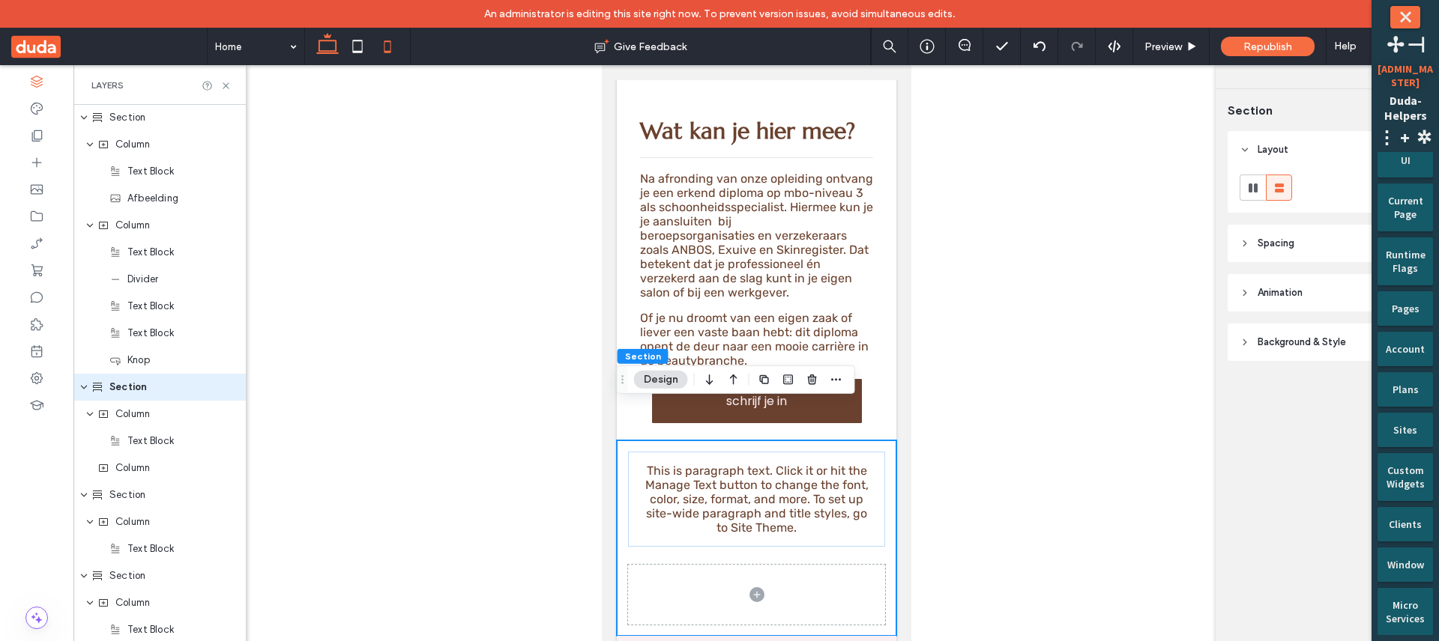
click at [321, 43] on icon at bounding box center [328, 46] width 30 height 30
click at [851, 73] on body "Section Home Opleidingen Section Advanced Header Section Home Opleidingen Secti…" at bounding box center [756, 115] width 310 height 6549
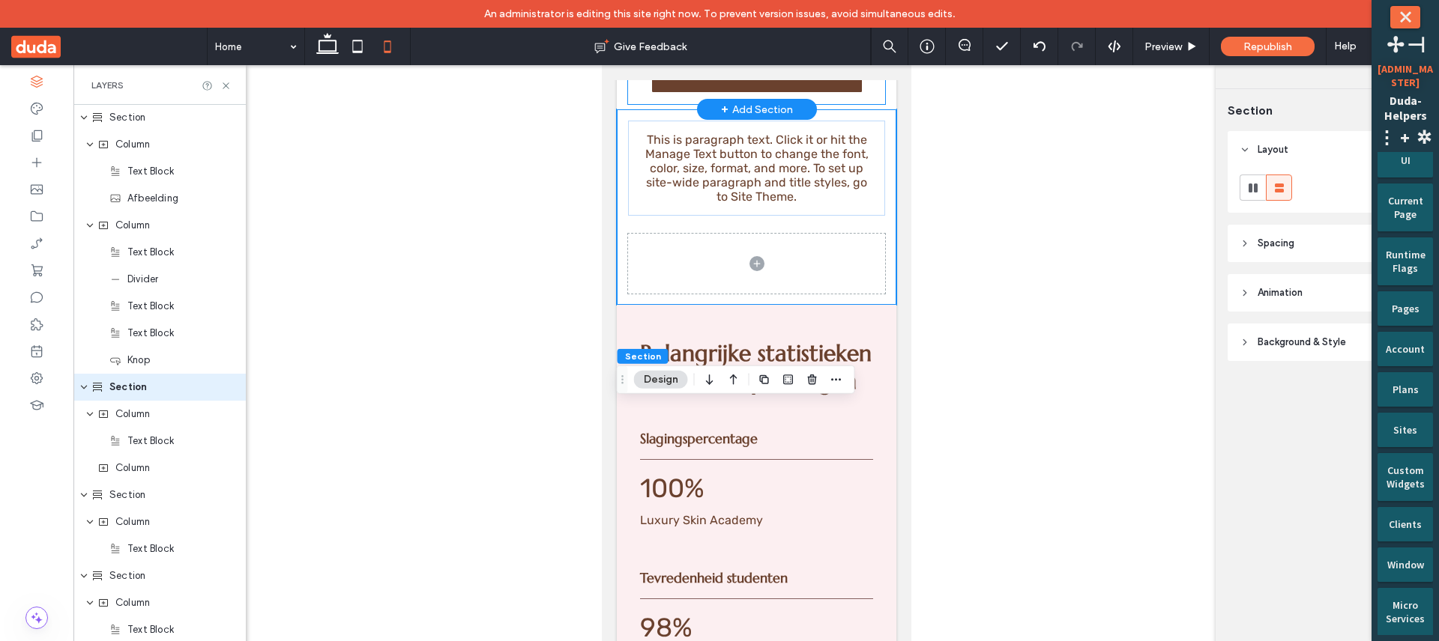
scroll to position [2949, 0]
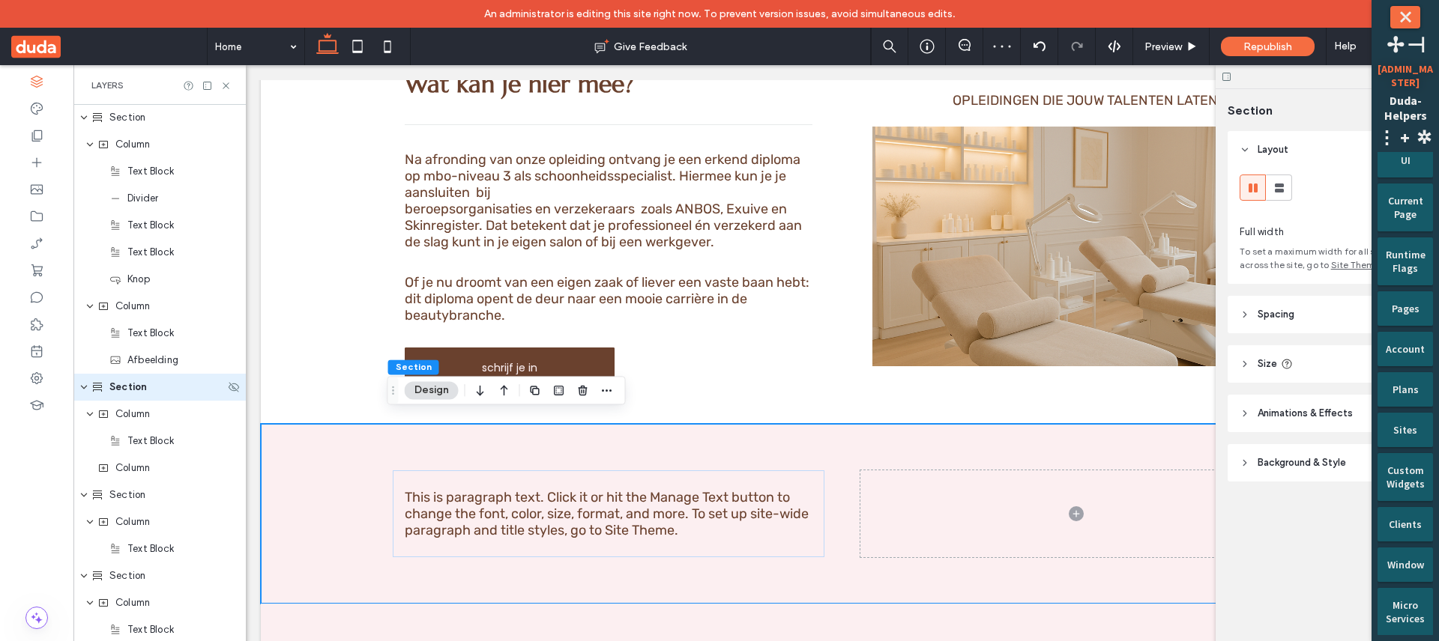
click at [156, 388] on div "Section" at bounding box center [157, 387] width 133 height 15
click at [438, 394] on button "Design" at bounding box center [432, 390] width 54 height 18
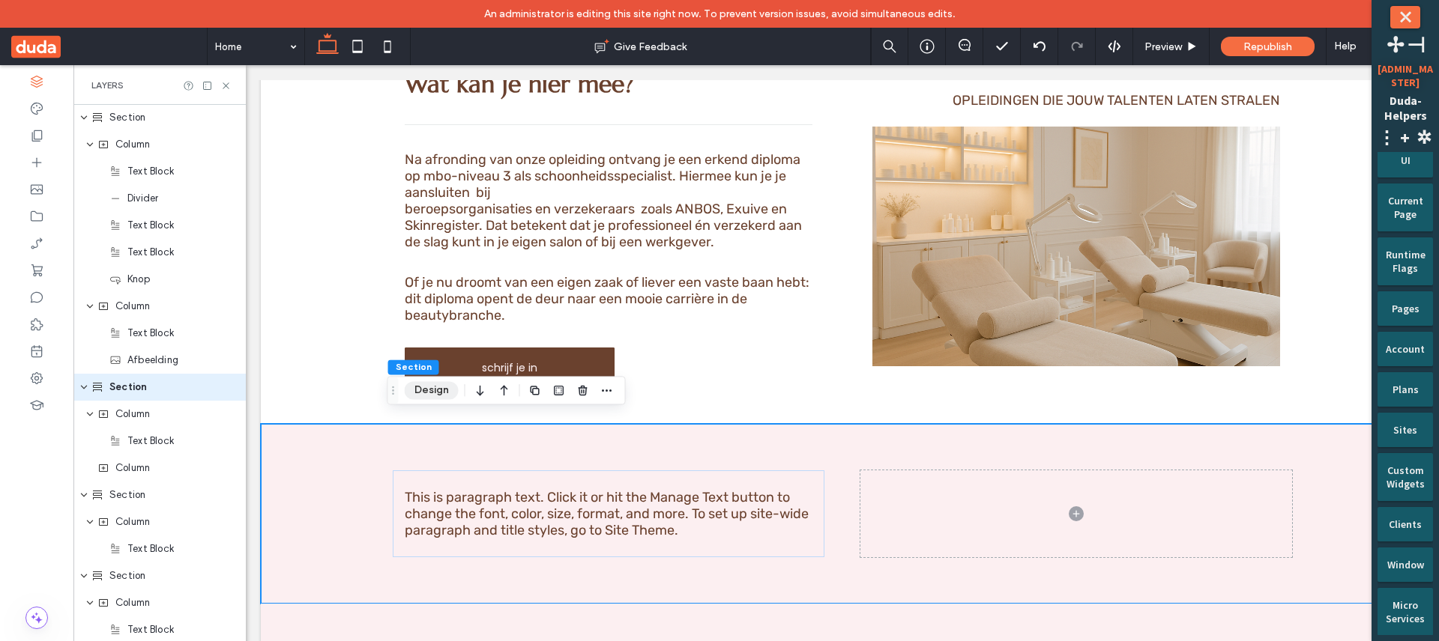
click at [430, 396] on button "Design" at bounding box center [432, 390] width 54 height 18
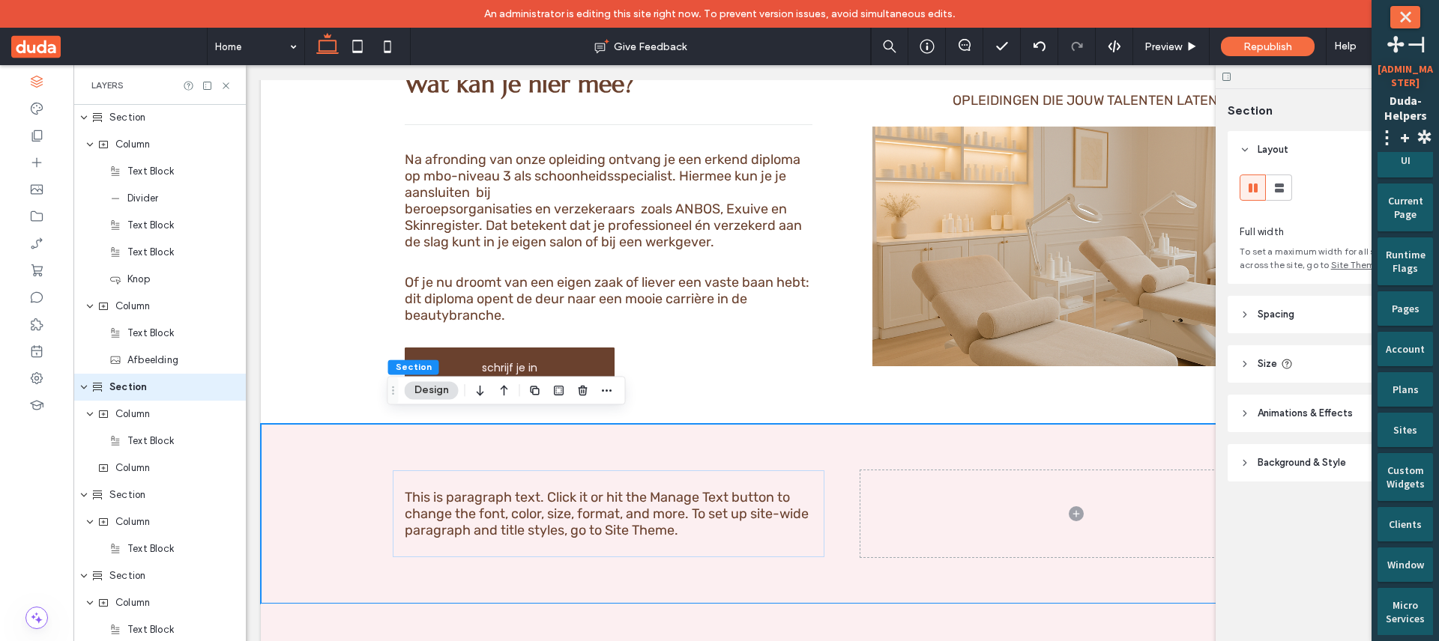
click at [1276, 460] on span "Background & Style" at bounding box center [1302, 463] width 88 height 15
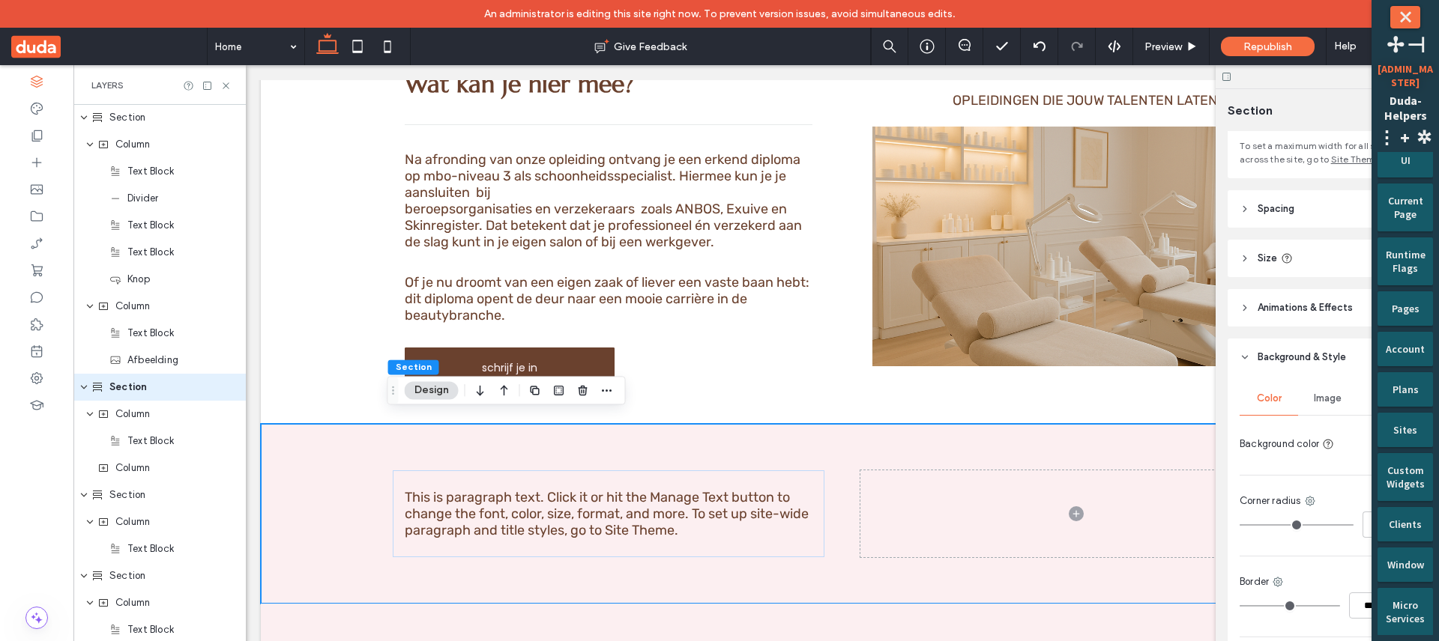
scroll to position [106, 0]
click at [1419, 19] on button "⤬" at bounding box center [1405, 17] width 30 height 22
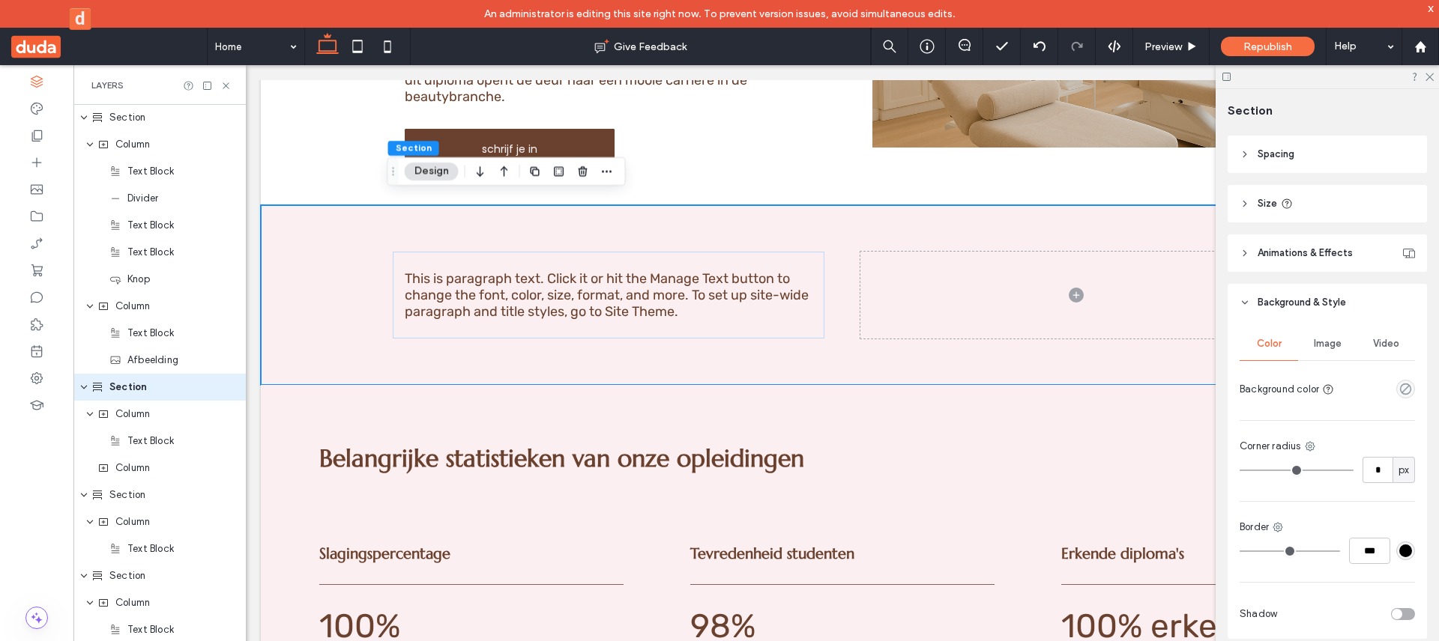
scroll to position [174, 0]
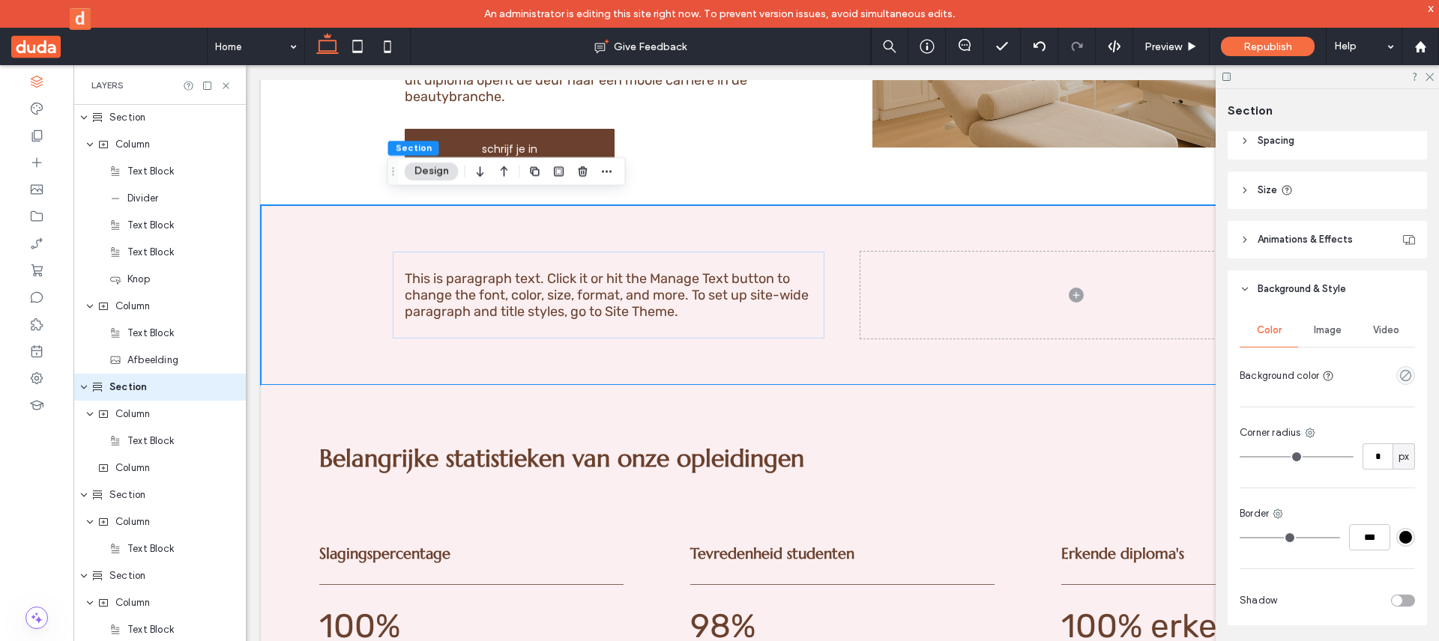
click at [1267, 193] on span "Size" at bounding box center [1267, 190] width 19 height 15
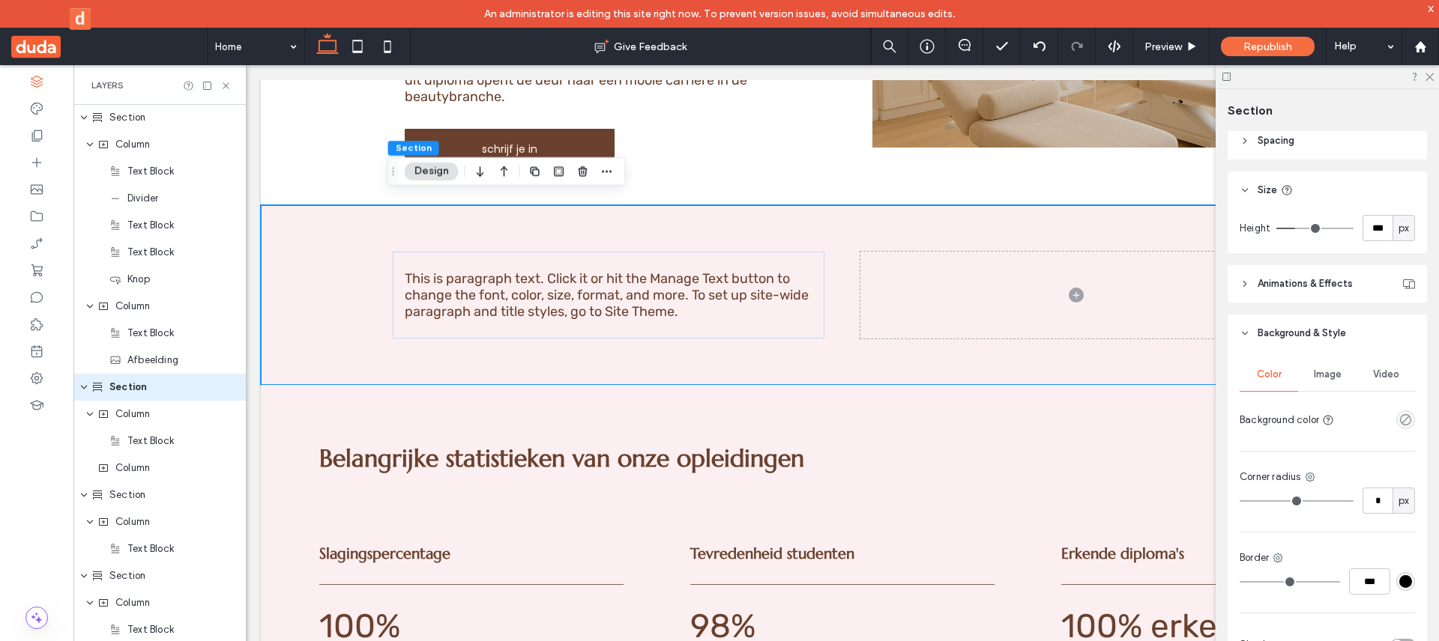
click at [1267, 193] on span "Size" at bounding box center [1267, 190] width 19 height 15
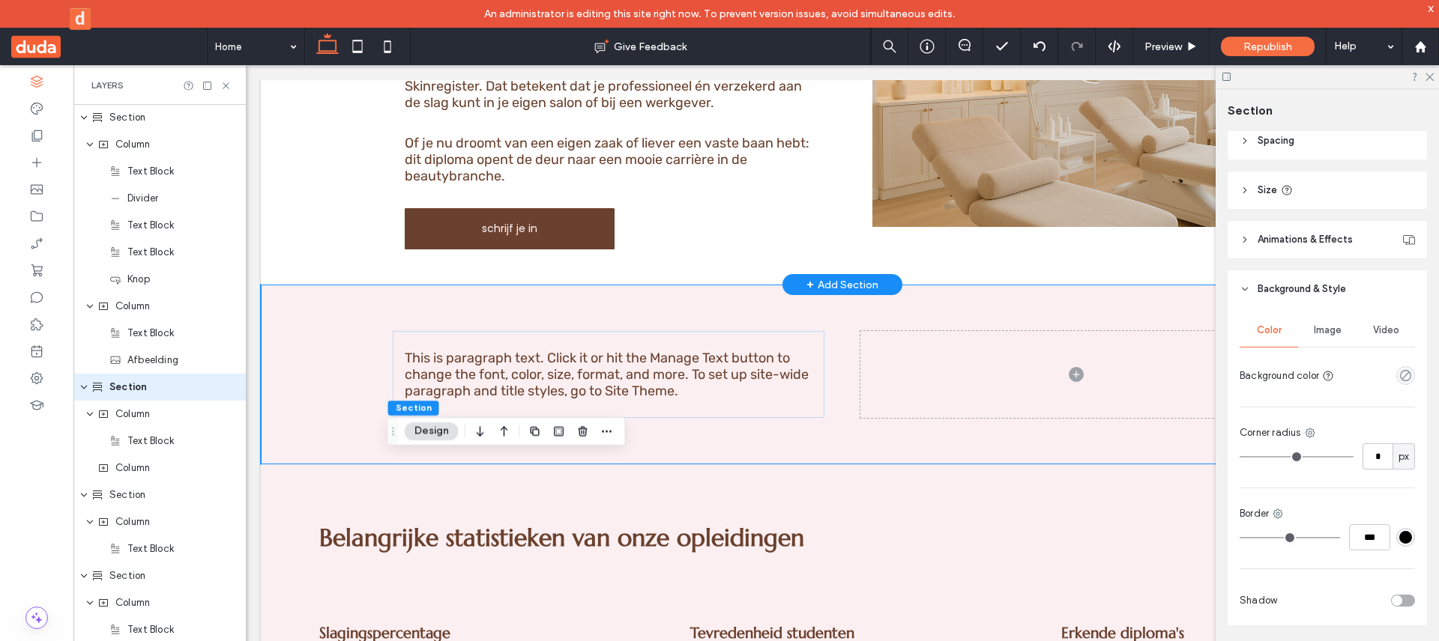
scroll to position [2905, 0]
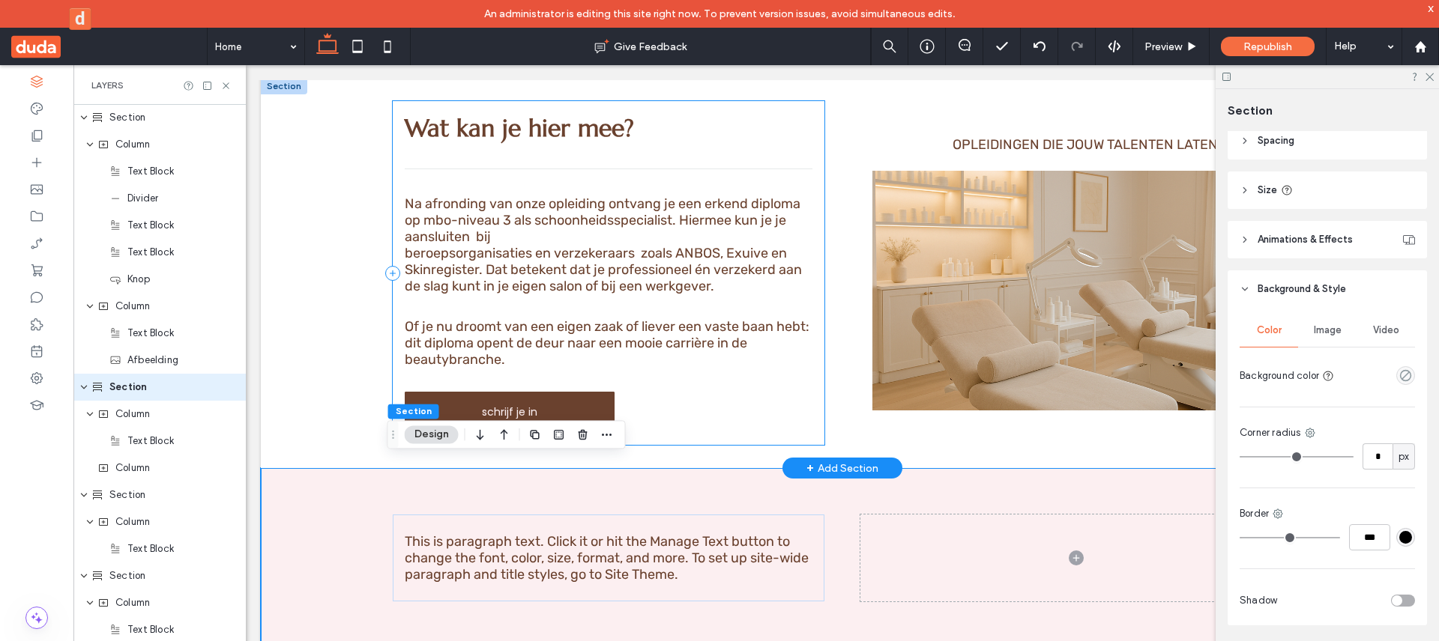
click at [398, 155] on div "Wat kan je hier mee? Na afronding van onze opleiding ontvang je een erkend dipl…" at bounding box center [609, 273] width 432 height 344
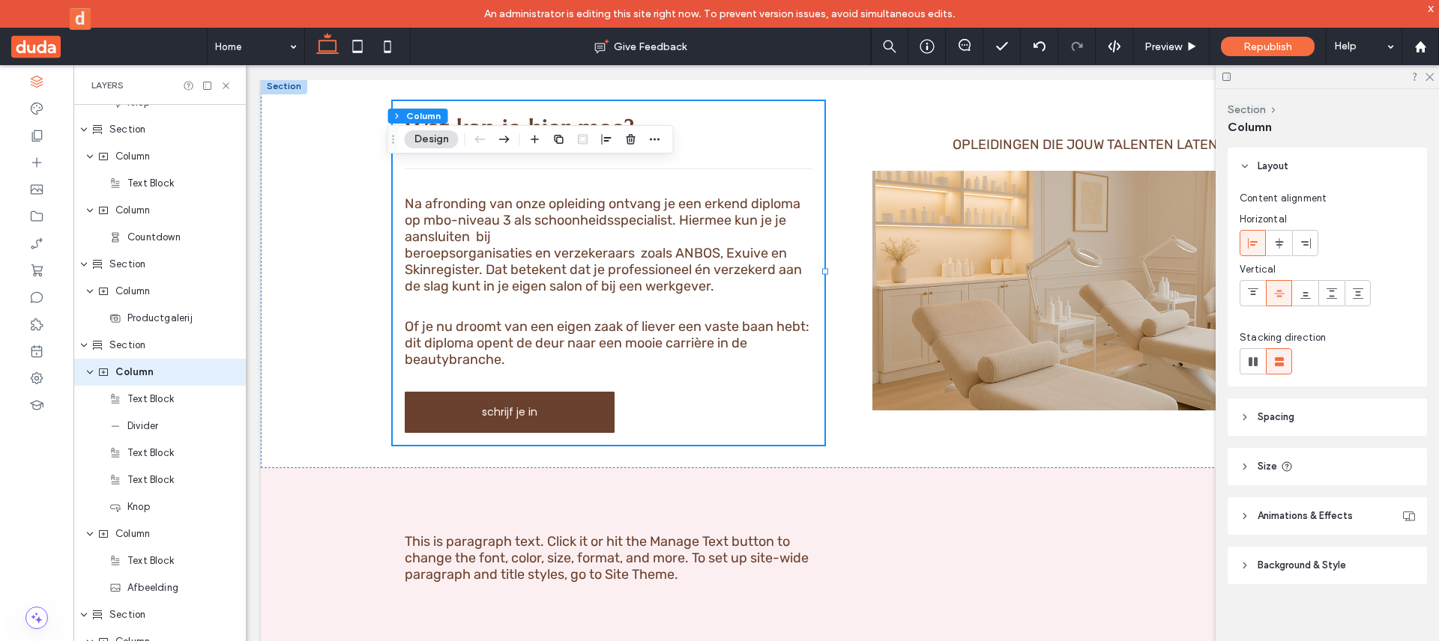
scroll to position [2132, 0]
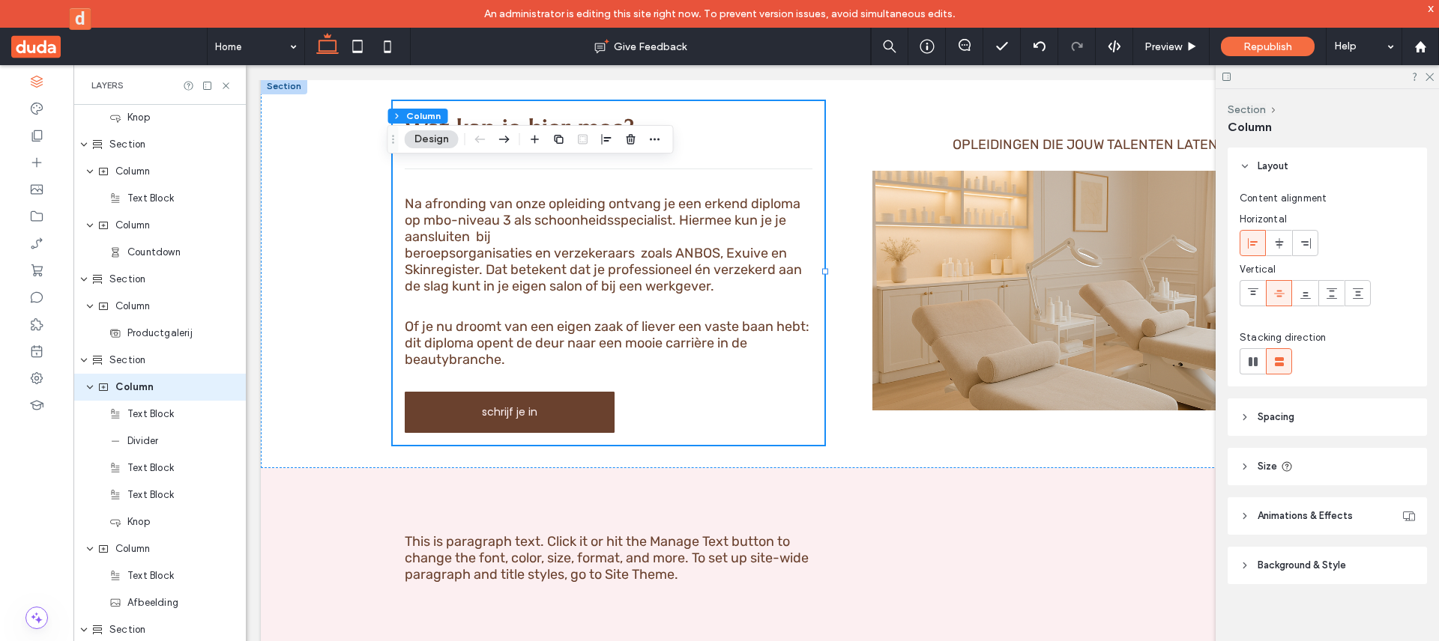
click at [375, 48] on icon at bounding box center [387, 46] width 30 height 30
click at [385, 65] on div at bounding box center [842, 365] width 1193 height 600
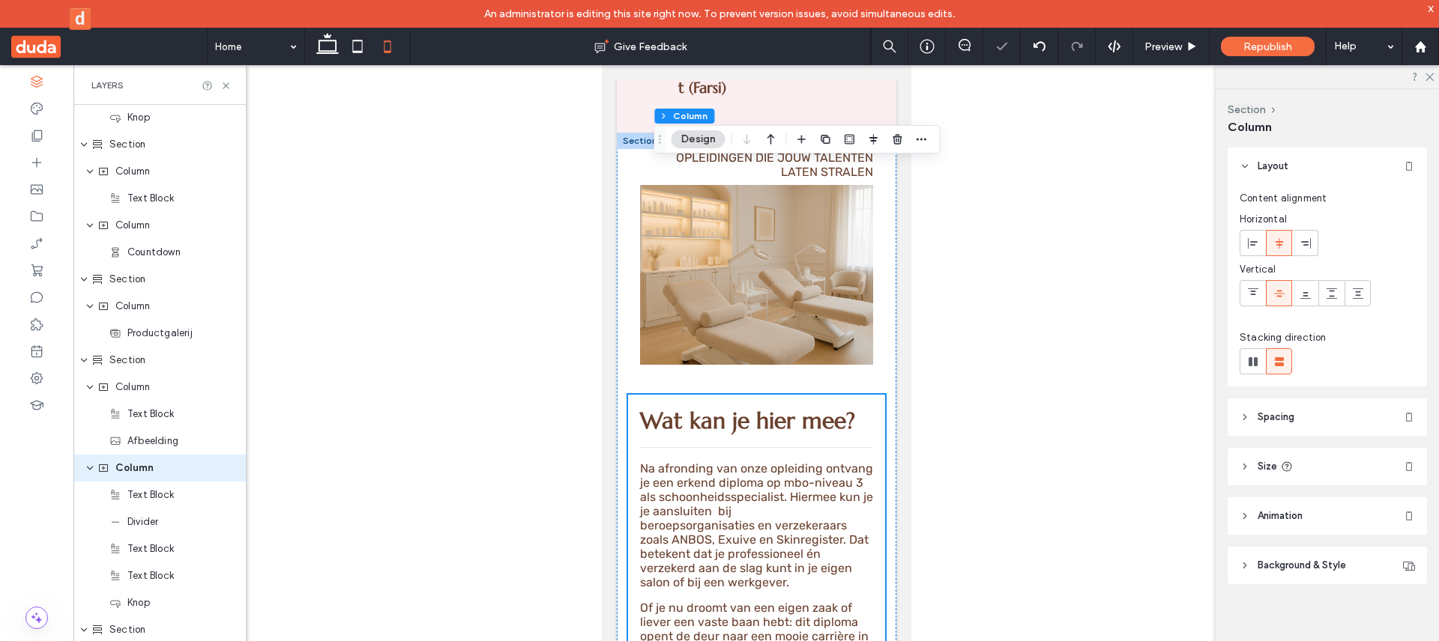
type input "**"
type input "****"
type input "*"
type input "**"
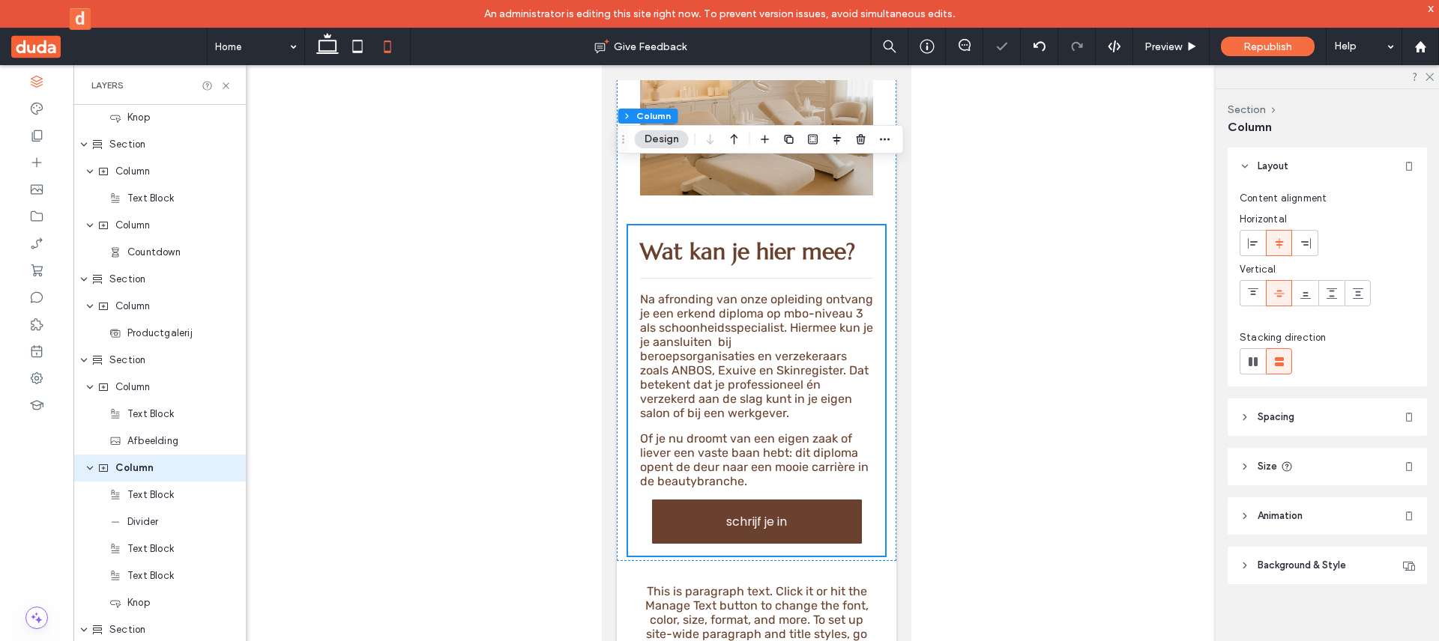
scroll to position [3134, 0]
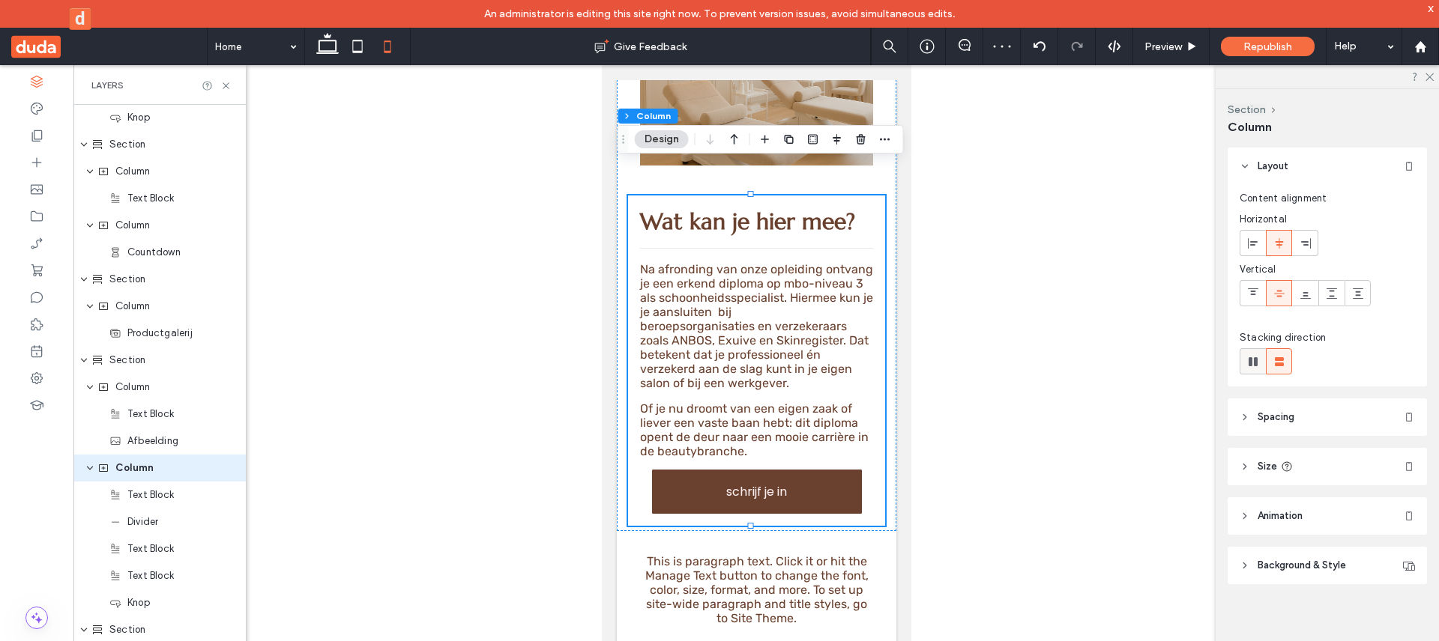
click at [1261, 362] on div at bounding box center [1252, 361] width 25 height 25
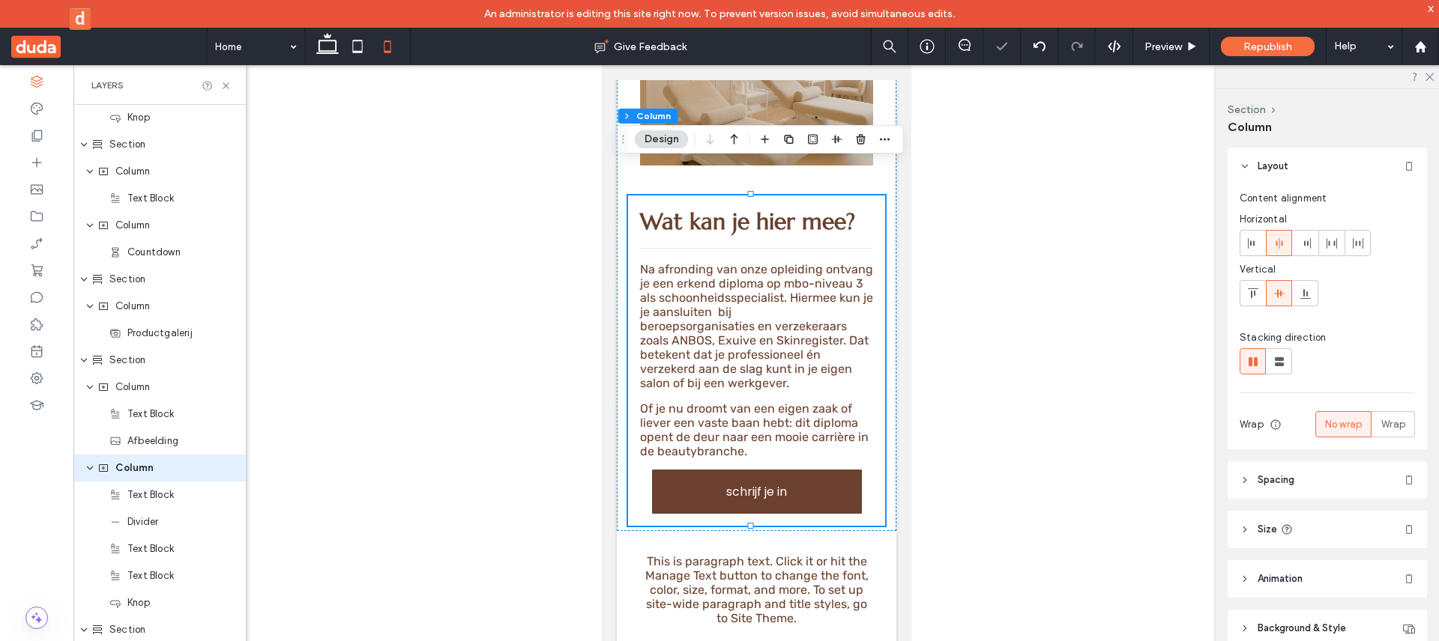
type input "*"
type input "**"
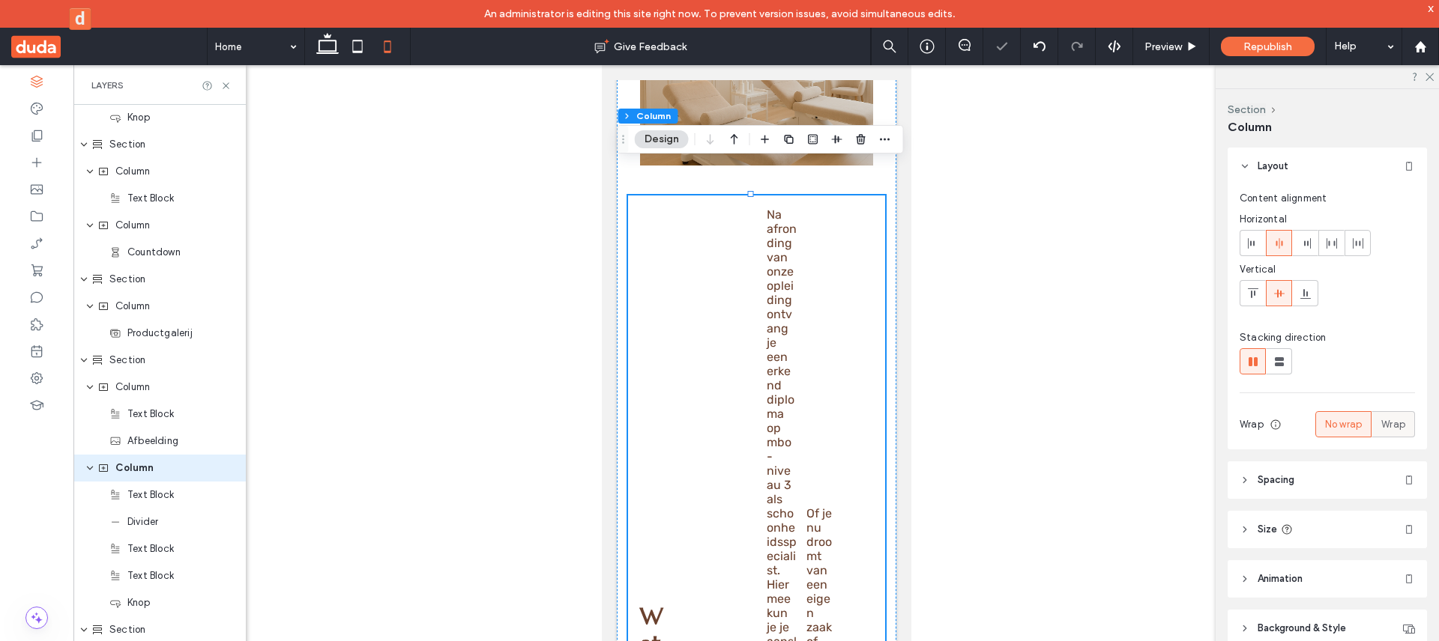
click at [1383, 427] on span "Wrap" at bounding box center [1393, 424] width 24 height 15
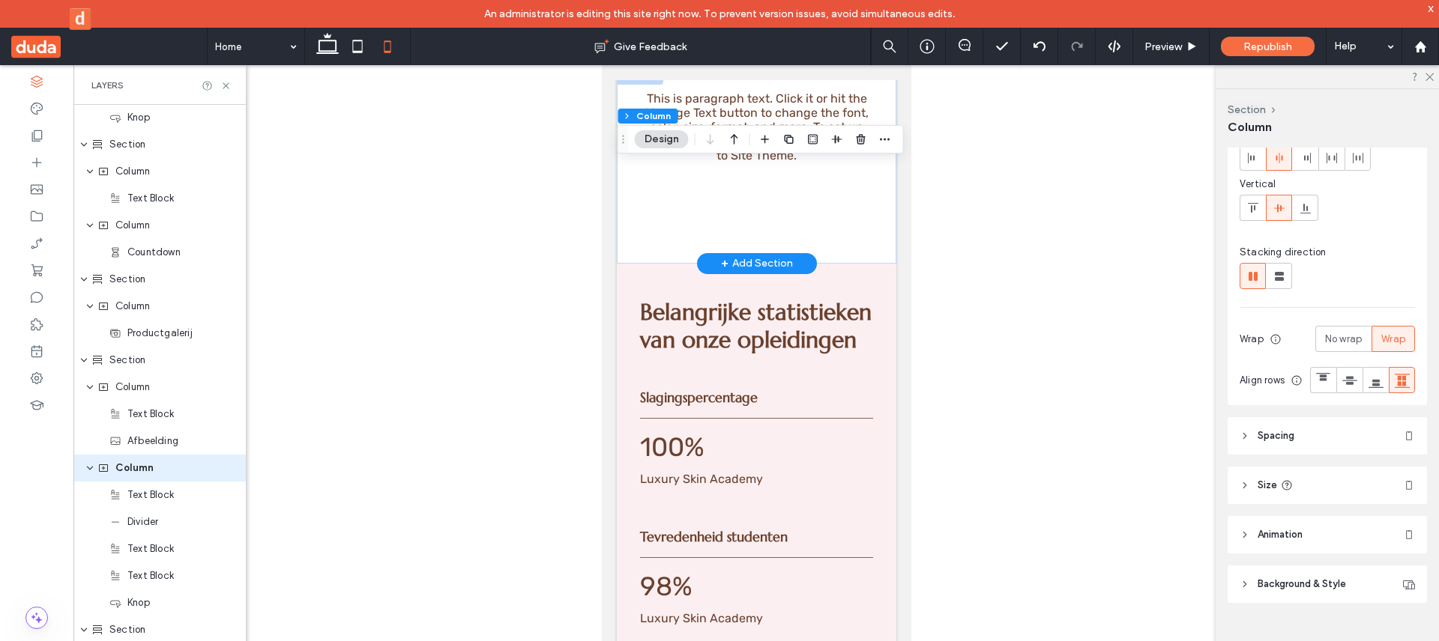
scroll to position [3605, 0]
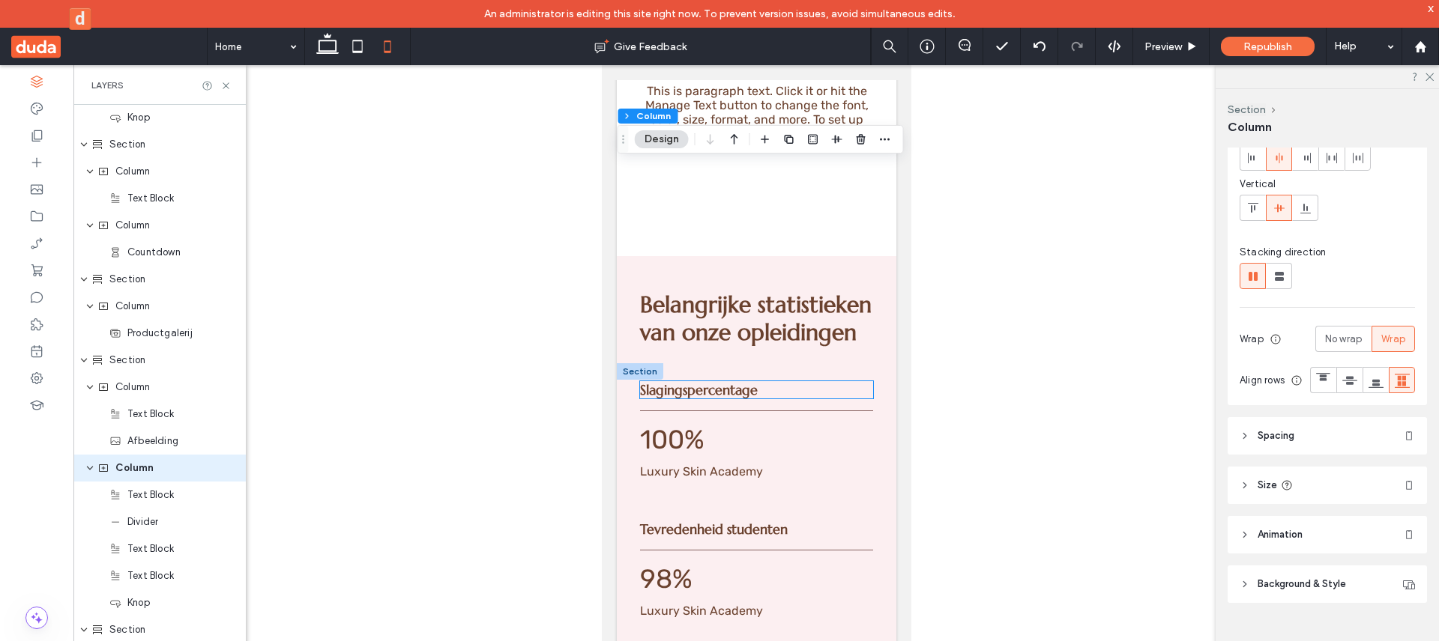
click at [718, 382] on span "Slagingspercentage" at bounding box center [698, 389] width 118 height 17
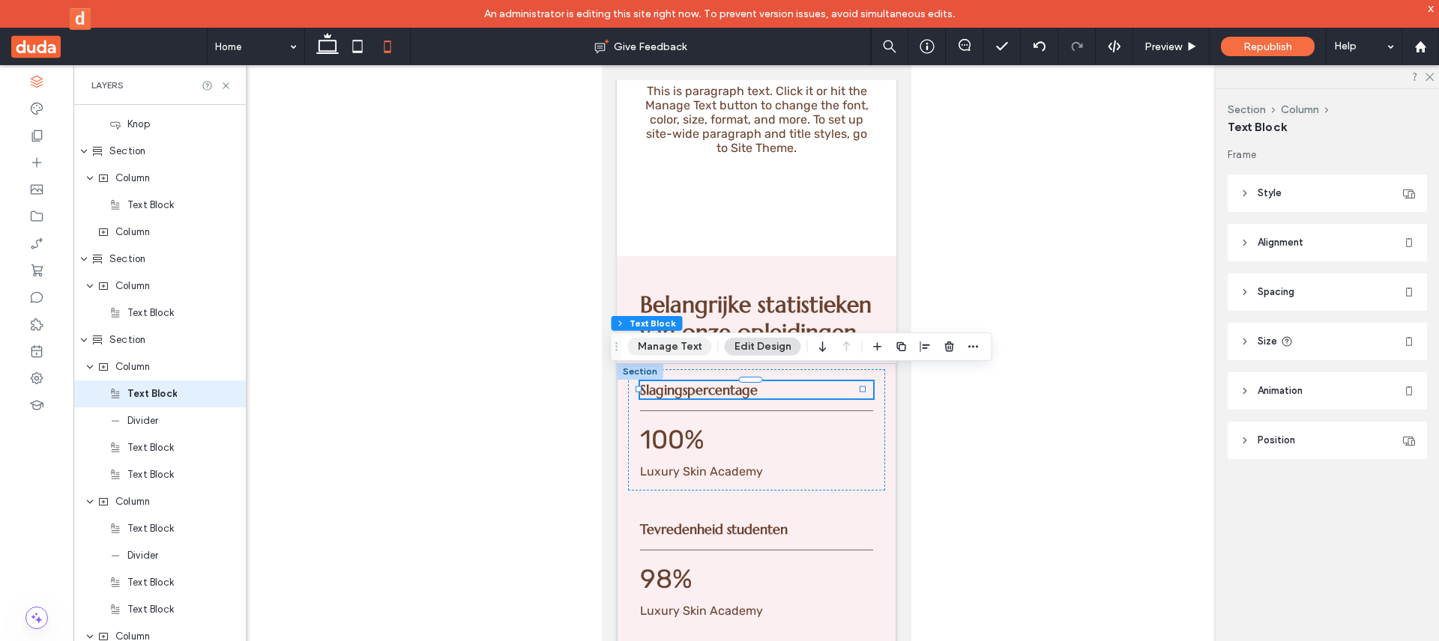
scroll to position [2618, 0]
click at [676, 346] on button "Manage Text" at bounding box center [670, 347] width 84 height 18
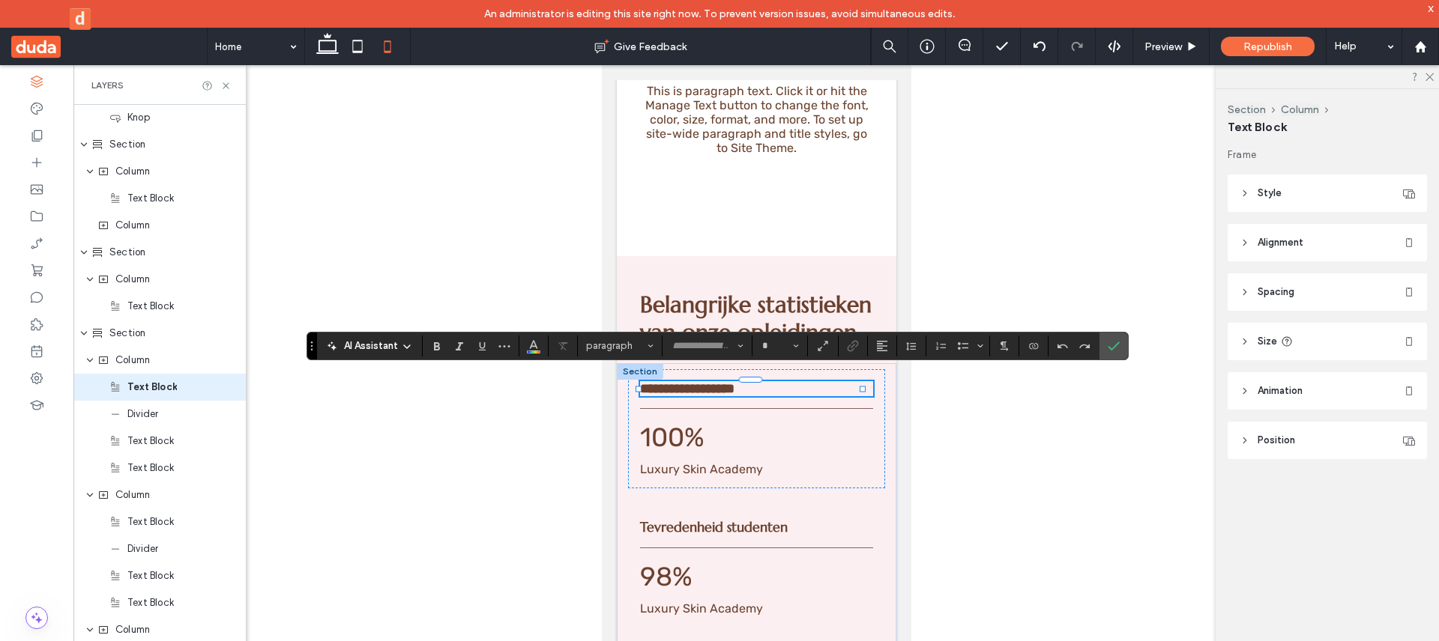
type input "*********"
type input "**"
click at [719, 464] on span "Luxury Skin Academy" at bounding box center [700, 469] width 123 height 14
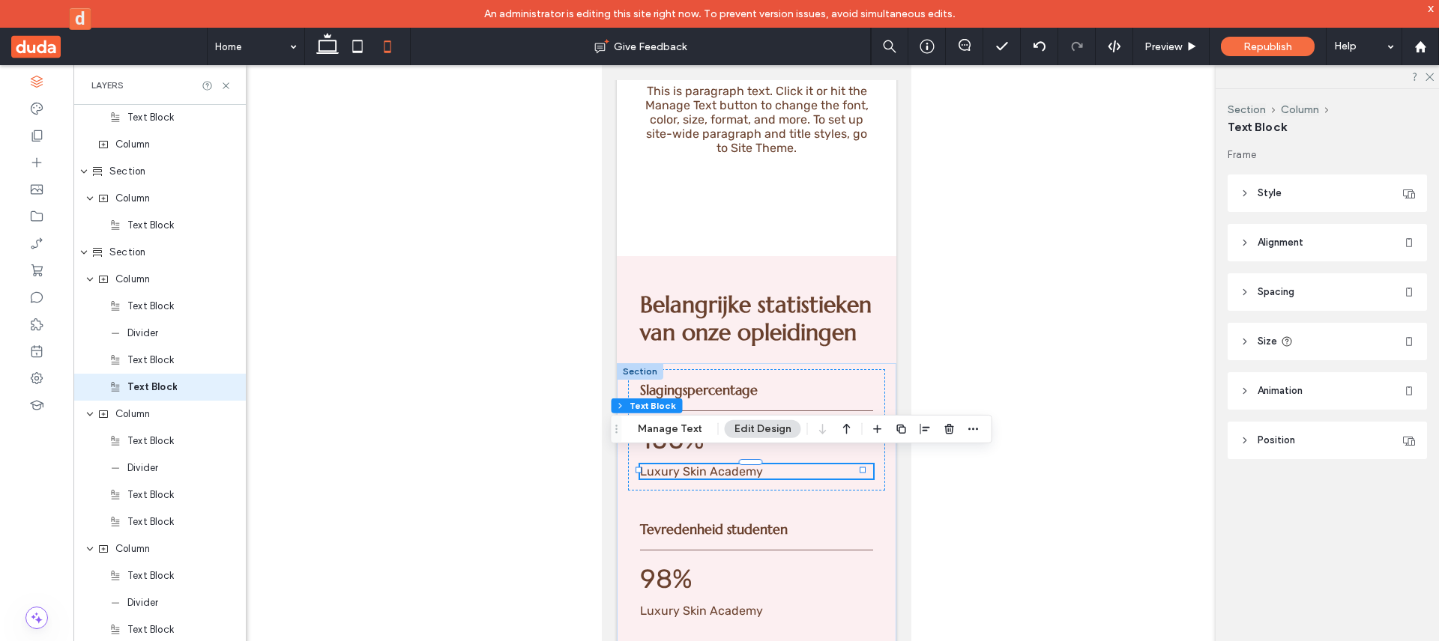
scroll to position [2699, 0]
click at [661, 435] on button "Manage Text" at bounding box center [670, 429] width 84 height 18
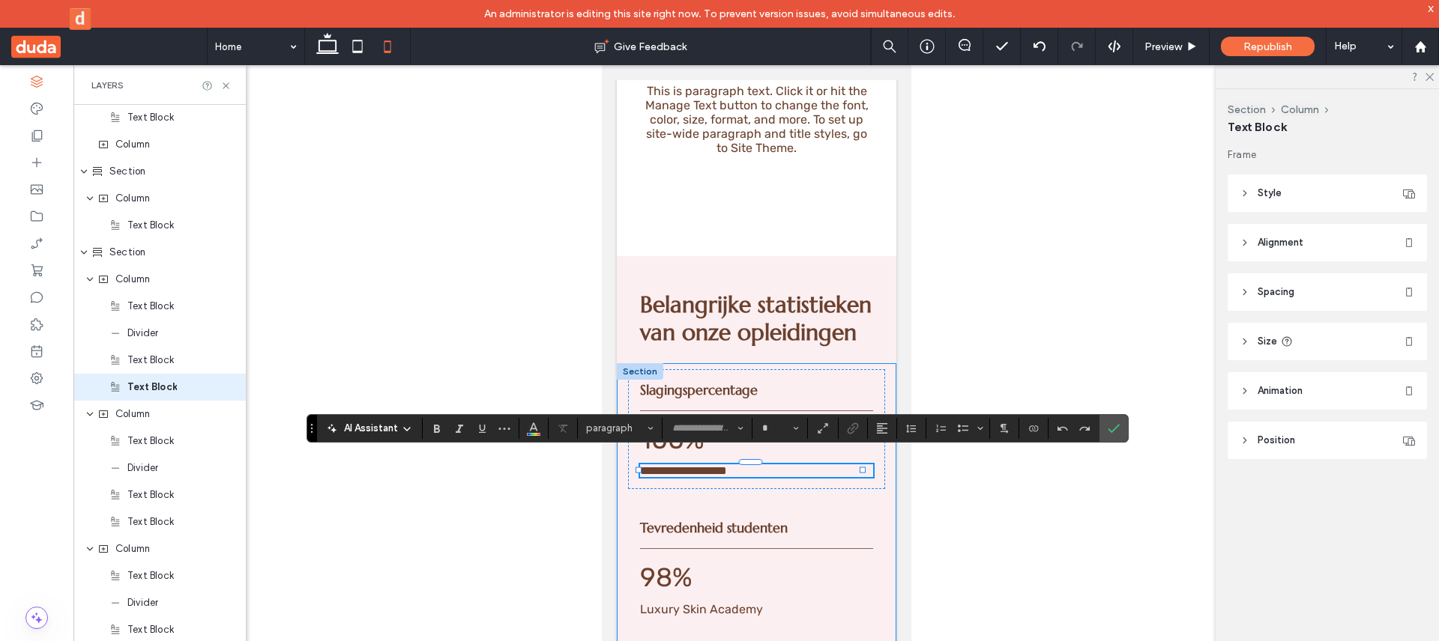
type input "*****"
type input "**"
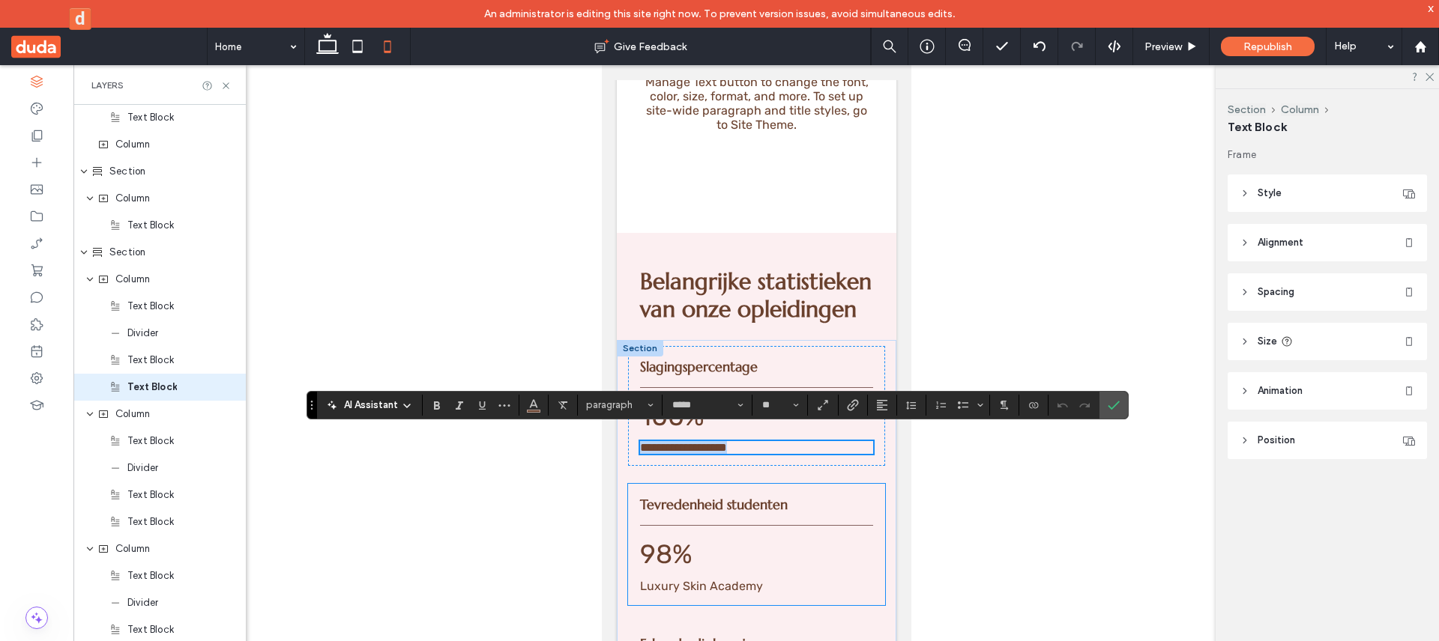
scroll to position [3696, 0]
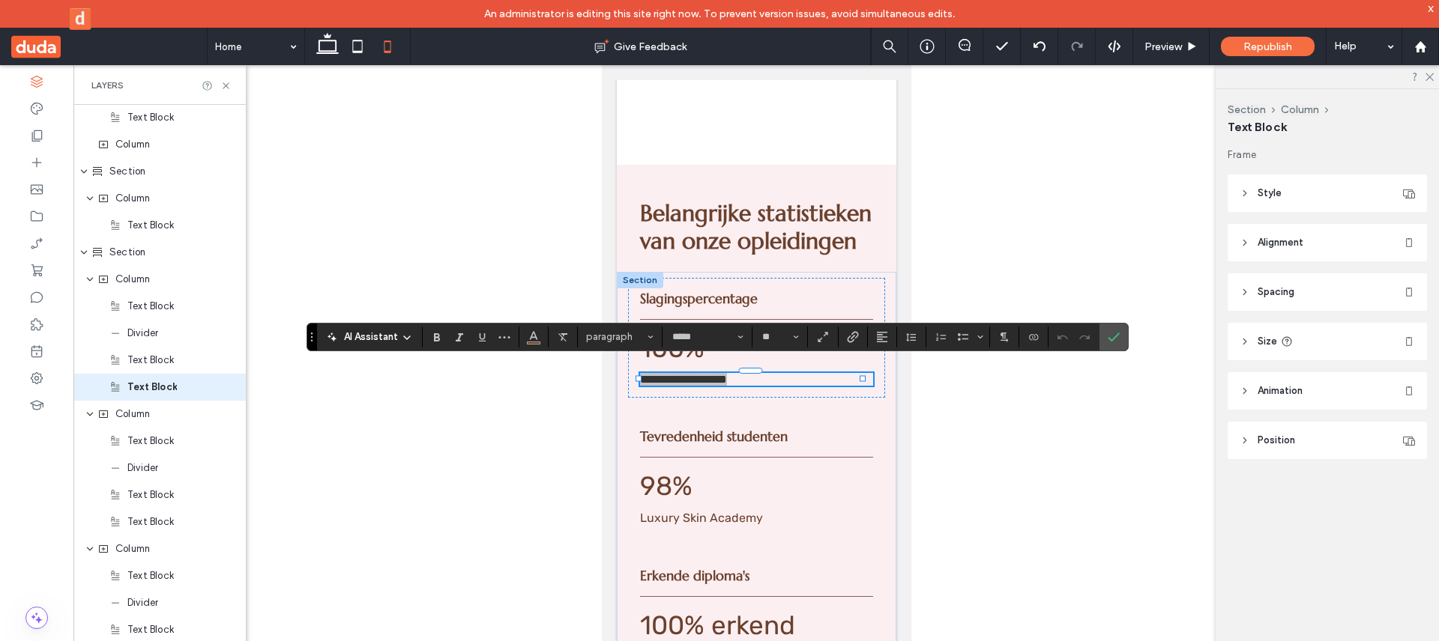
click at [947, 454] on div at bounding box center [755, 365] width 1365 height 600
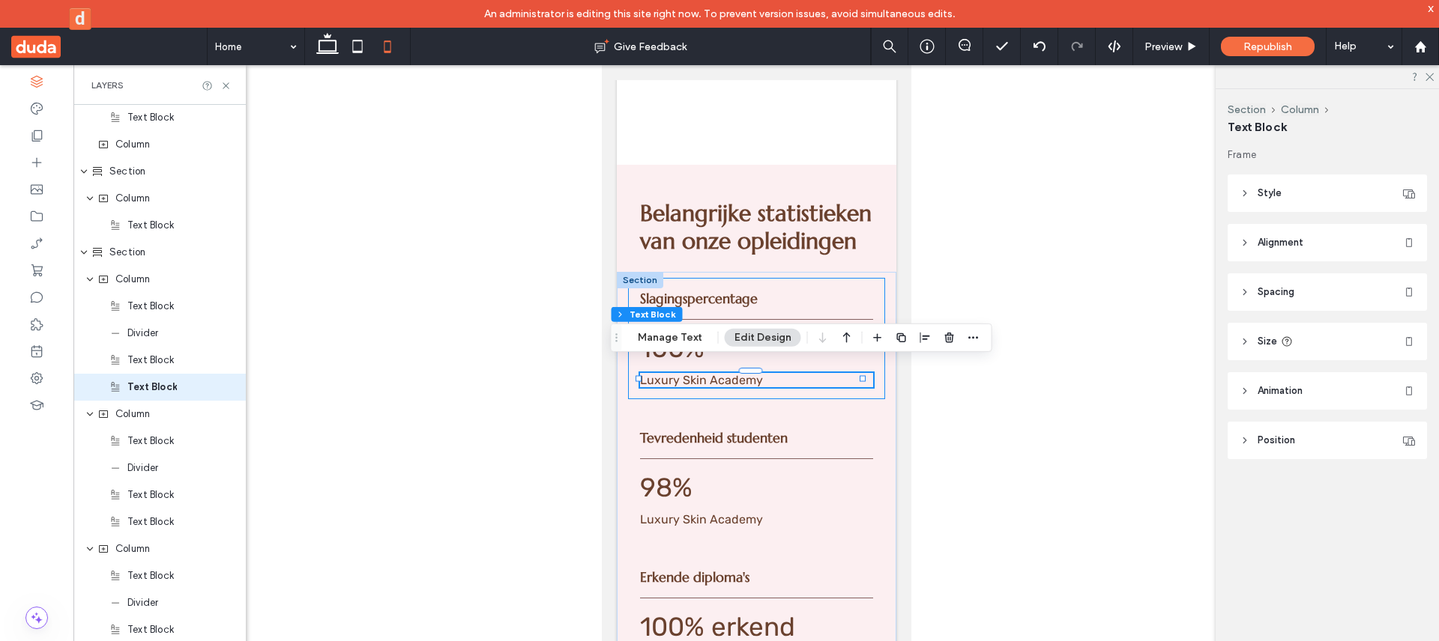
click at [866, 374] on div "Slagingspercentage 100% [GEOGRAPHIC_DATA]" at bounding box center [755, 338] width 257 height 121
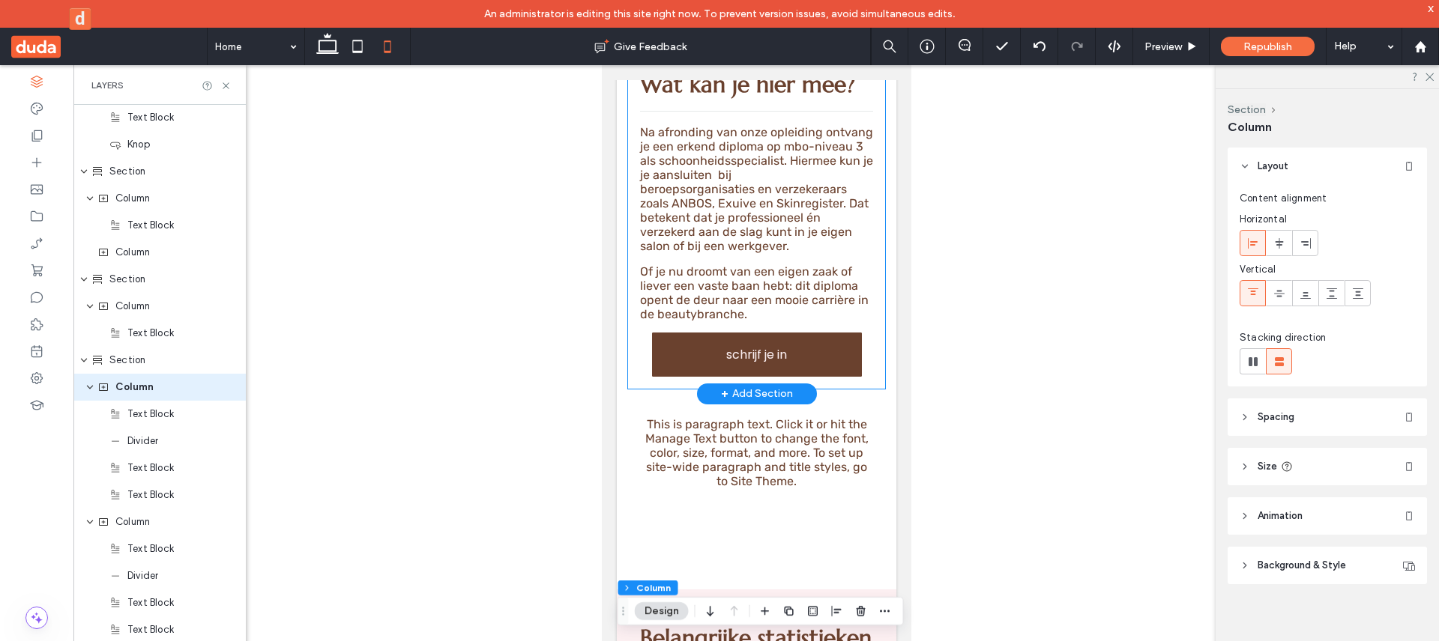
scroll to position [3239, 0]
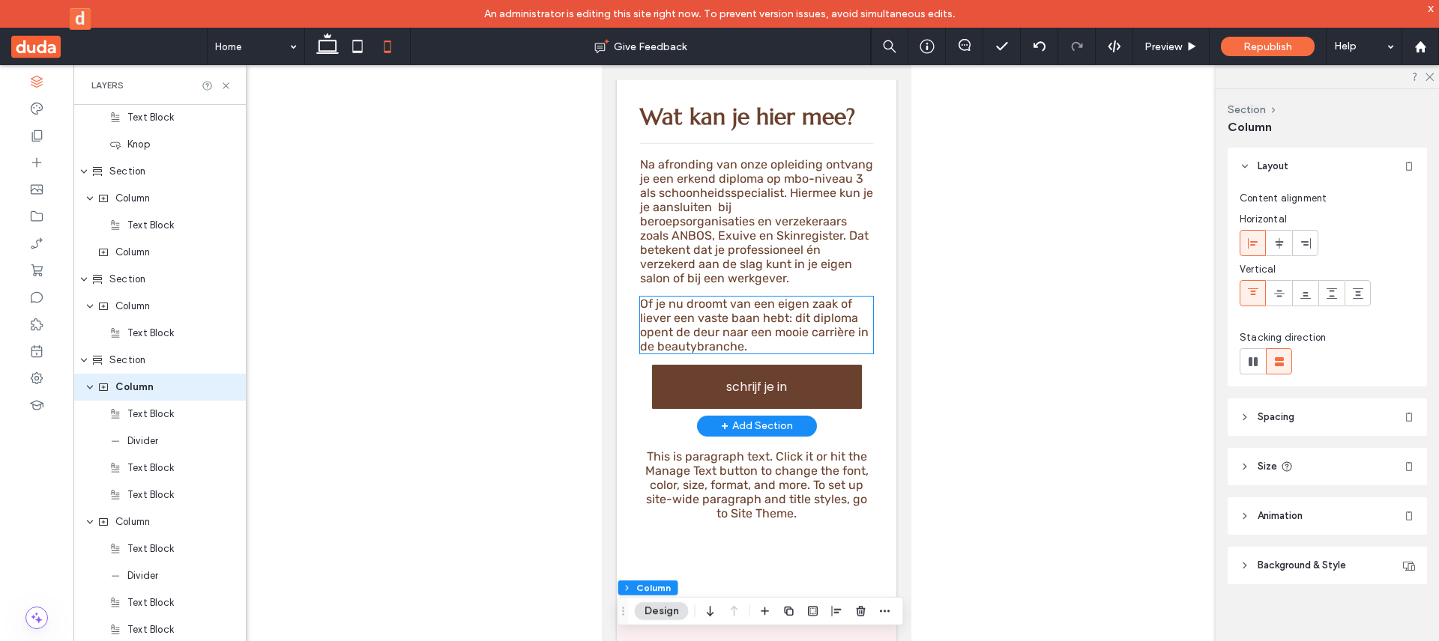
click at [852, 297] on p "Of je nu droomt van een eigen zaak of liever een vaste baan hebt: dit diploma o…" at bounding box center [755, 325] width 233 height 57
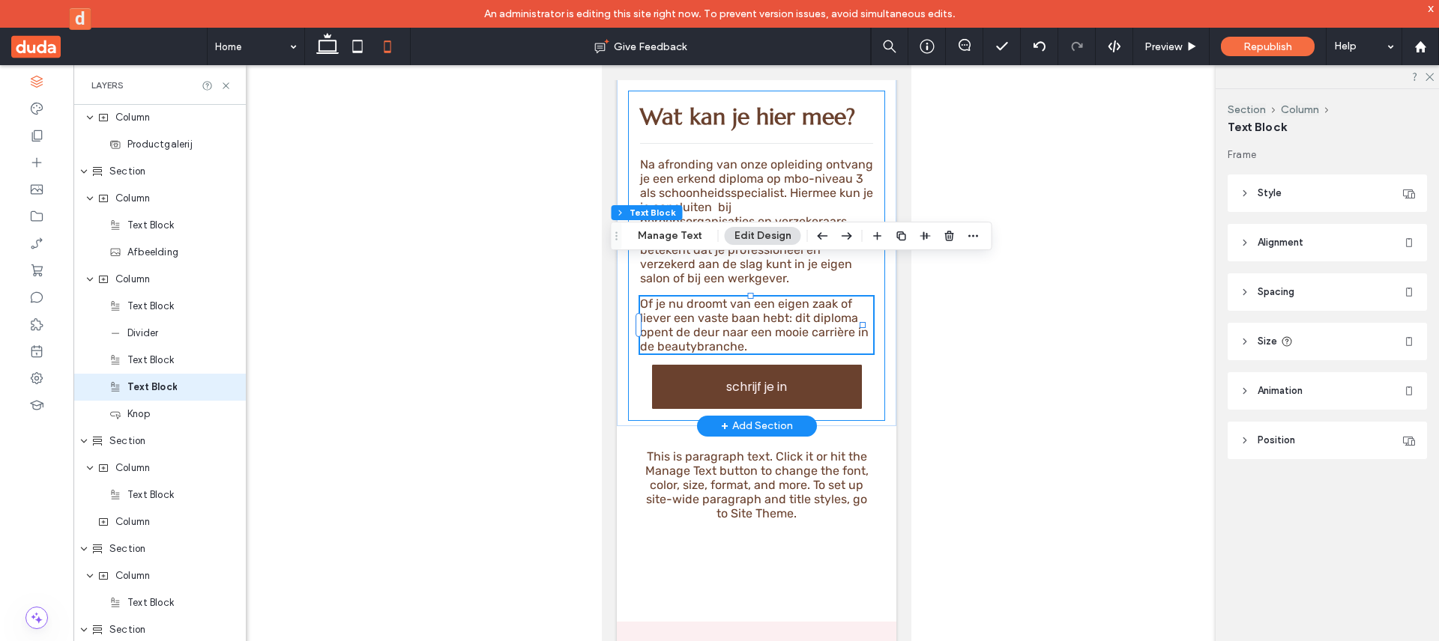
click at [861, 258] on div "Wat kan je hier mee? Na afronding van onze opleiding ontvang je een erkend dipl…" at bounding box center [755, 256] width 257 height 330
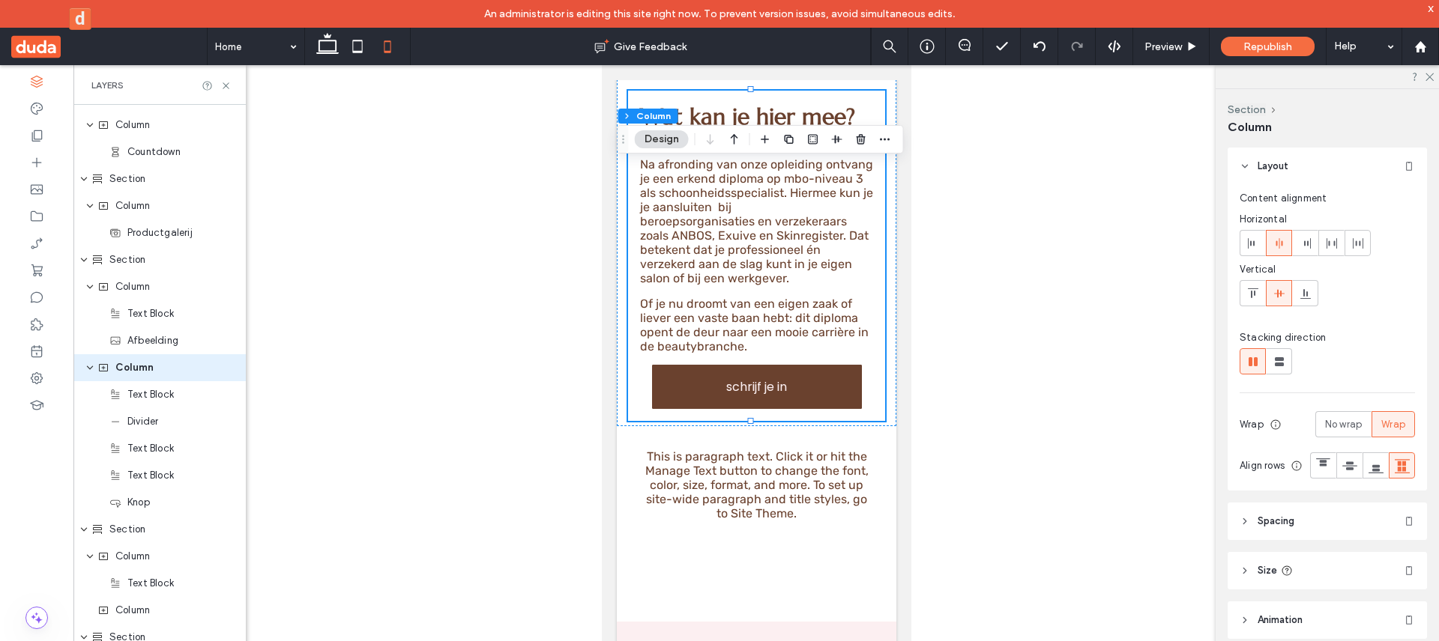
scroll to position [2213, 0]
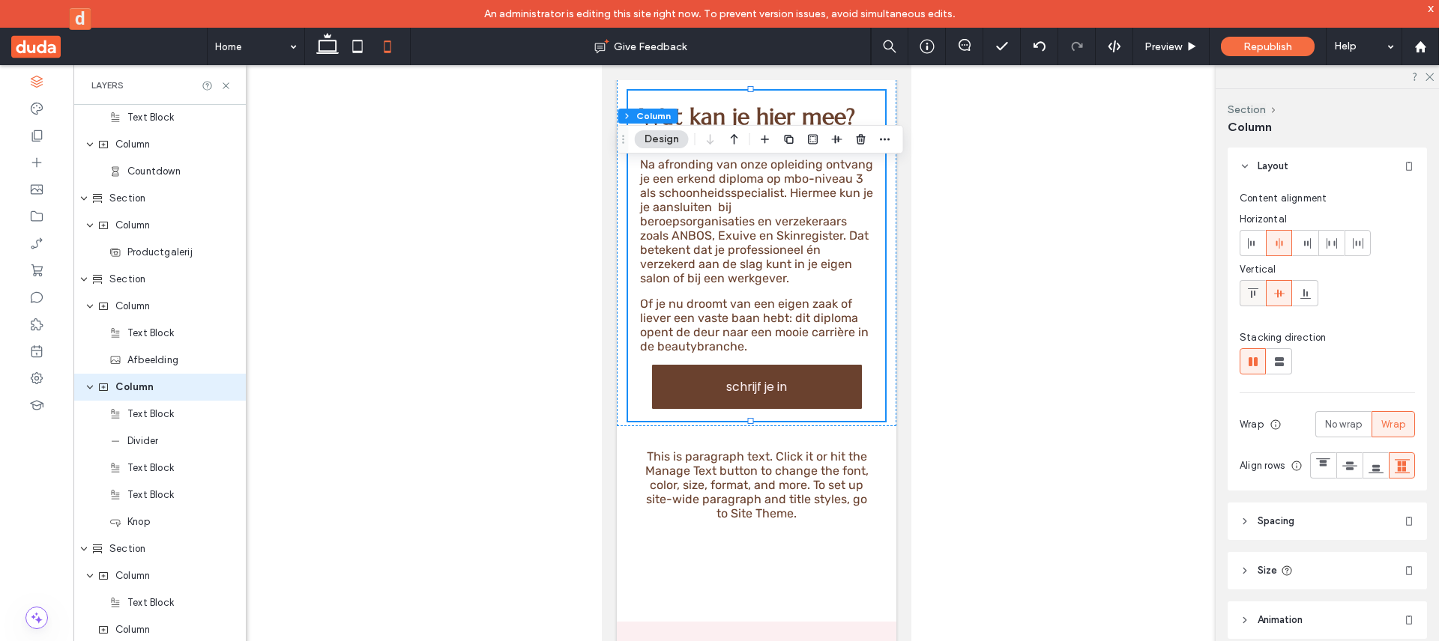
click at [1247, 293] on icon at bounding box center [1253, 294] width 12 height 12
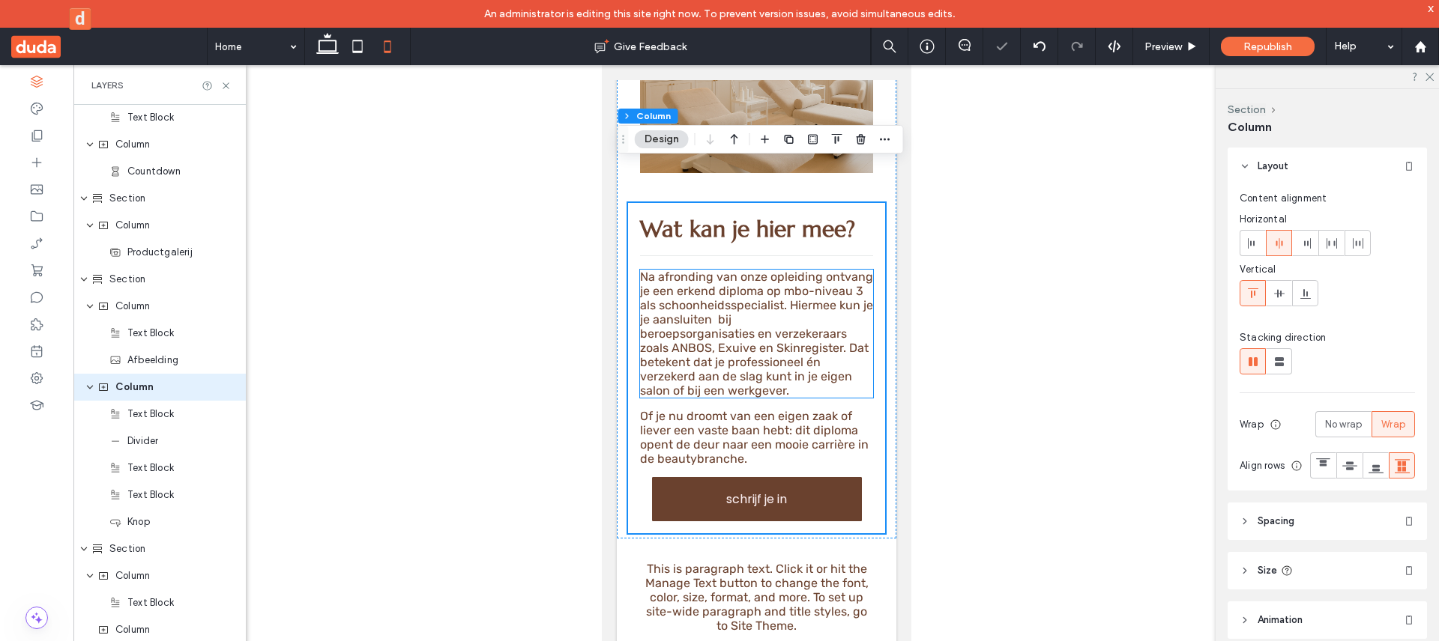
scroll to position [3118, 0]
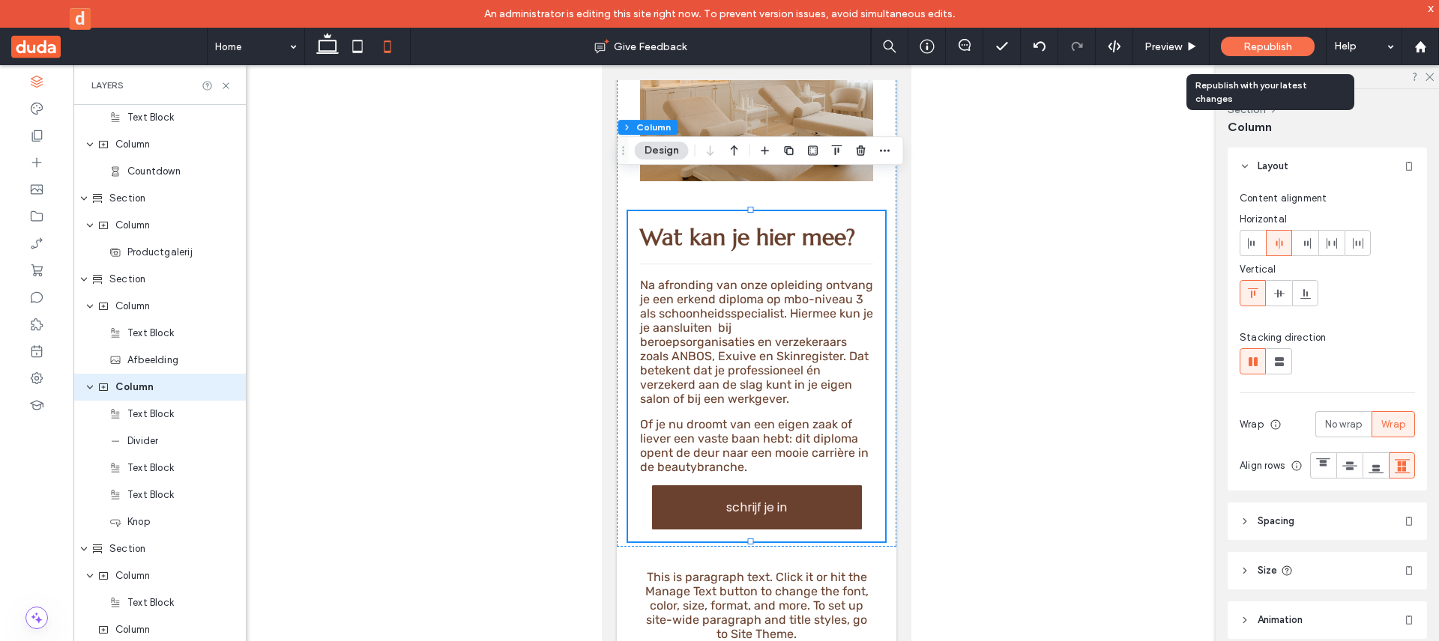
click at [1250, 53] on div "Republish" at bounding box center [1268, 46] width 94 height 19
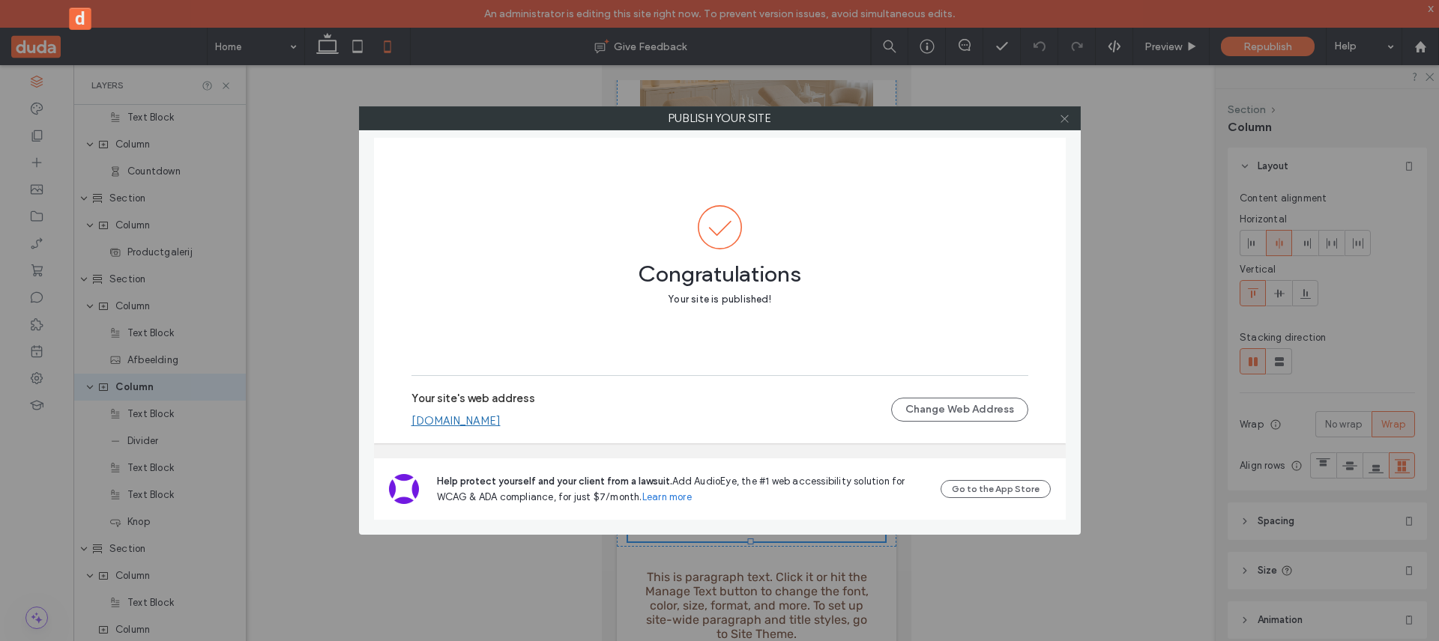
click at [1069, 113] on icon at bounding box center [1064, 118] width 11 height 11
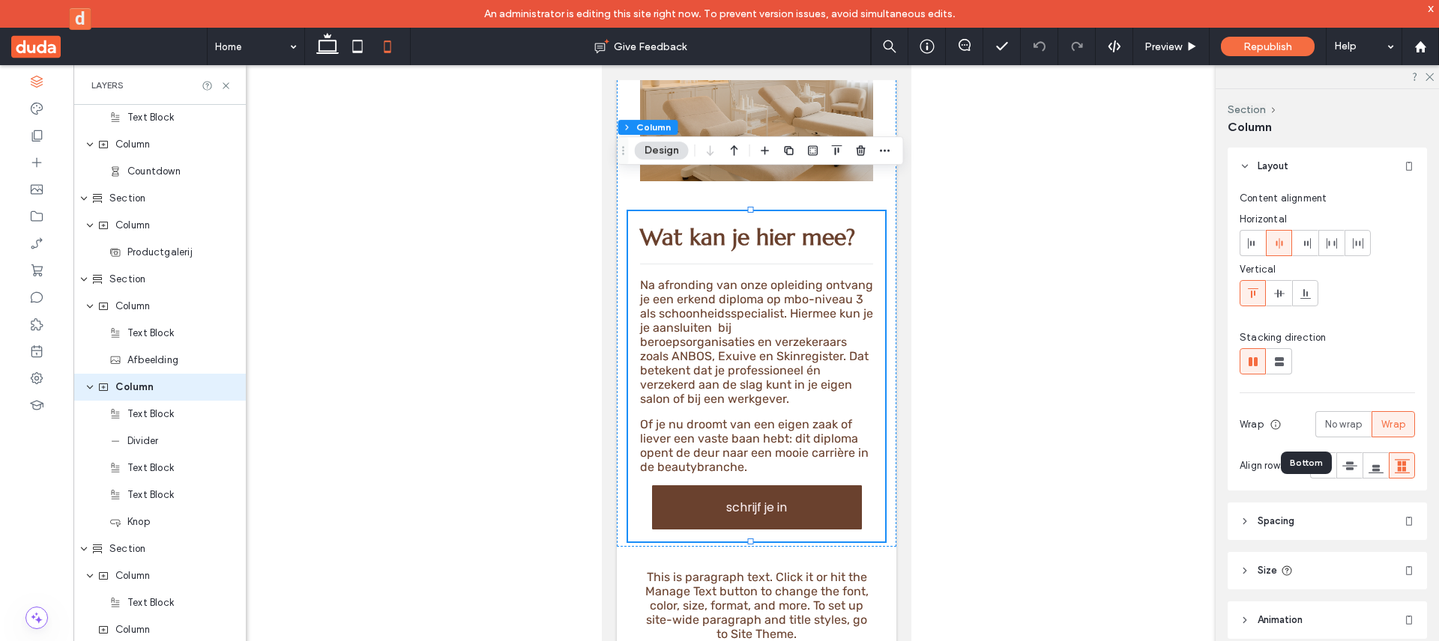
click at [1275, 351] on span at bounding box center [1279, 361] width 15 height 25
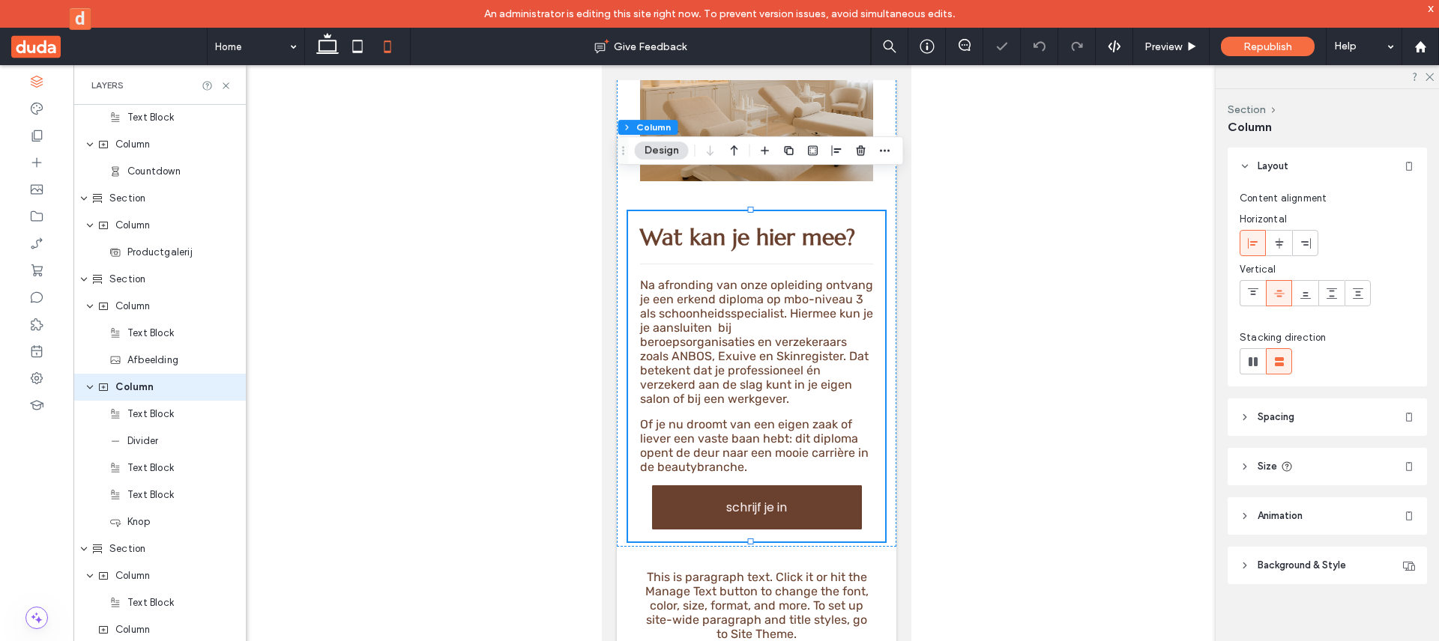
type input "**"
type input "****"
click at [1261, 290] on div at bounding box center [1252, 293] width 25 height 25
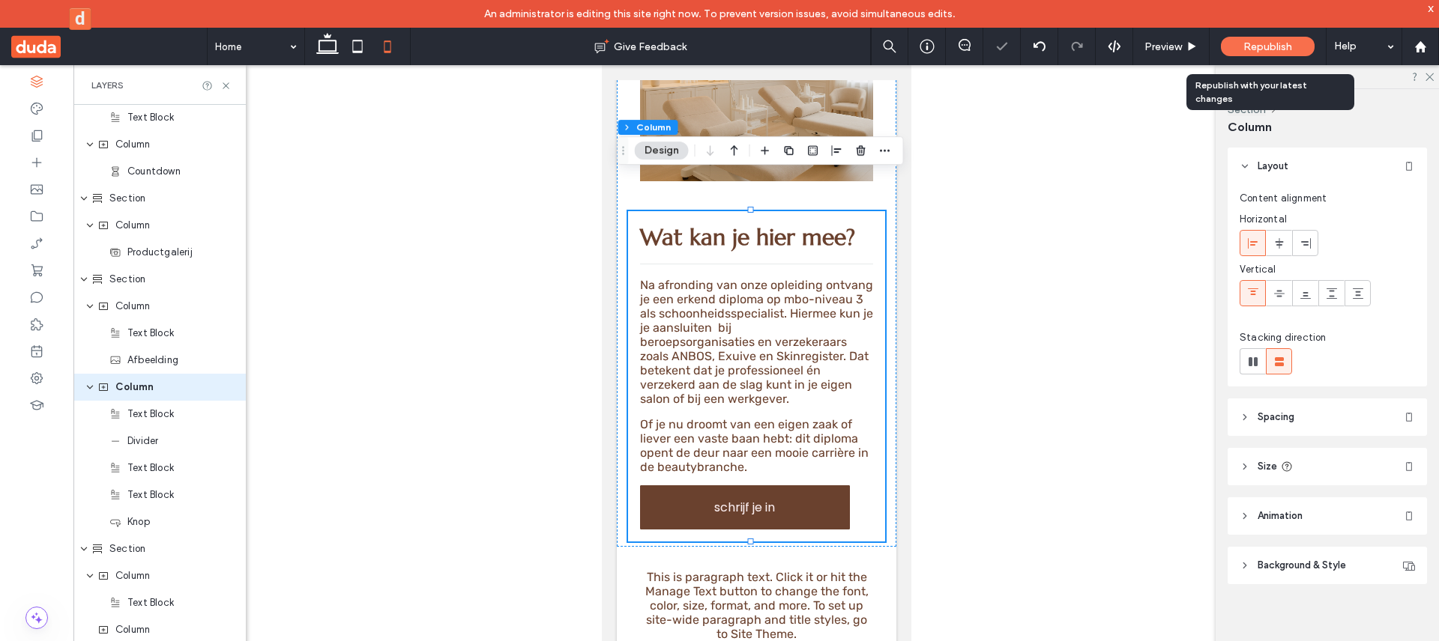
click at [1261, 52] on div "Republish" at bounding box center [1268, 46] width 94 height 19
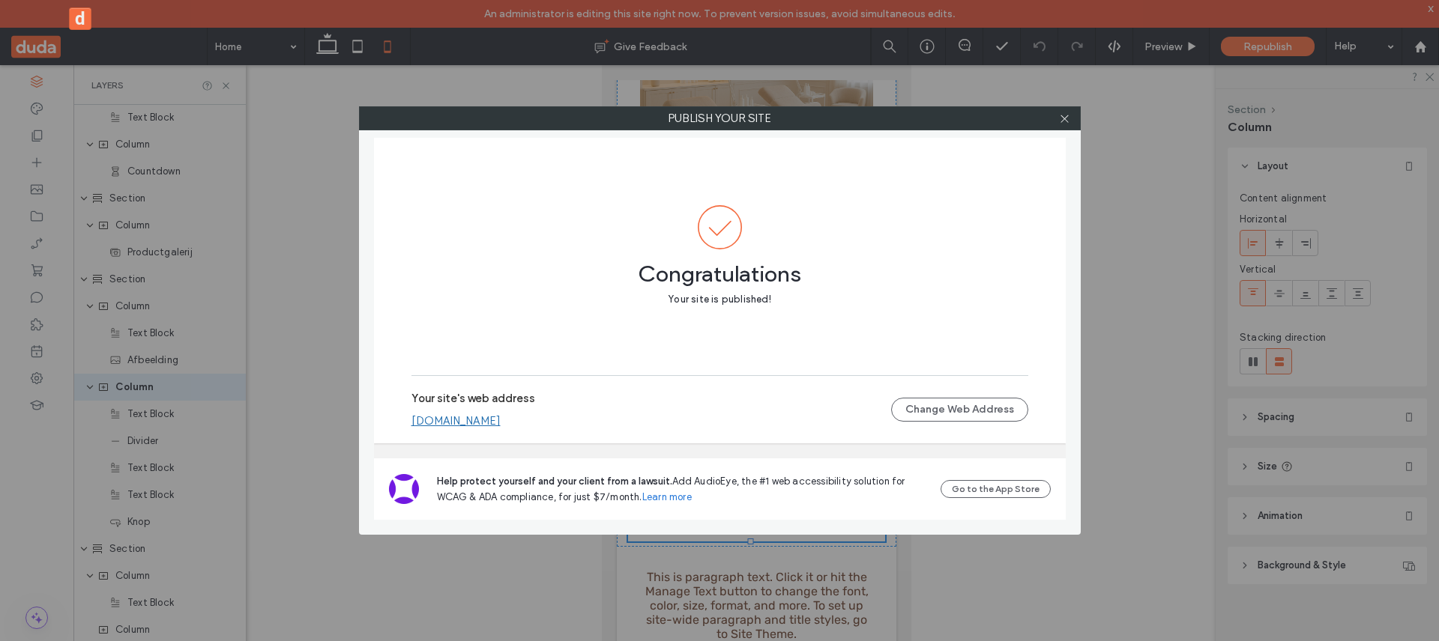
click at [1051, 120] on label "Publish your site" at bounding box center [720, 118] width 720 height 22
click at [1069, 122] on icon at bounding box center [1064, 118] width 11 height 11
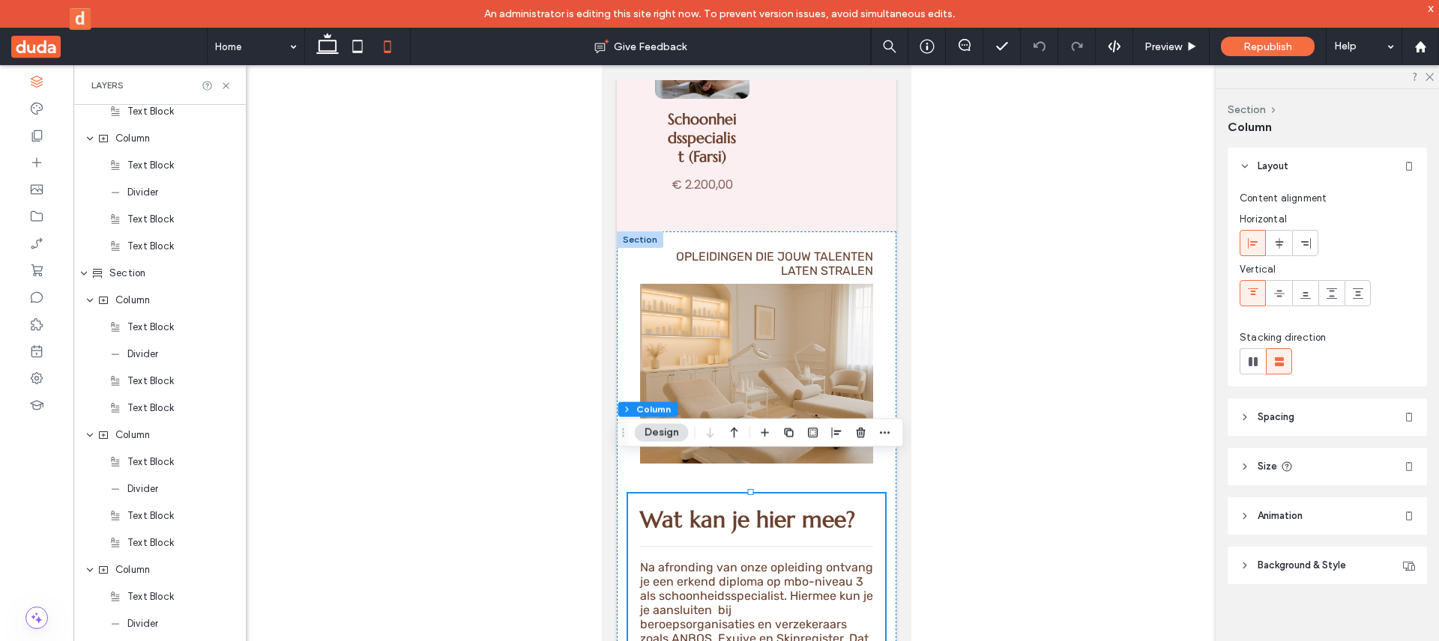
scroll to position [3417, 0]
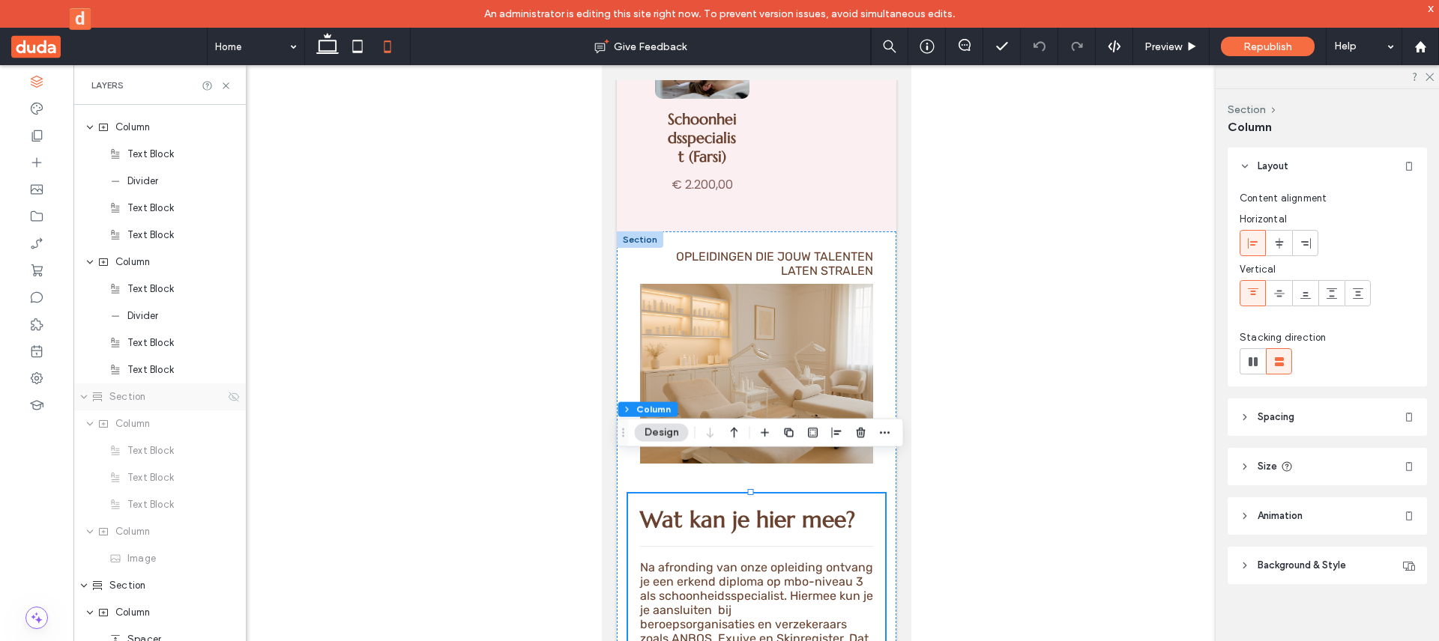
click at [194, 409] on div "Section" at bounding box center [159, 397] width 172 height 27
click at [175, 396] on div "Section" at bounding box center [157, 397] width 133 height 15
click at [228, 399] on icon at bounding box center [234, 397] width 12 height 12
click at [187, 393] on div "Section" at bounding box center [157, 397] width 133 height 15
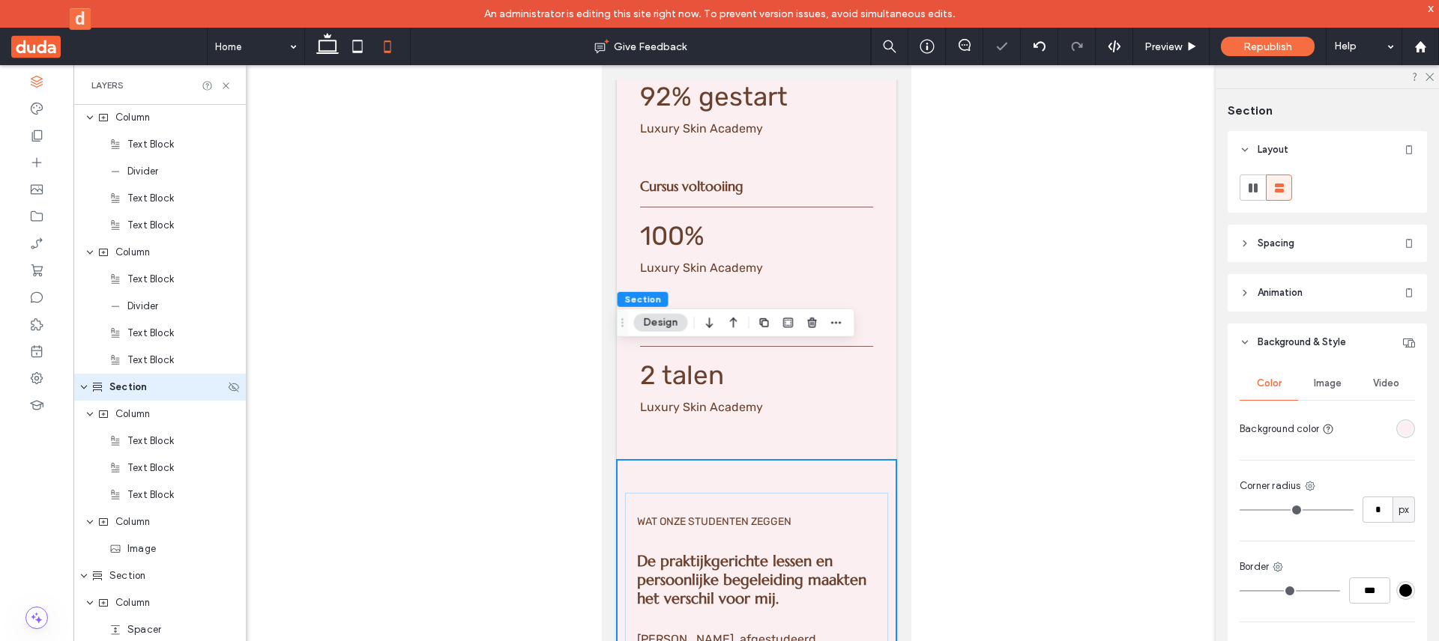
scroll to position [4673, 0]
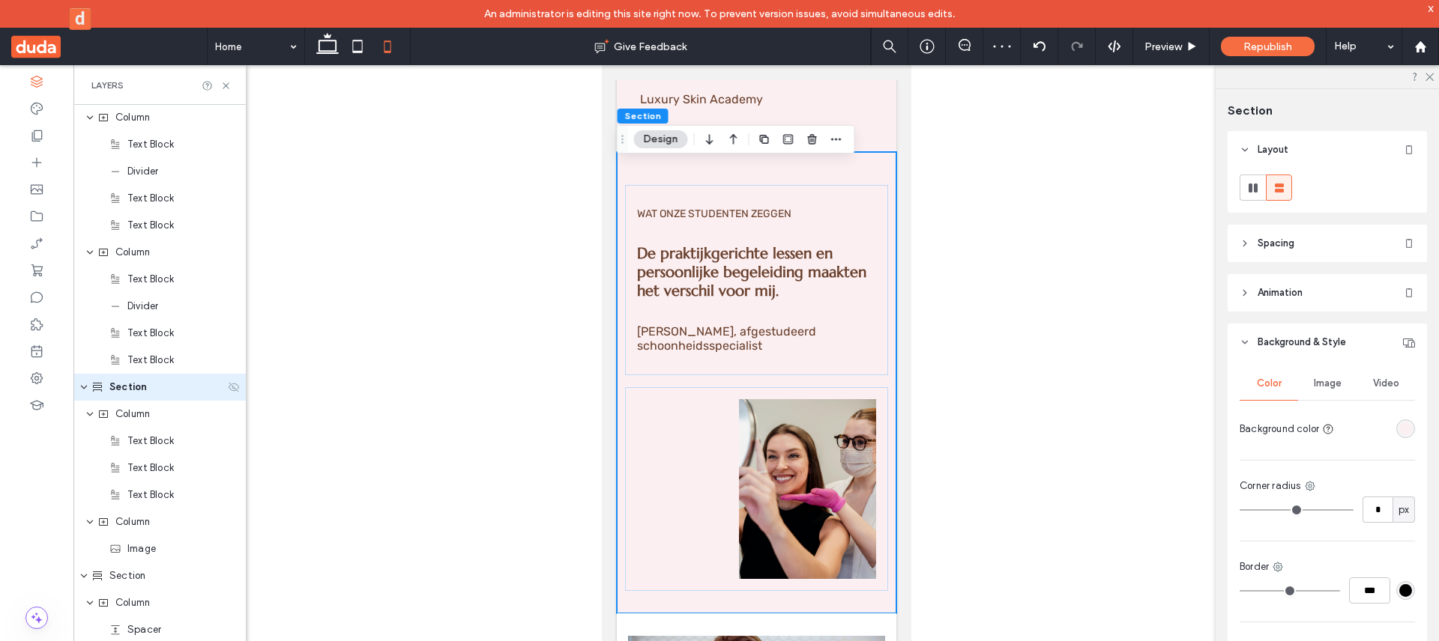
click at [229, 392] on icon at bounding box center [234, 387] width 12 height 12
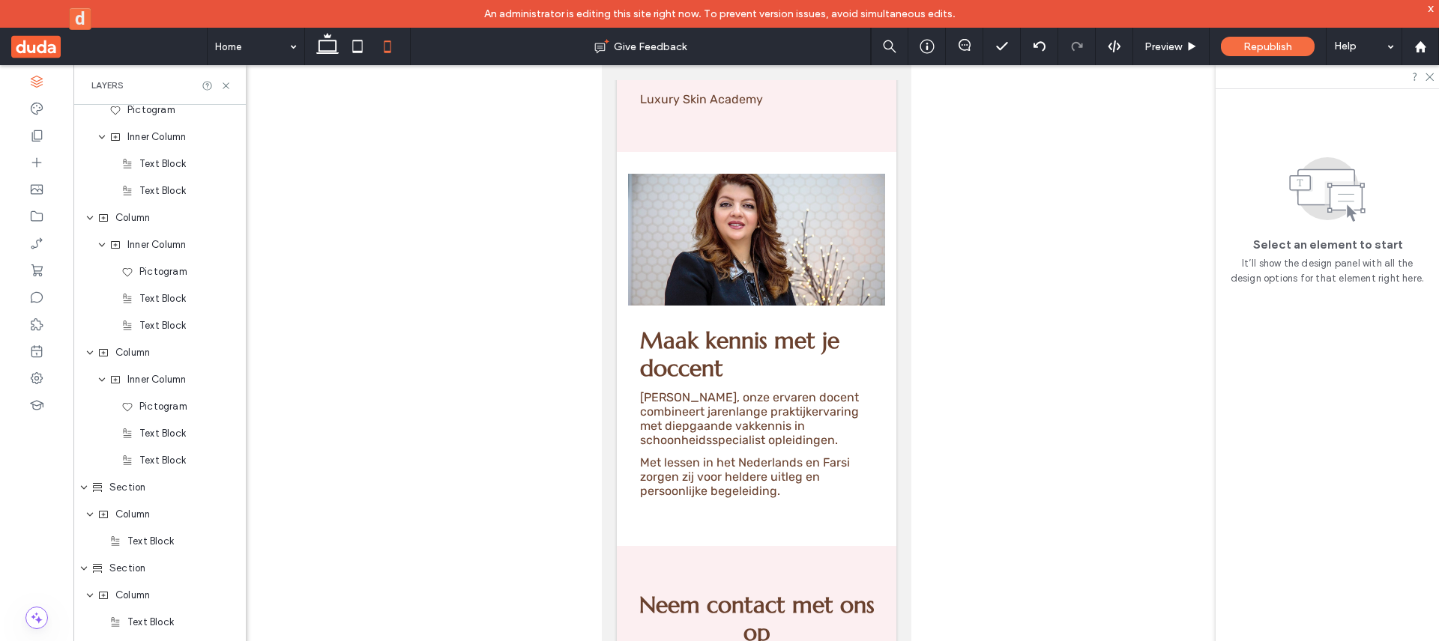
scroll to position [1028, 0]
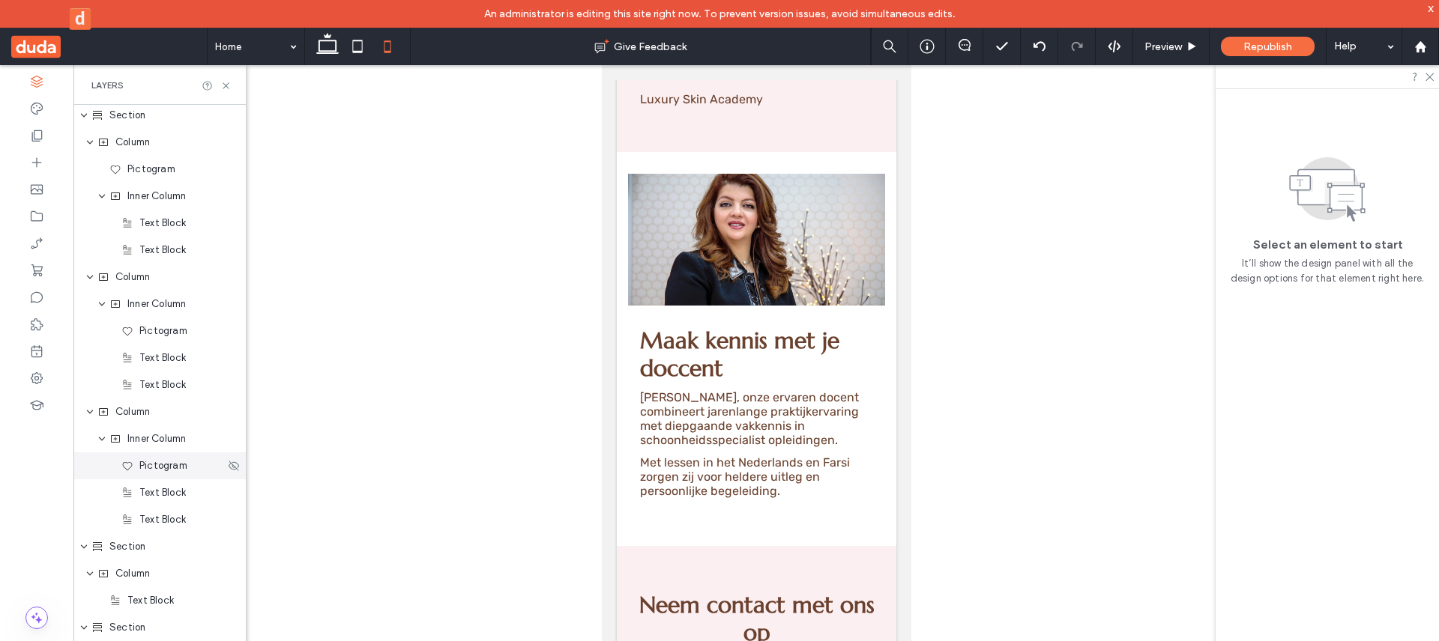
click at [183, 464] on span "Pictogram" at bounding box center [163, 466] width 48 height 15
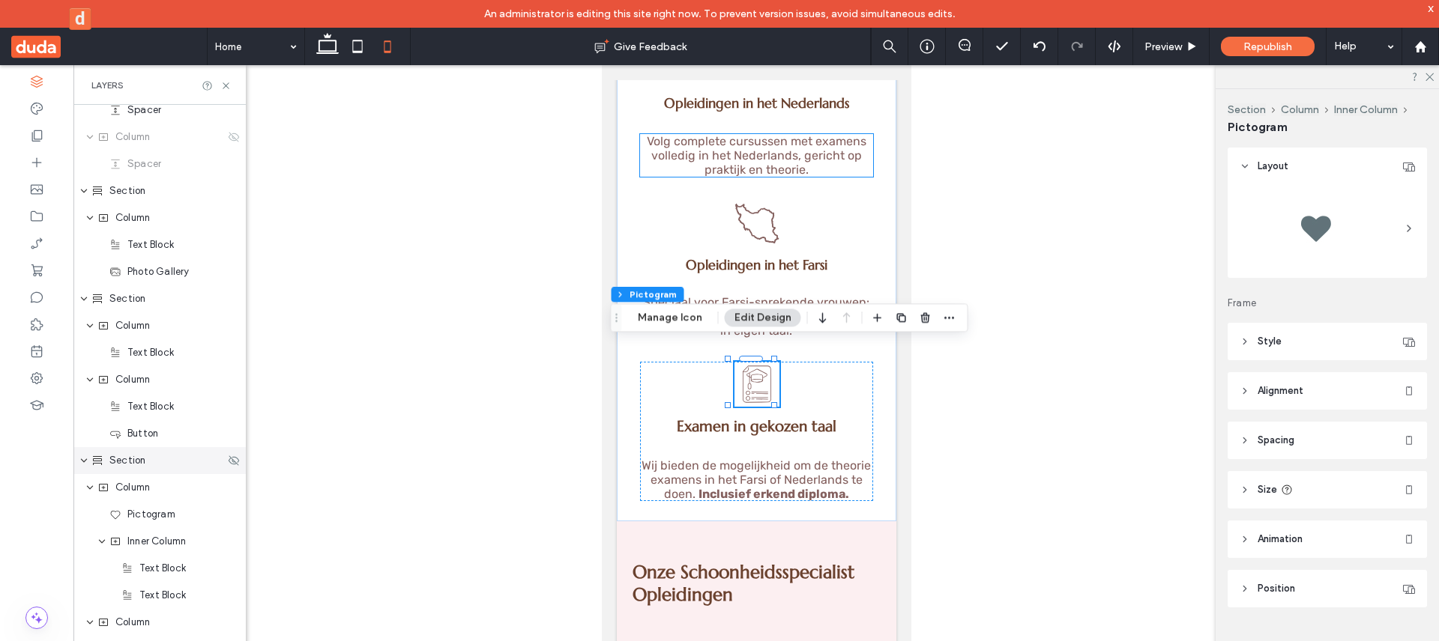
scroll to position [372, 0]
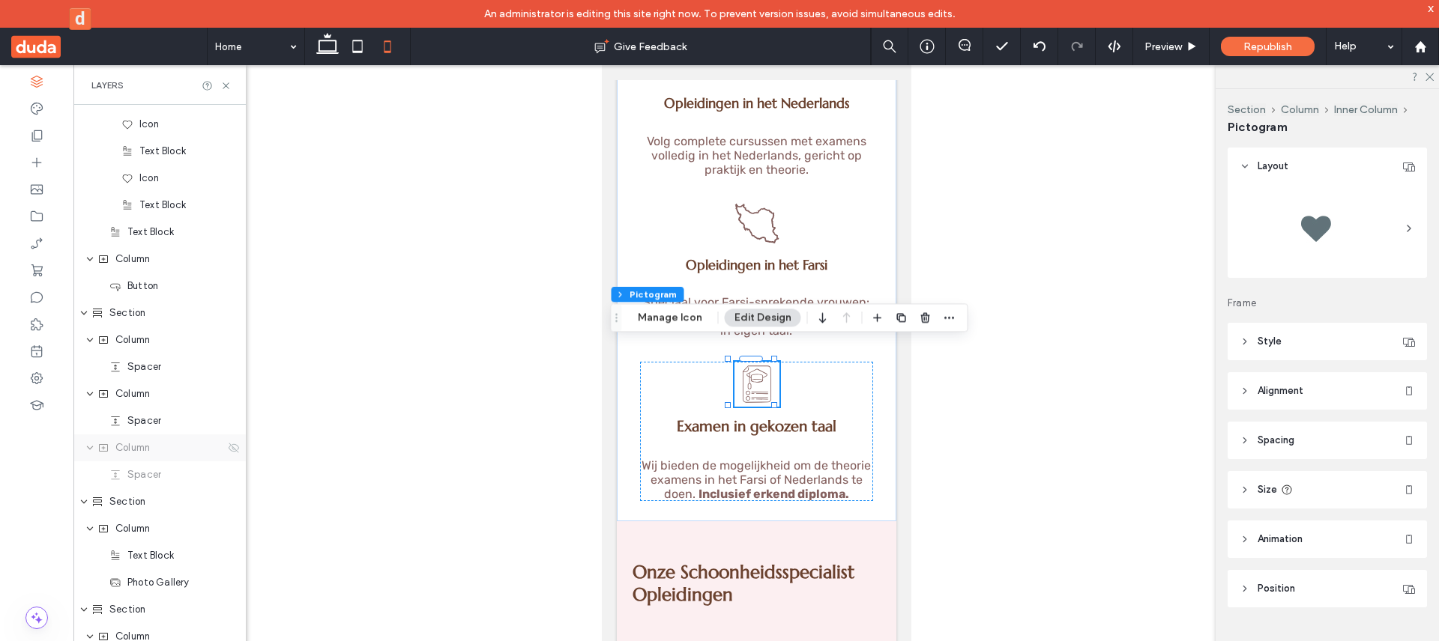
click at [176, 457] on div "Column" at bounding box center [159, 448] width 172 height 27
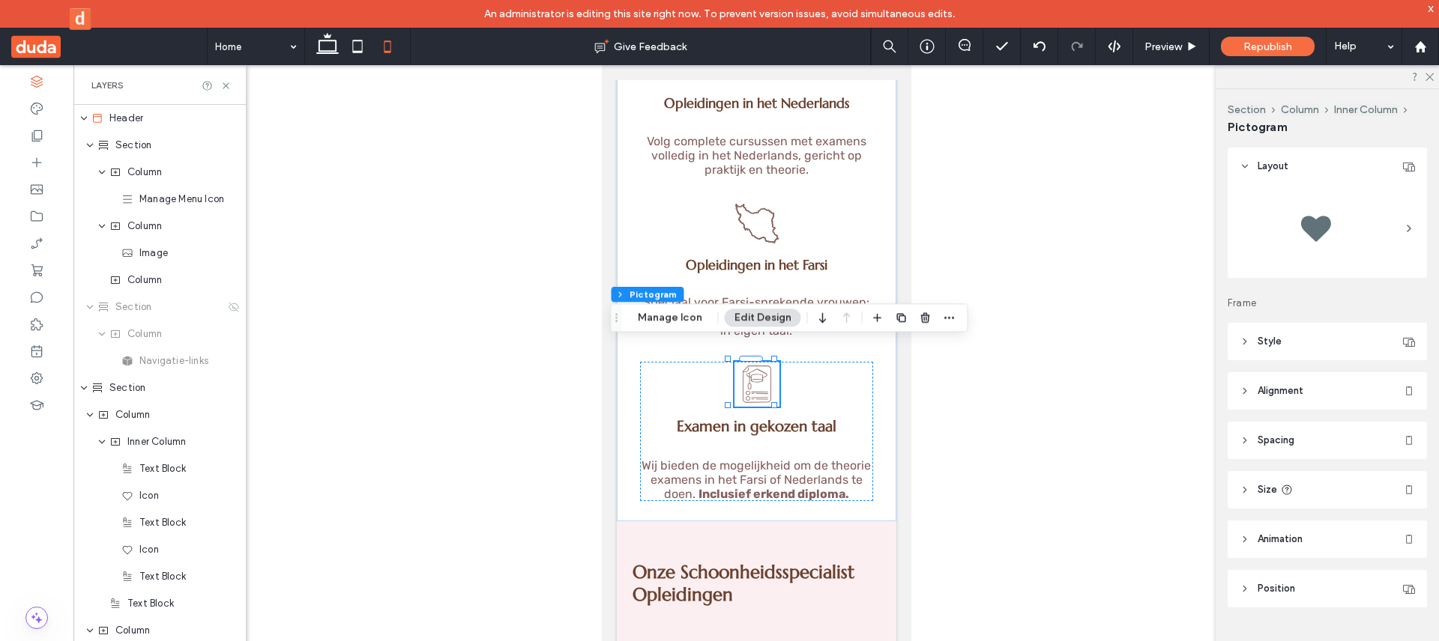
scroll to position [0, 0]
click at [179, 354] on span "Navigatie-links" at bounding box center [173, 361] width 69 height 15
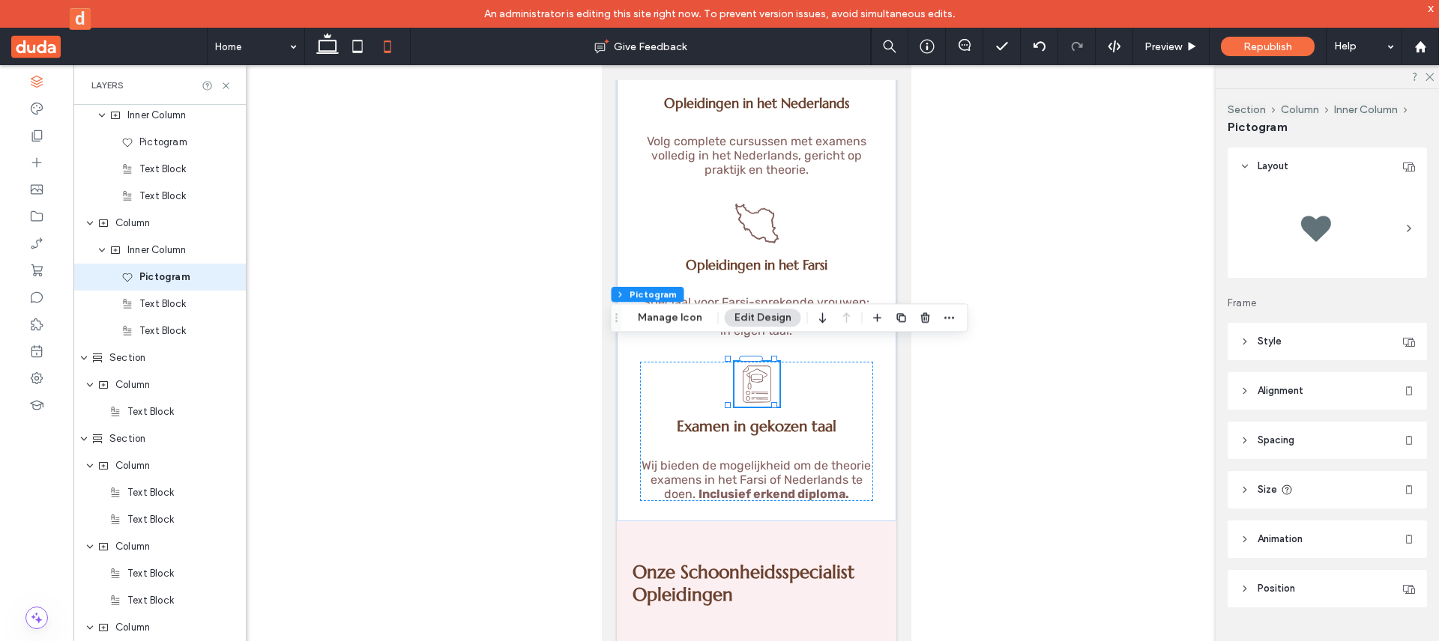
scroll to position [1884, 0]
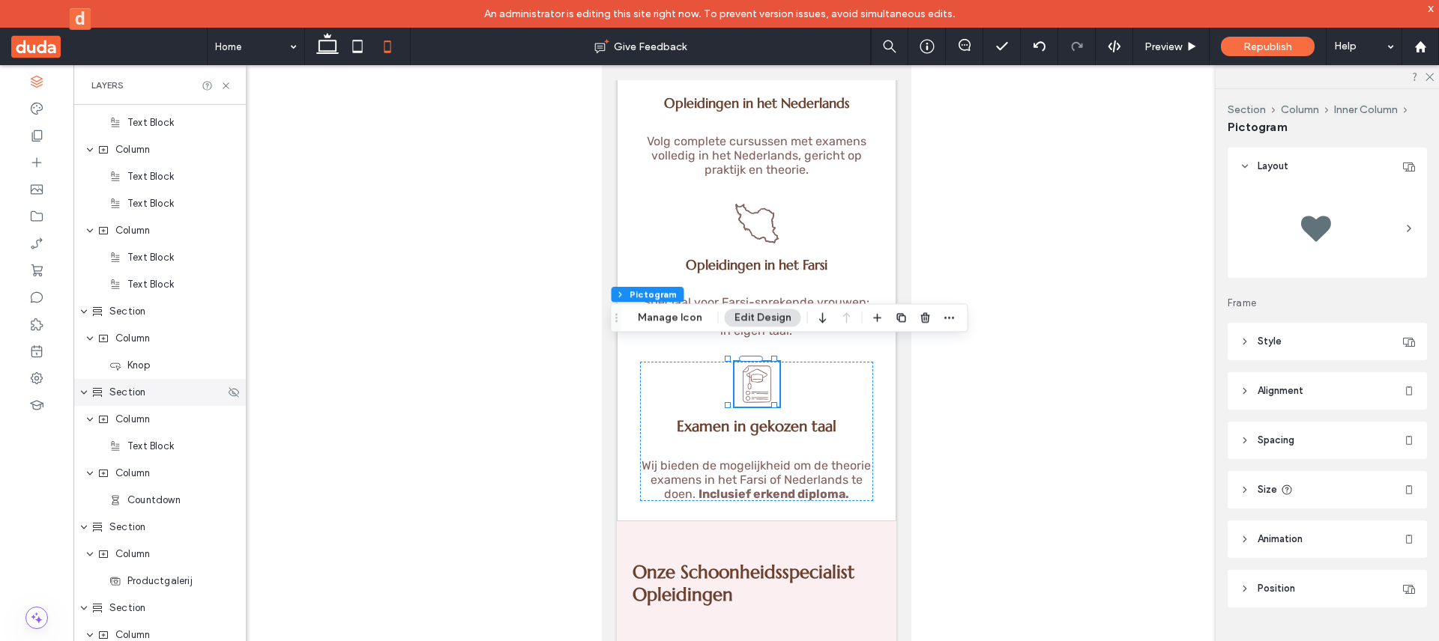
click at [184, 403] on div "Section" at bounding box center [159, 392] width 172 height 27
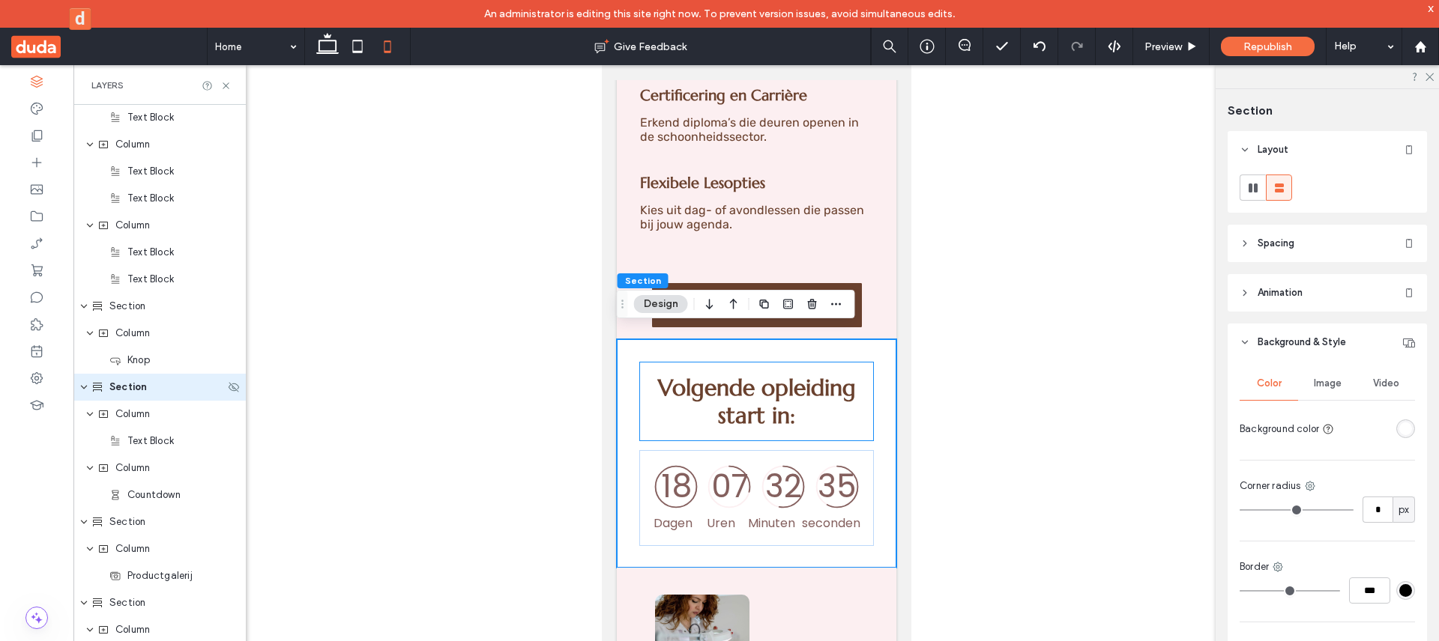
scroll to position [2304, 0]
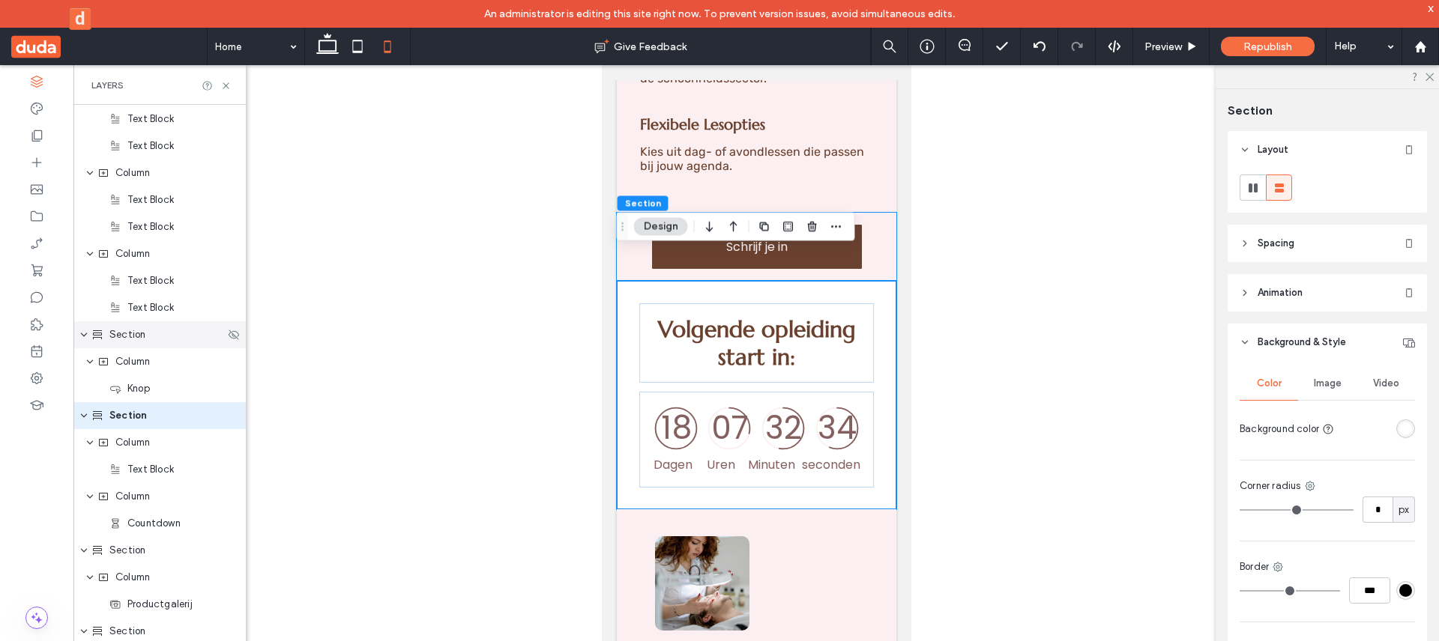
click at [178, 336] on div "Section" at bounding box center [157, 334] width 133 height 15
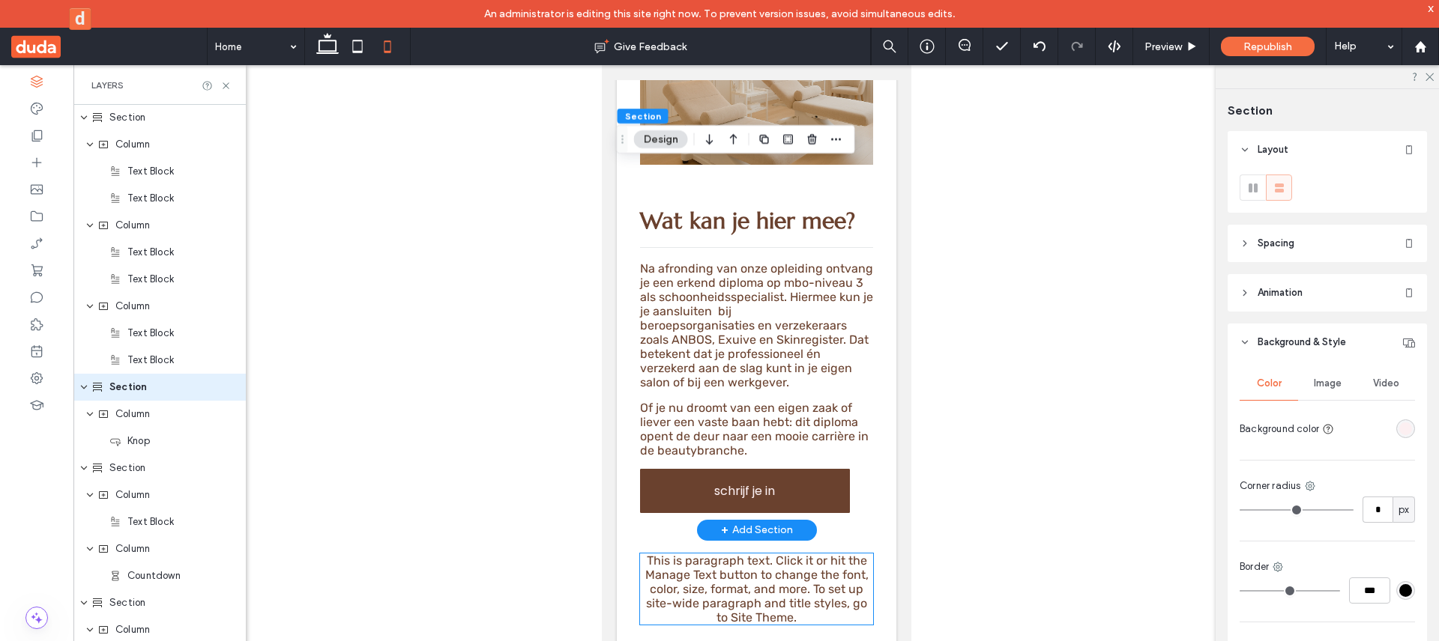
scroll to position [3063, 0]
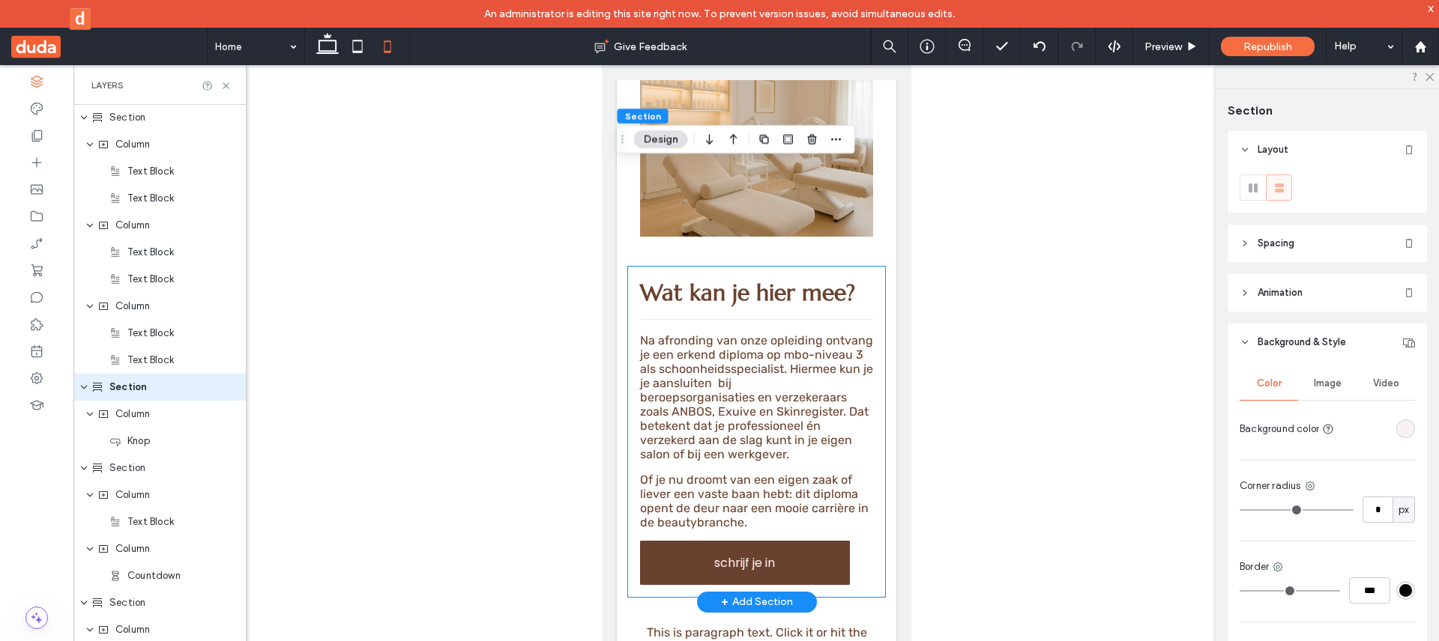
click at [864, 327] on div "Wat kan je hier mee? Na afronding van onze opleiding ontvang je een erkend dipl…" at bounding box center [755, 432] width 257 height 330
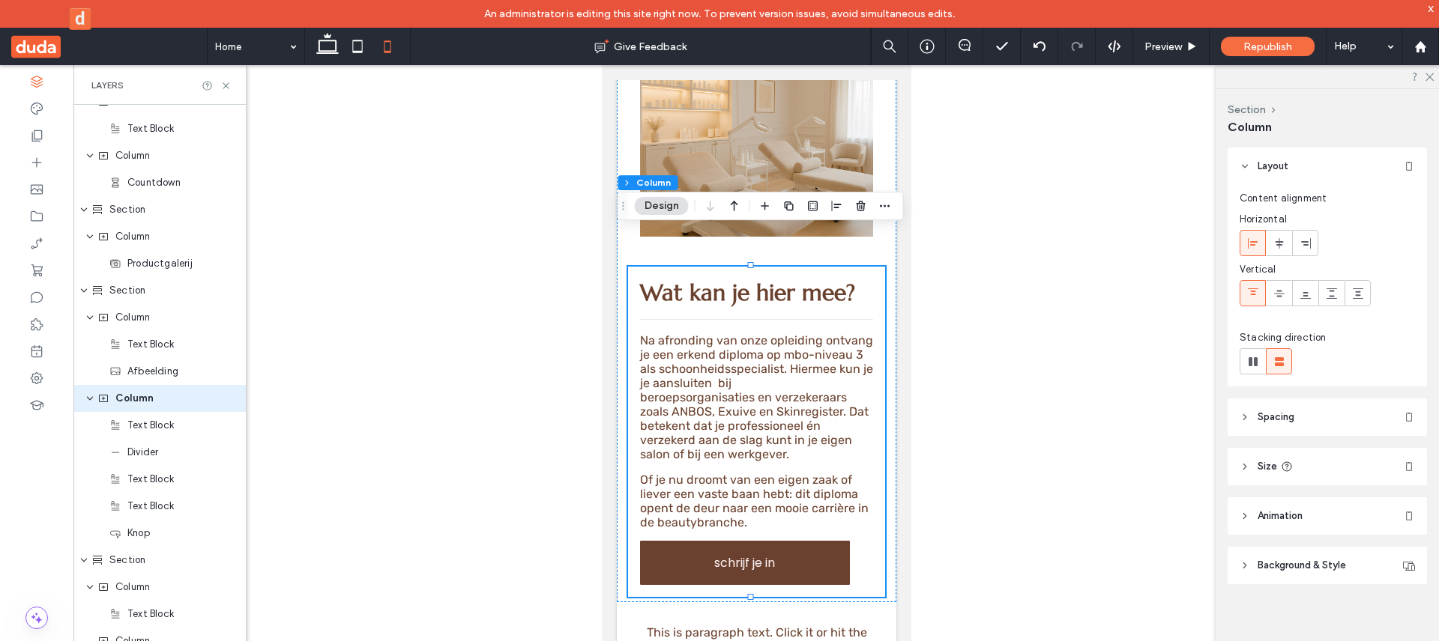
scroll to position [2213, 0]
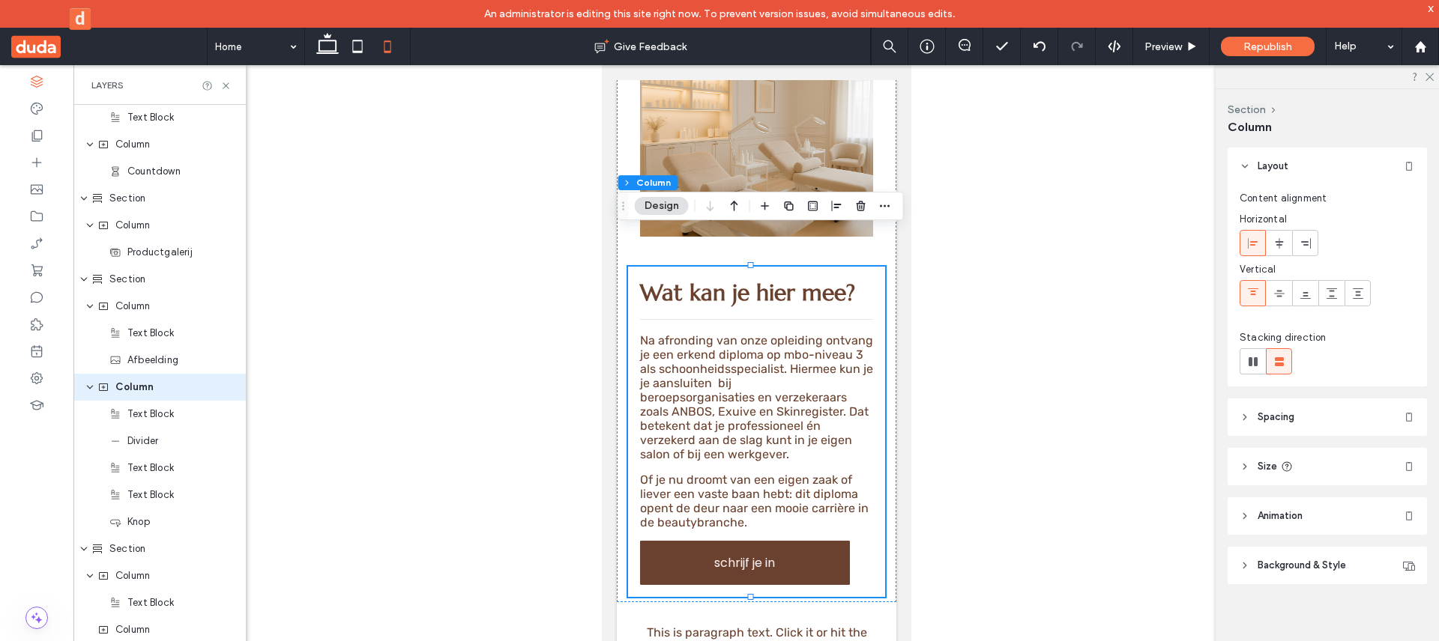
click at [1260, 360] on div at bounding box center [1252, 361] width 25 height 25
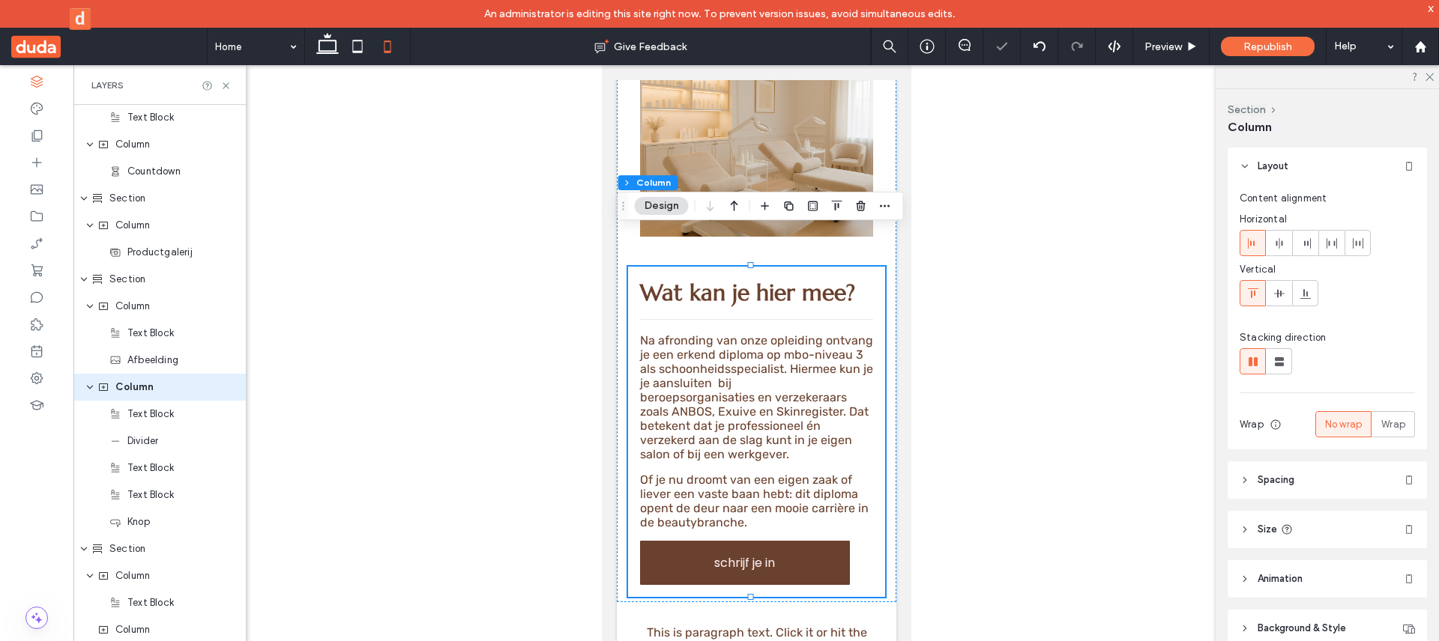
type input "*"
type input "**"
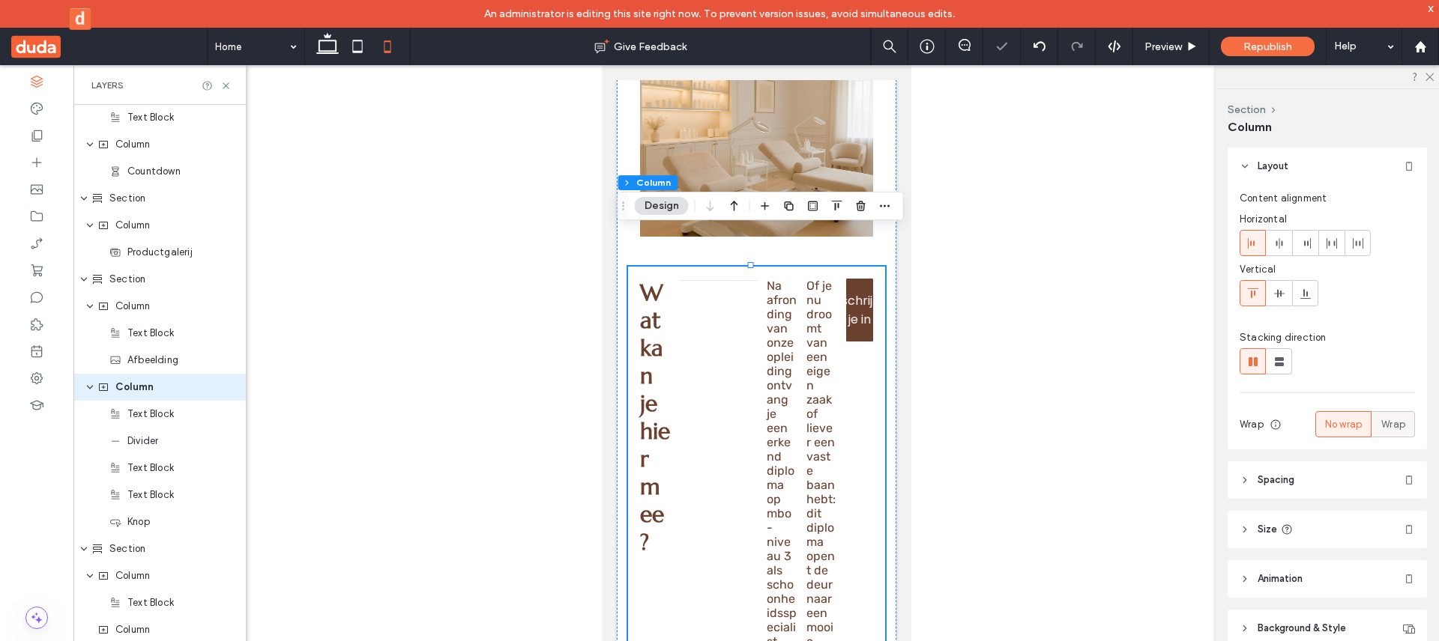
click at [1383, 424] on span "Wrap" at bounding box center [1393, 424] width 24 height 15
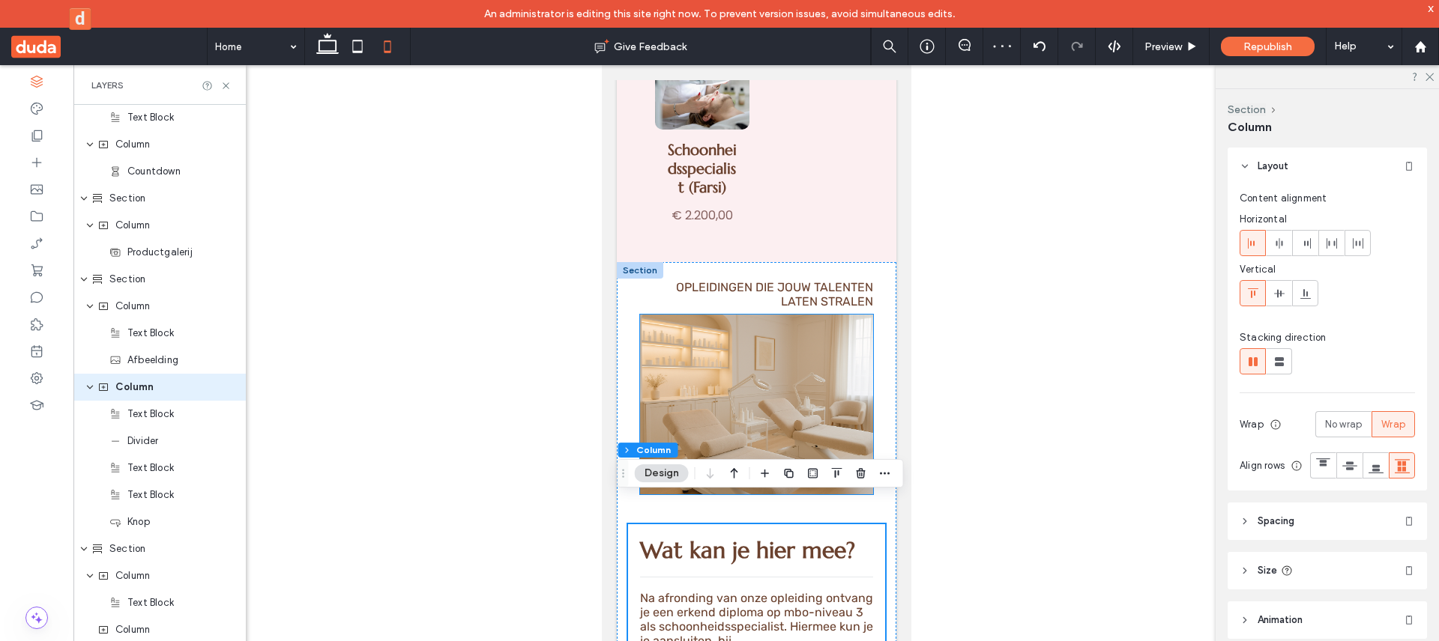
scroll to position [2795, 0]
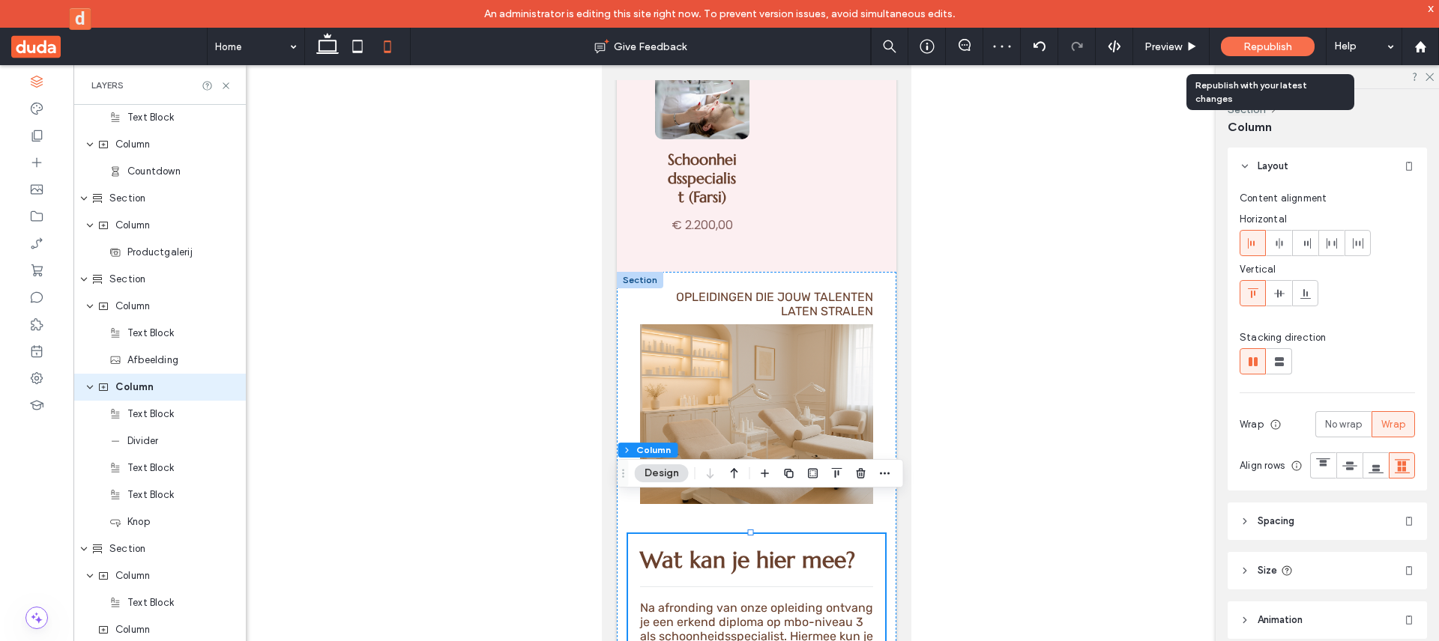
click at [1278, 42] on span "Republish" at bounding box center [1267, 46] width 49 height 13
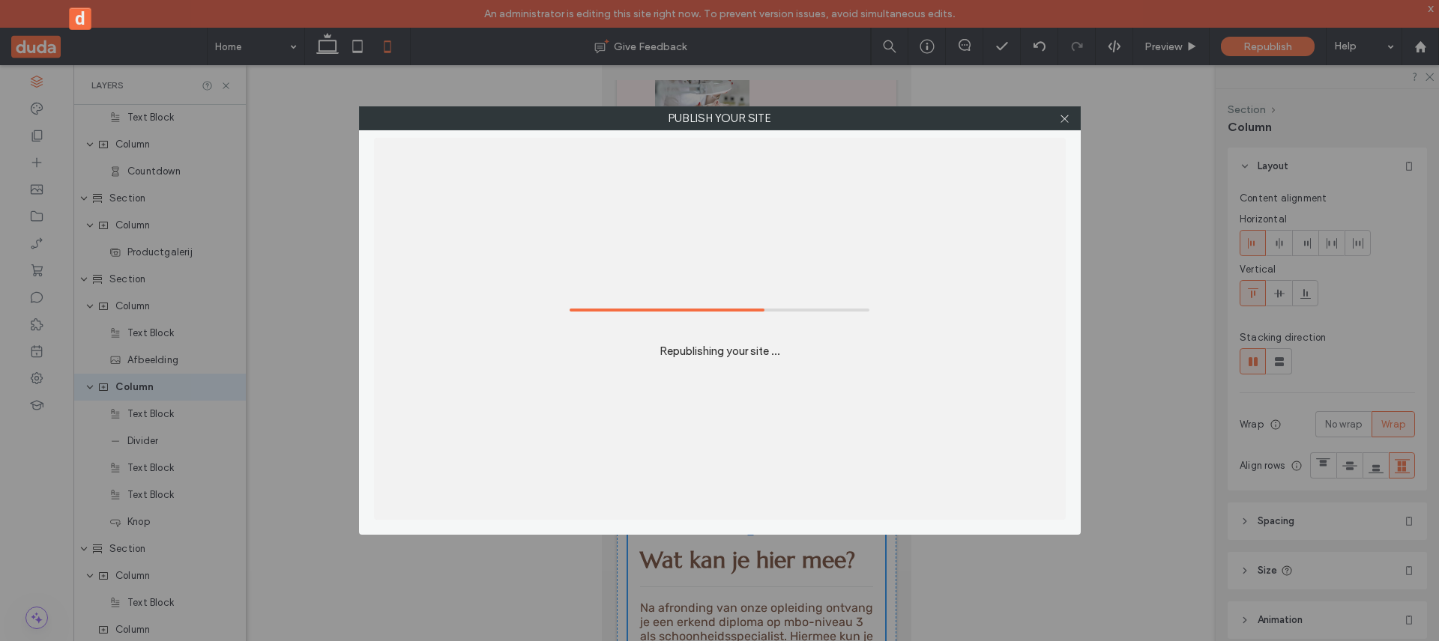
click at [1075, 109] on div at bounding box center [1065, 118] width 22 height 22
click at [1069, 112] on span at bounding box center [1064, 118] width 11 height 22
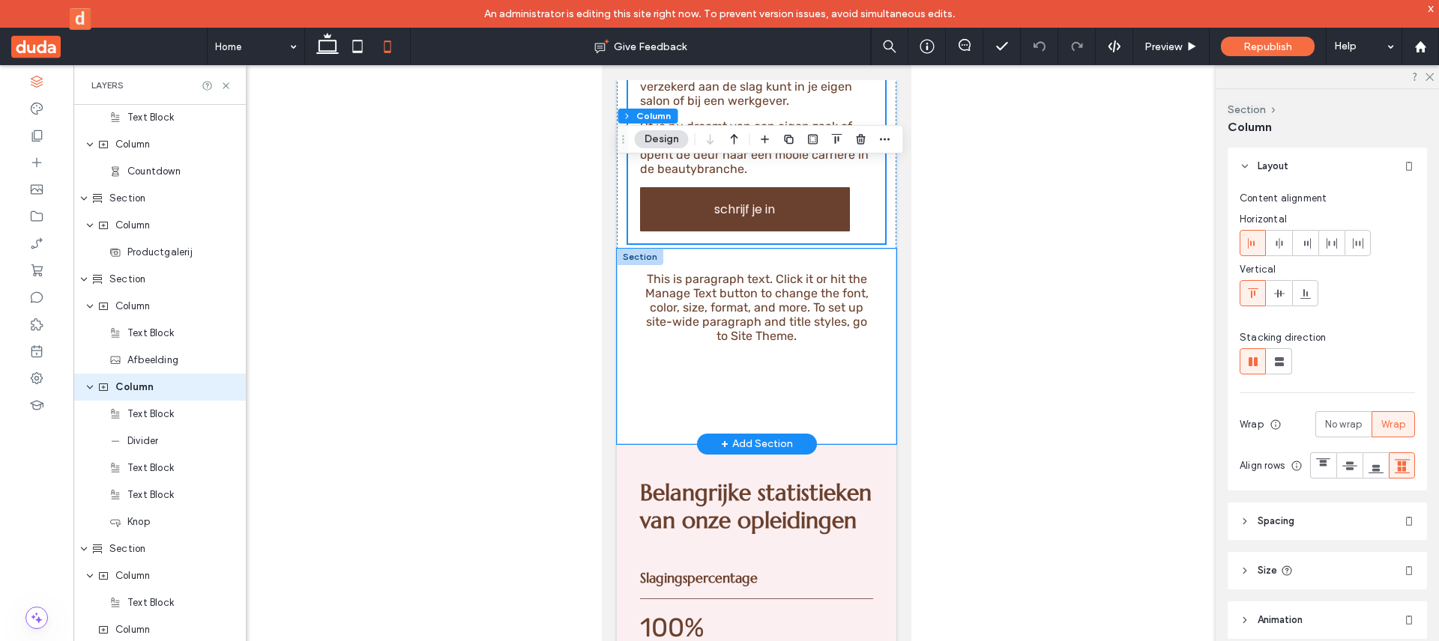
scroll to position [3148, 0]
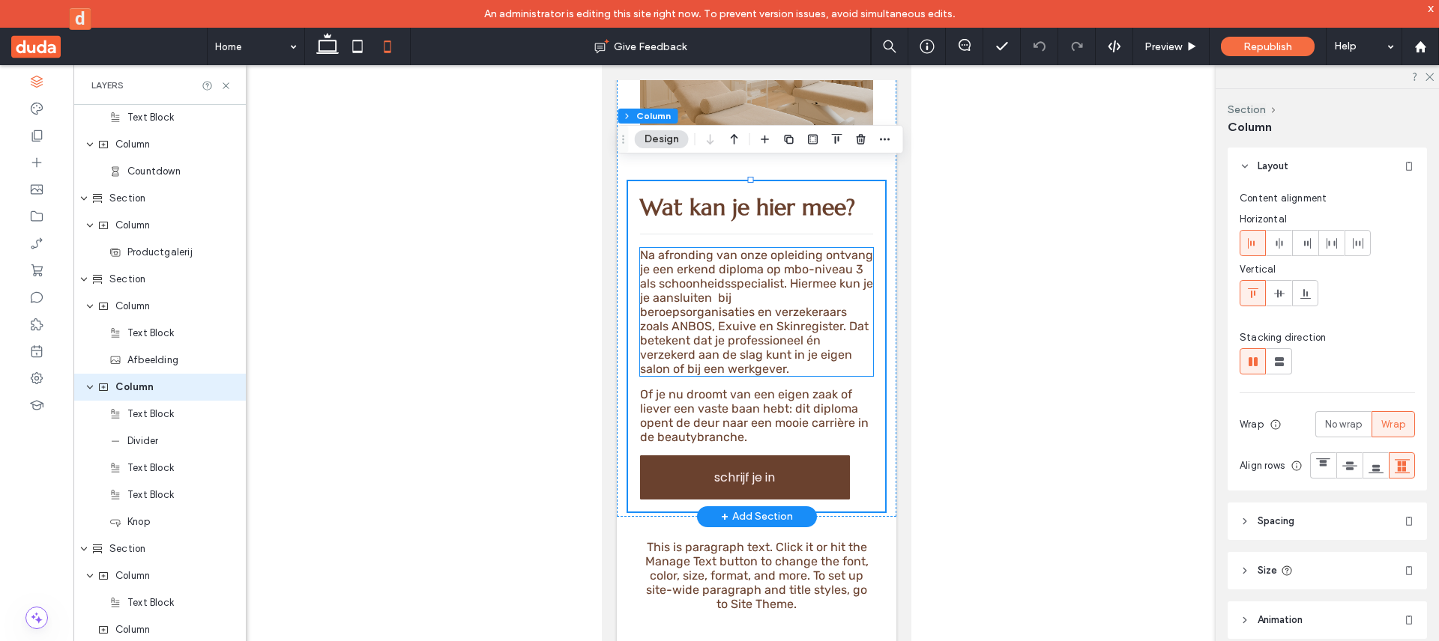
click at [716, 305] on span "beroepsorganisaties en verzekeraars zoals ANBOS, Exuive en Skinregister. Dat be…" at bounding box center [753, 340] width 229 height 71
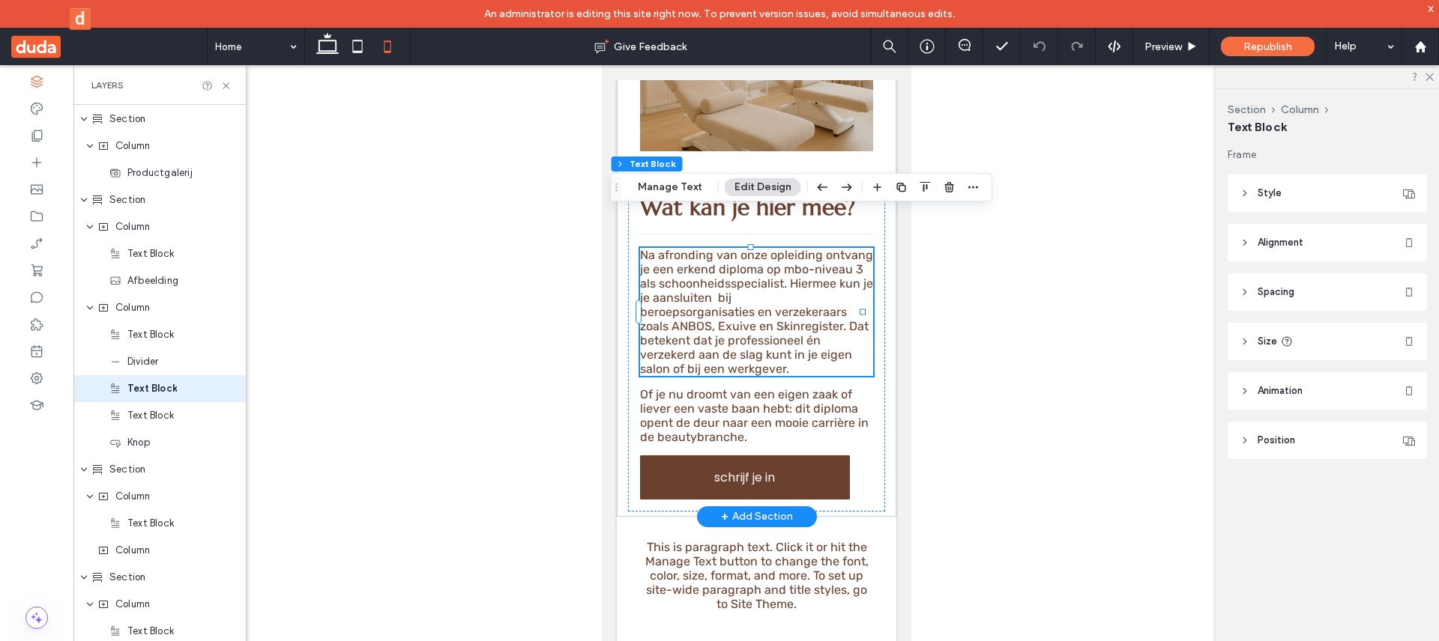
scroll to position [2294, 0]
click at [934, 188] on div at bounding box center [926, 187] width 114 height 27
click at [930, 186] on span "button" at bounding box center [926, 187] width 18 height 18
click at [933, 184] on div at bounding box center [926, 187] width 114 height 27
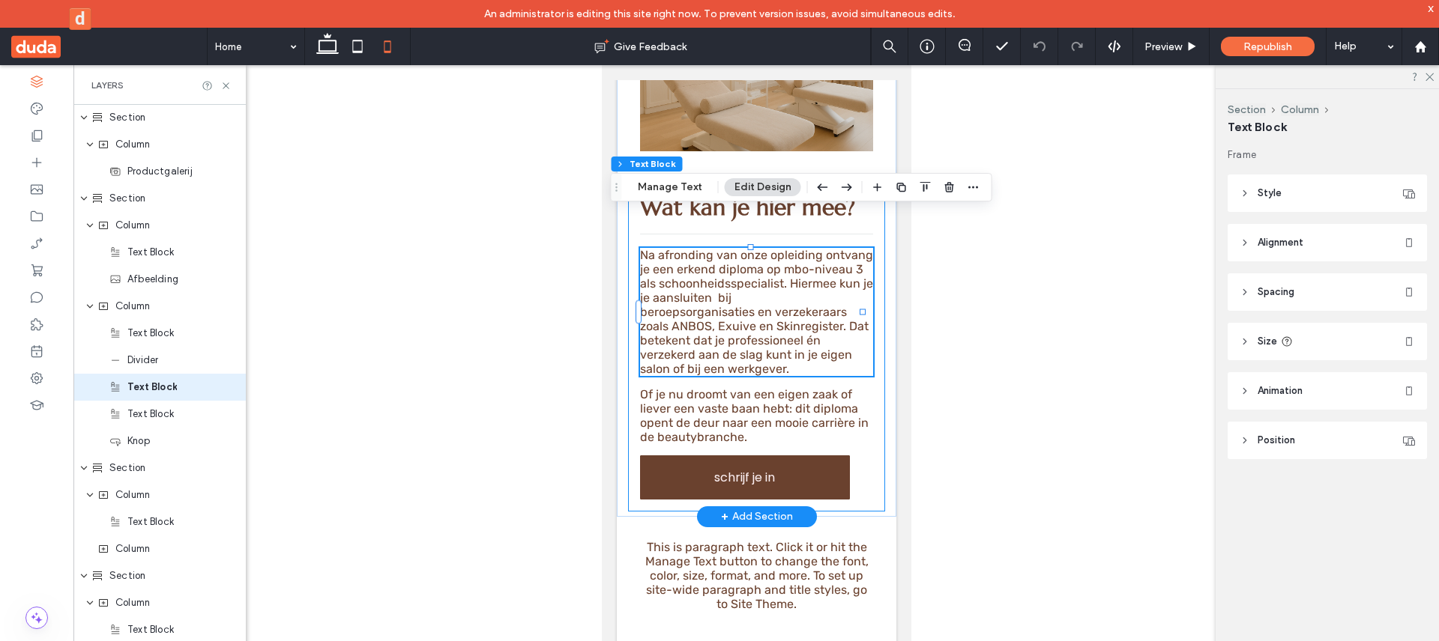
click at [835, 387] on span "Of je nu droomt van een eigen zaak of liever een vaste baan hebt: dit diploma o…" at bounding box center [753, 415] width 229 height 57
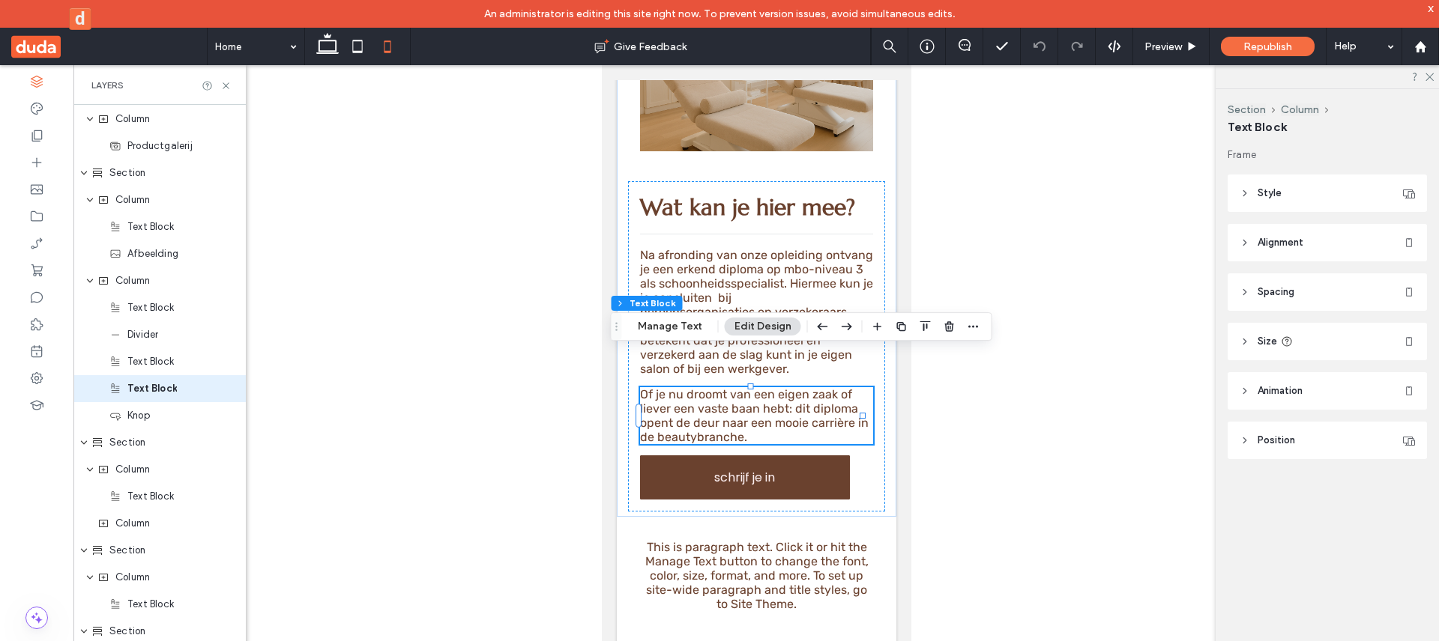
scroll to position [2321, 0]
click at [869, 351] on div "Wat kan je hier mee? Na afronding van onze opleiding ontvang je een erkend dipl…" at bounding box center [755, 346] width 257 height 330
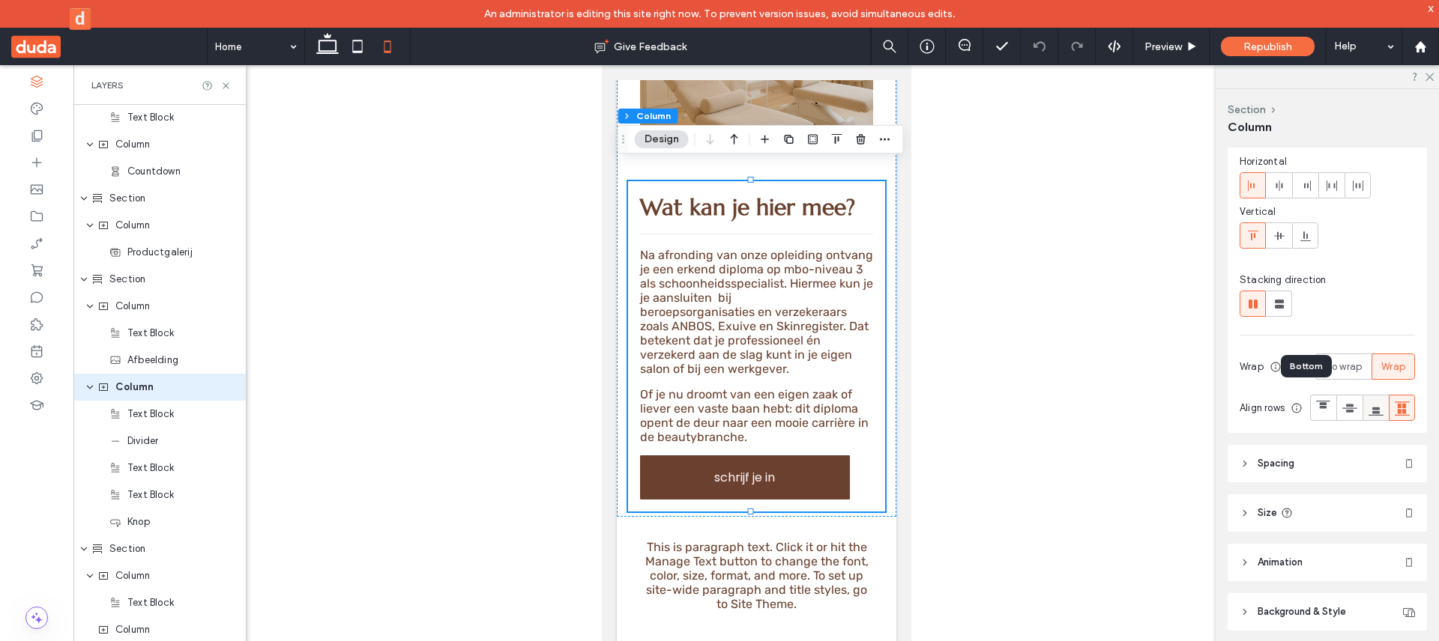
scroll to position [115, 0]
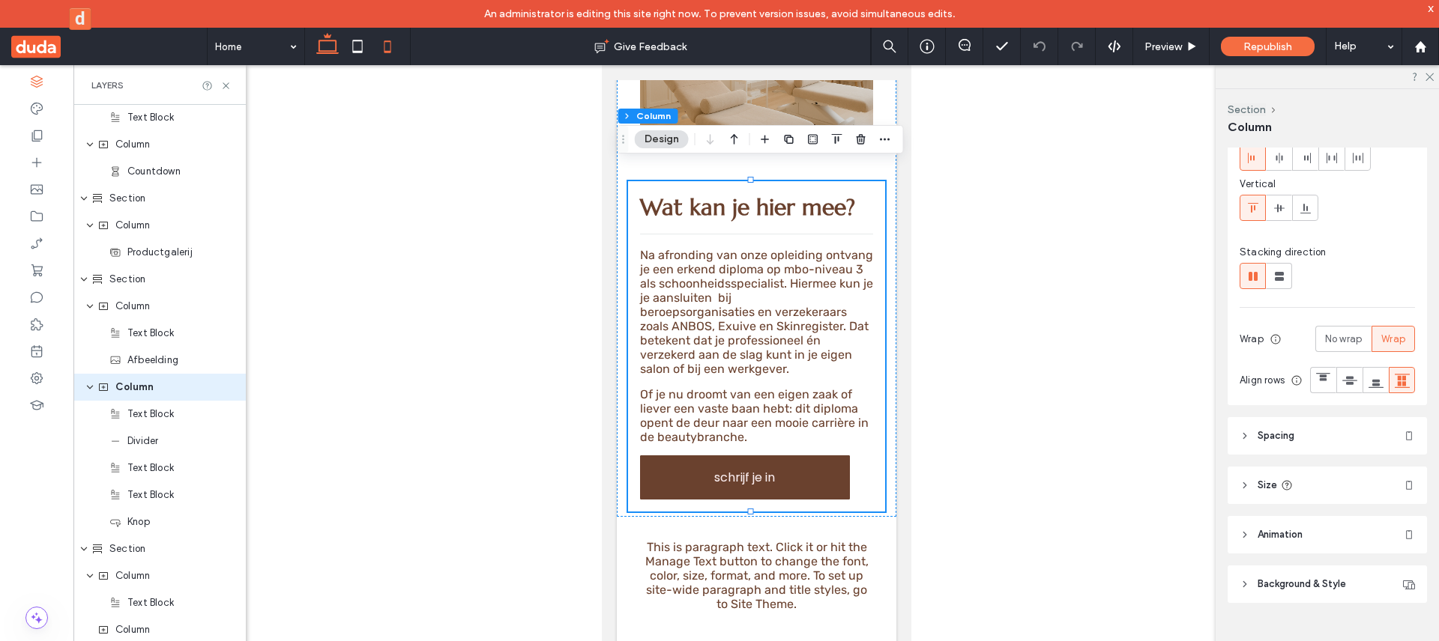
drag, startPoint x: 336, startPoint y: 37, endPoint x: 704, endPoint y: 208, distance: 406.0
click at [336, 37] on icon at bounding box center [328, 46] width 30 height 30
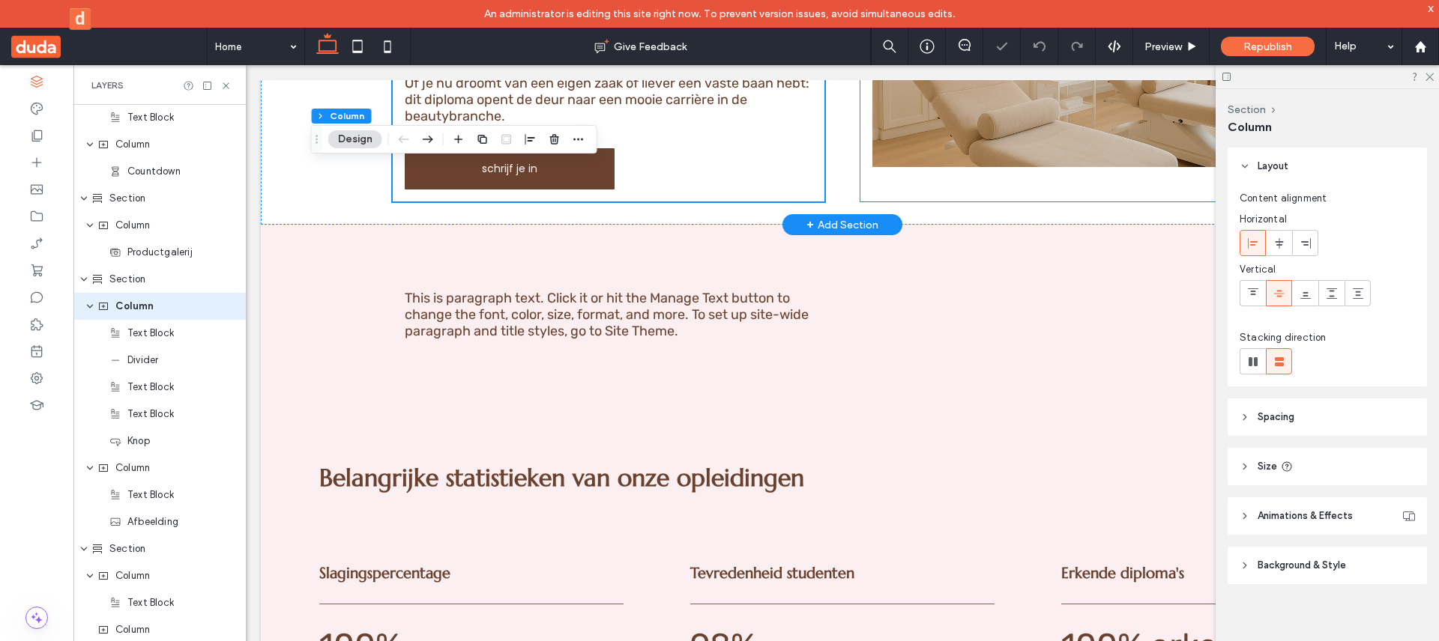
type input "**"
type input "****"
type input "**"
type input "***"
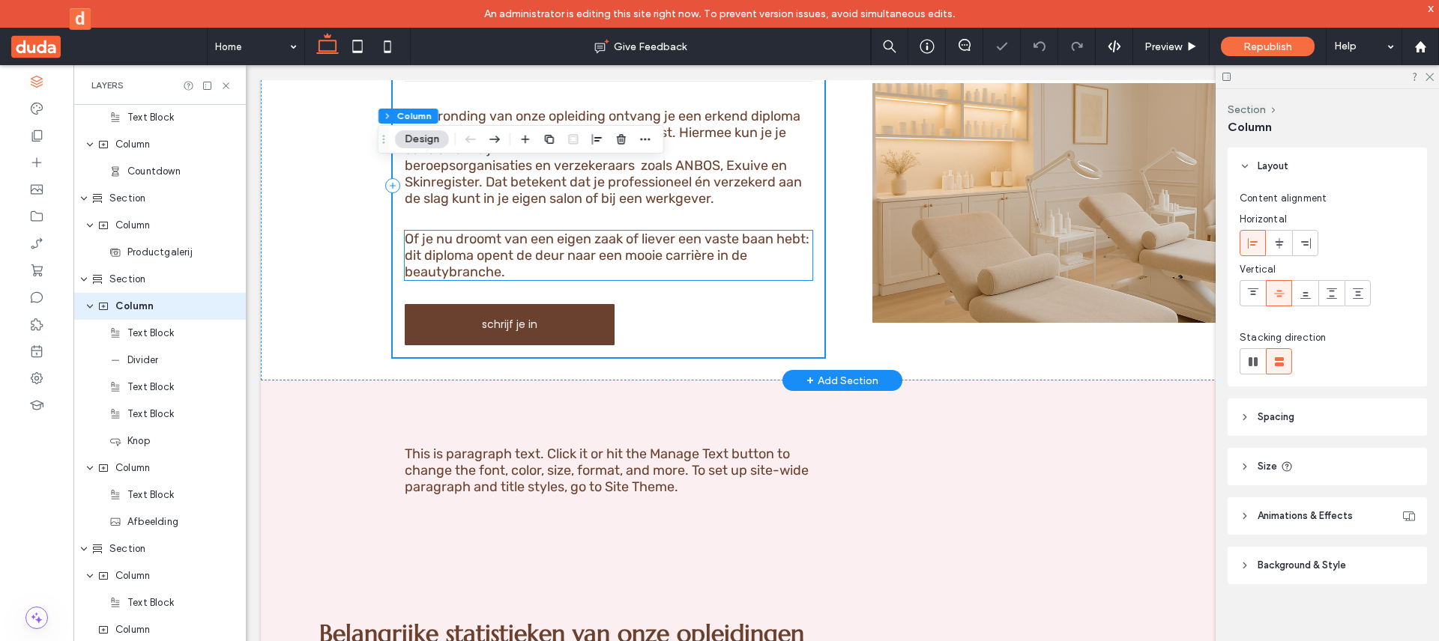
scroll to position [2988, 0]
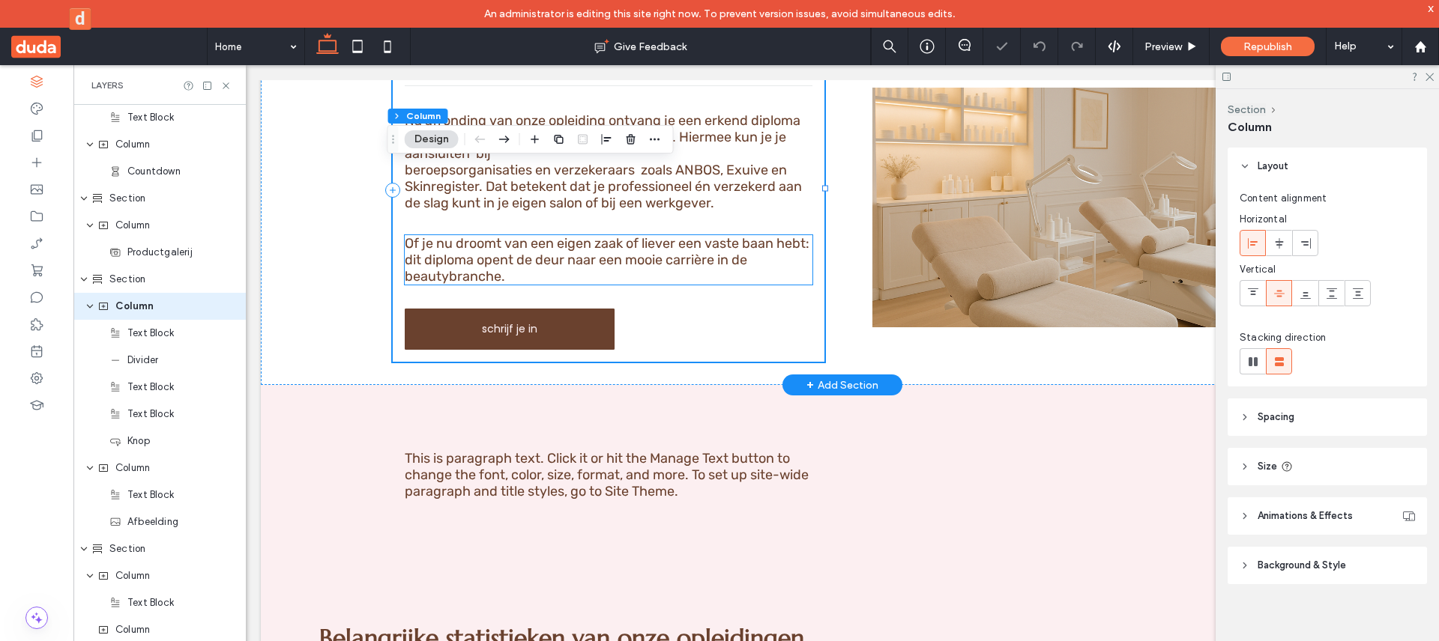
click at [583, 235] on span "Of je nu droomt van een eigen zaak of liever een vaste baan hebt: dit diploma o…" at bounding box center [607, 259] width 405 height 49
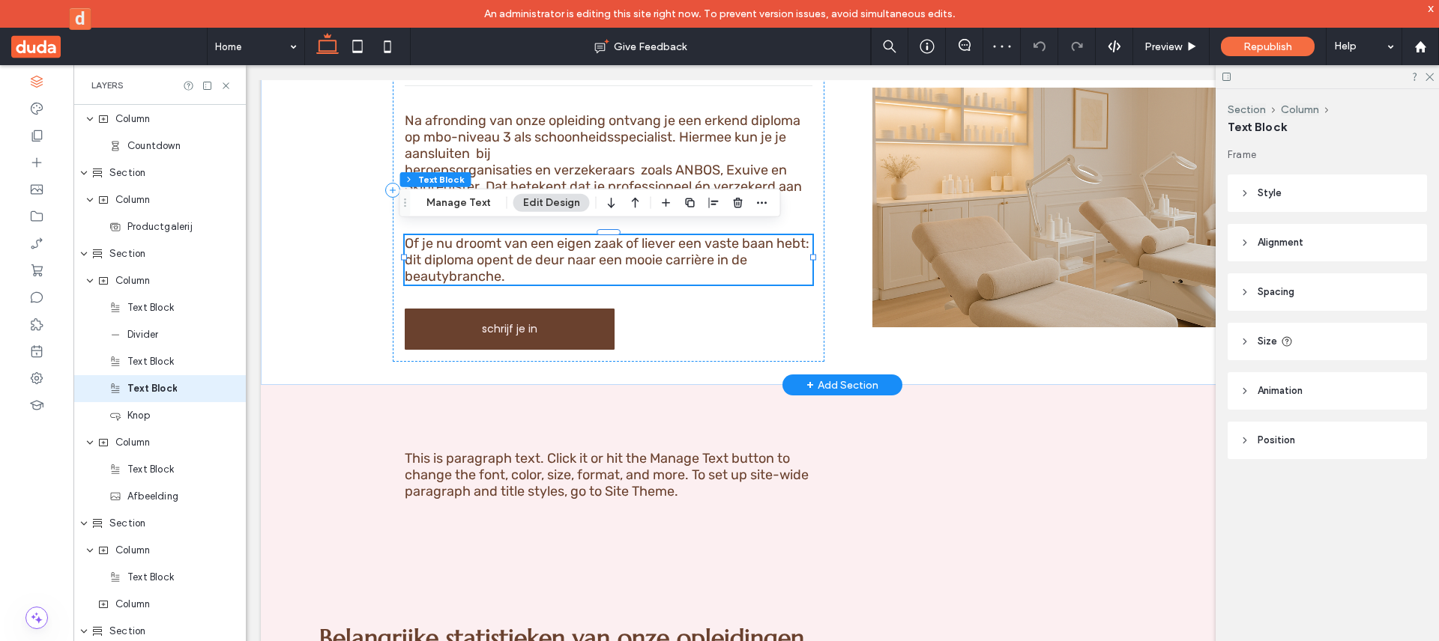
scroll to position [2240, 0]
click at [463, 201] on button "Manage Text" at bounding box center [459, 203] width 84 height 18
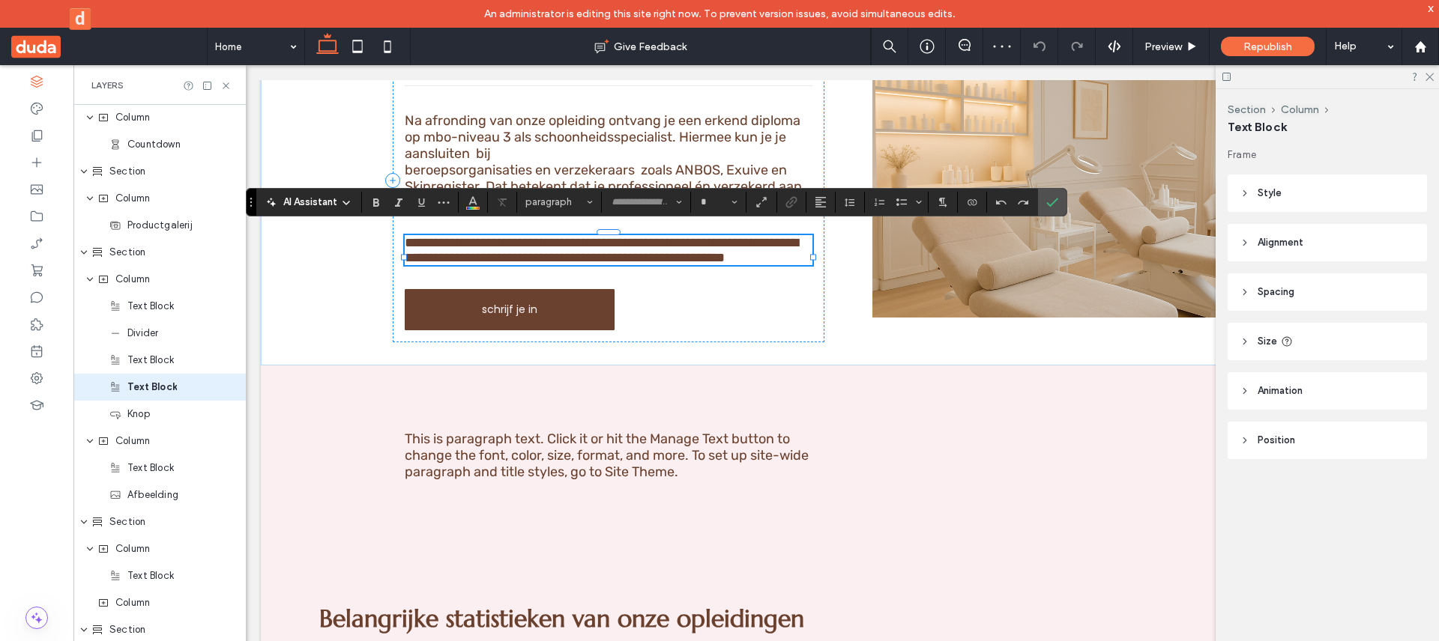
type input "*****"
type input "**"
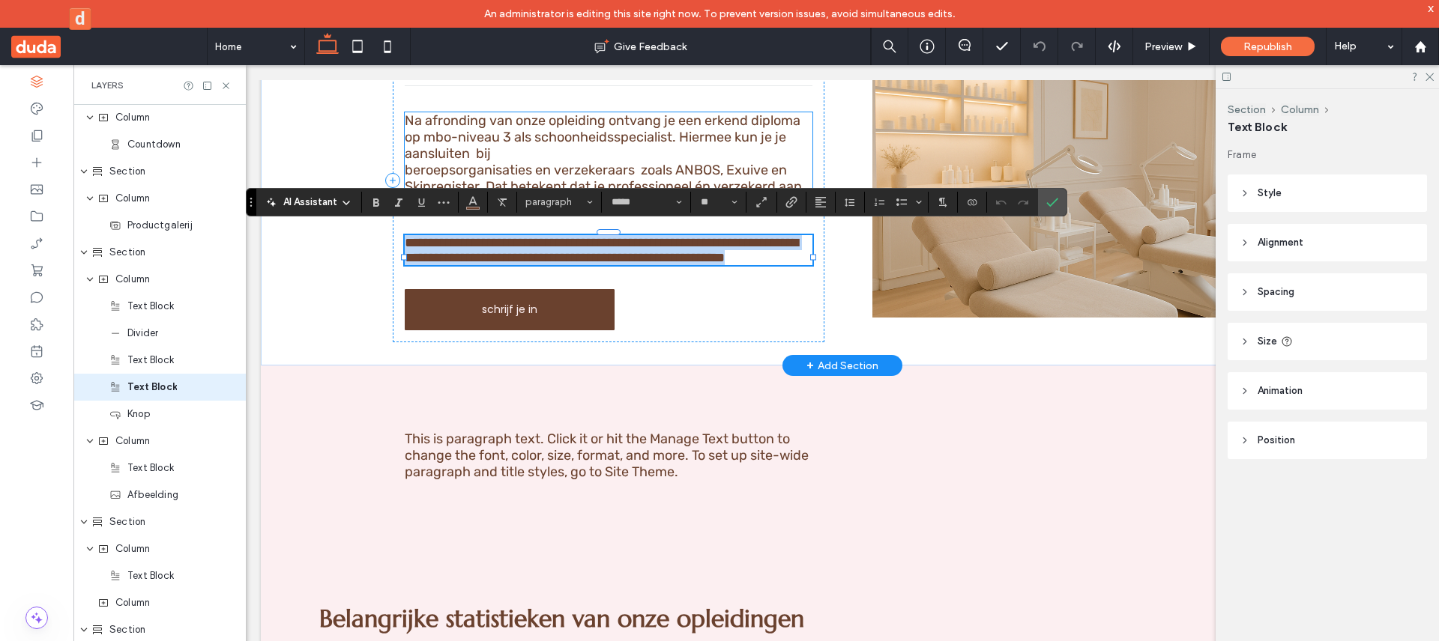
click at [579, 150] on p "Na afronding van onze opleiding ontvang je een erkend diploma op mbo-niveau 3 a…" at bounding box center [609, 136] width 408 height 49
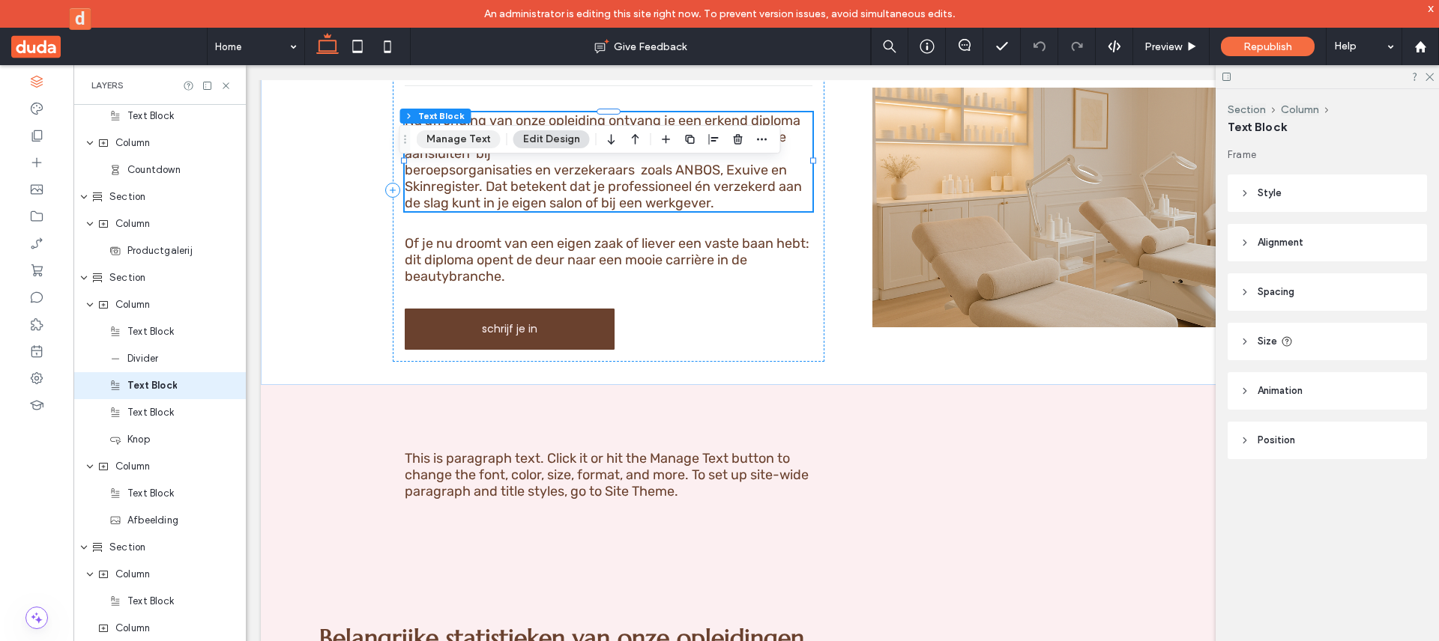
scroll to position [2213, 0]
click at [438, 139] on button "Manage Text" at bounding box center [459, 139] width 84 height 18
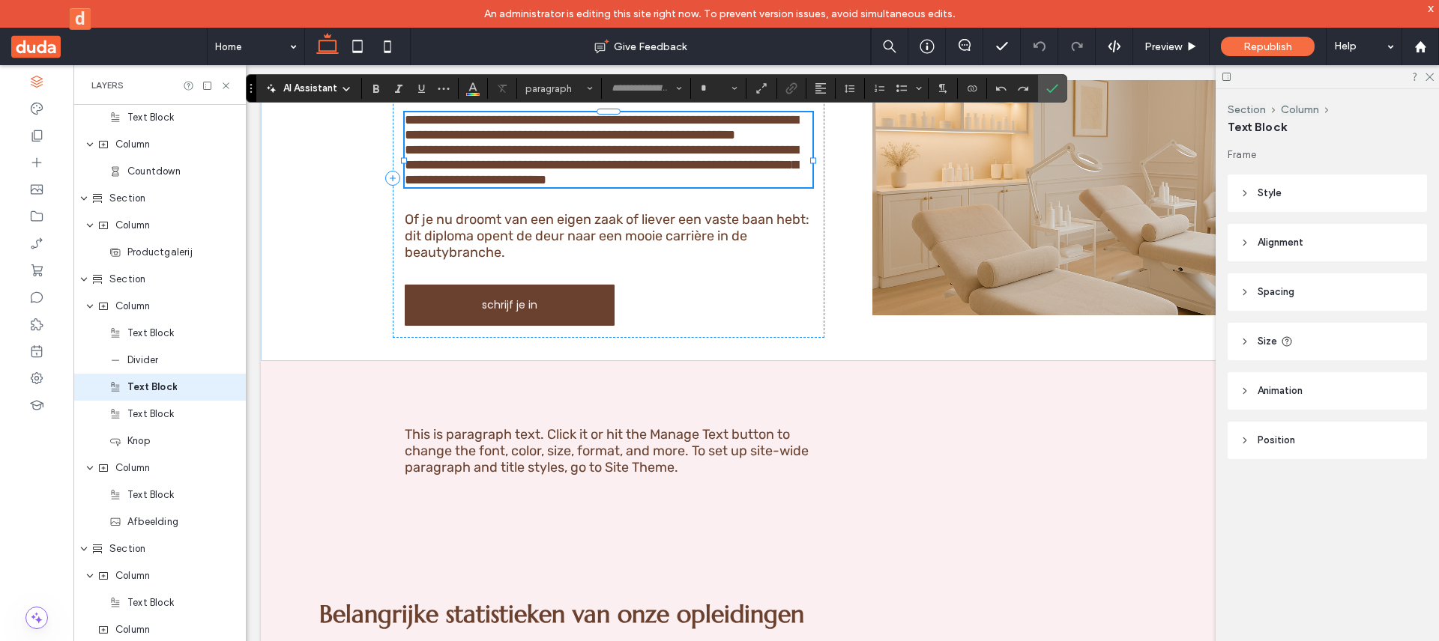
type input "*****"
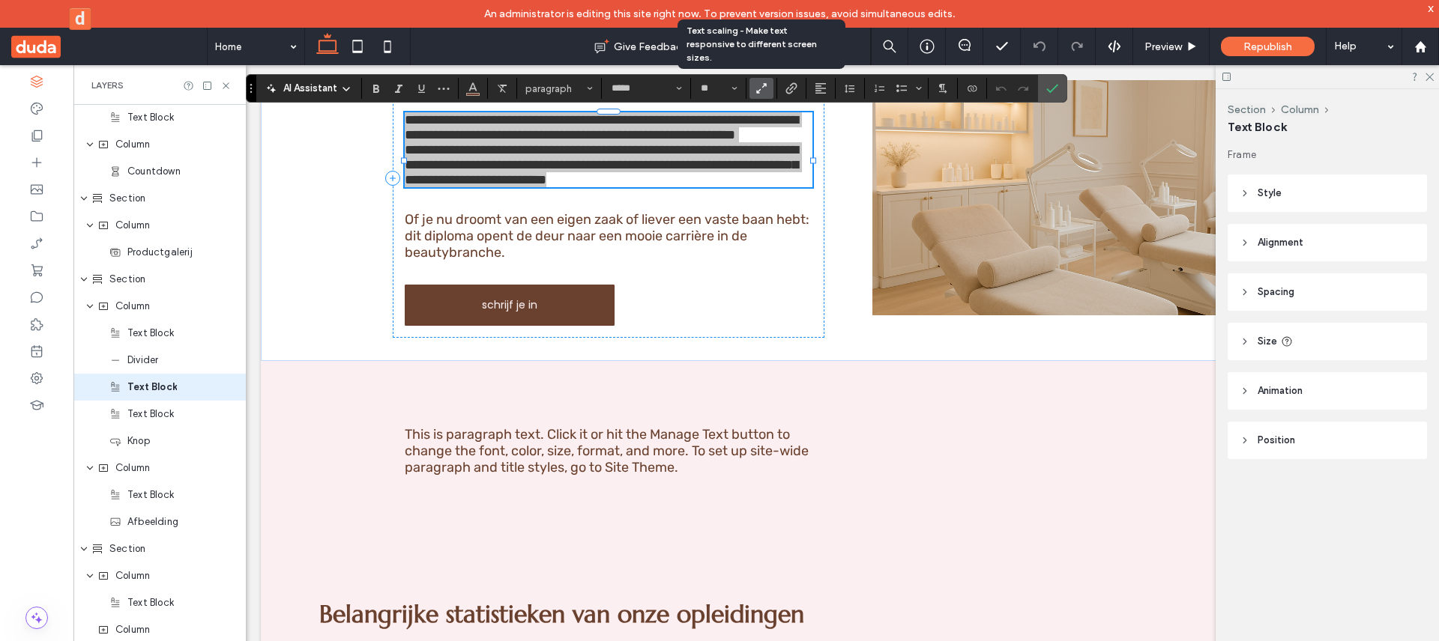
click at [765, 92] on icon "Text scaling - Make text responsive to different screen sizes." at bounding box center [761, 88] width 13 height 13
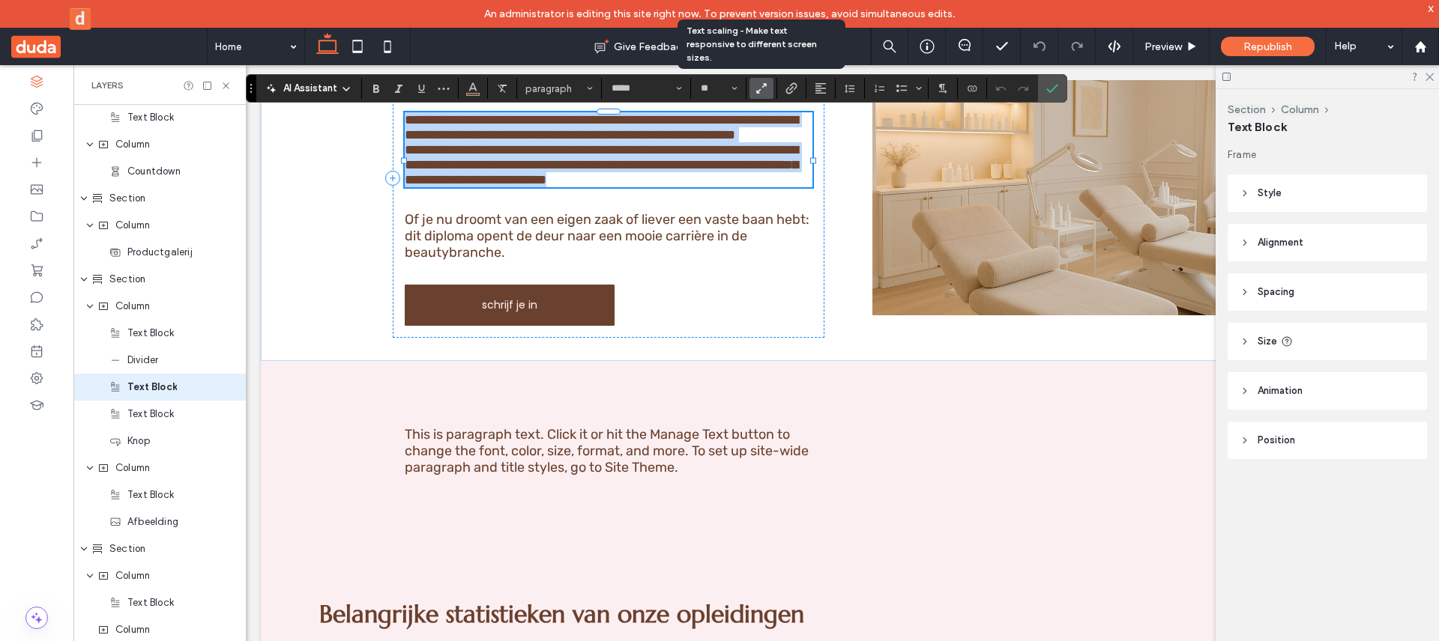
type input "*"
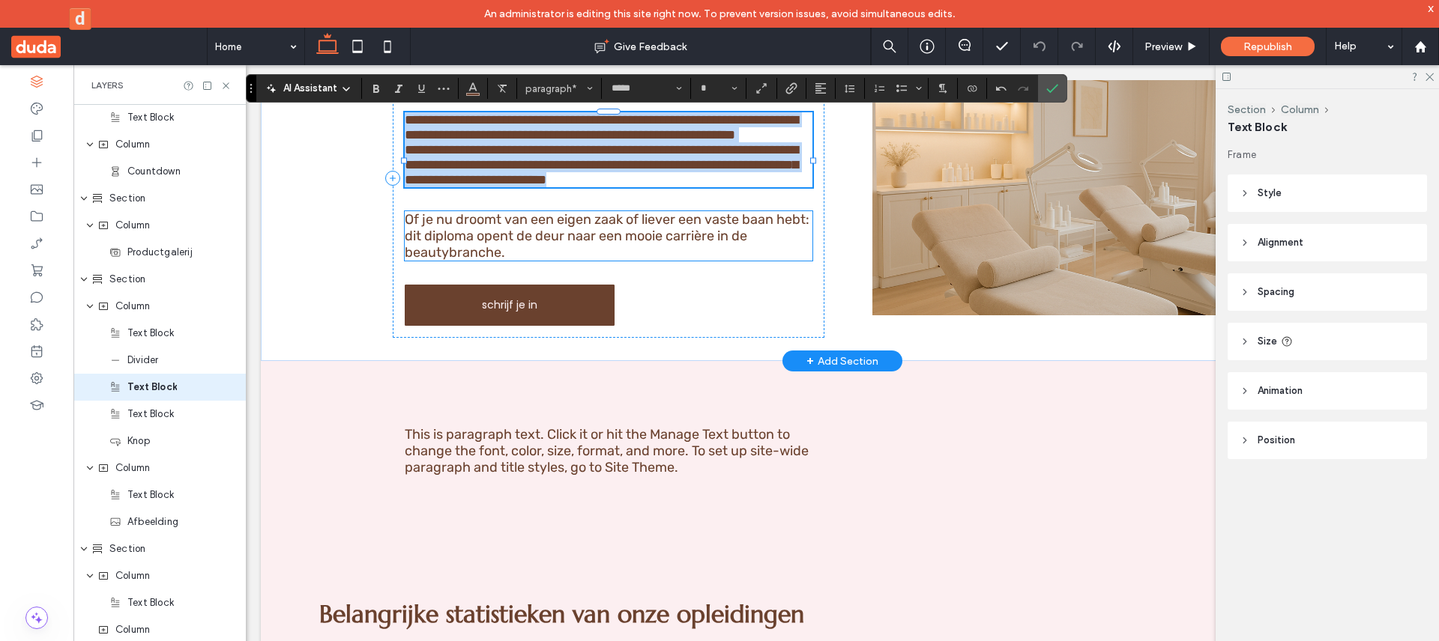
click at [747, 261] on p "Of je nu droomt van een eigen zaak of liever een vaste baan hebt: dit diploma o…" at bounding box center [609, 235] width 408 height 49
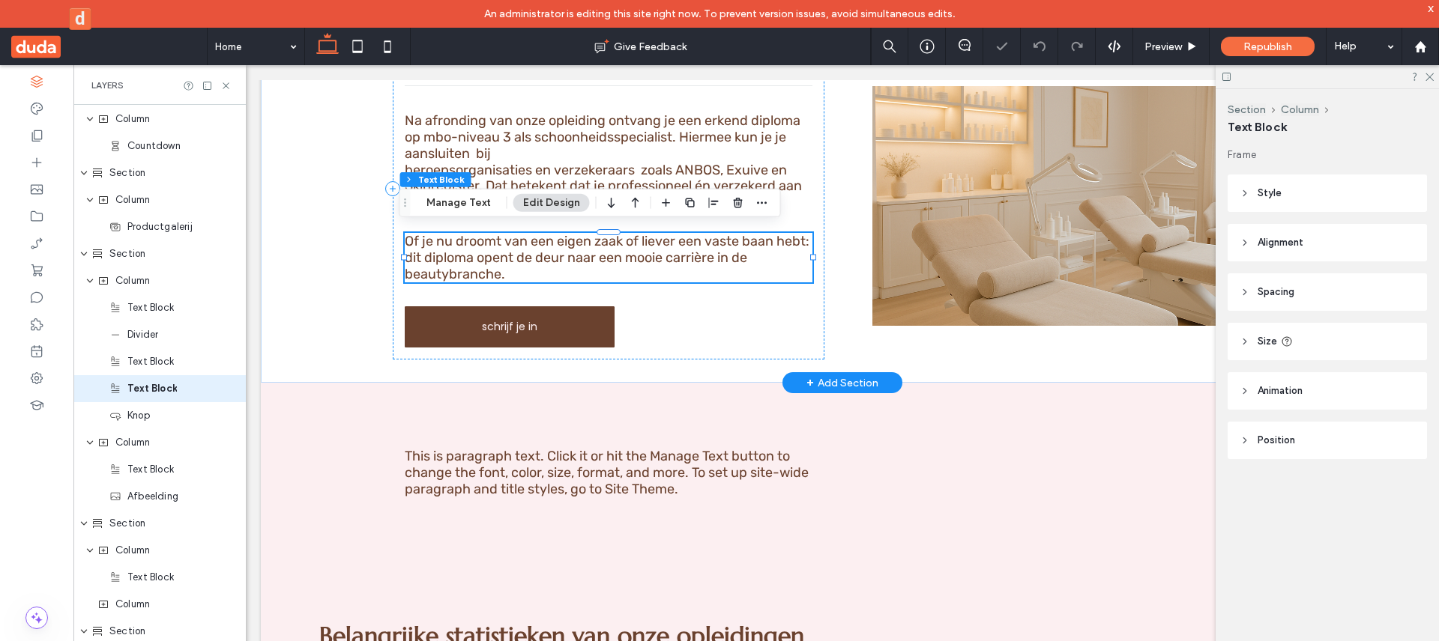
click at [715, 185] on span "beroepsorganisaties en verzekeraars zoals ANBOS, Exuive en Skinregister. Dat be…" at bounding box center [603, 185] width 397 height 47
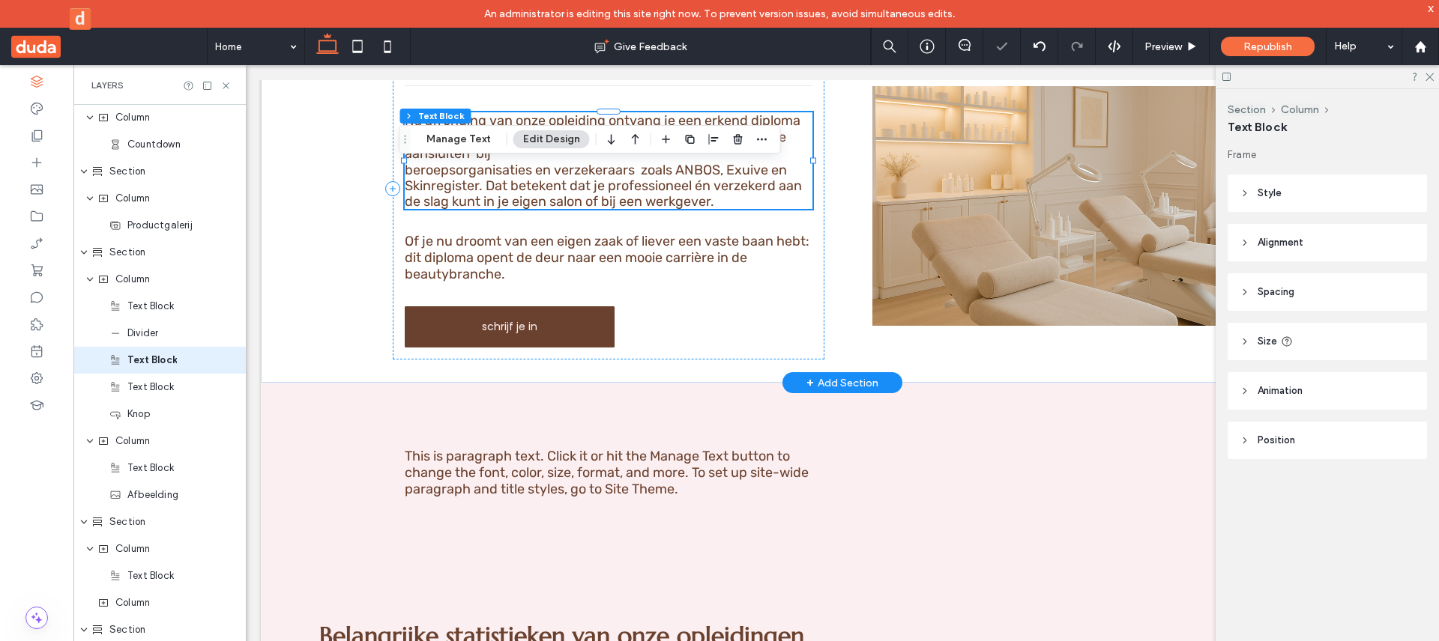
click at [718, 162] on span "beroepsorganisaties en verzekeraars zoals ANBOS, Exuive en Skinregister. Dat be…" at bounding box center [603, 185] width 397 height 47
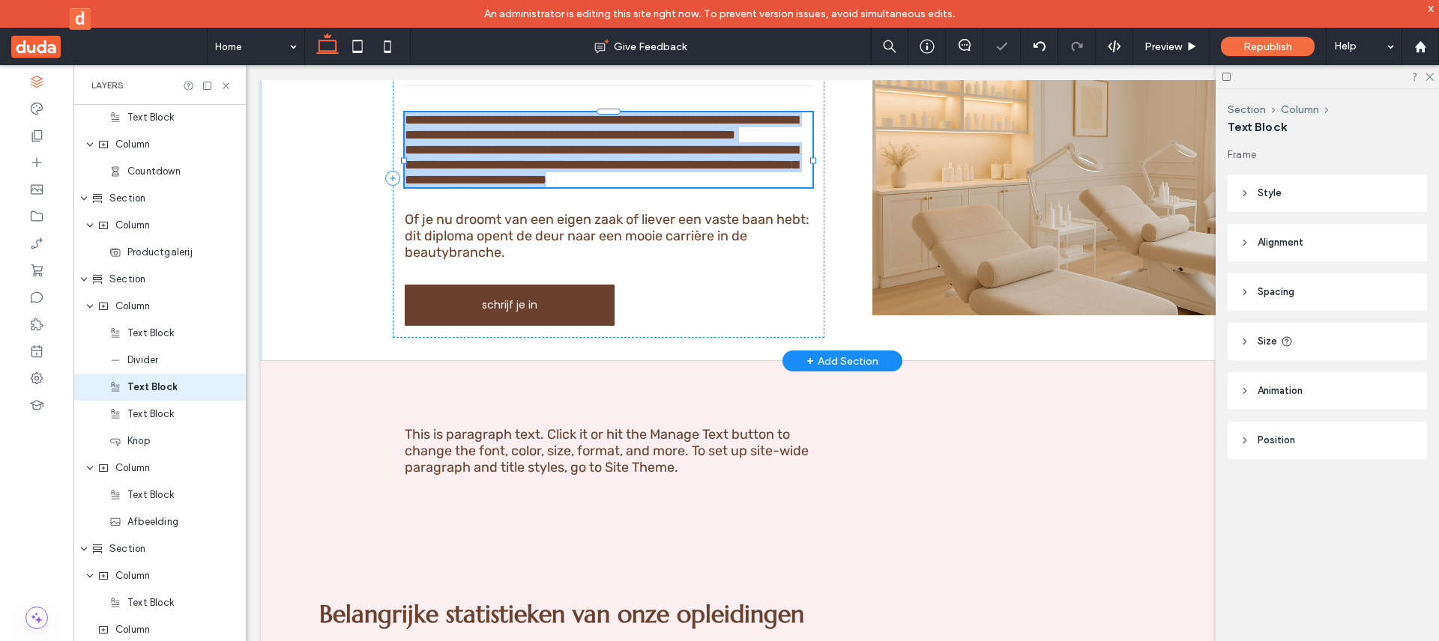
type input "*****"
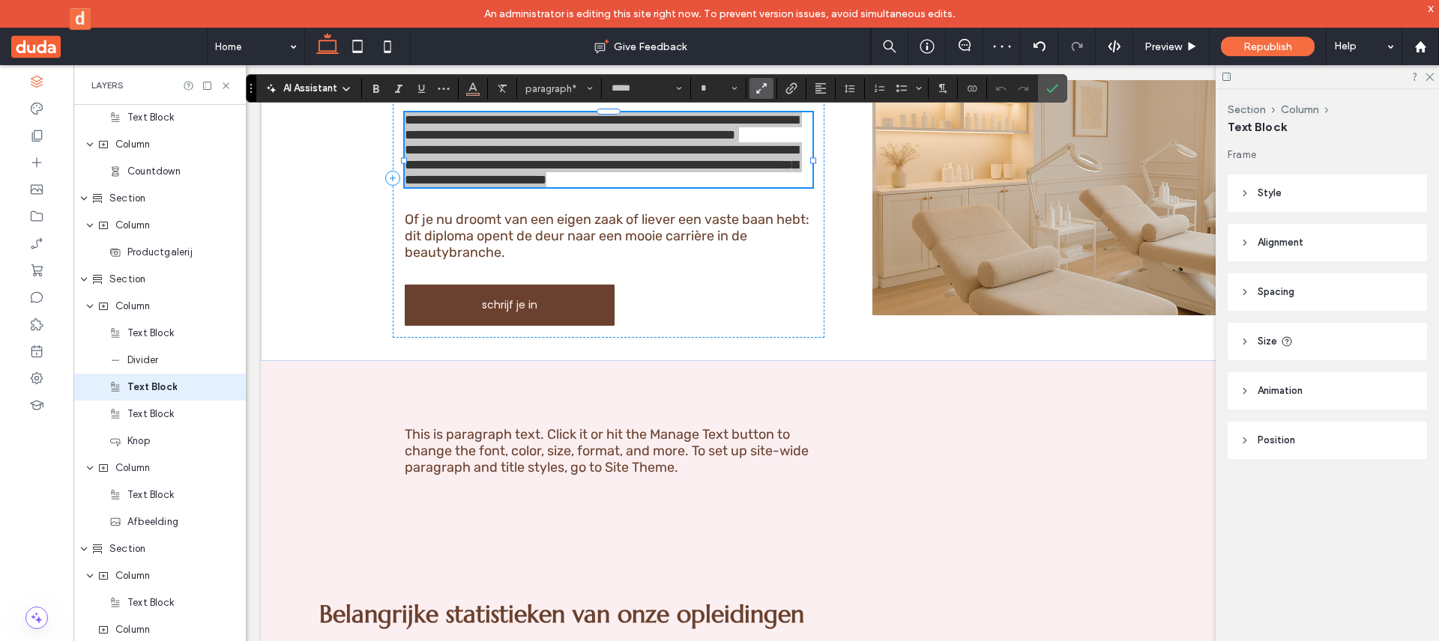
click at [761, 89] on icon "Text scaling - Make text responsive to different screen sizes." at bounding box center [761, 88] width 13 height 13
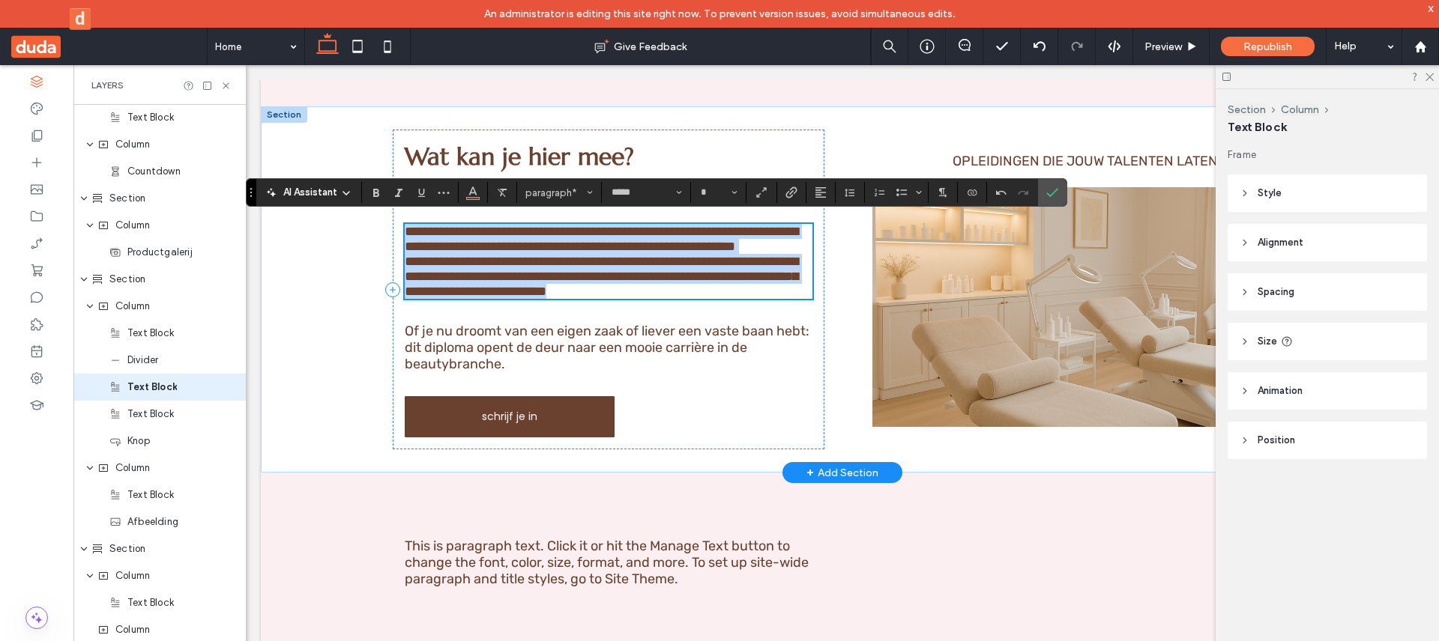
scroll to position [2876, 0]
